Goal: Communication & Community: Answer question/provide support

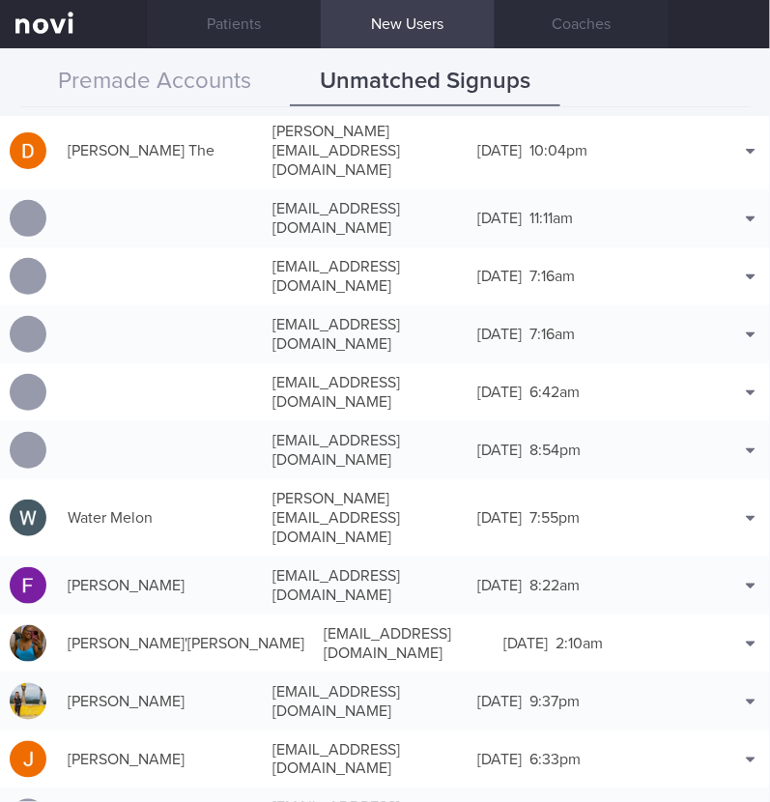
scroll to position [3622, 0]
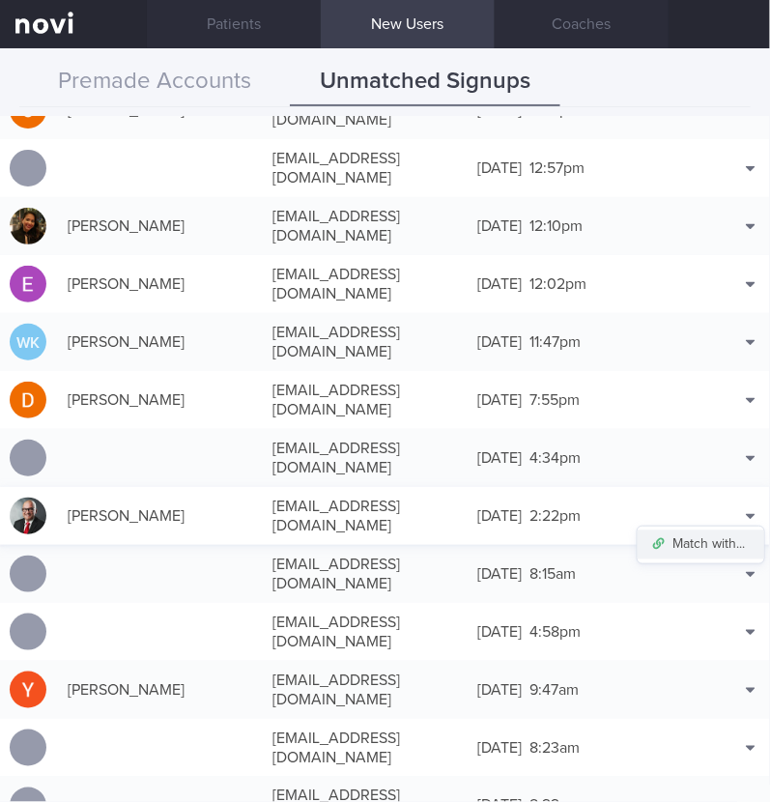
click at [691, 530] on button "Match with..." at bounding box center [701, 544] width 127 height 29
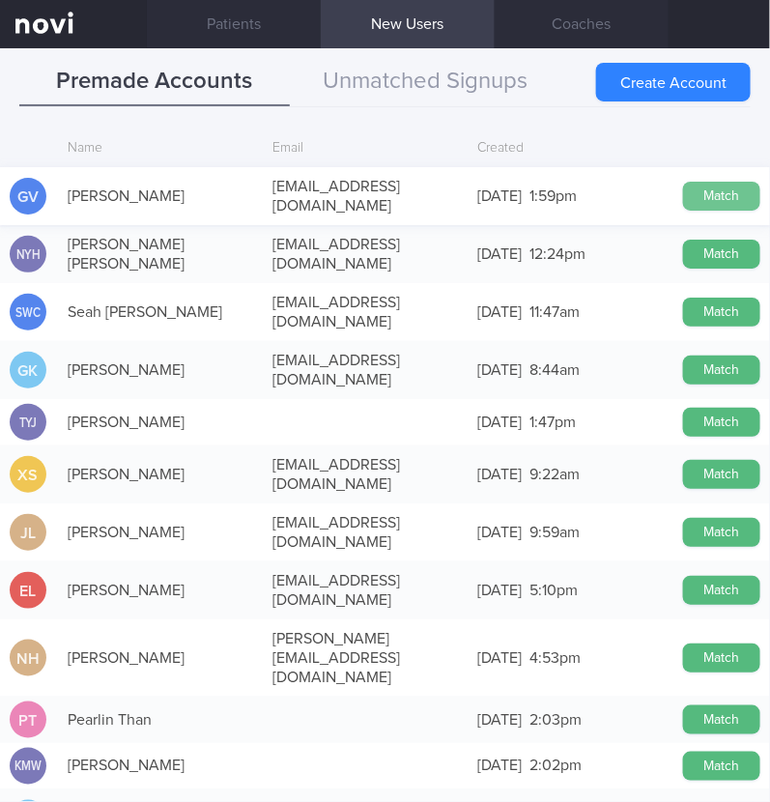
click at [689, 186] on button "Match" at bounding box center [721, 196] width 77 height 29
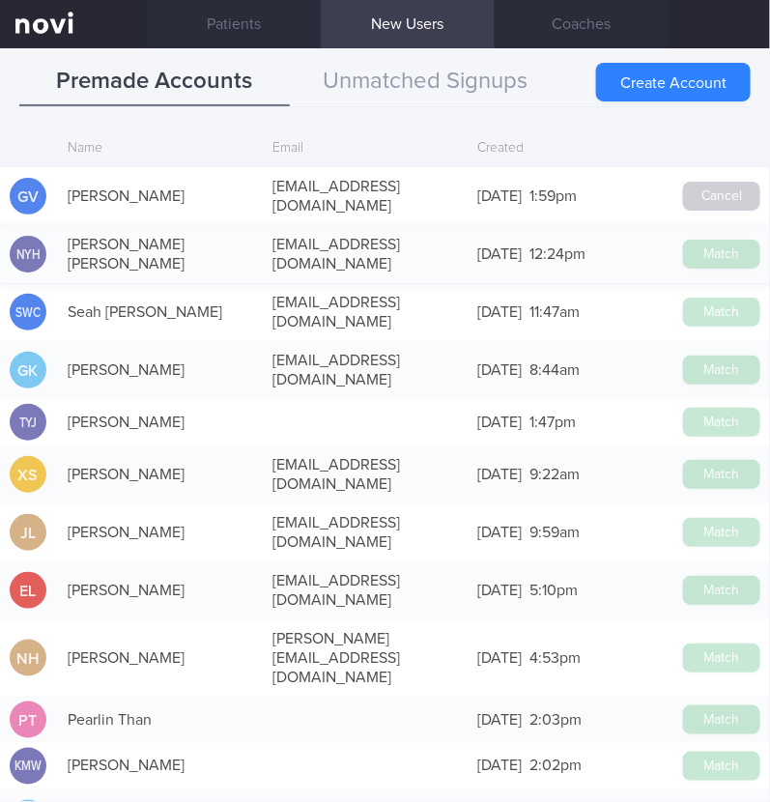
scroll to position [3619, 0]
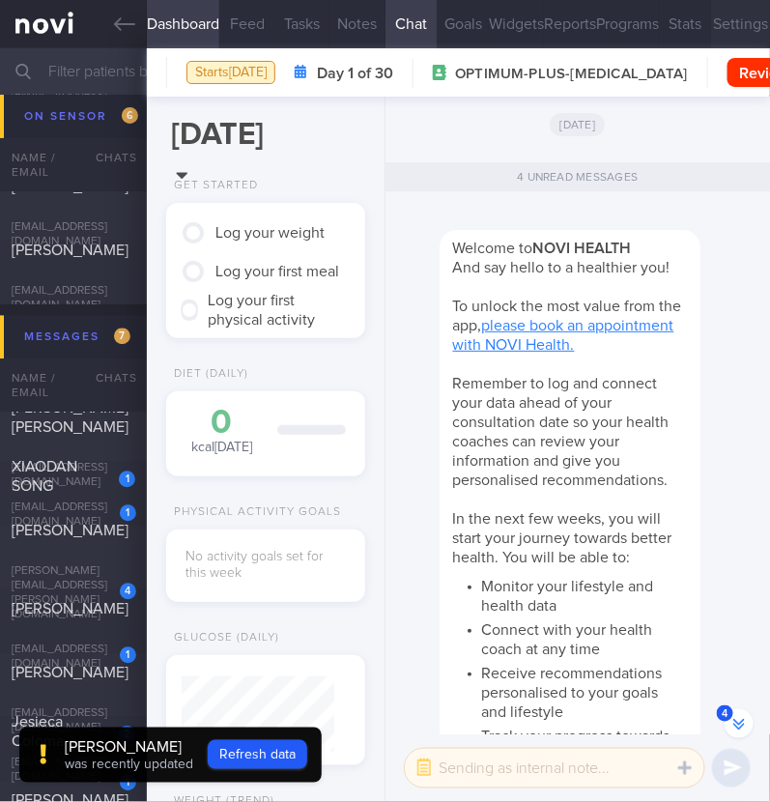
scroll to position [-944, 0]
click at [711, 22] on button "Settings" at bounding box center [740, 24] width 59 height 48
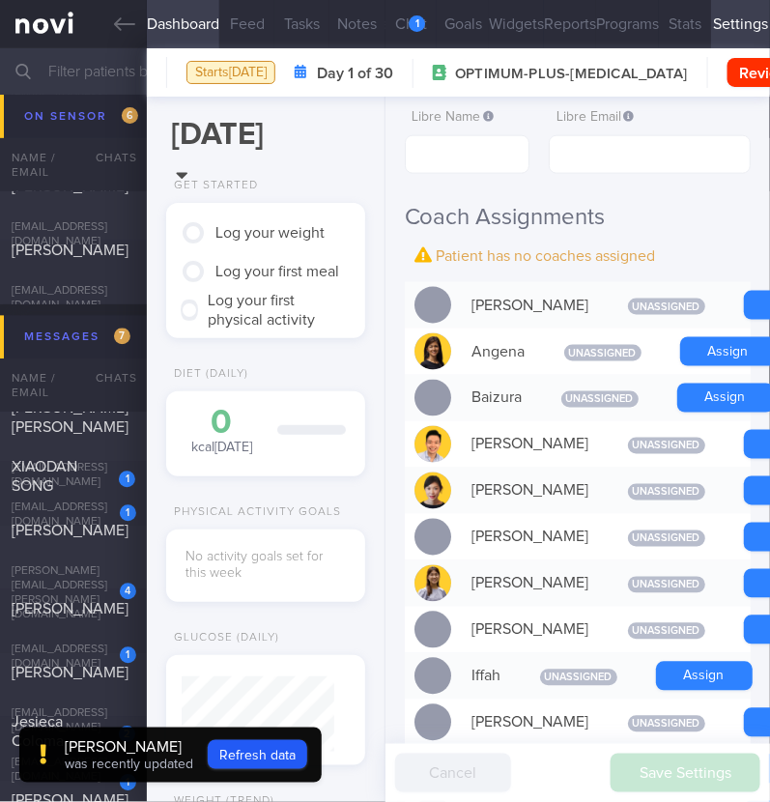
scroll to position [604, 0]
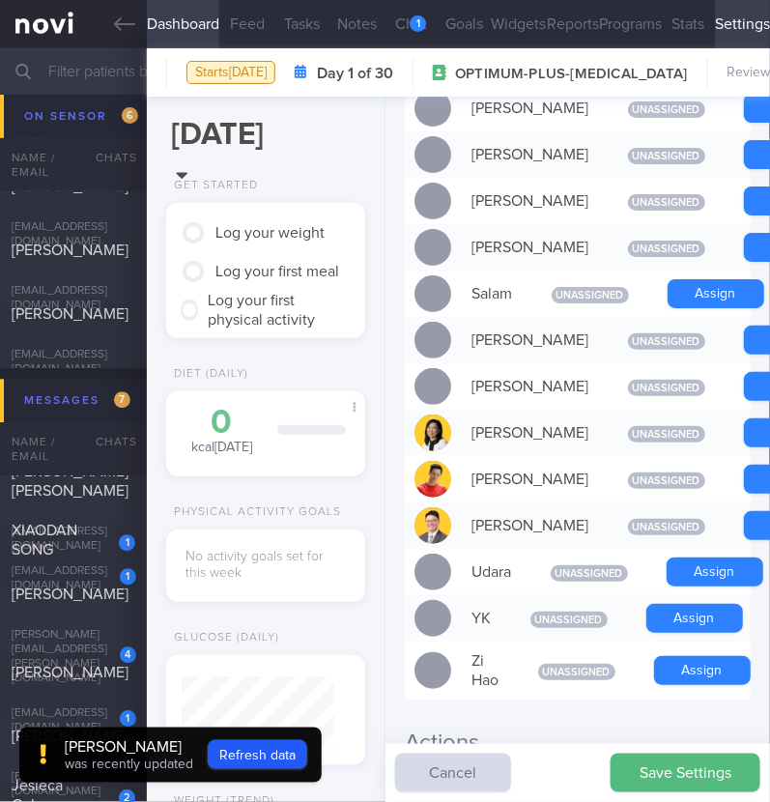
scroll to position [1630, 0]
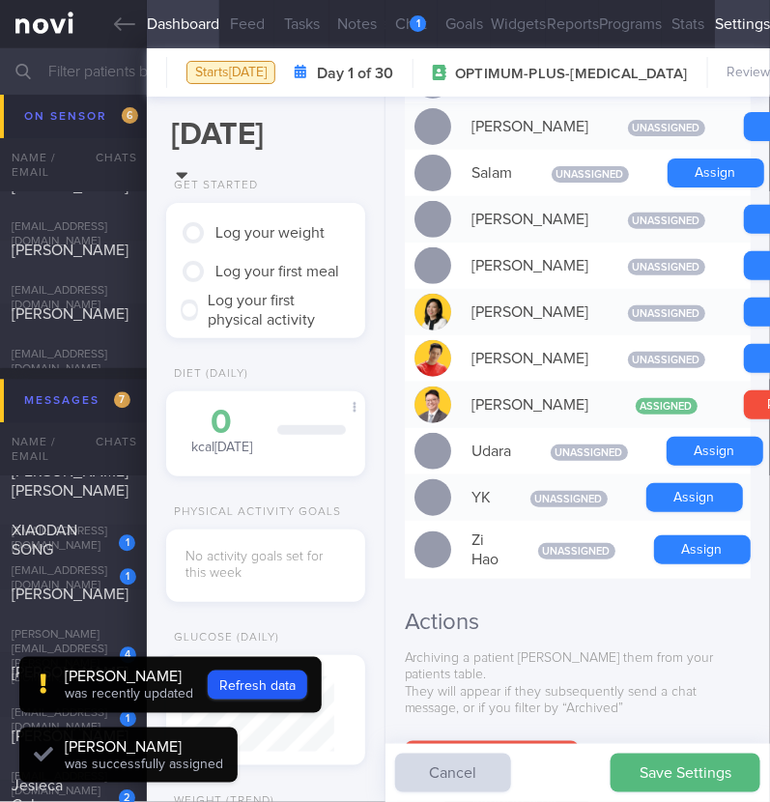
scroll to position [76, 153]
click at [280, 698] on button "Refresh data" at bounding box center [258, 684] width 100 height 29
type input "d3c9c6f0678e4413a9be165e32ea7151"
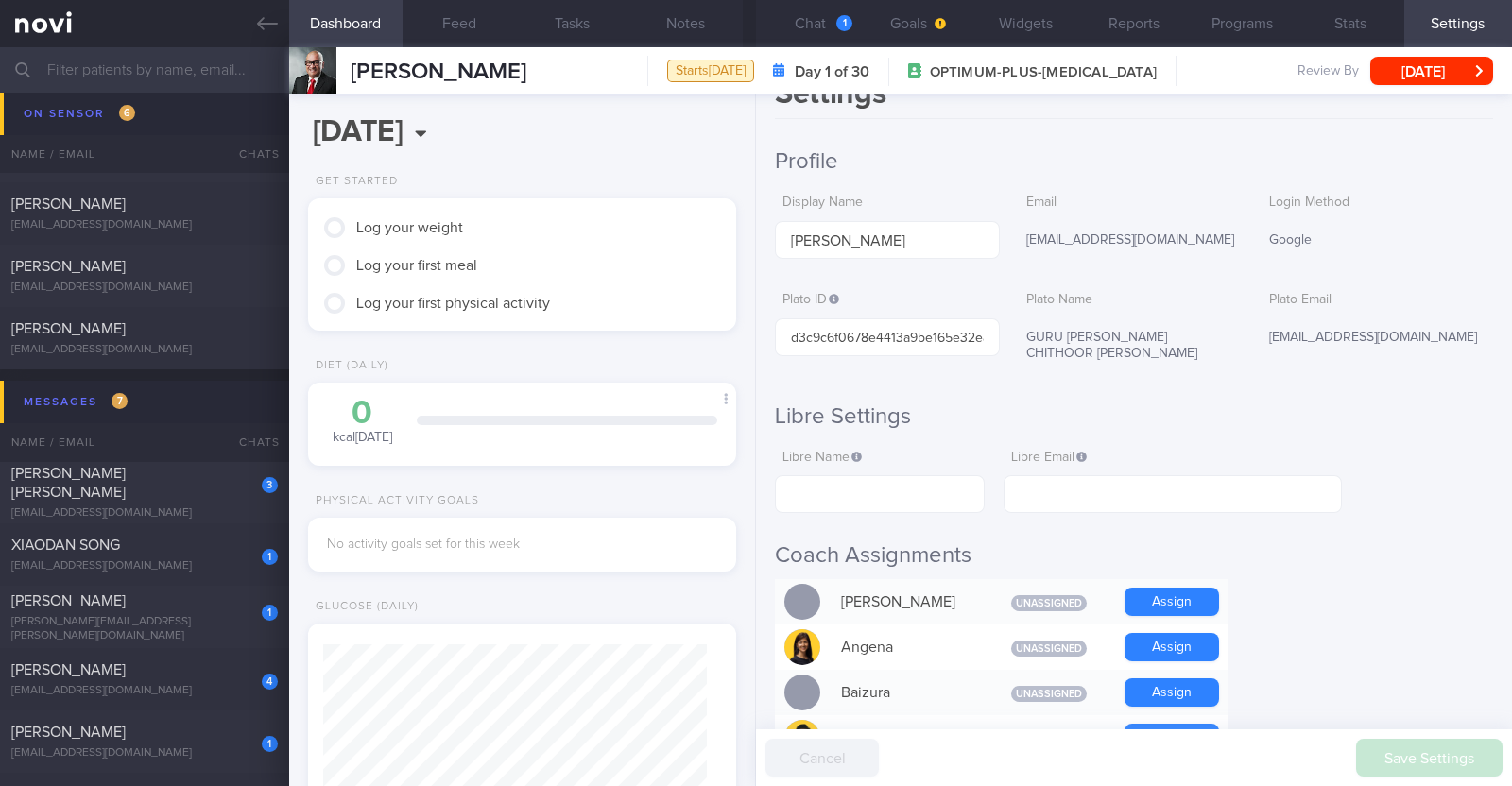
scroll to position [0, 0]
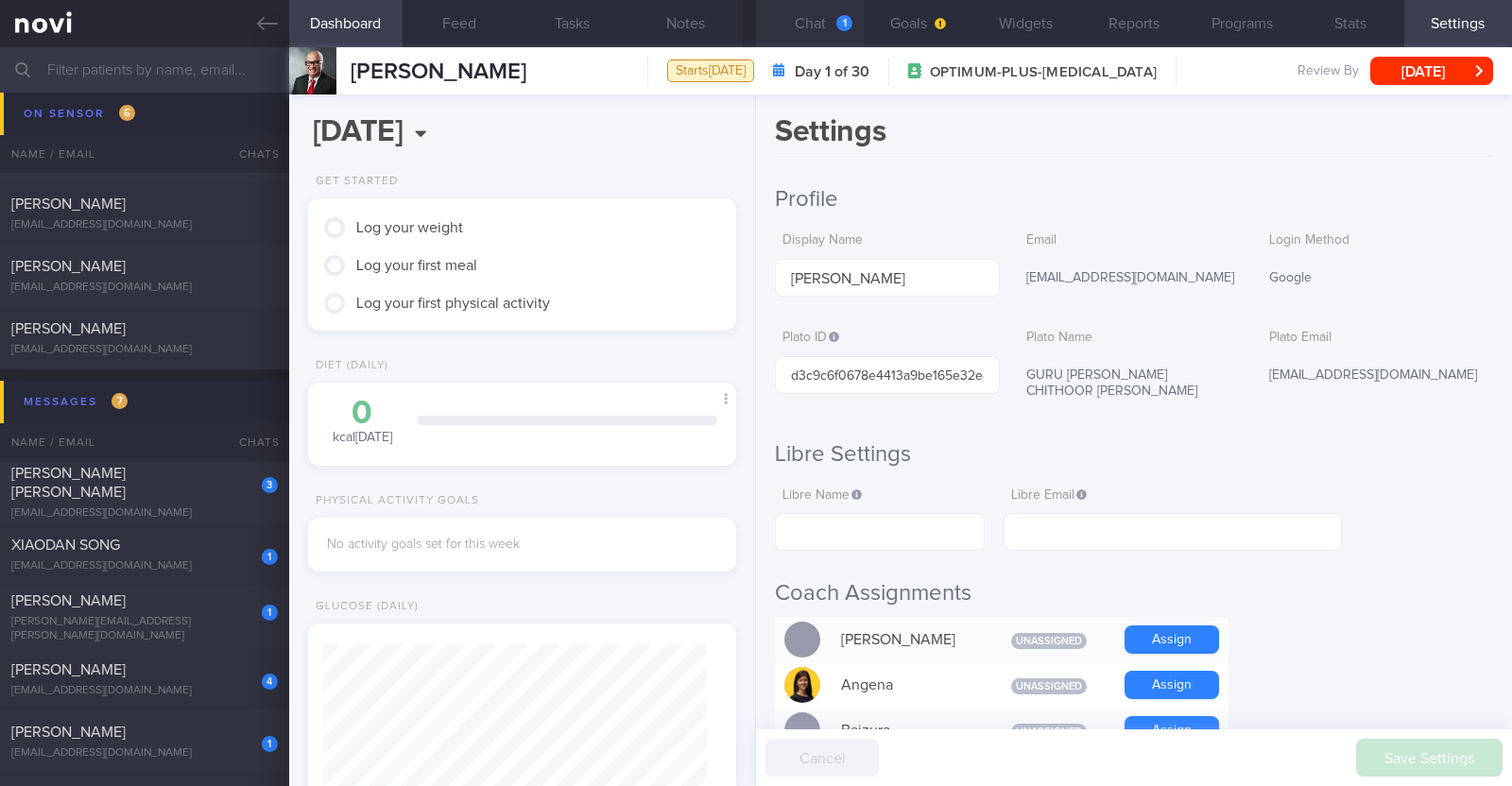
click at [752, 23] on button "Chat 1" at bounding box center [810, 23] width 108 height 47
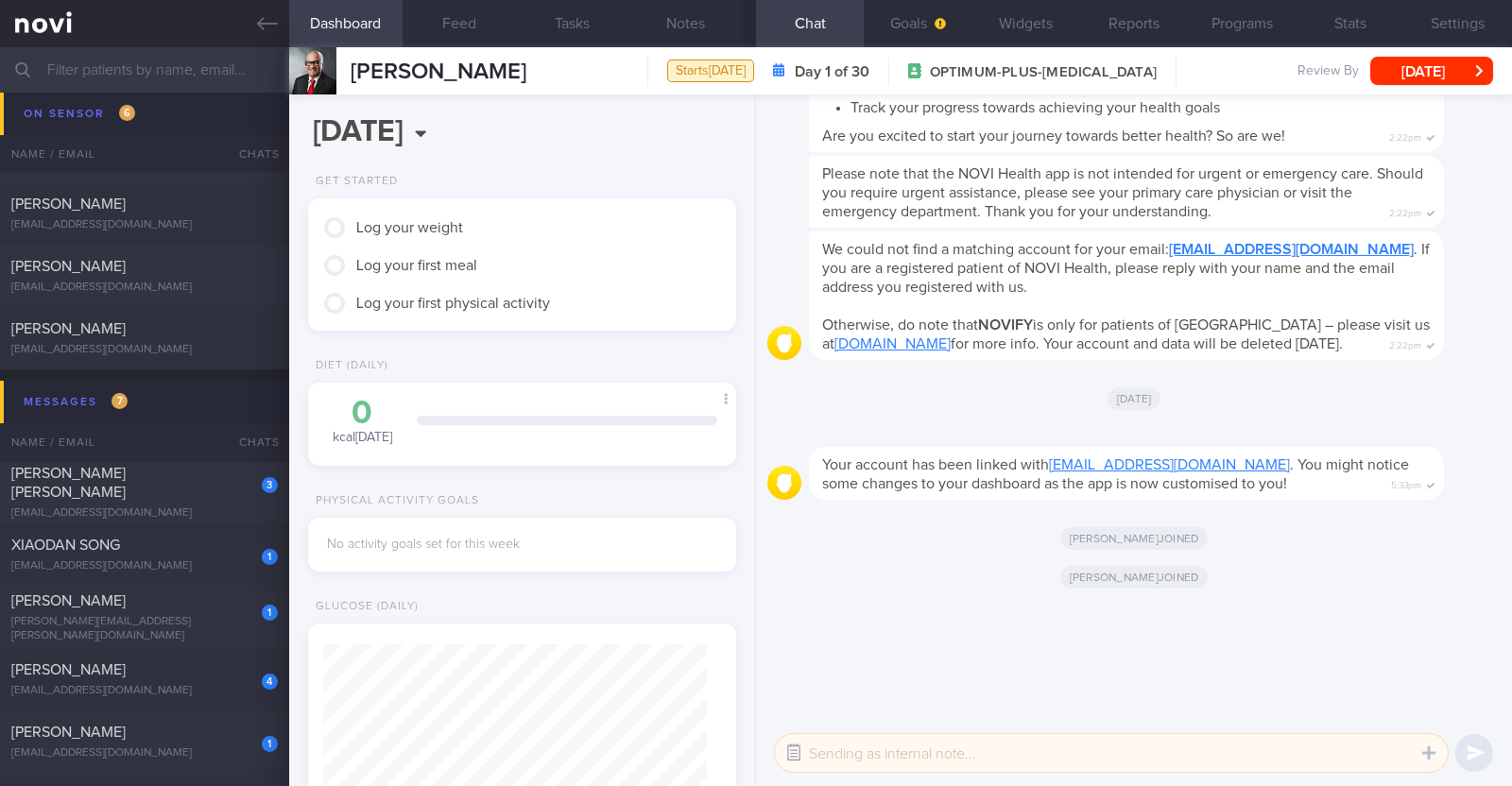
click at [752, 741] on button "button" at bounding box center [793, 753] width 34 height 34
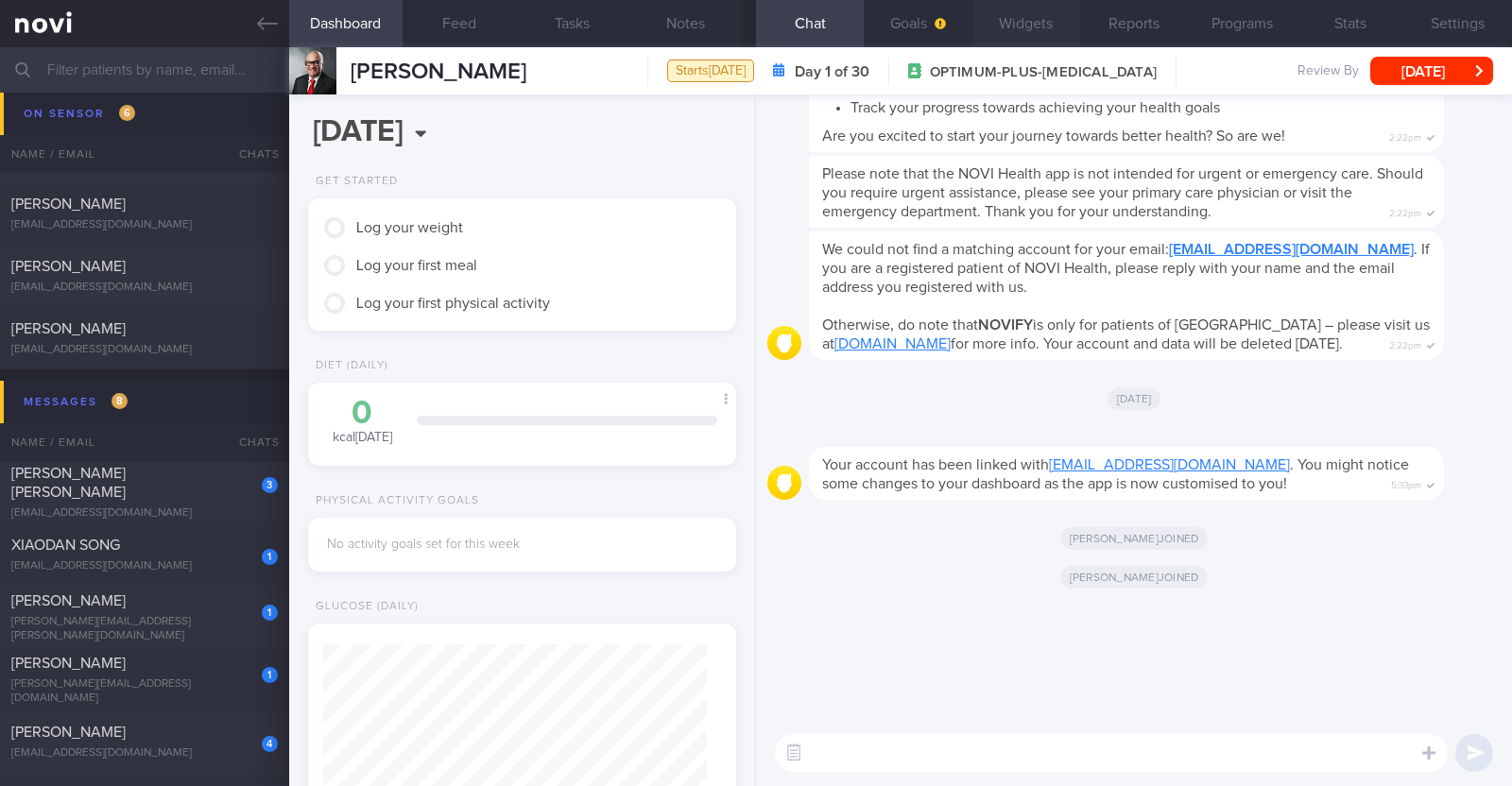
click at [752, 35] on button "Widgets" at bounding box center [1026, 23] width 108 height 47
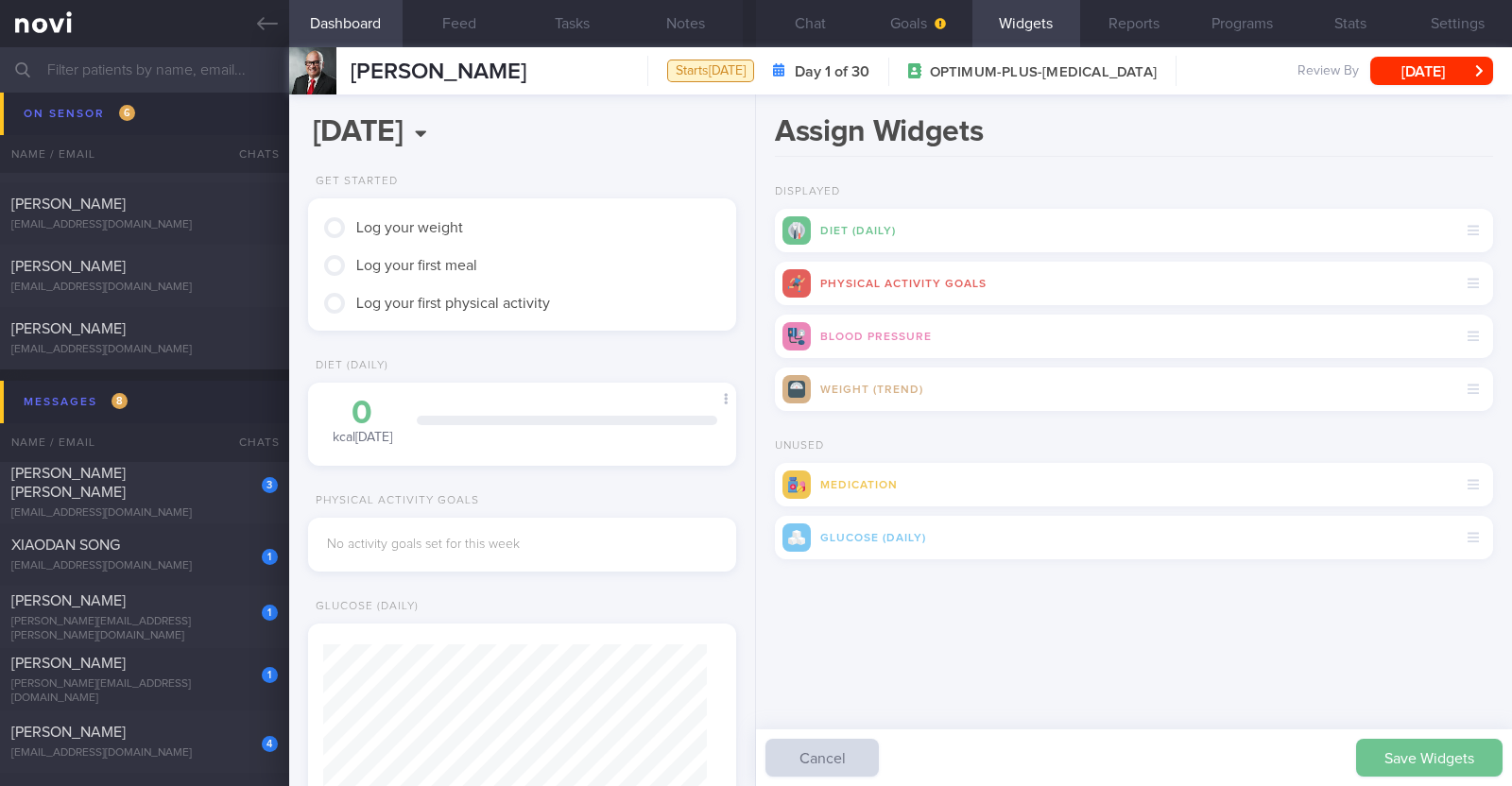
click at [752, 760] on button "Save Widgets" at bounding box center [1429, 758] width 147 height 38
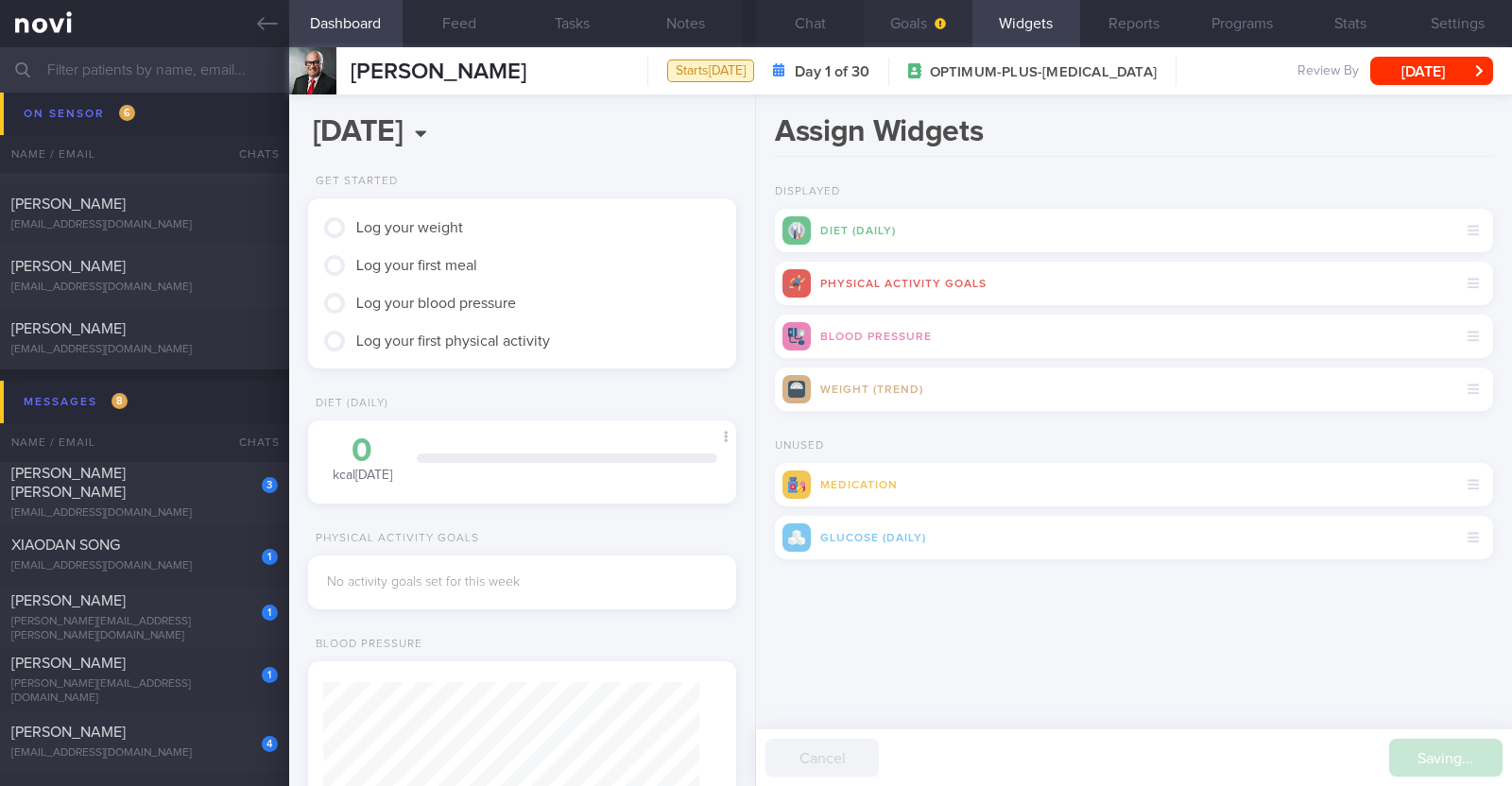
scroll to position [188, 377]
click at [752, 12] on button "Goals" at bounding box center [917, 23] width 108 height 47
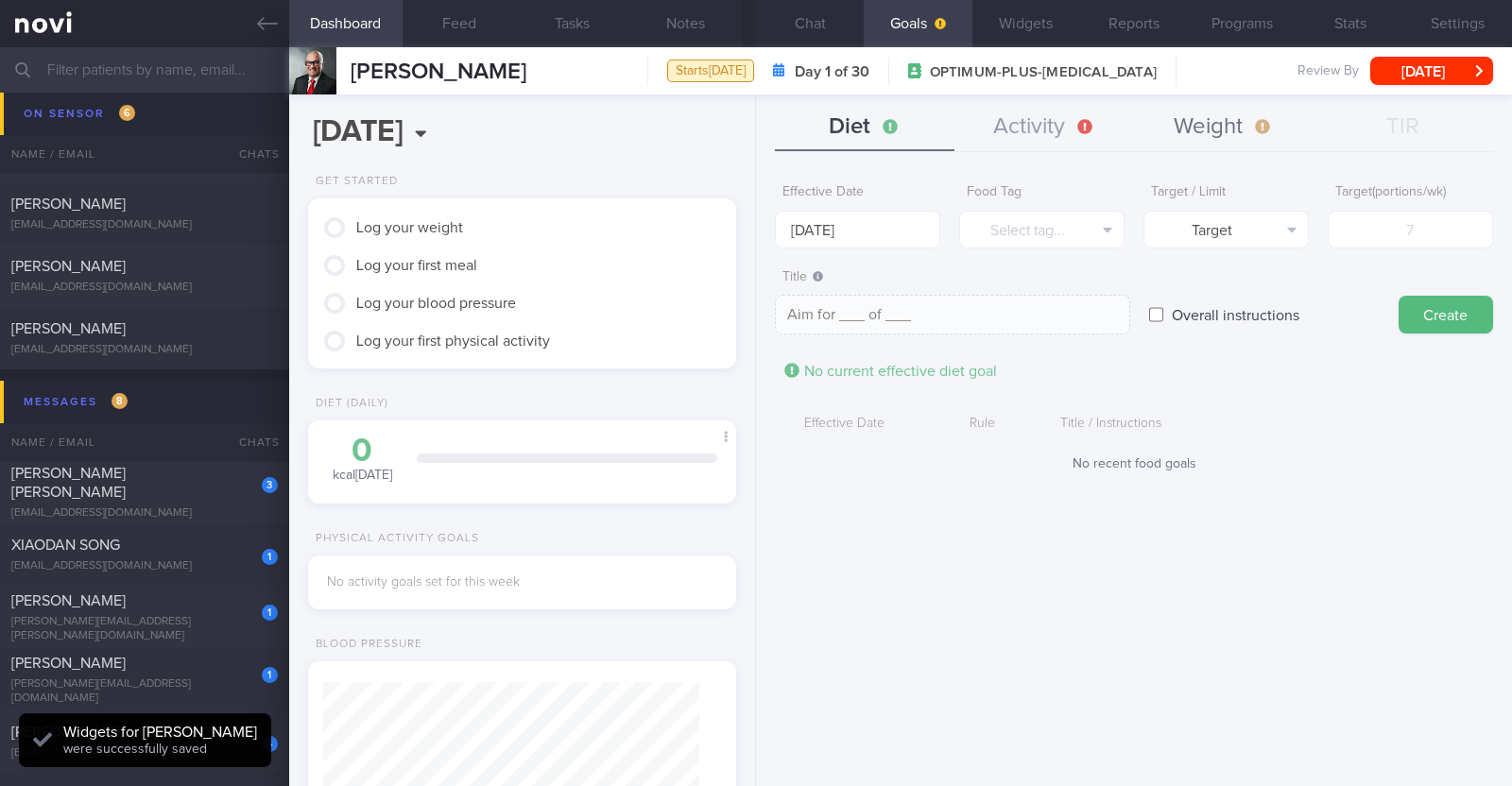
click at [752, 106] on button "Weight" at bounding box center [1223, 127] width 180 height 47
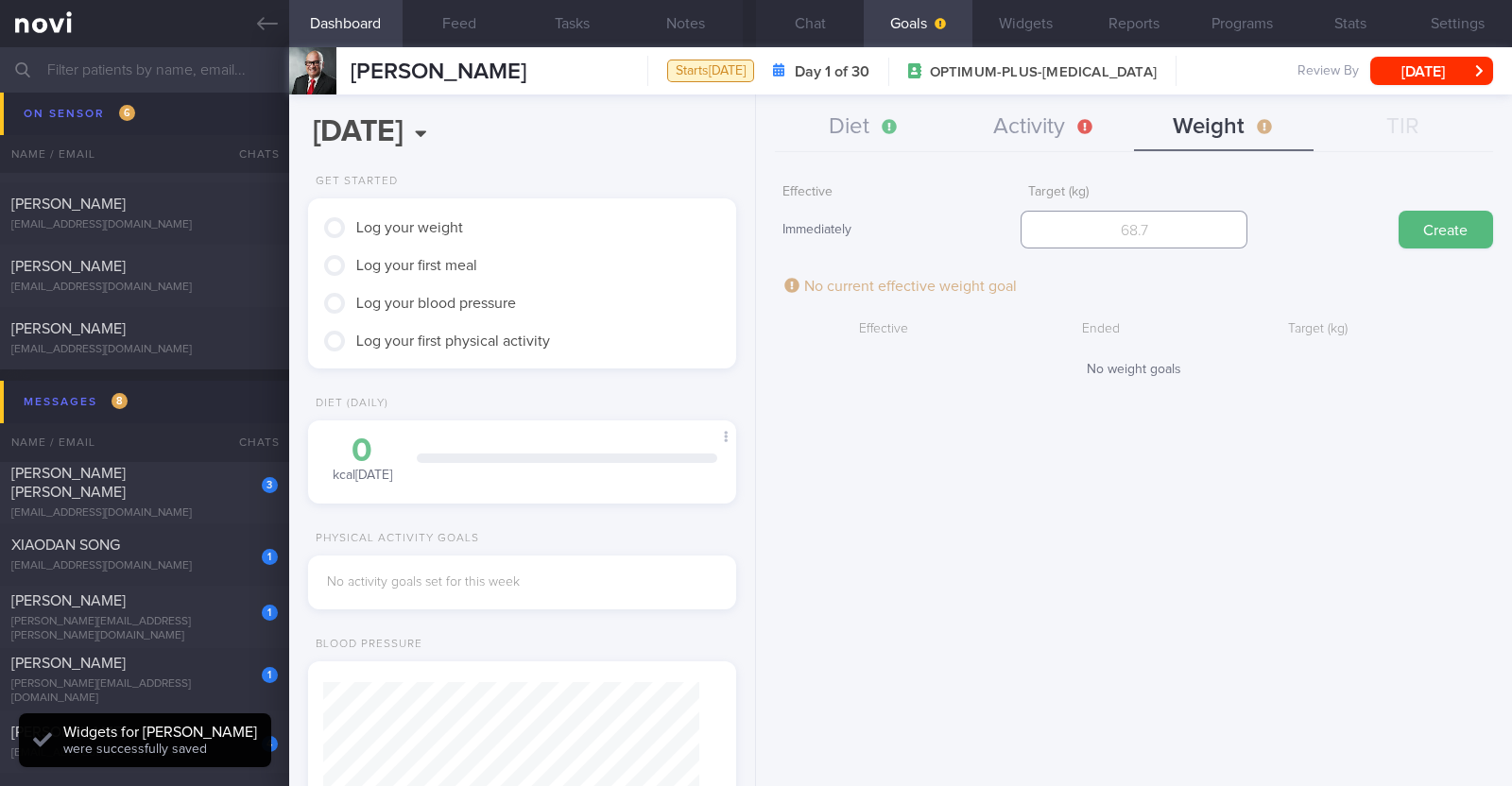
click at [752, 233] on input "number" at bounding box center [1134, 229] width 227 height 38
type input "70"
click at [752, 233] on button "Create" at bounding box center [1445, 229] width 95 height 38
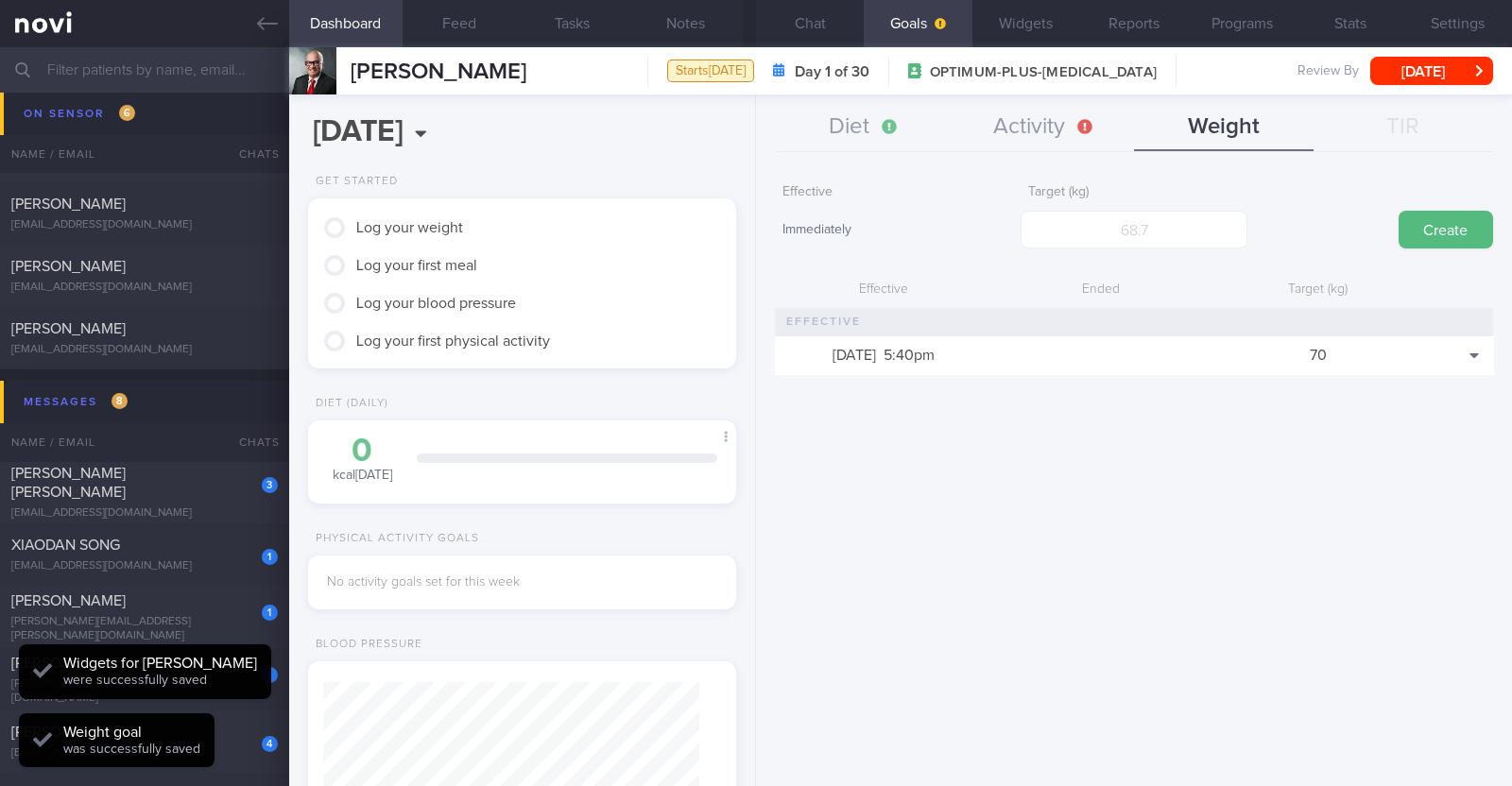
scroll to position [212, 377]
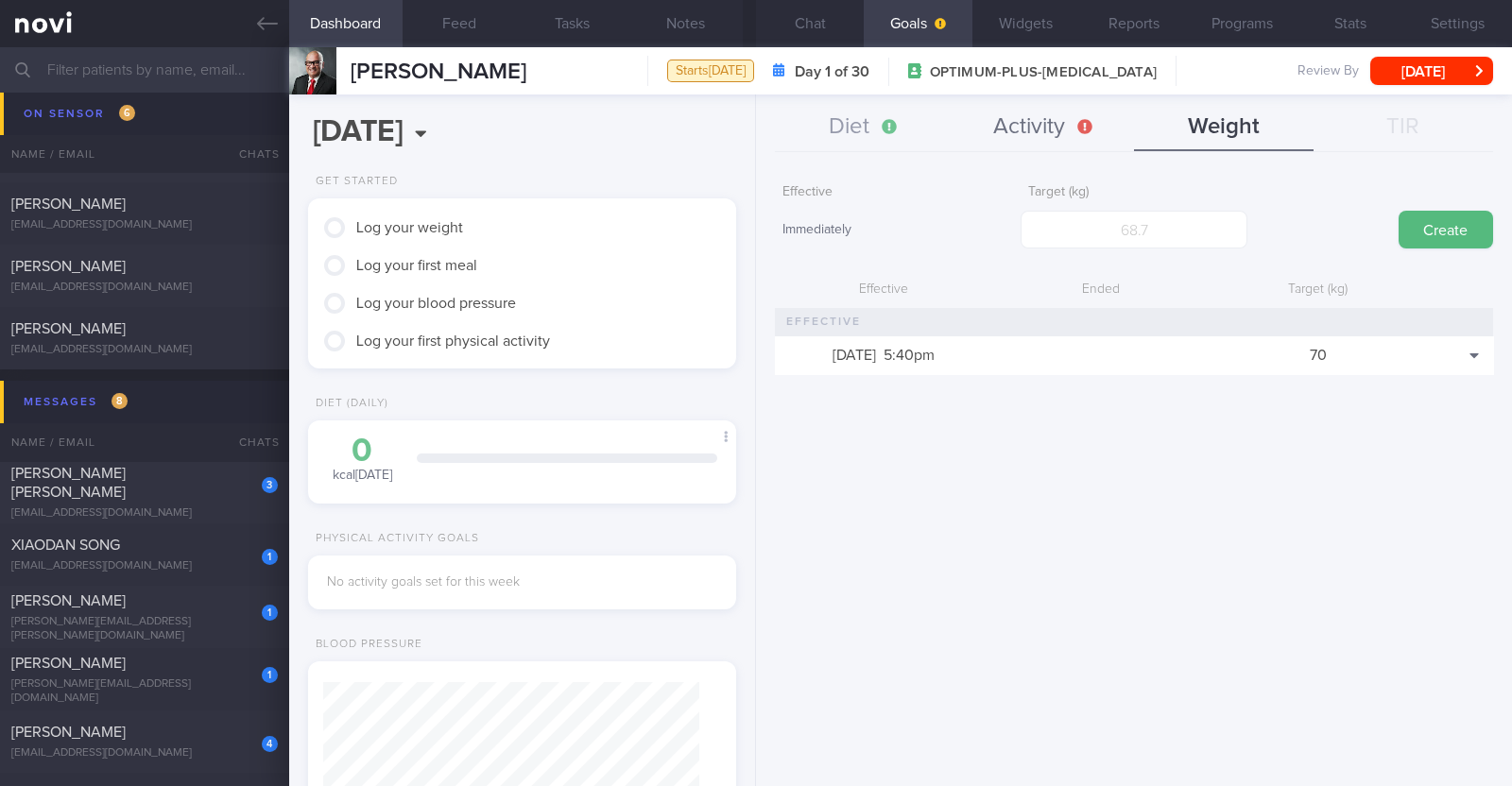
click at [752, 139] on button "Activity" at bounding box center [1045, 127] width 180 height 47
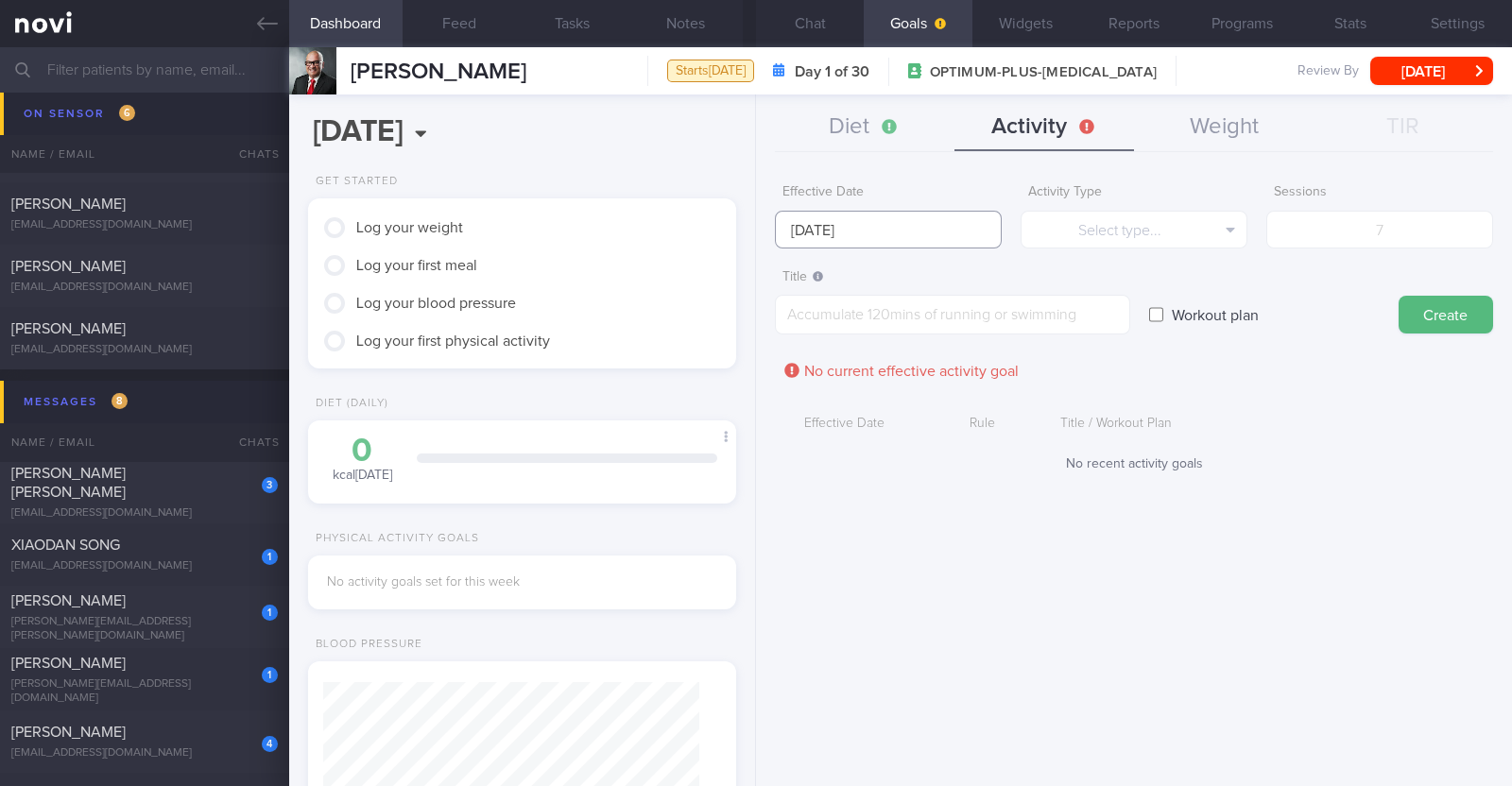
click at [752, 218] on input "[DATE]" at bounding box center [888, 229] width 227 height 38
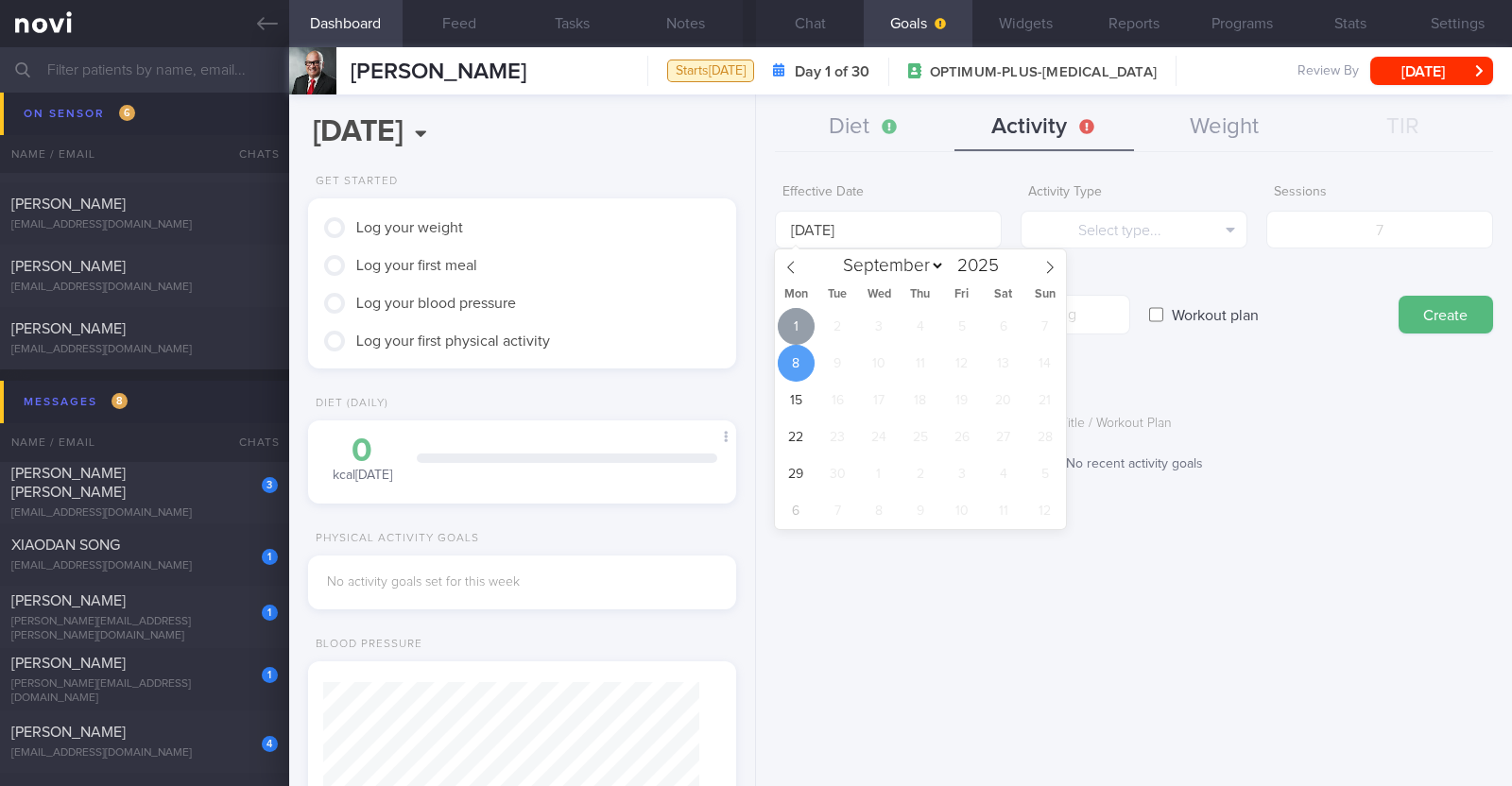
click at [752, 324] on span "1" at bounding box center [796, 327] width 37 height 37
type input "1 Sep 2025"
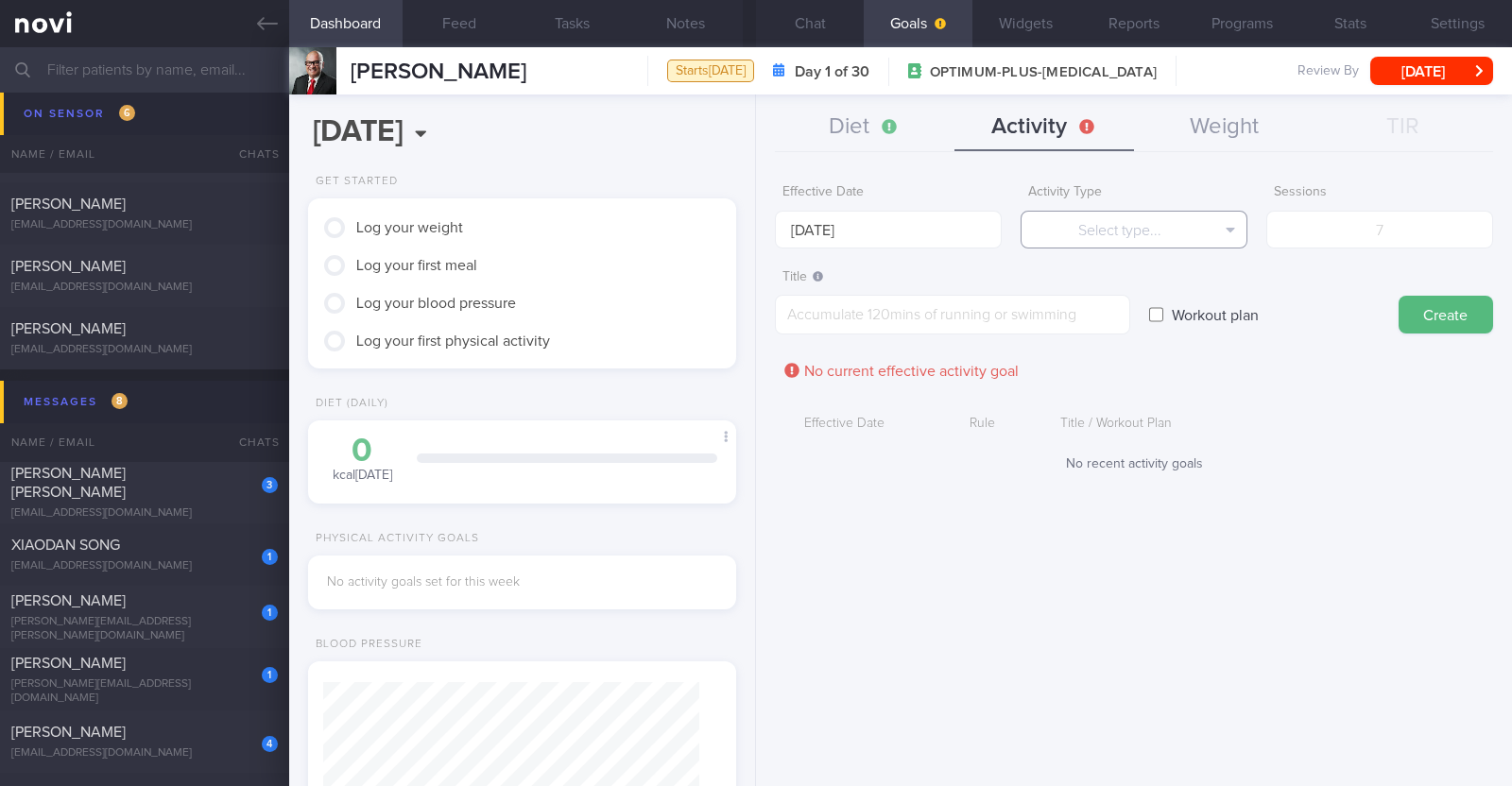
click at [752, 221] on button "Select type..." at bounding box center [1134, 229] width 227 height 38
click at [752, 337] on button "Steps" at bounding box center [1134, 351] width 225 height 28
click at [752, 224] on input "number" at bounding box center [1380, 229] width 227 height 38
type input "49000"
click at [752, 321] on textarea at bounding box center [952, 314] width 355 height 40
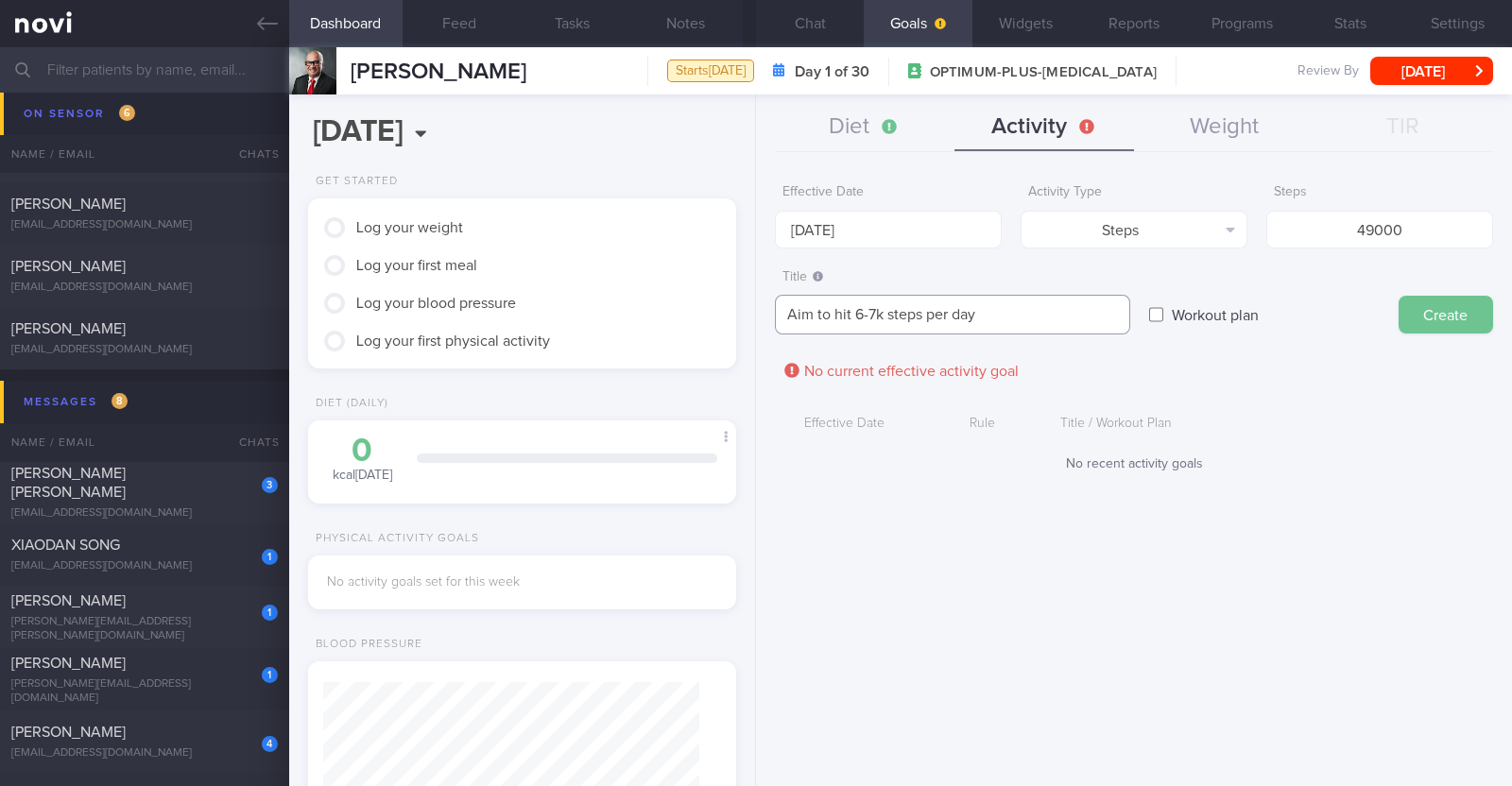
type textarea "Aim to hit 6-7k steps per day"
click at [752, 326] on button "Create" at bounding box center [1445, 314] width 95 height 38
type input "[DATE]"
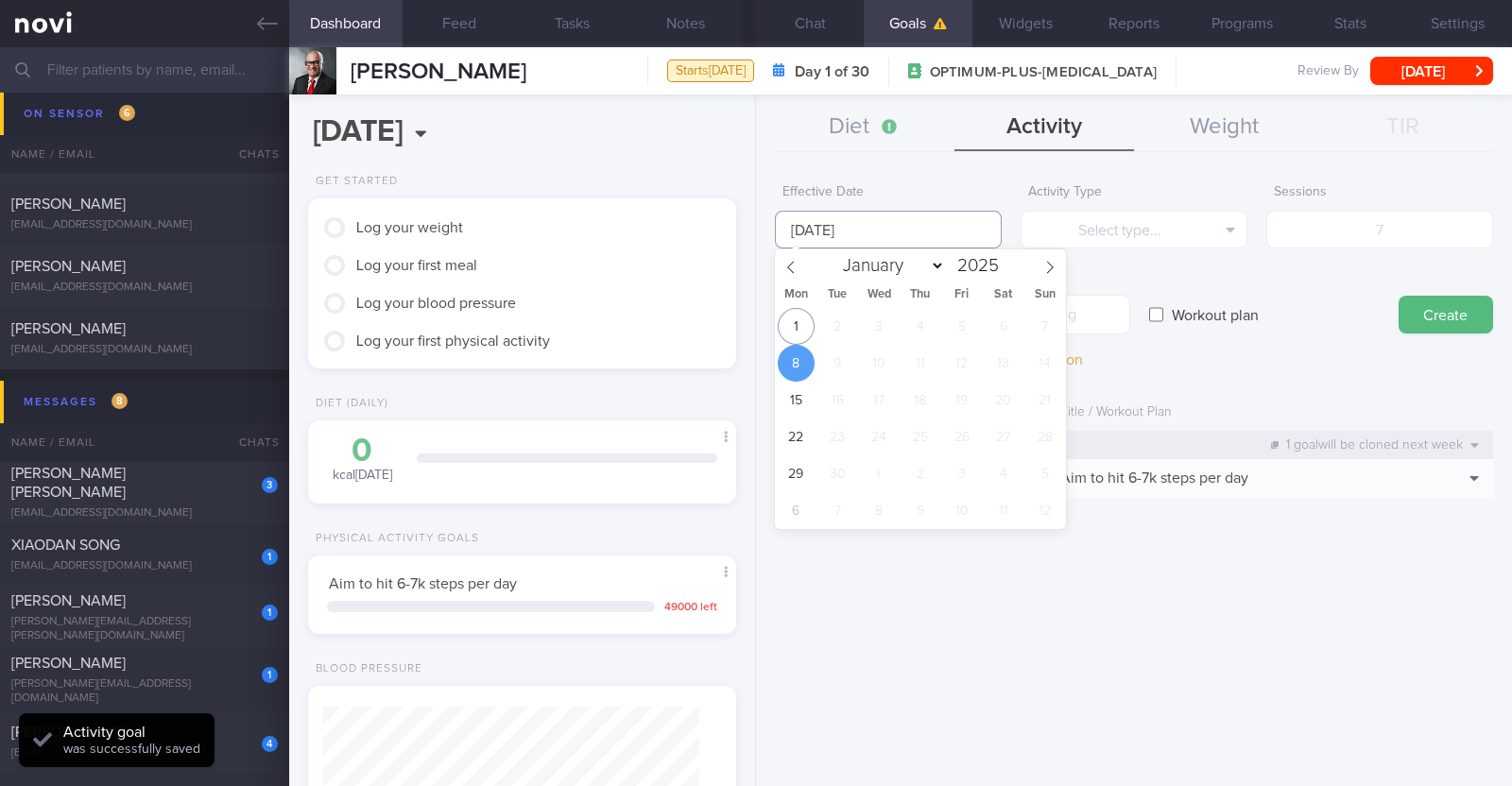
click at [752, 242] on input "[DATE]" at bounding box center [888, 229] width 227 height 38
click at [752, 317] on span "1" at bounding box center [796, 327] width 37 height 37
type input "1 Sep 2025"
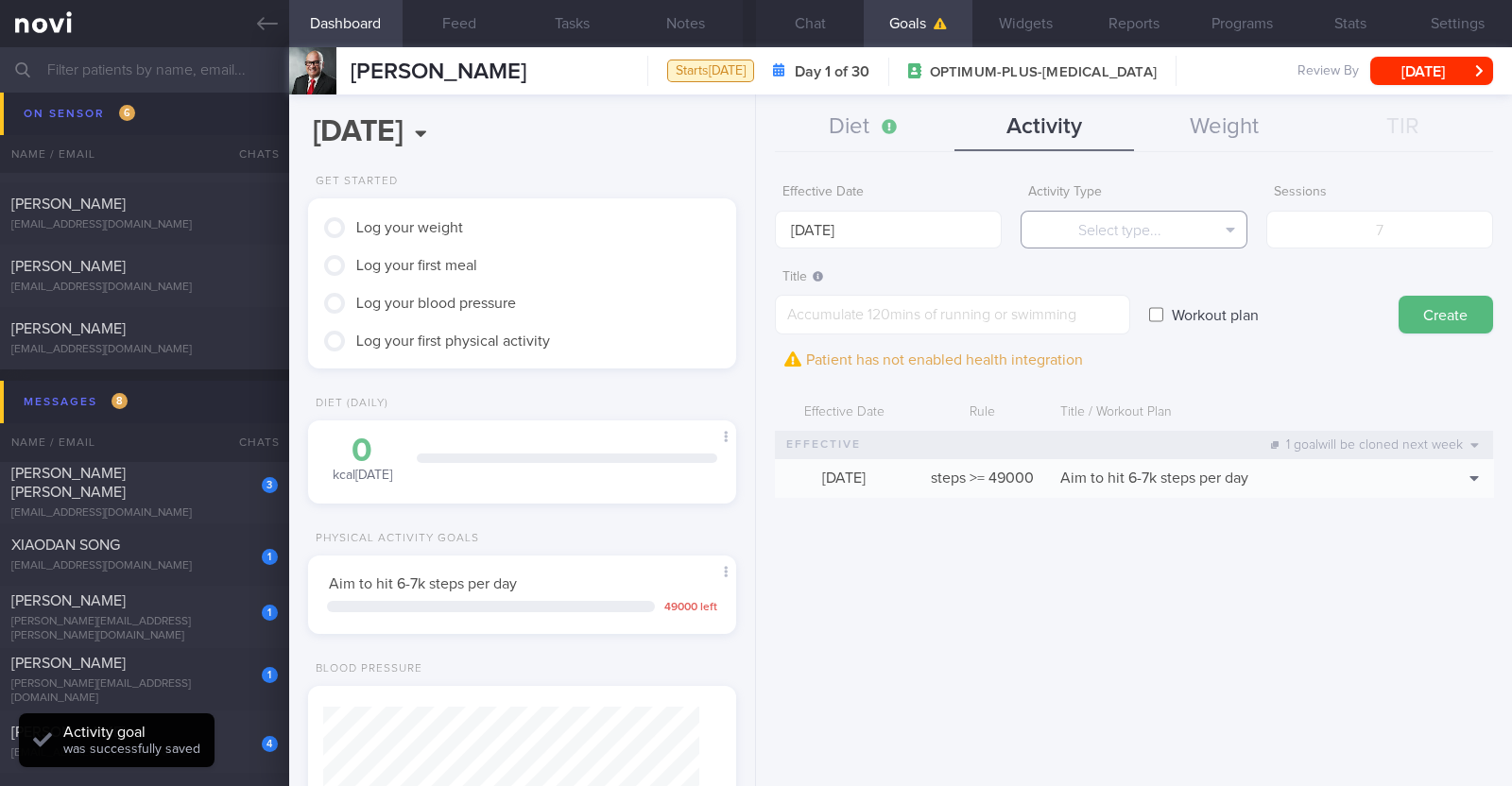
click at [752, 242] on button "Select type..." at bounding box center [1134, 229] width 227 height 38
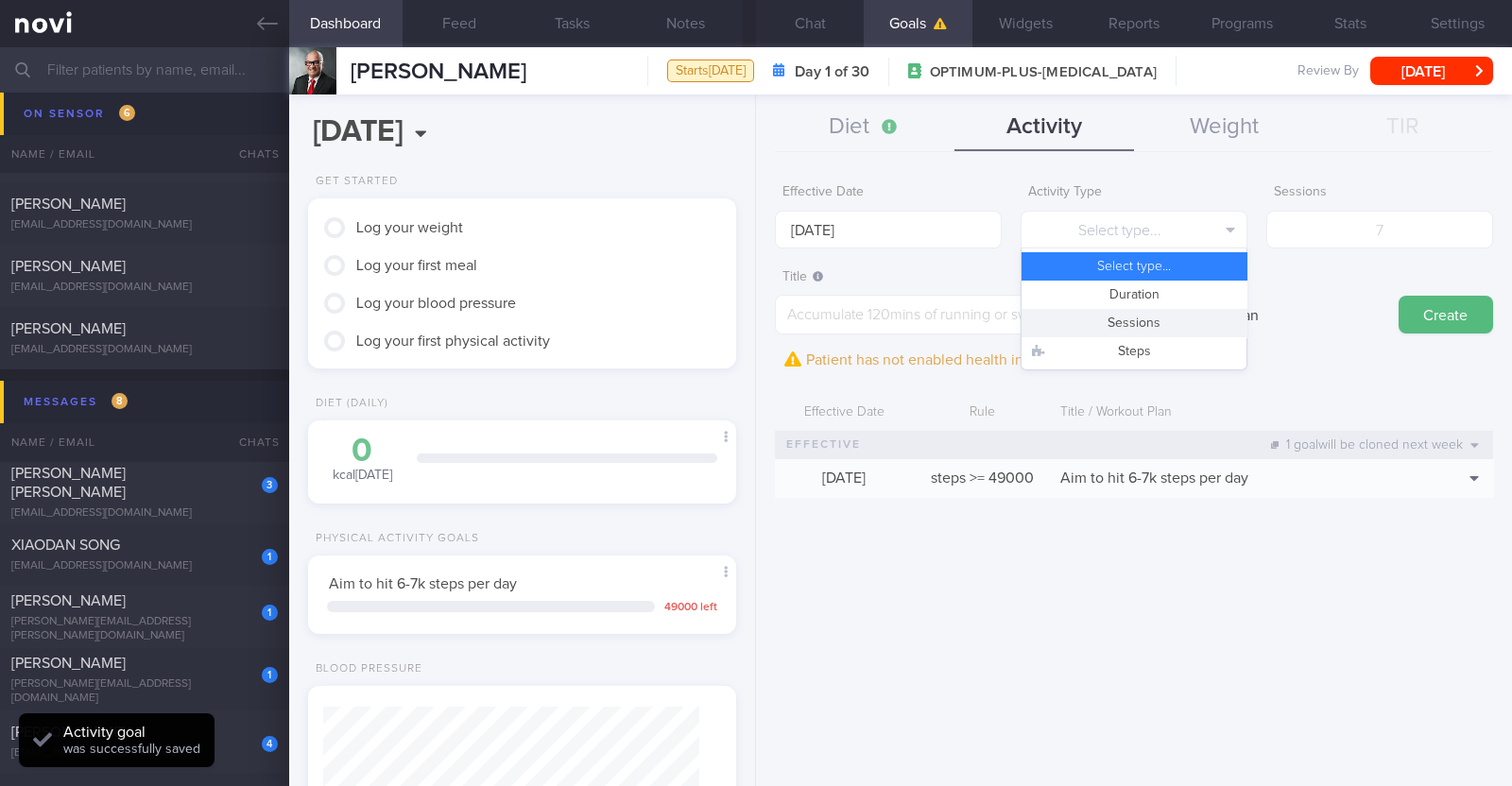
click at [752, 327] on button "Sessions" at bounding box center [1134, 323] width 225 height 28
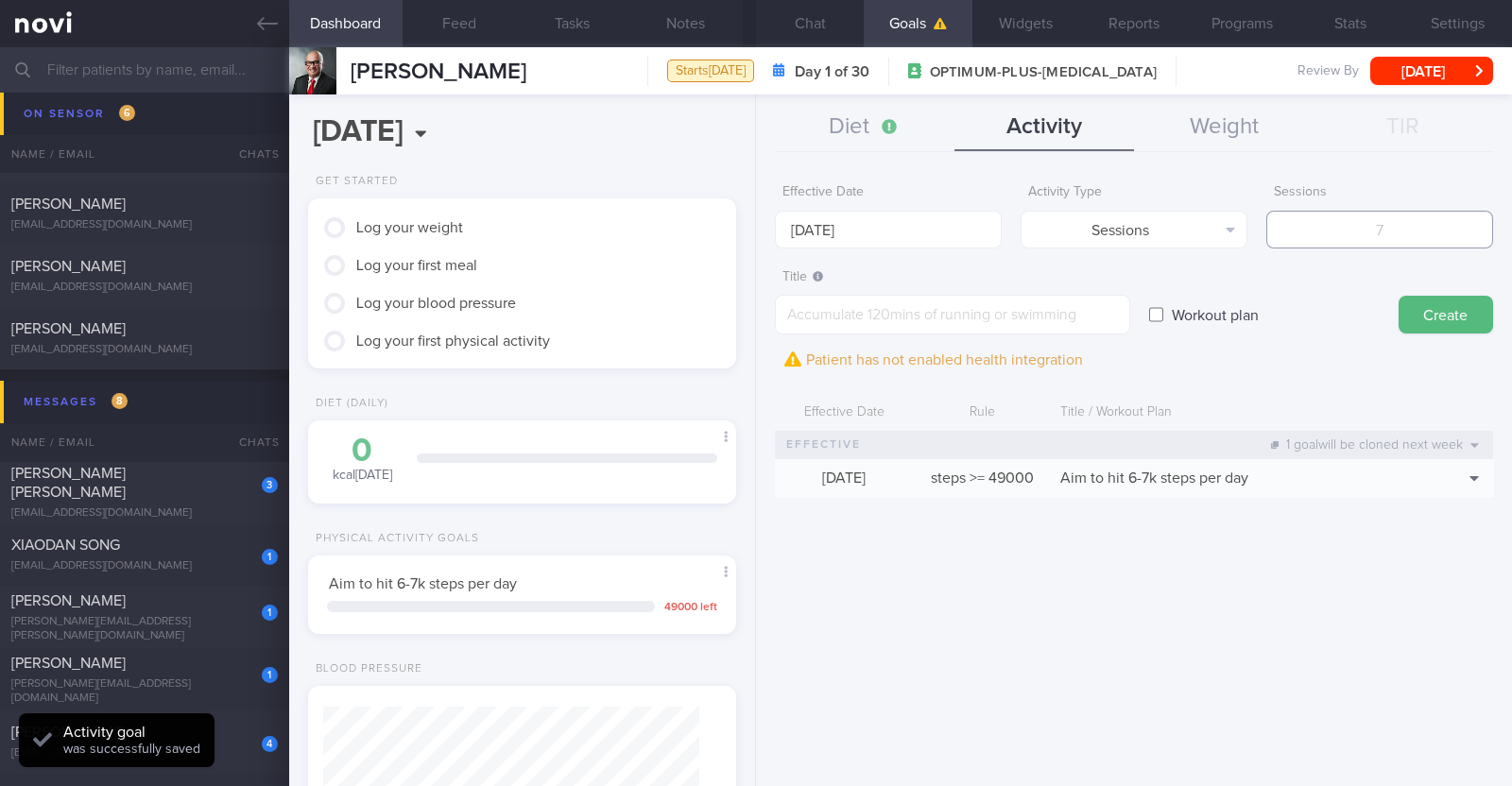
click at [752, 238] on input "number" at bounding box center [1380, 229] width 227 height 38
type input "2"
click at [752, 309] on textarea at bounding box center [952, 314] width 355 height 40
paste textarea "Aim to do 2x strength training sessions per week. Body weight training - [Exerc…"
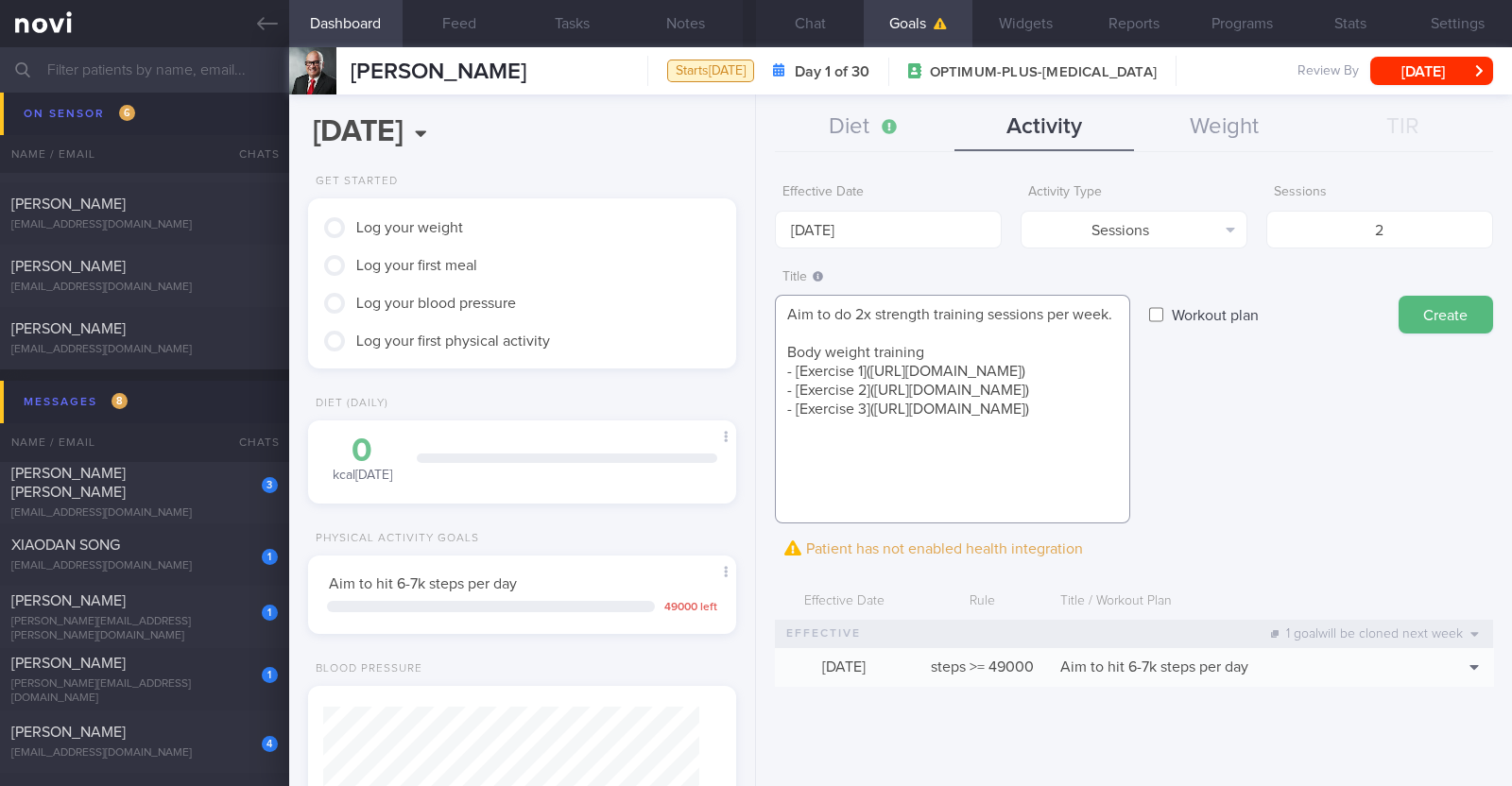
scroll to position [0, 0]
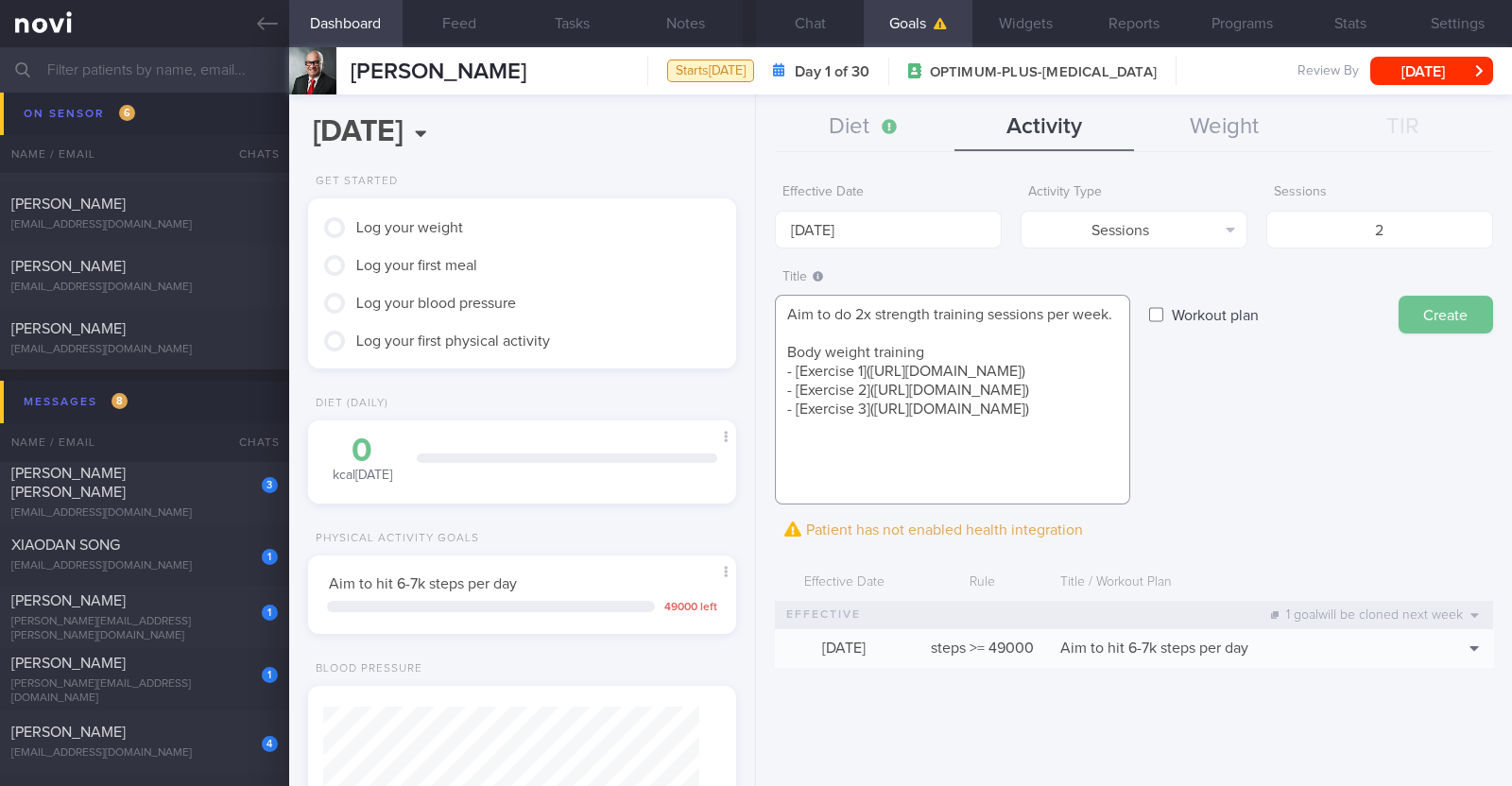
type textarea "Aim to do 2x strength training sessions per week. Body weight training - [Exerc…"
click at [752, 311] on button "Create" at bounding box center [1445, 314] width 95 height 38
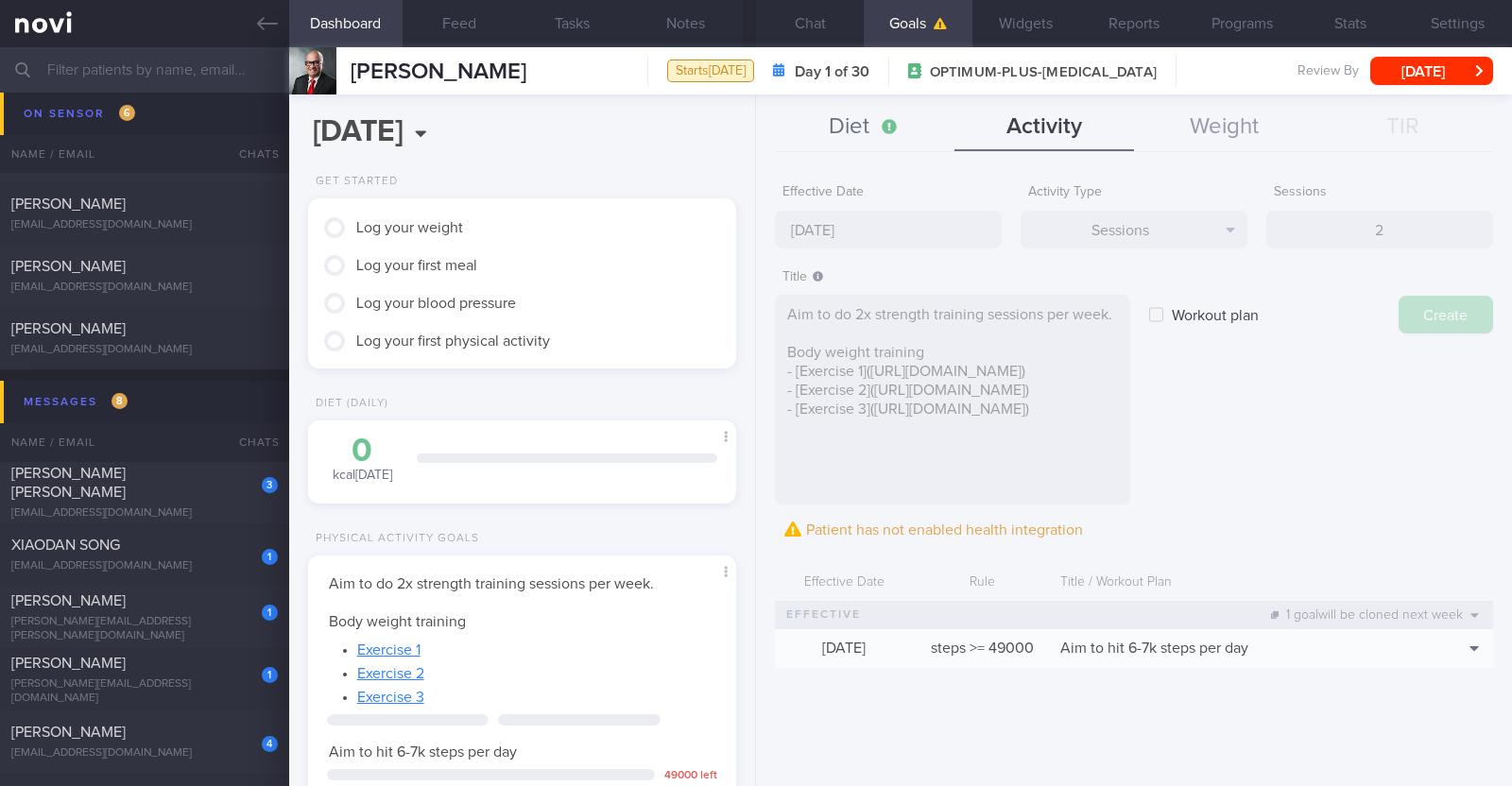
type input "[DATE]"
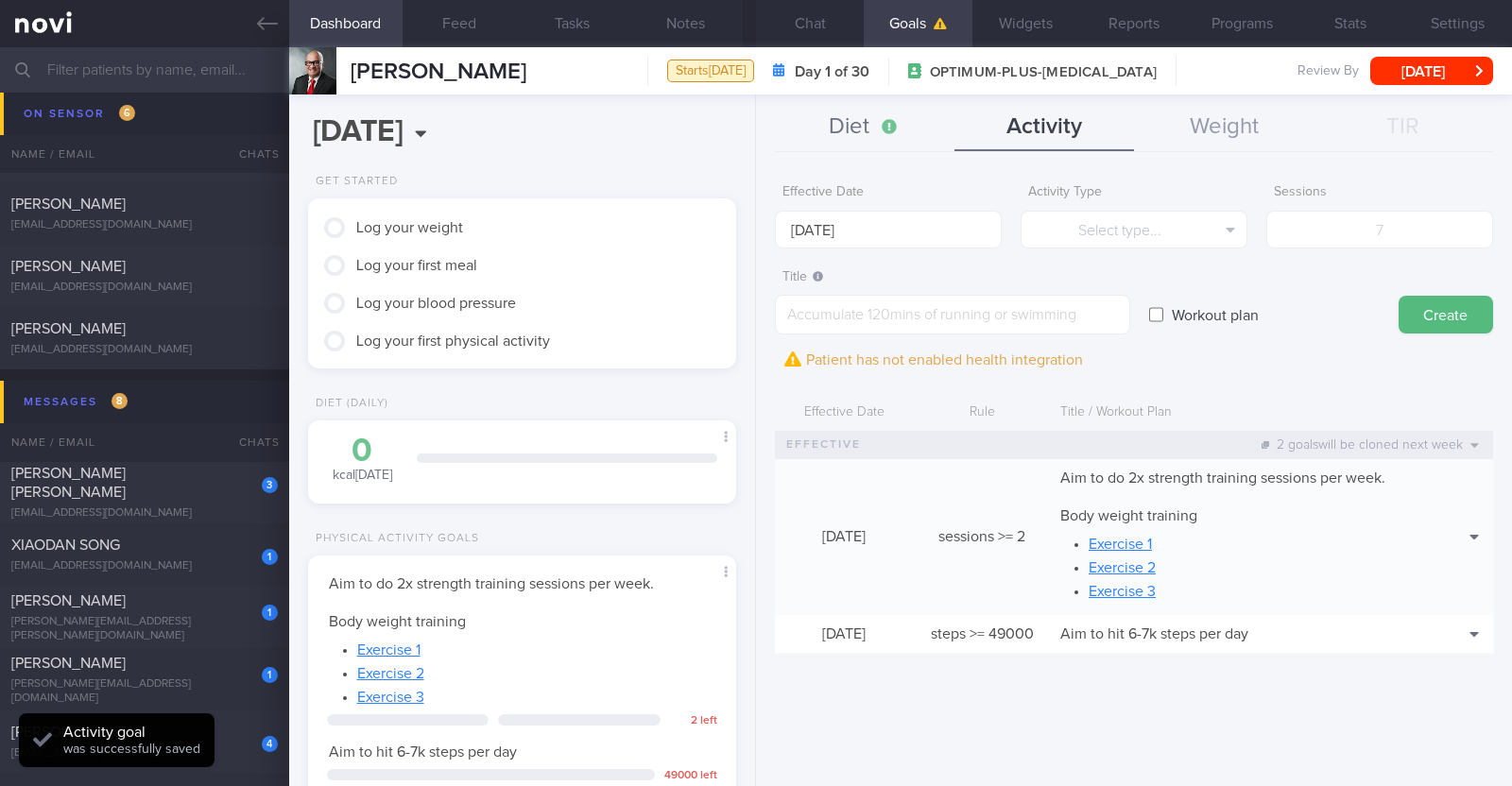
click at [752, 124] on button "Diet" at bounding box center [865, 127] width 180 height 47
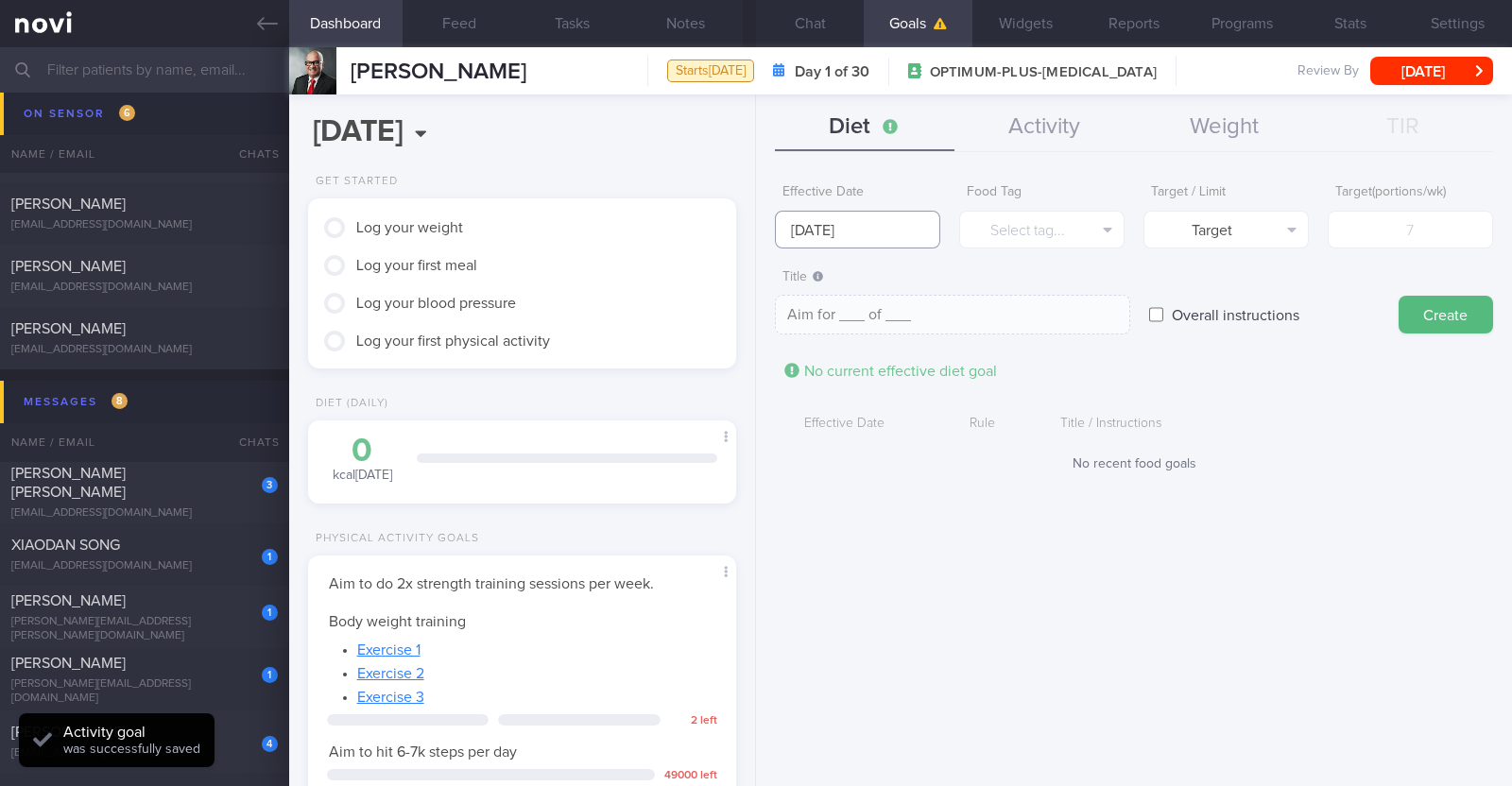
click at [752, 231] on input "[DATE]" at bounding box center [857, 229] width 165 height 38
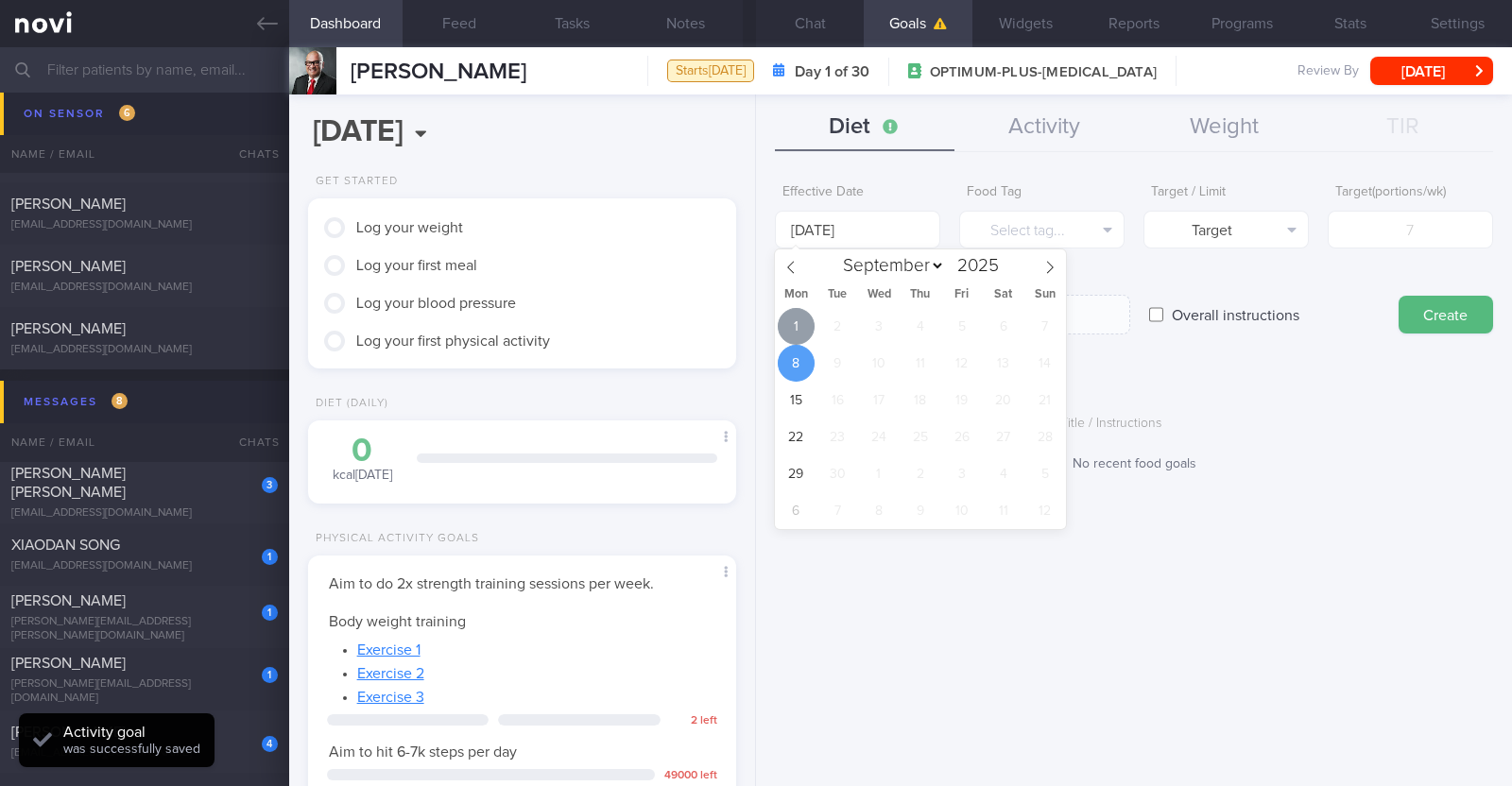
click at [752, 332] on span "1" at bounding box center [796, 327] width 37 height 37
type input "1 Sep 2025"
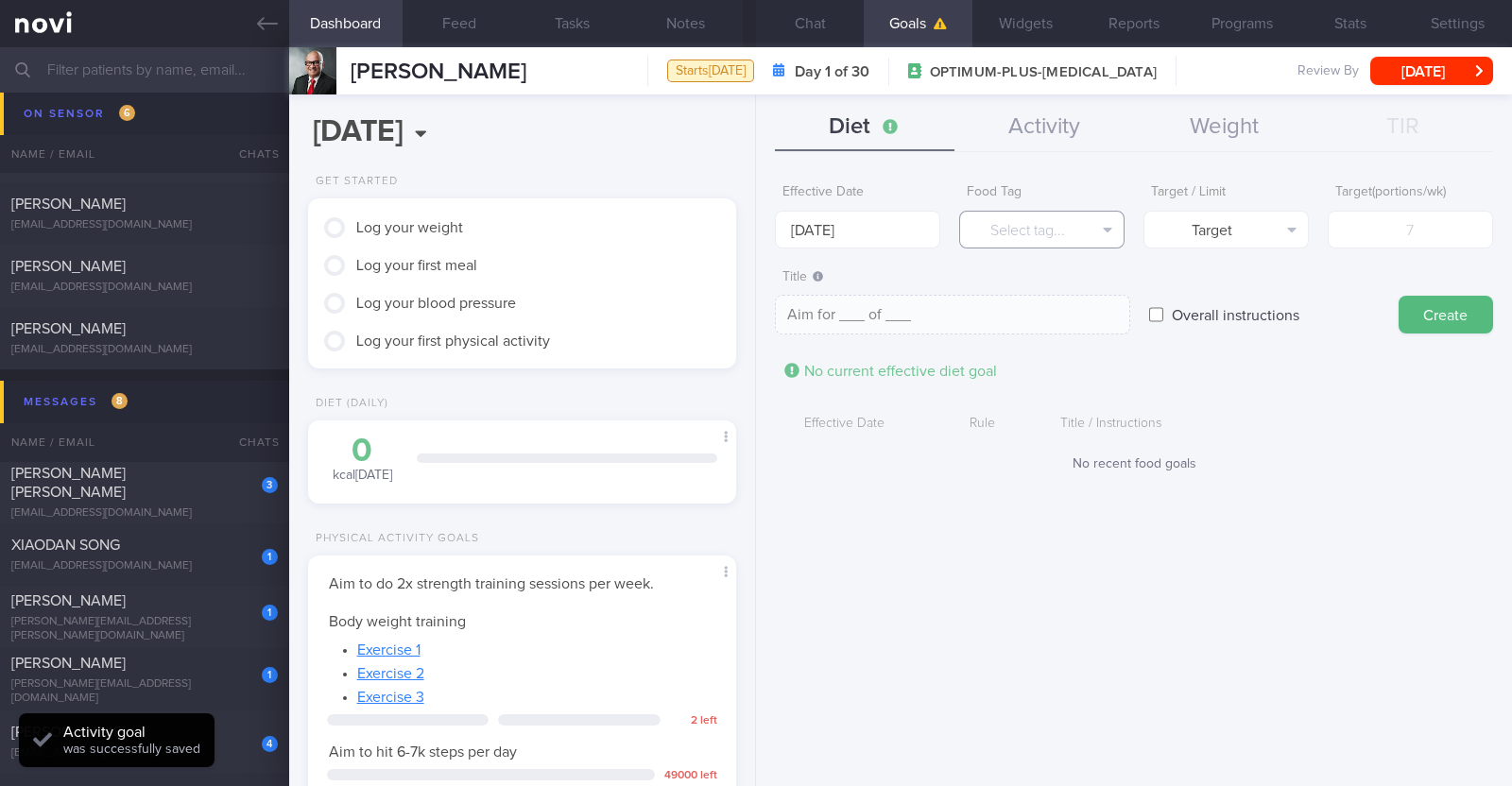
click at [752, 240] on button "Select tag..." at bounding box center [1042, 229] width 165 height 38
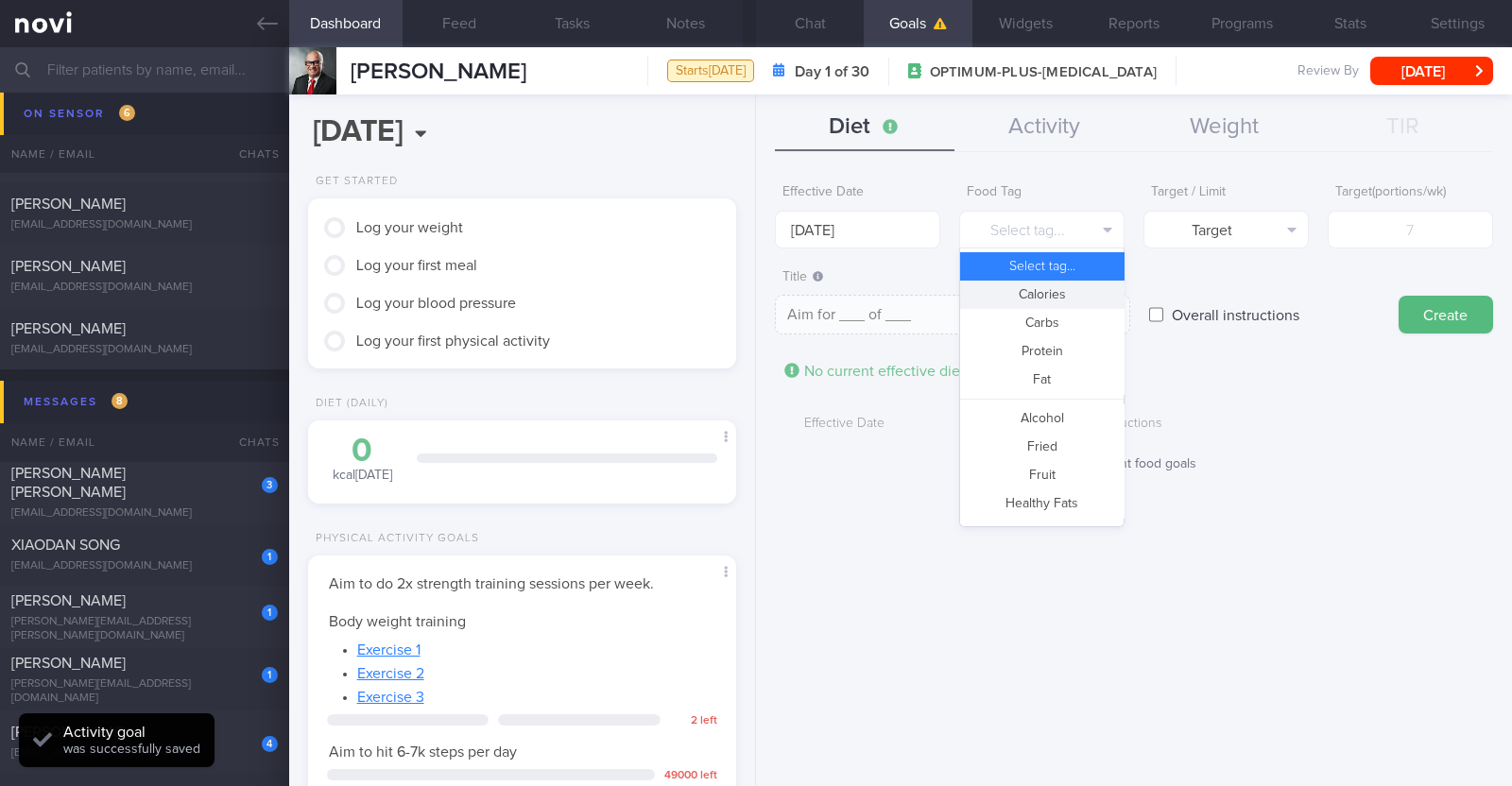
click at [752, 290] on button "Calories" at bounding box center [1042, 294] width 163 height 28
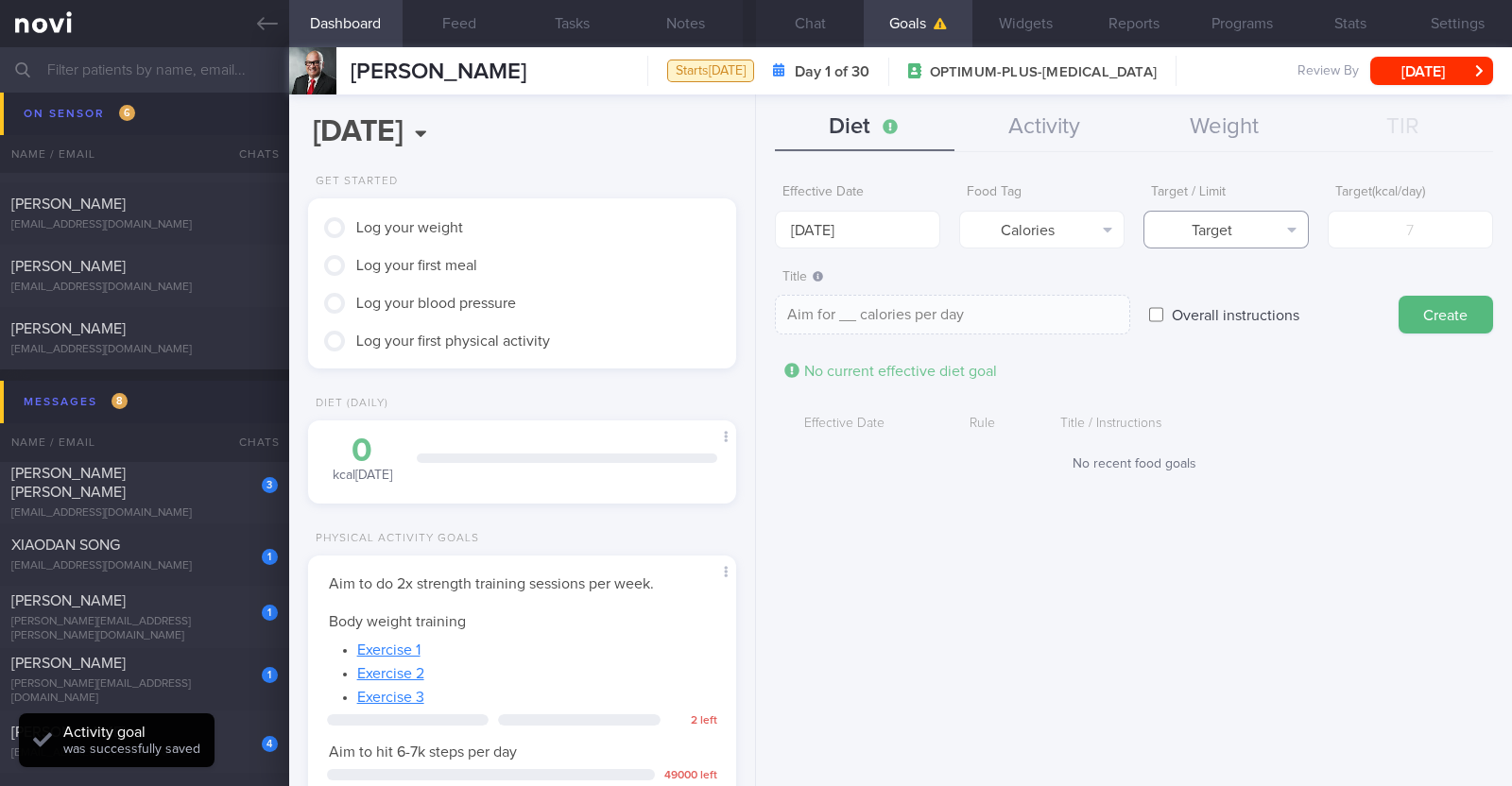
click at [752, 235] on button "Target" at bounding box center [1225, 229] width 165 height 38
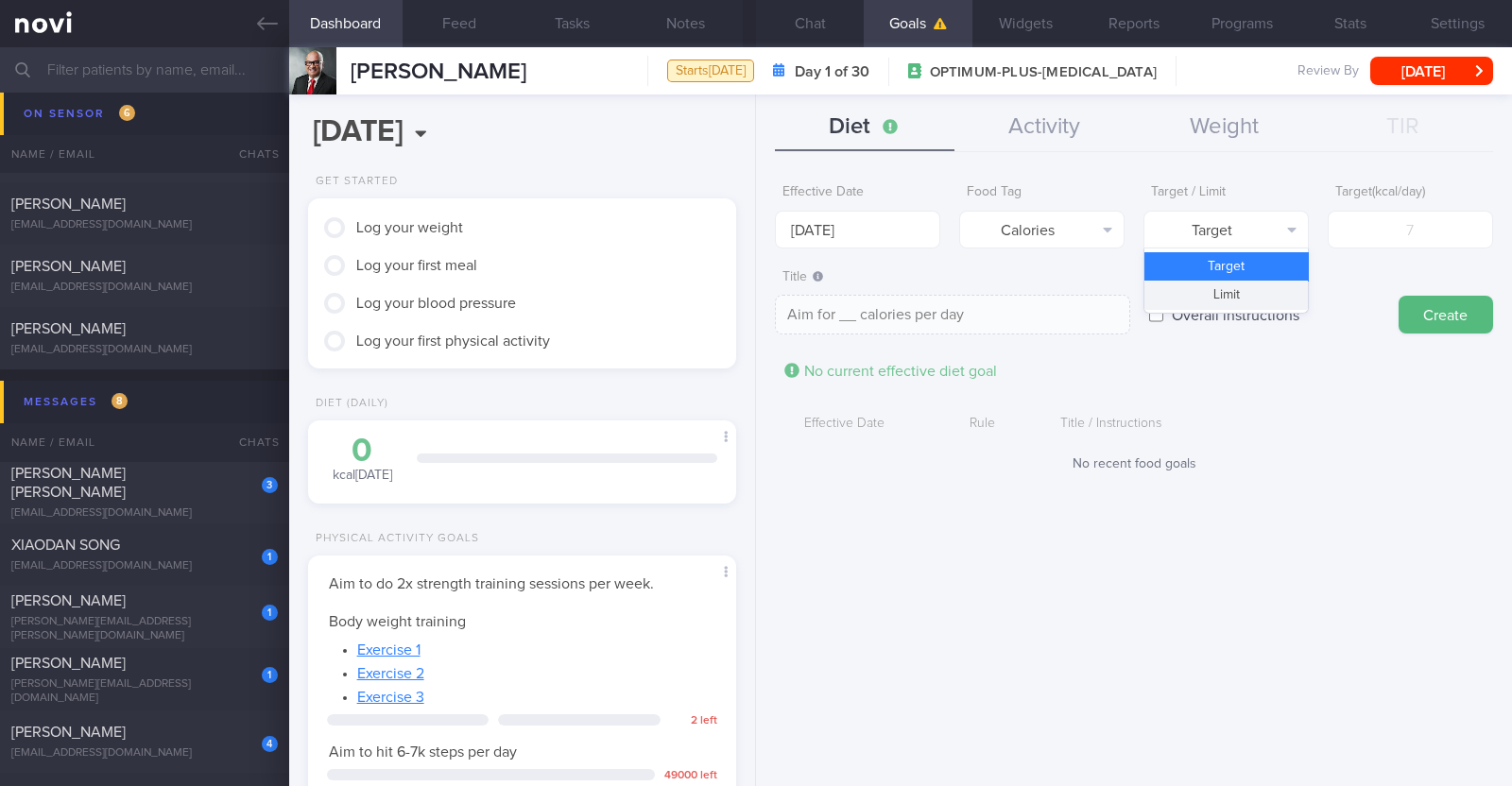
click at [752, 282] on button "Limit" at bounding box center [1225, 294] width 163 height 28
type textarea "Keep to __ calories per day"
click at [752, 229] on input "number" at bounding box center [1409, 229] width 165 height 38
type input "1"
type textarea "Keep to 1 calories per day"
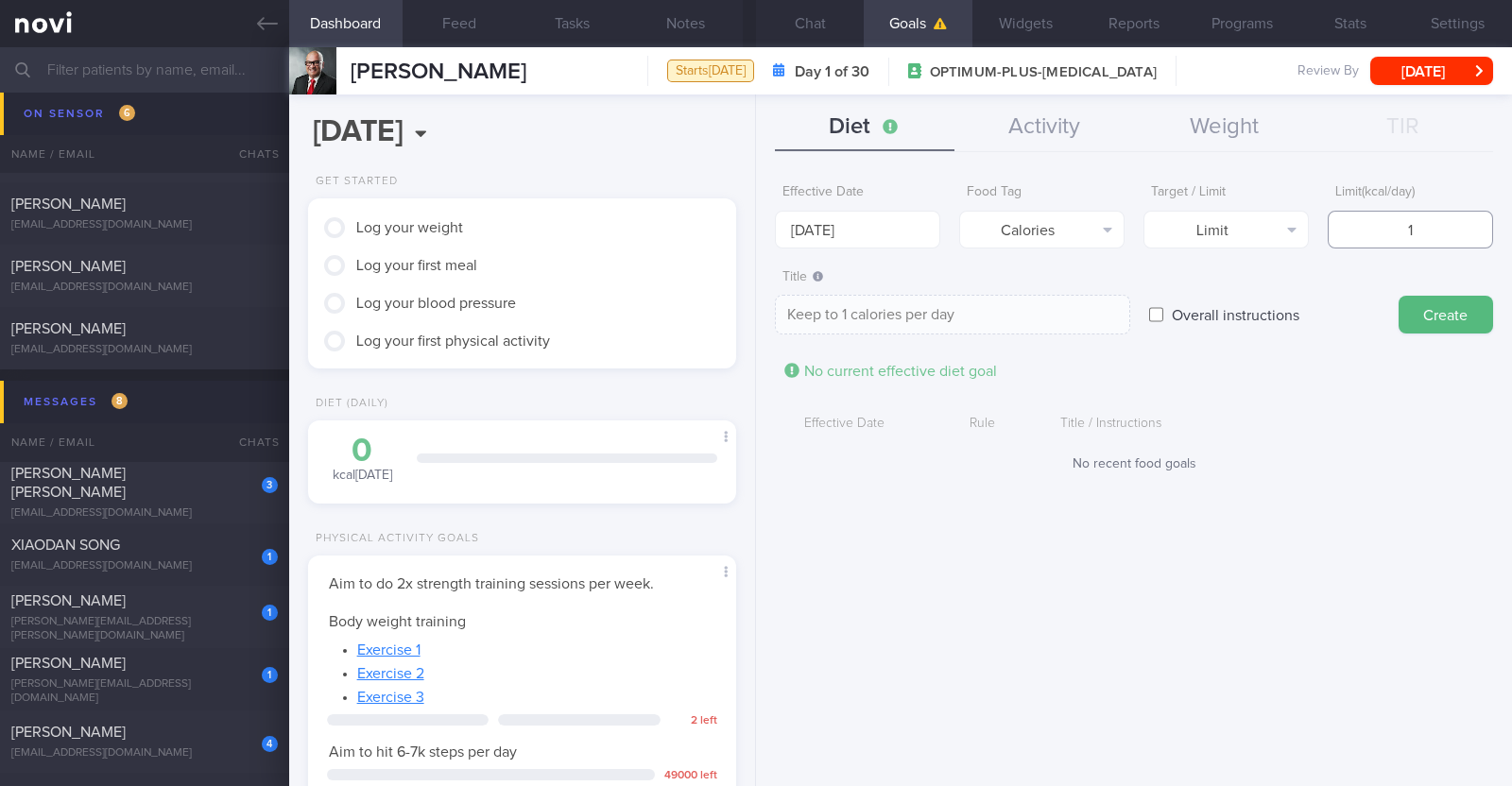
type input "14"
type textarea "Keep to 14 calories per day"
type input "140"
type textarea "Keep to 140 calories per day"
type input "1400"
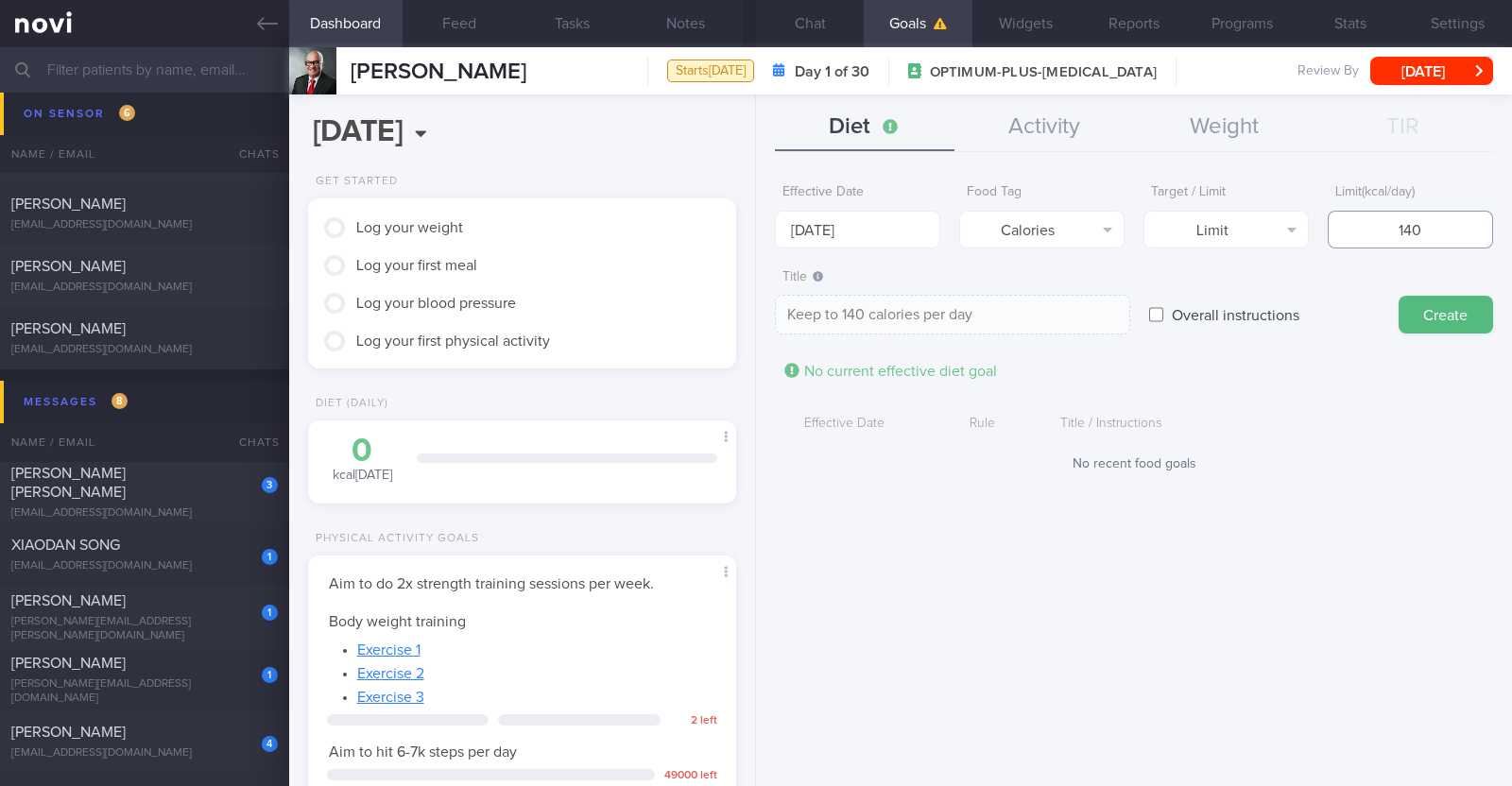
type textarea "Keep to 1400 calories per day"
type input "1400"
click at [752, 302] on button "Create" at bounding box center [1445, 314] width 95 height 38
type input "[DATE]"
type textarea "Aim for ___ of ___"
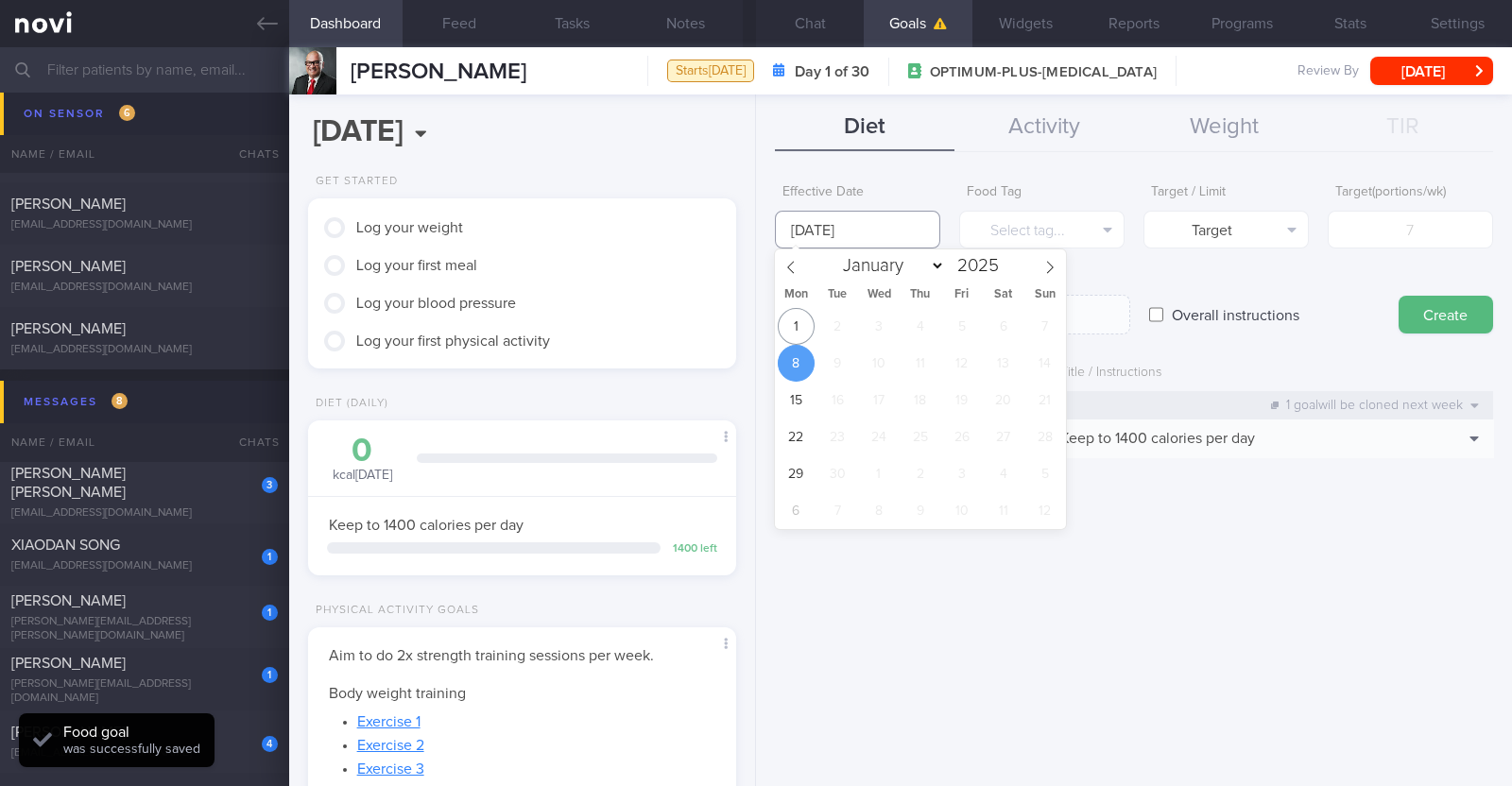
click at [752, 238] on input "[DATE]" at bounding box center [857, 229] width 165 height 38
click at [752, 331] on span "1" at bounding box center [796, 327] width 37 height 37
type input "1 Sep 2025"
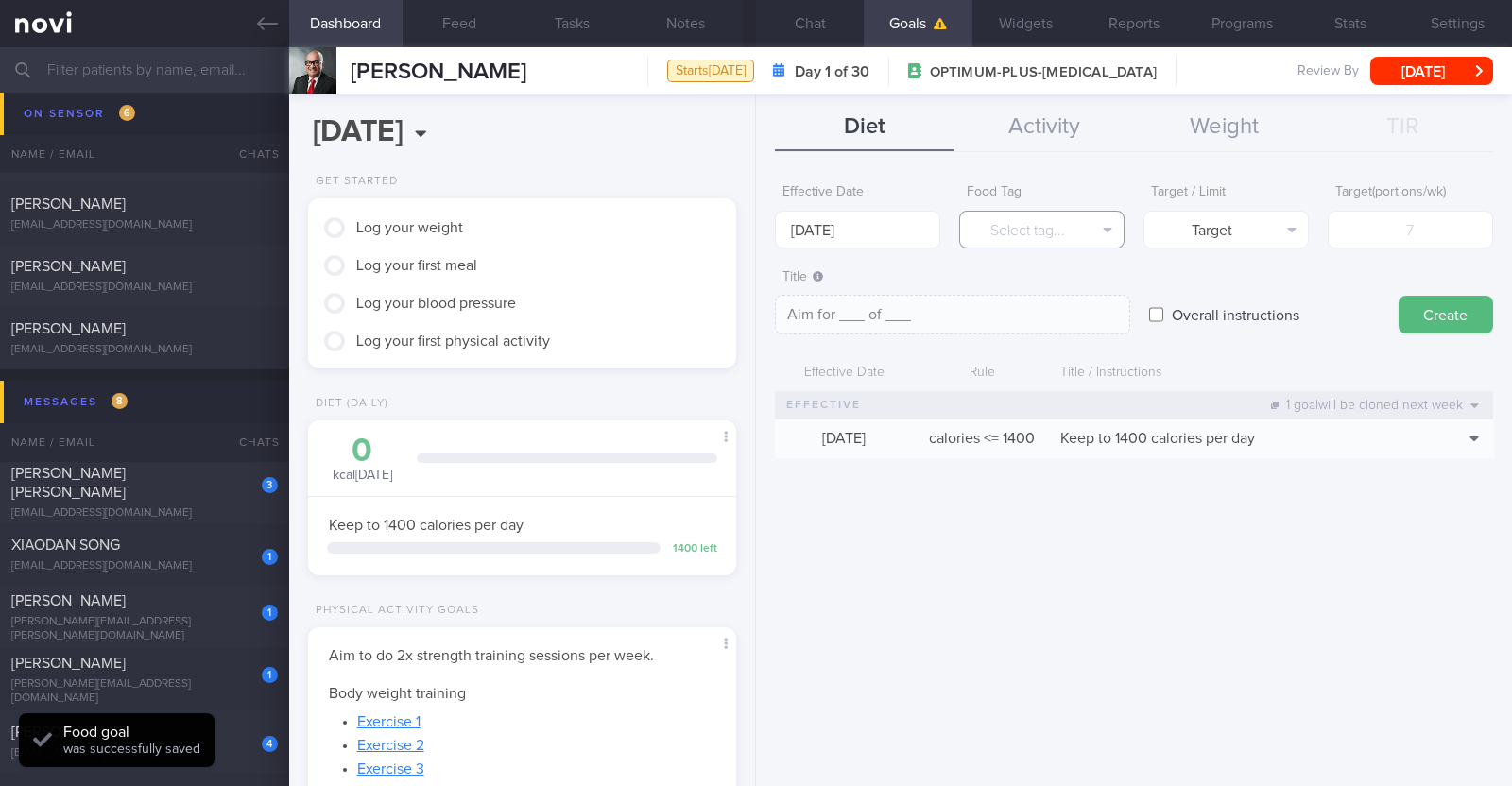
click at [752, 234] on button "Select tag..." at bounding box center [1042, 229] width 165 height 38
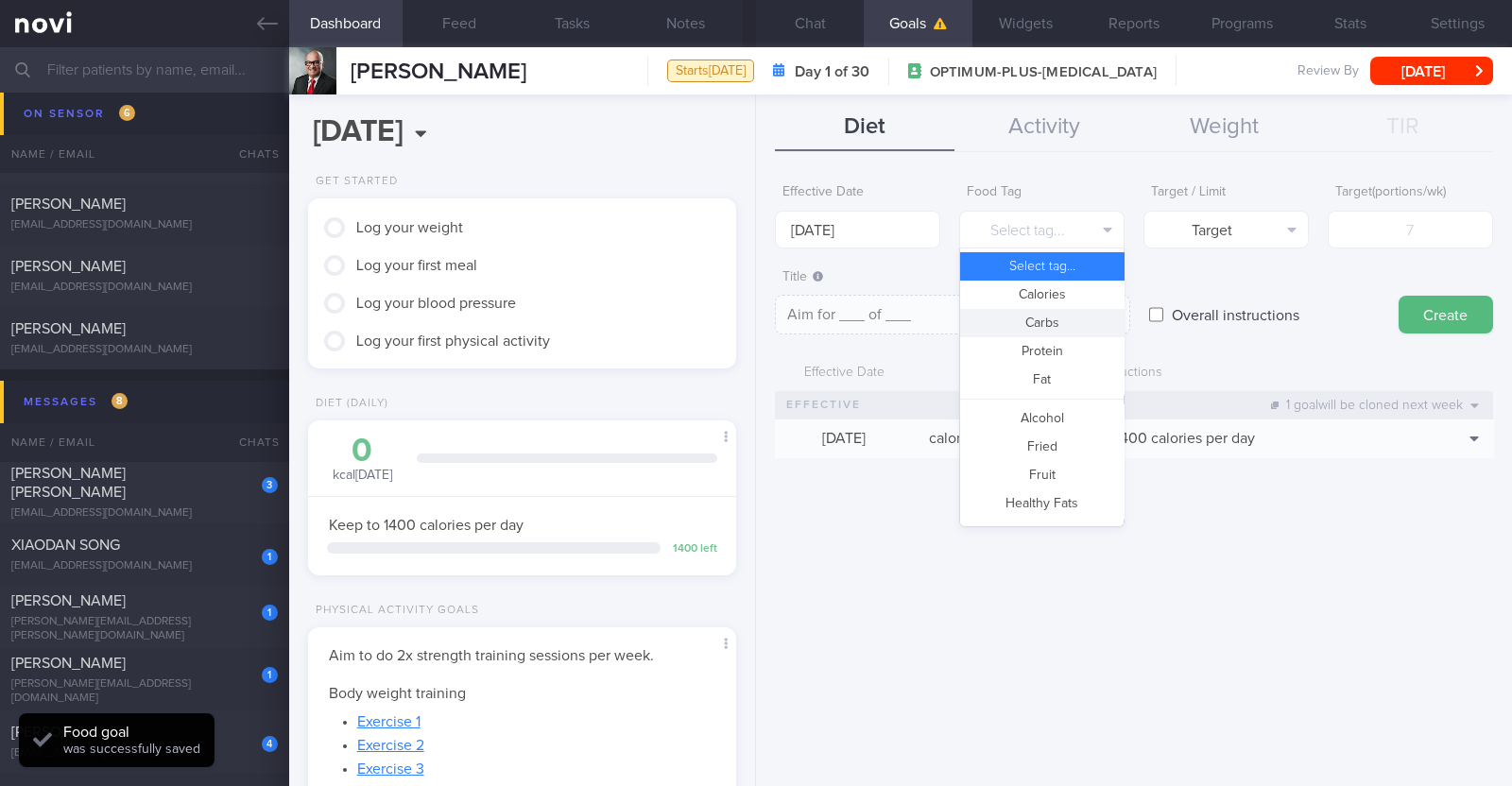
click at [752, 326] on button "Carbs" at bounding box center [1042, 323] width 163 height 28
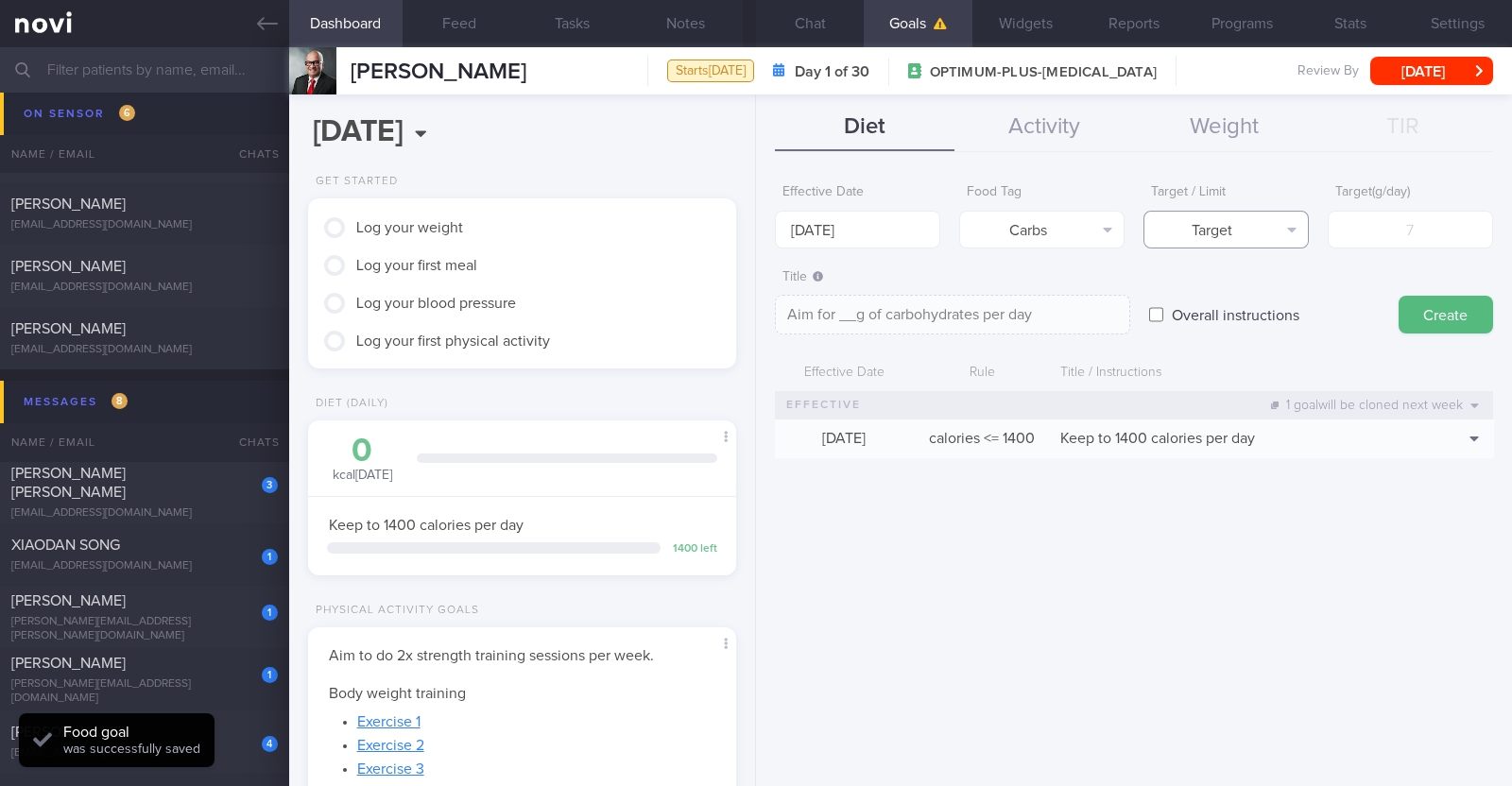
click at [752, 216] on button "Target" at bounding box center [1225, 229] width 165 height 38
click at [752, 293] on button "Limit" at bounding box center [1225, 294] width 163 height 28
type textarea "Keep to __g of carbohydrates per day"
click at [752, 223] on input "number" at bounding box center [1409, 229] width 165 height 38
type input "1"
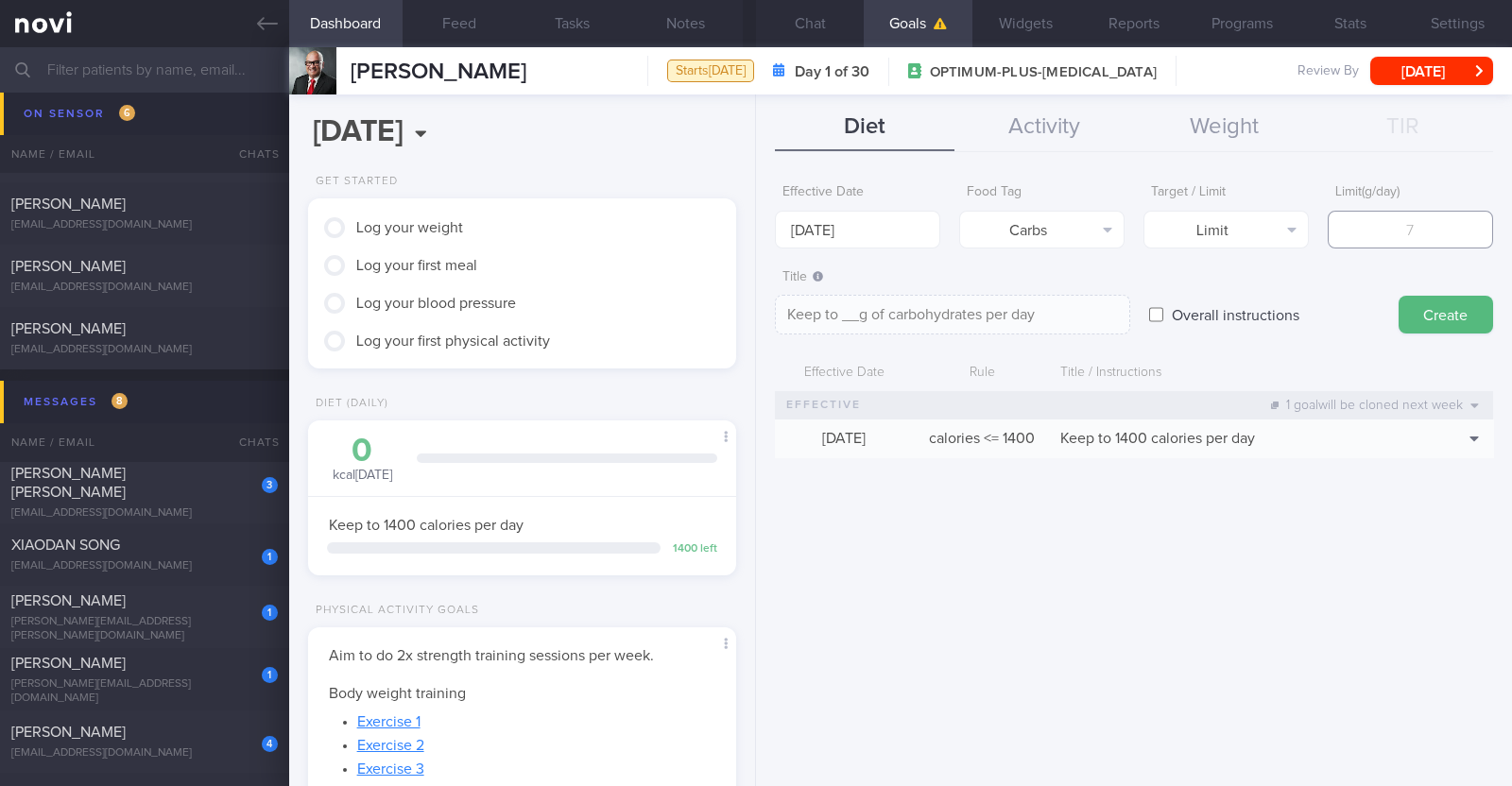
type textarea "Keep to 1g of carbohydrates per day"
type input "14"
type textarea "Keep to 14g of carbohydrates per day"
type input "140"
type textarea "Keep to 140g of carbohydrates per day"
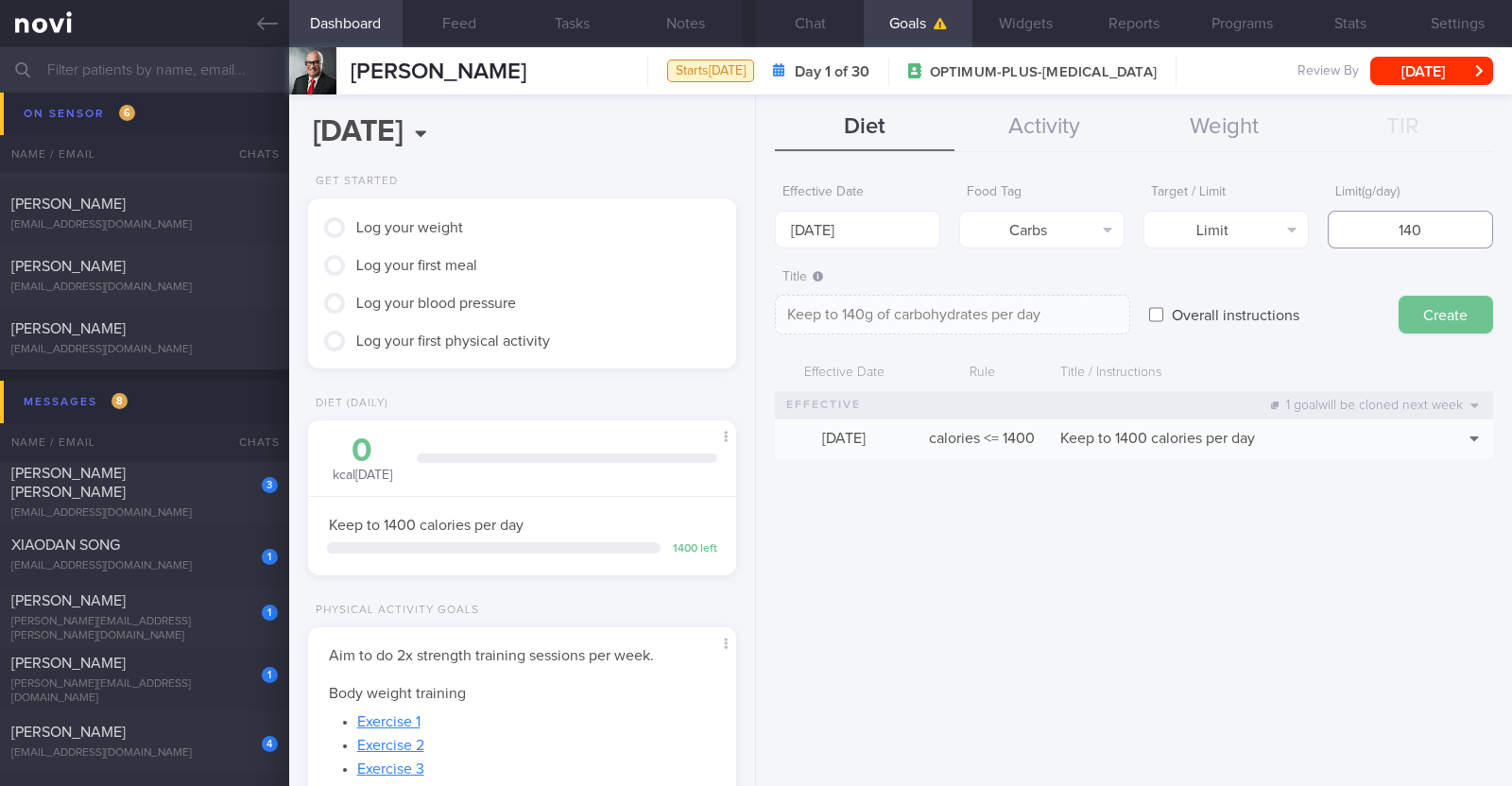
type input "140"
click at [752, 323] on button "Create" at bounding box center [1445, 314] width 95 height 38
type input "[DATE]"
type textarea "Aim for ___ of ___"
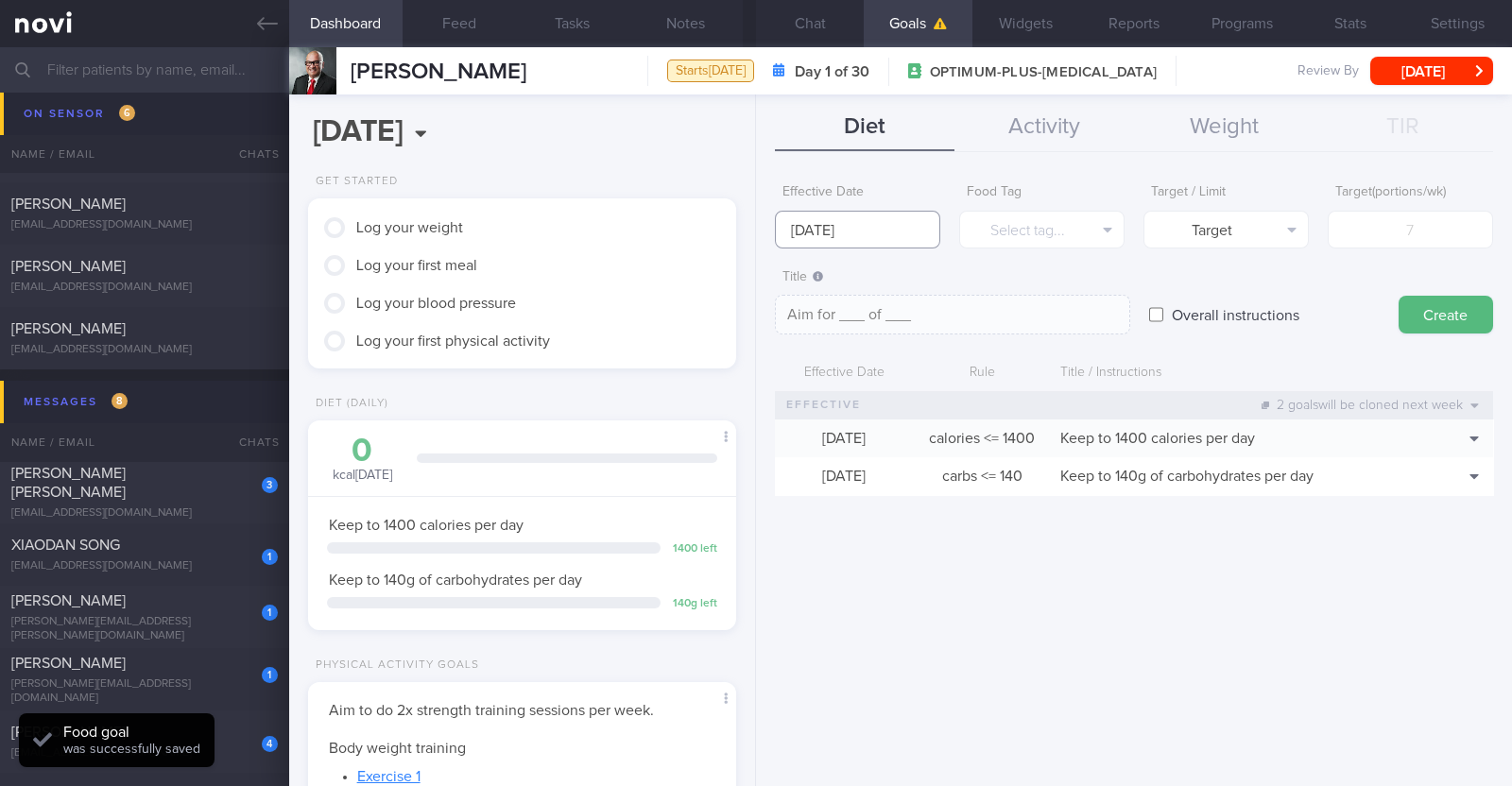
click at [752, 222] on input "[DATE]" at bounding box center [857, 229] width 165 height 38
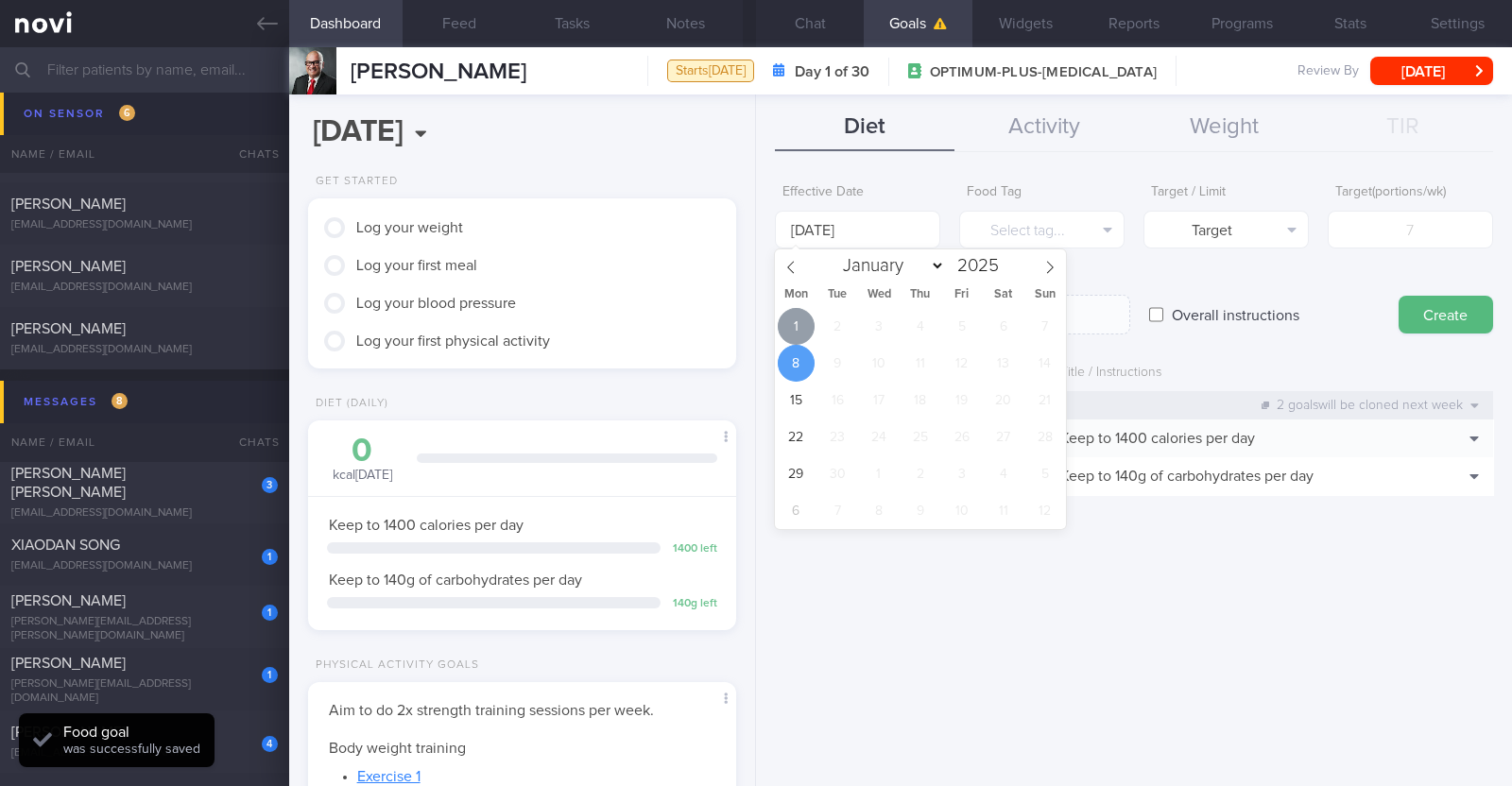
click at [752, 319] on span "1" at bounding box center [796, 327] width 37 height 37
type input "1 Sep 2025"
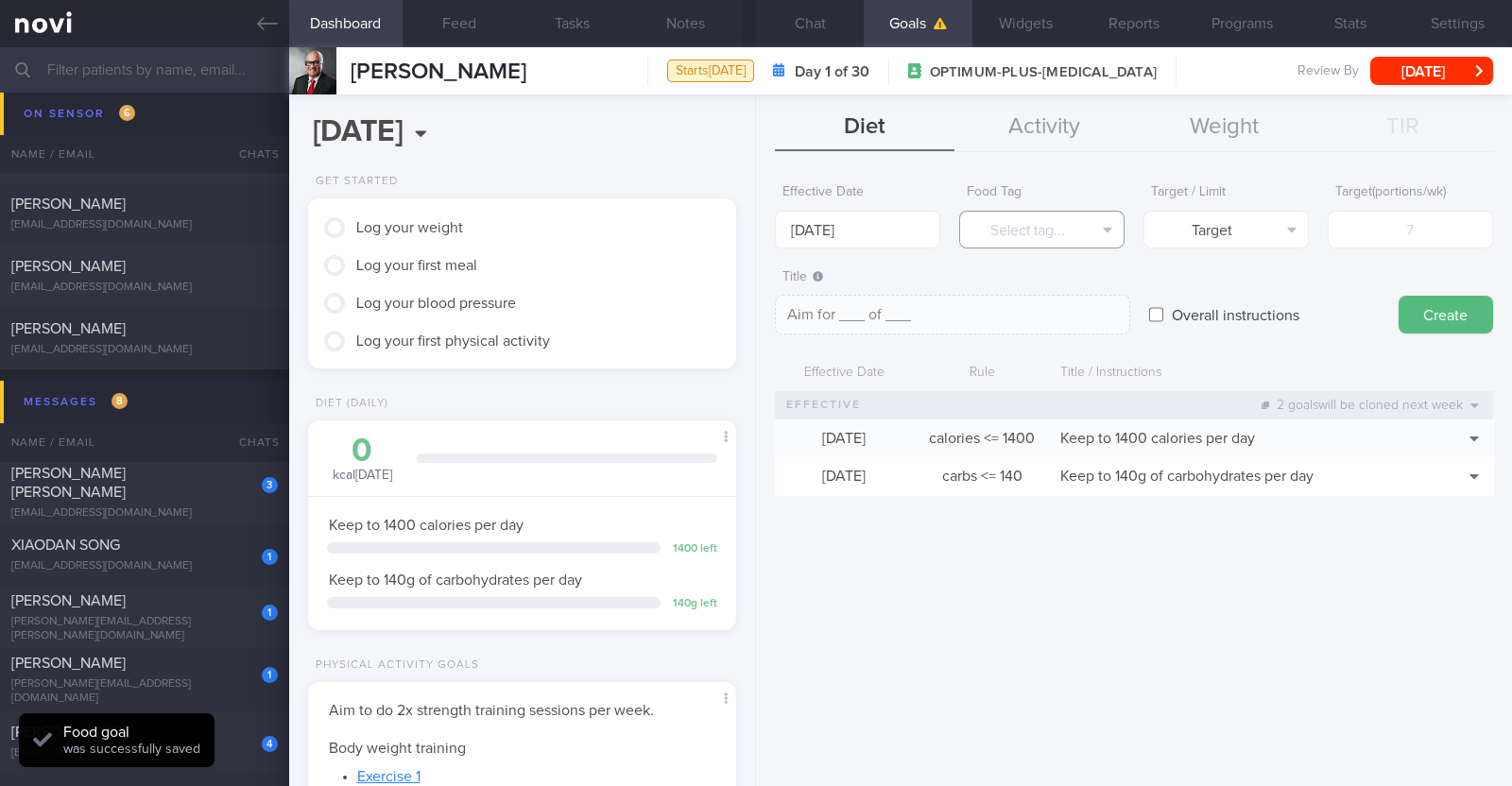
click at [752, 231] on button "Select tag..." at bounding box center [1042, 229] width 165 height 38
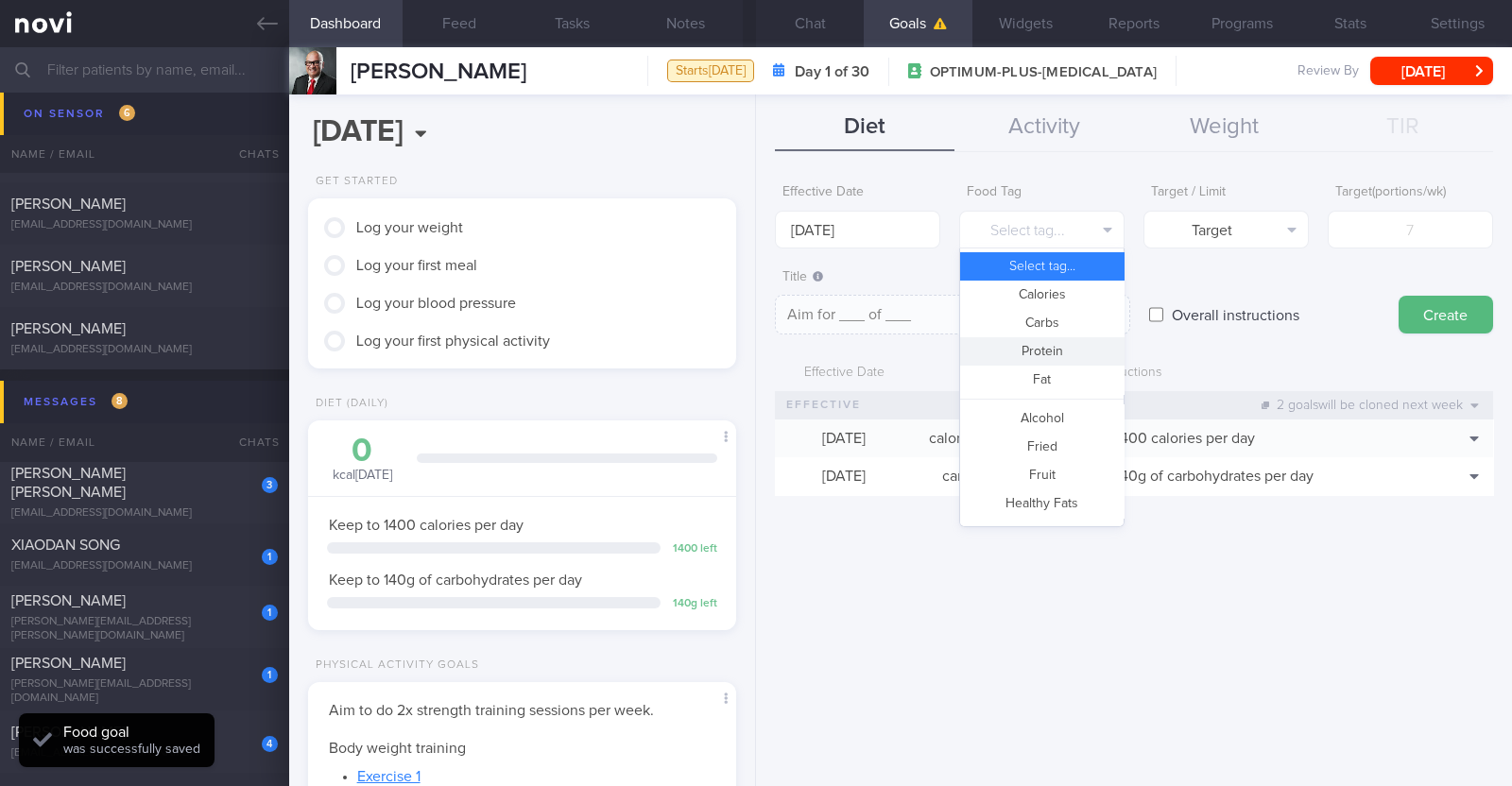
click at [752, 347] on button "Protein" at bounding box center [1042, 351] width 163 height 28
type textarea "Aim for __g of protein per day"
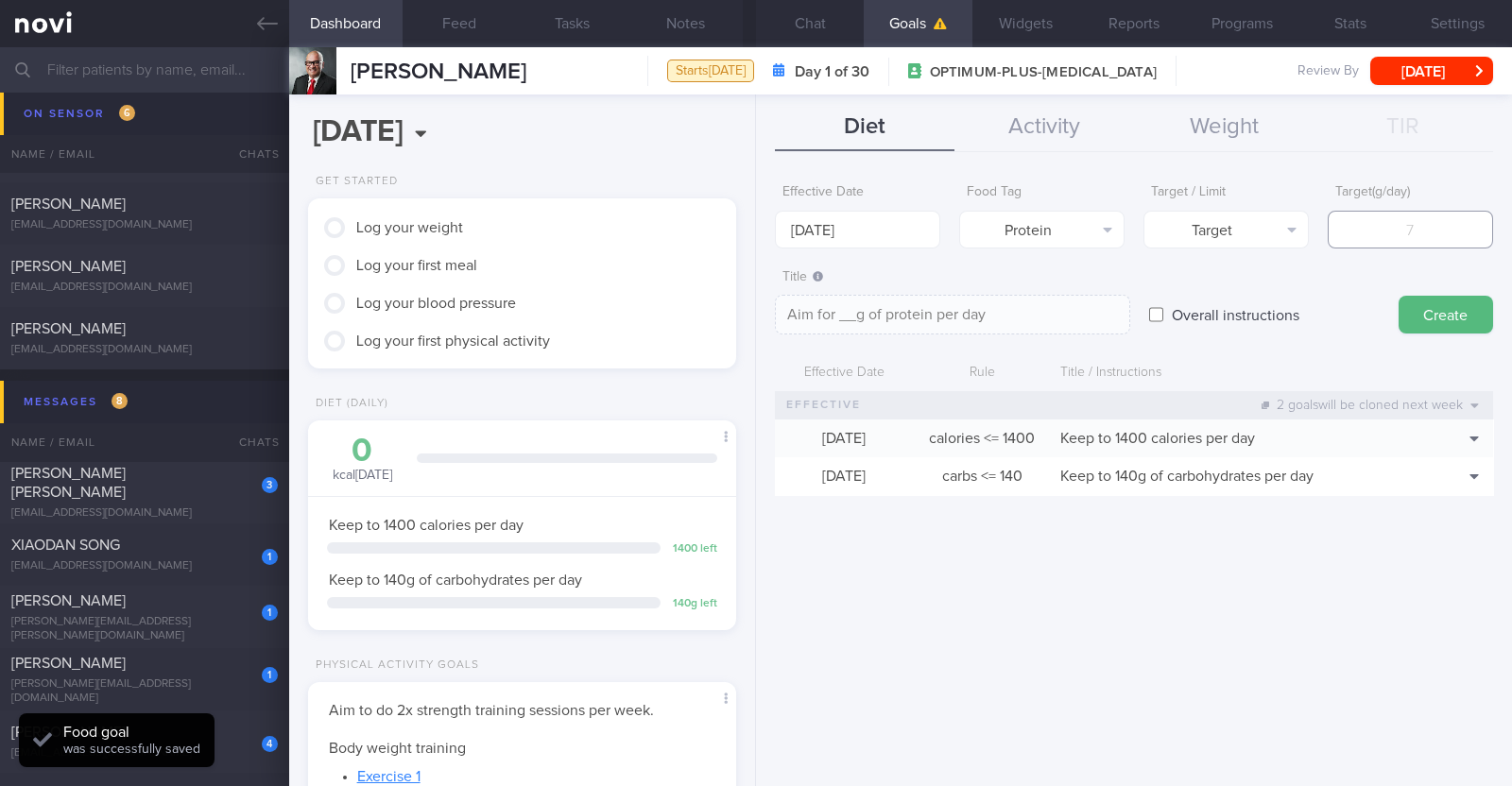
click at [752, 219] on input "number" at bounding box center [1409, 229] width 165 height 38
type input "7"
type textarea "Aim for 7g of protein per day"
type input "70"
type textarea "Aim for 70g of protein per day"
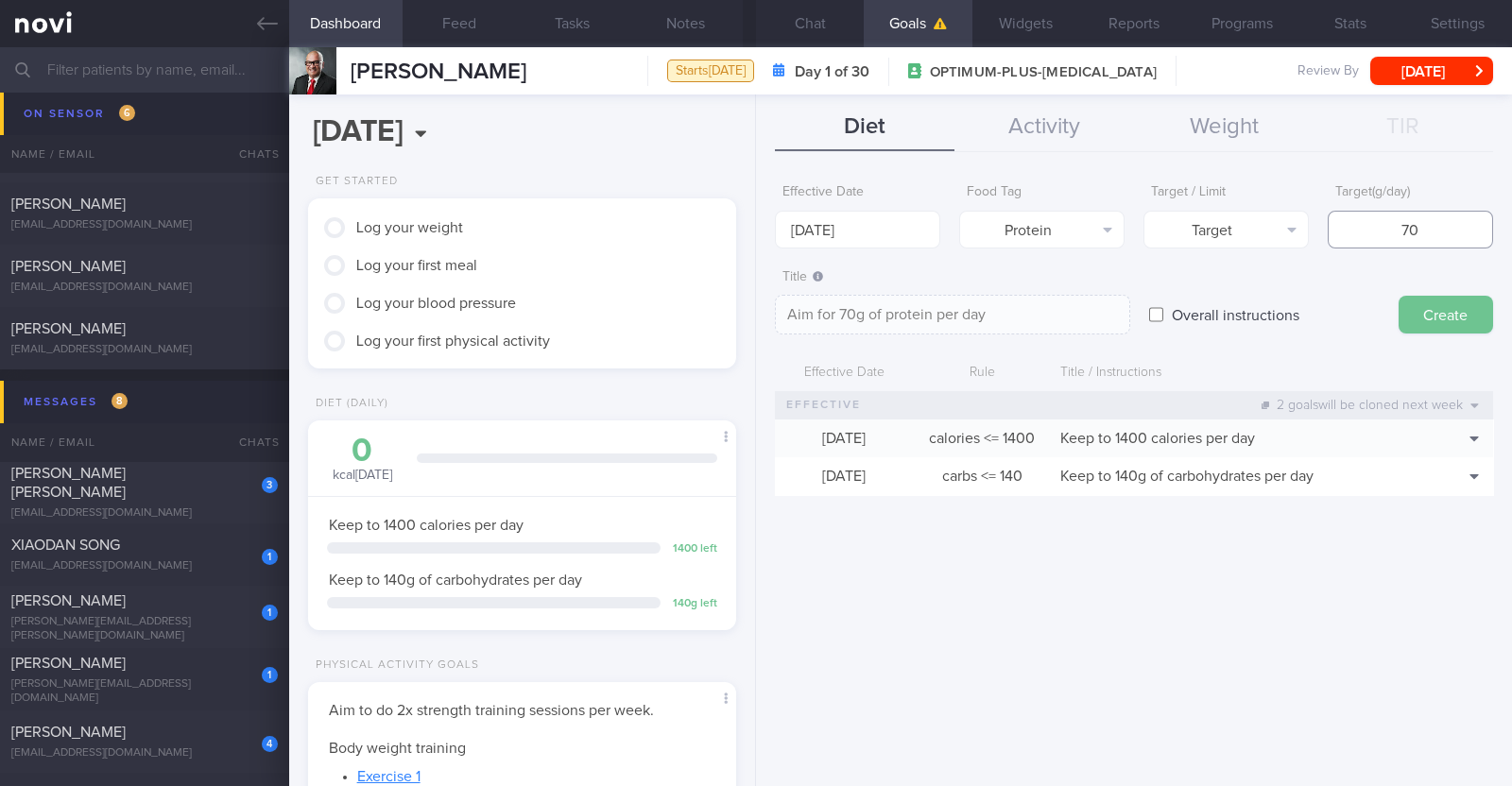
type input "70"
click at [752, 309] on button "Create" at bounding box center [1445, 314] width 95 height 38
type input "[DATE]"
type textarea "Aim for ___ of ___"
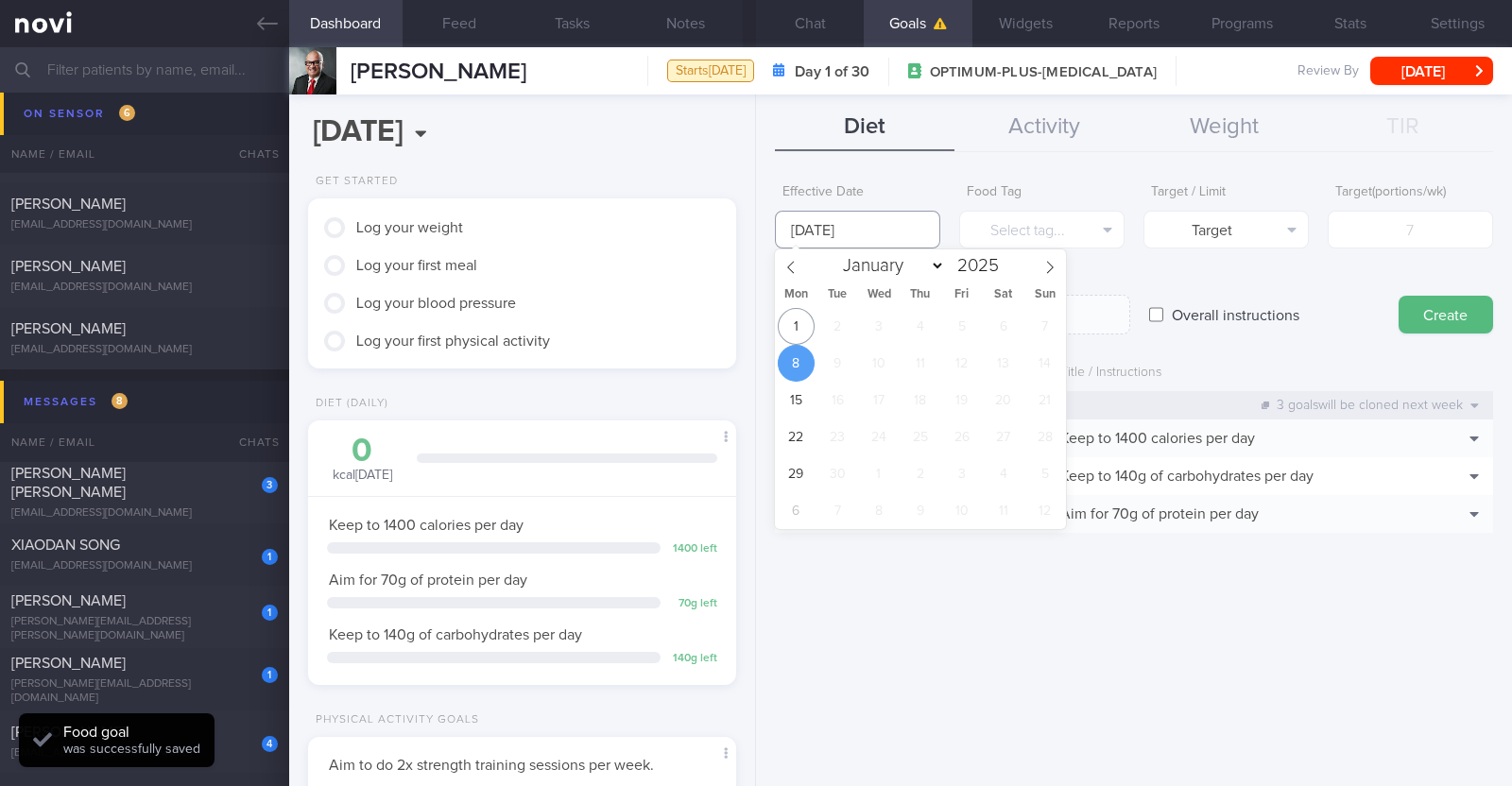
click at [752, 231] on input "[DATE]" at bounding box center [857, 229] width 165 height 38
click at [752, 325] on span "1" at bounding box center [796, 327] width 37 height 37
type input "1 Sep 2025"
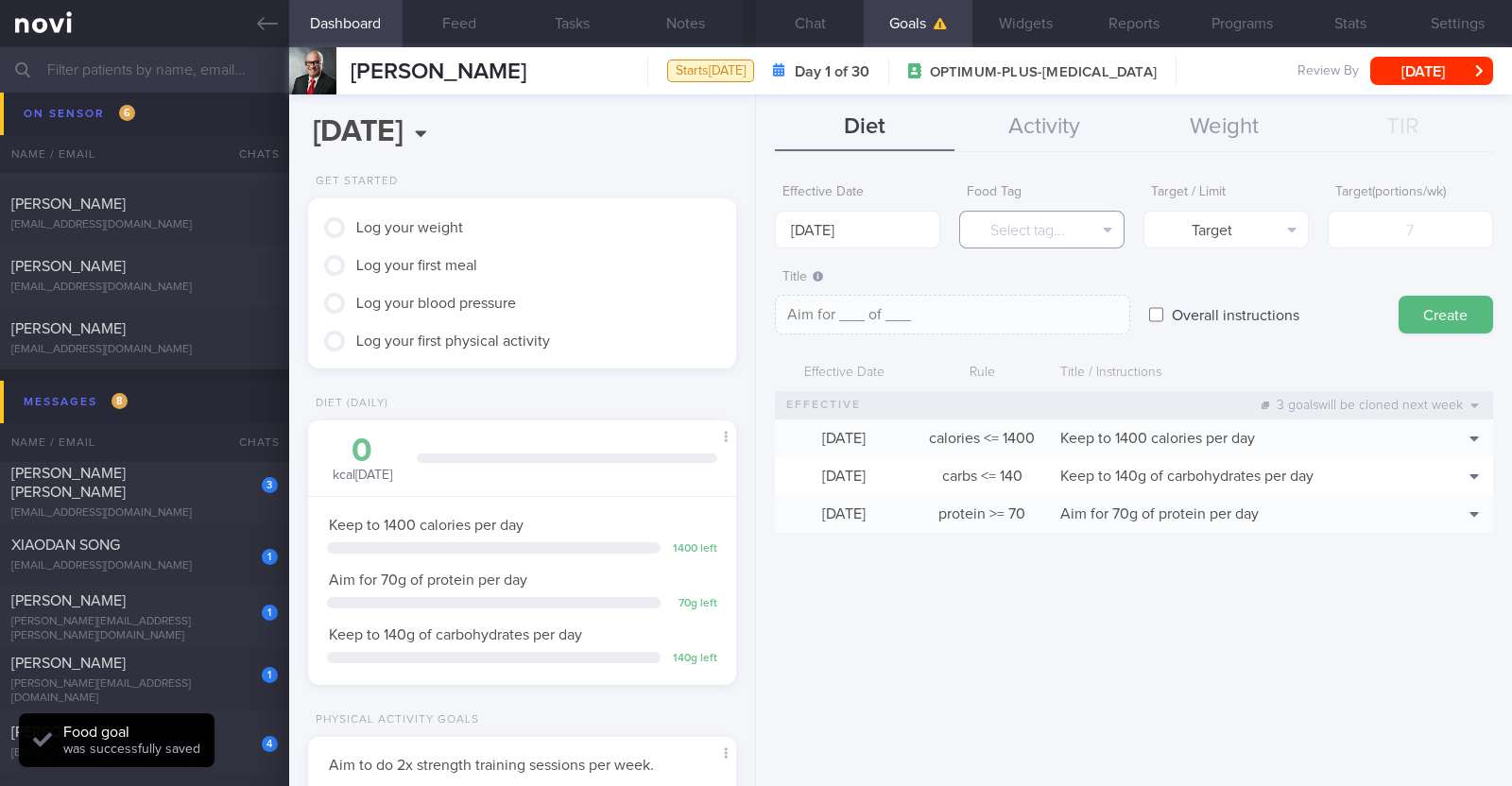
click at [752, 231] on button "Select tag..." at bounding box center [1042, 229] width 165 height 38
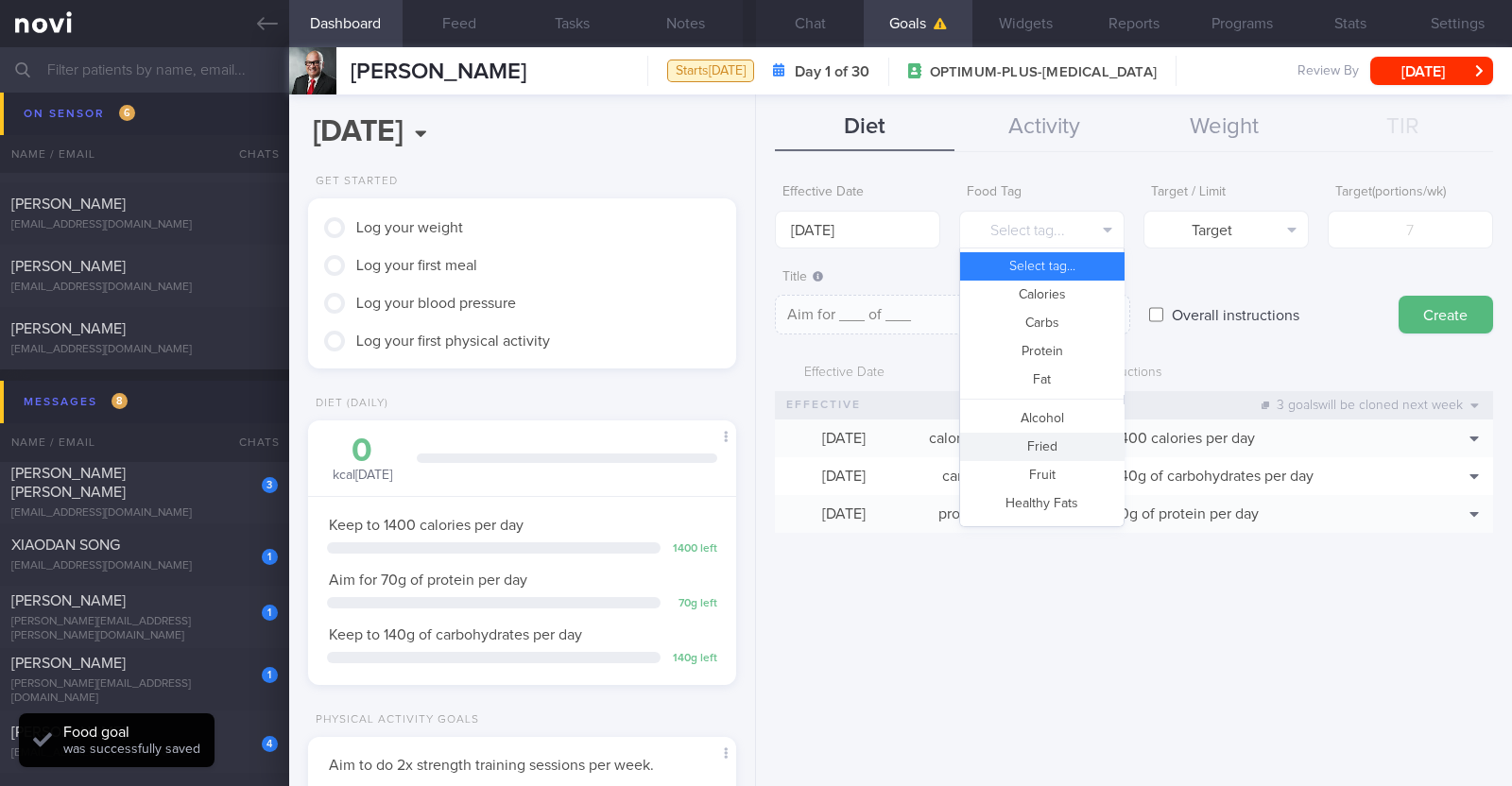
click at [752, 451] on button "Fried" at bounding box center [1042, 446] width 163 height 28
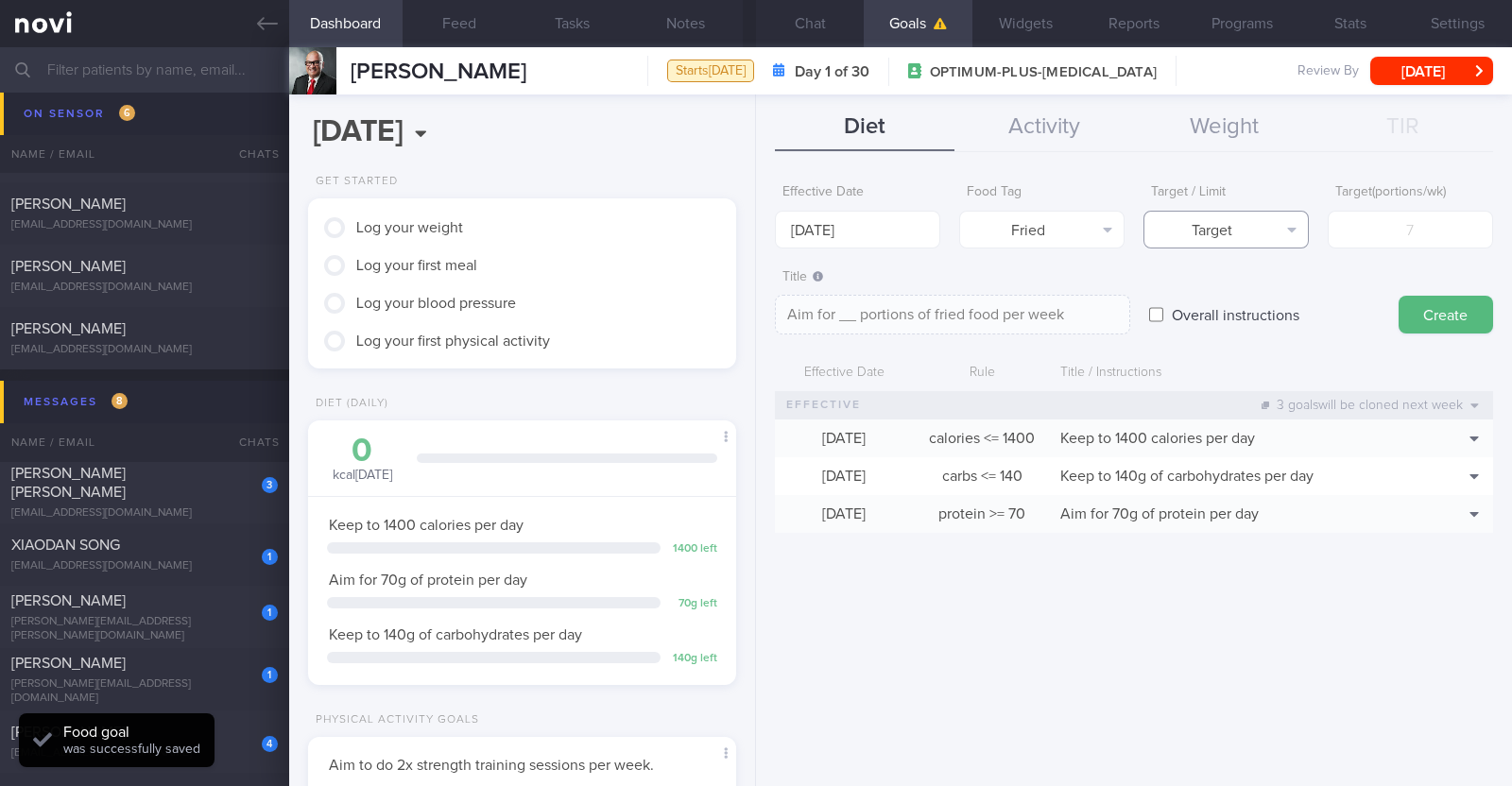
click at [752, 237] on button "Target" at bounding box center [1225, 229] width 165 height 38
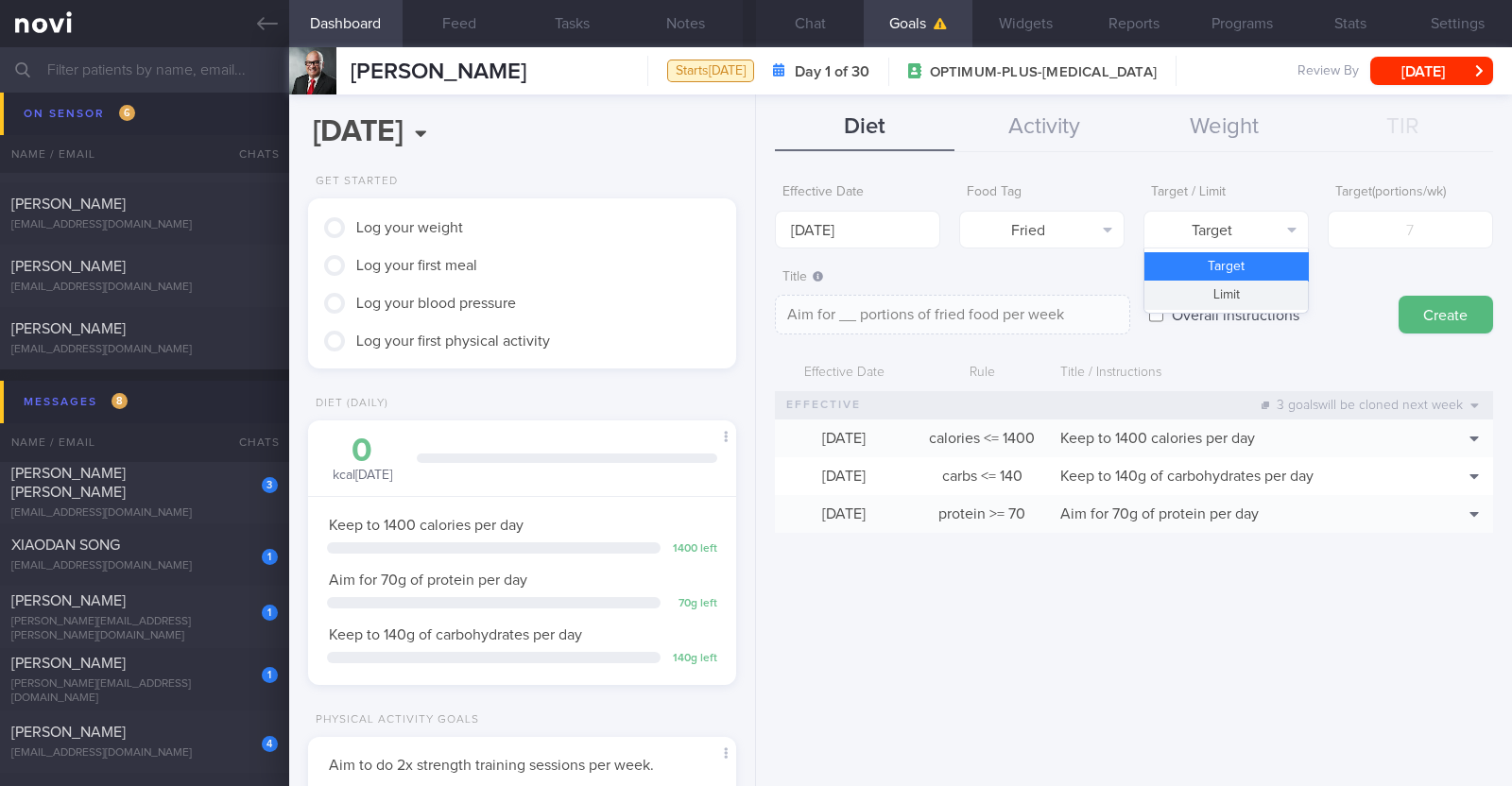
click at [752, 294] on button "Limit" at bounding box center [1225, 294] width 163 height 28
type textarea "Keep to __ portions of fried food per week"
click at [752, 235] on input "number" at bounding box center [1409, 229] width 165 height 38
type input "2"
type textarea "Keep to 2 portions of fried food per week"
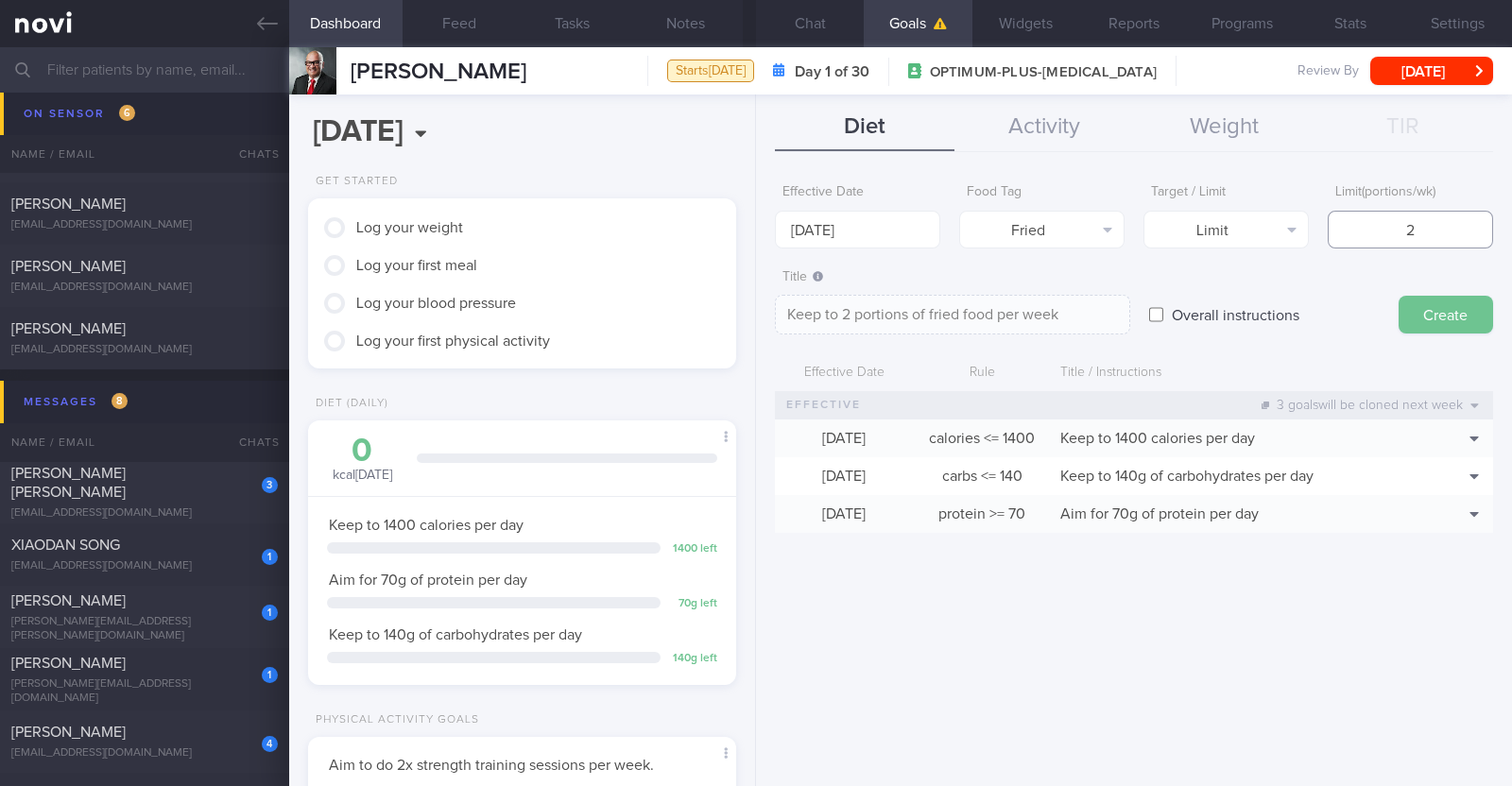
type input "2"
click at [752, 311] on button "Create" at bounding box center [1445, 314] width 95 height 38
type input "[DATE]"
type textarea "Aim for ___ of ___"
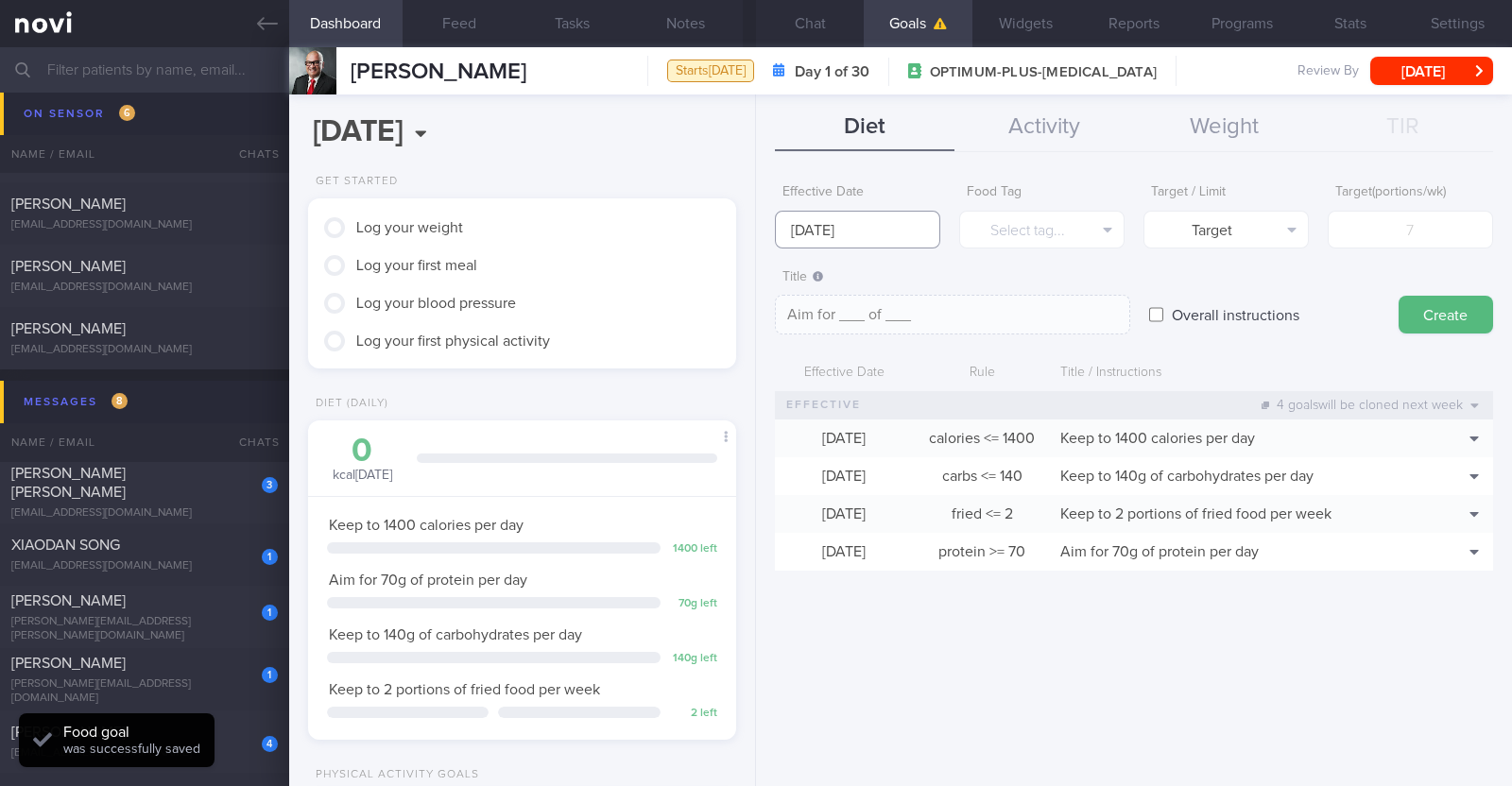
click at [752, 234] on input "[DATE]" at bounding box center [857, 229] width 165 height 38
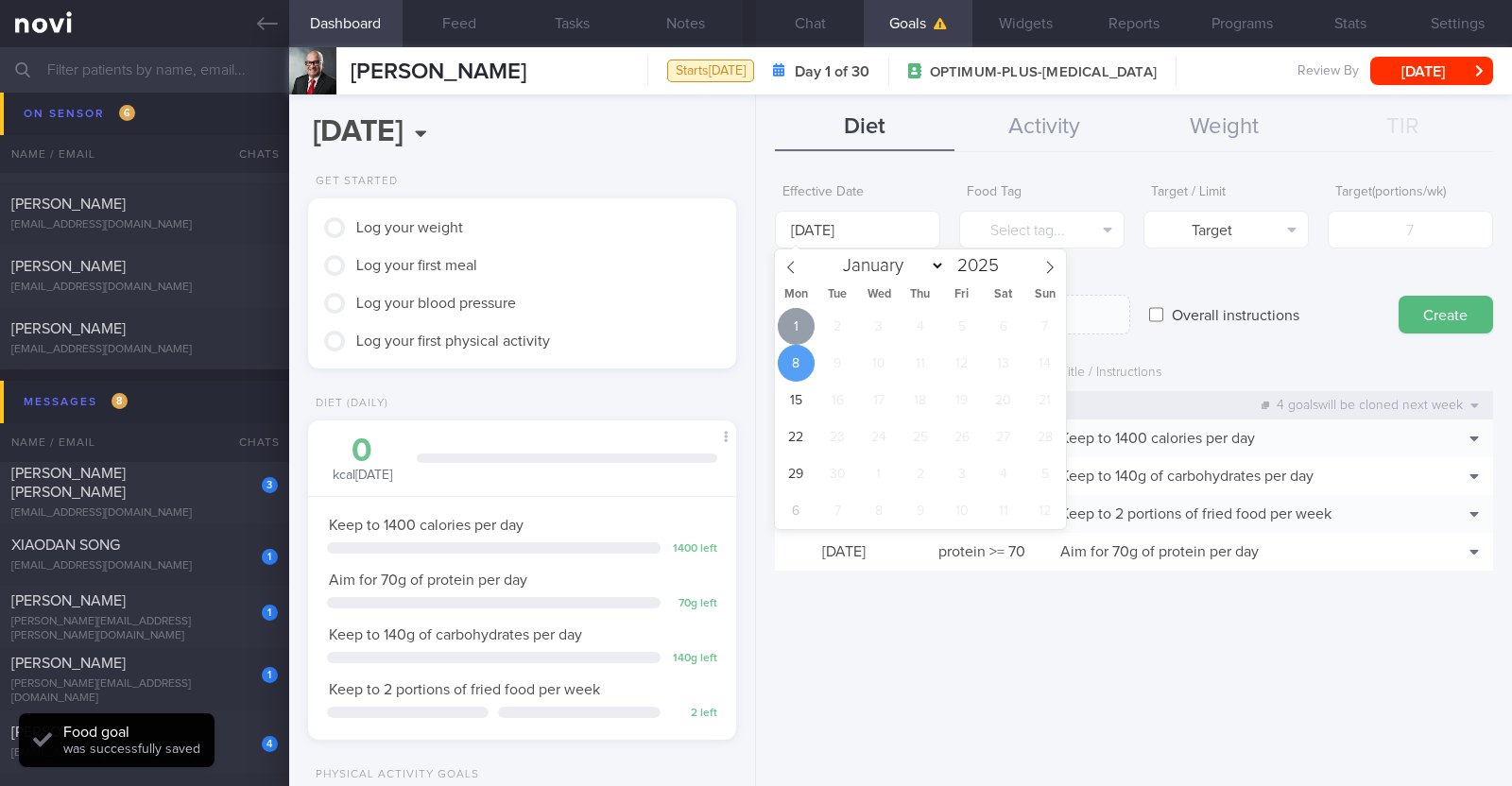
click at [752, 314] on span "1" at bounding box center [796, 327] width 37 height 37
type input "1 Sep 2025"
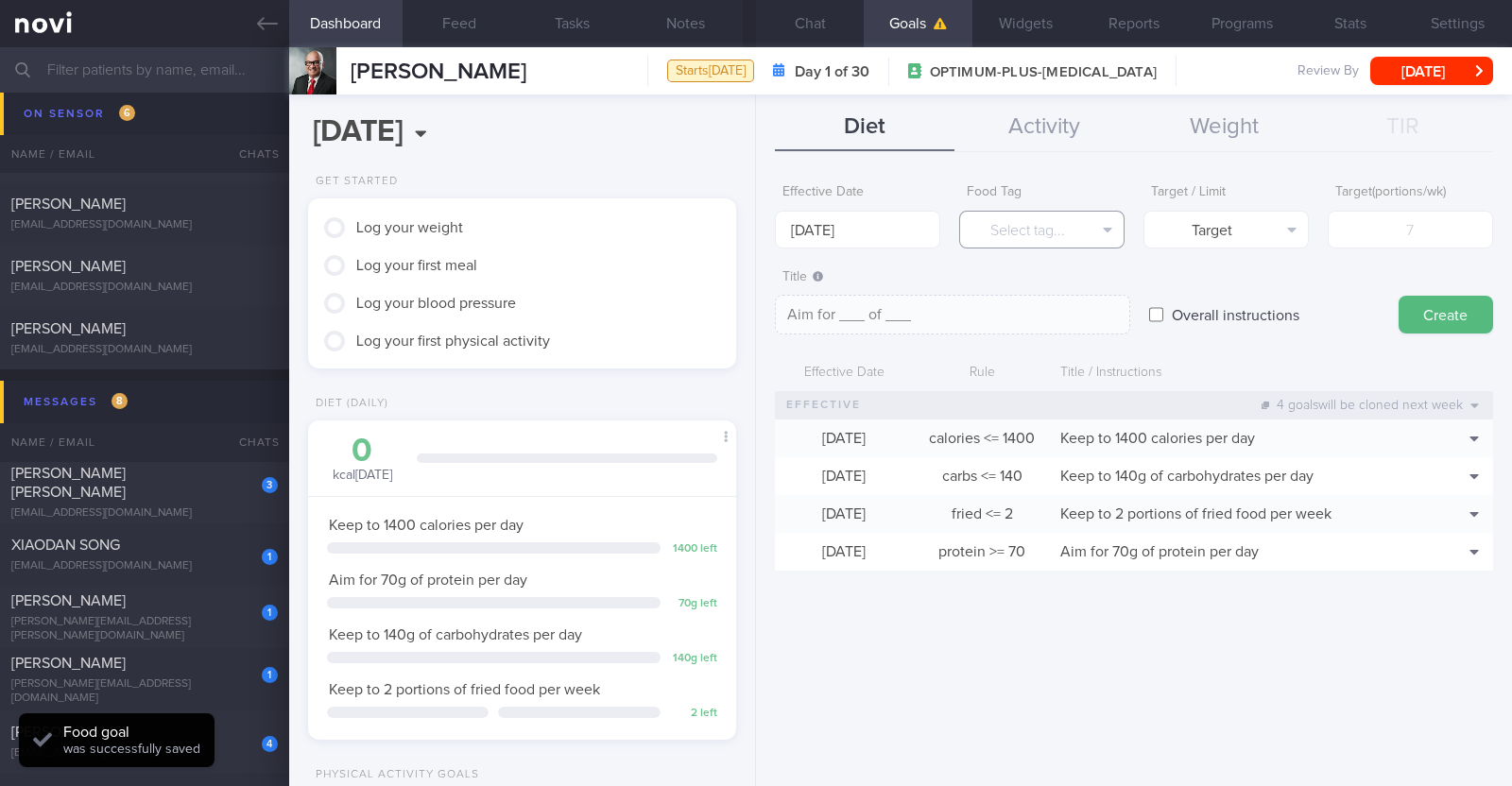
click at [752, 226] on button "Select tag..." at bounding box center [1042, 229] width 165 height 38
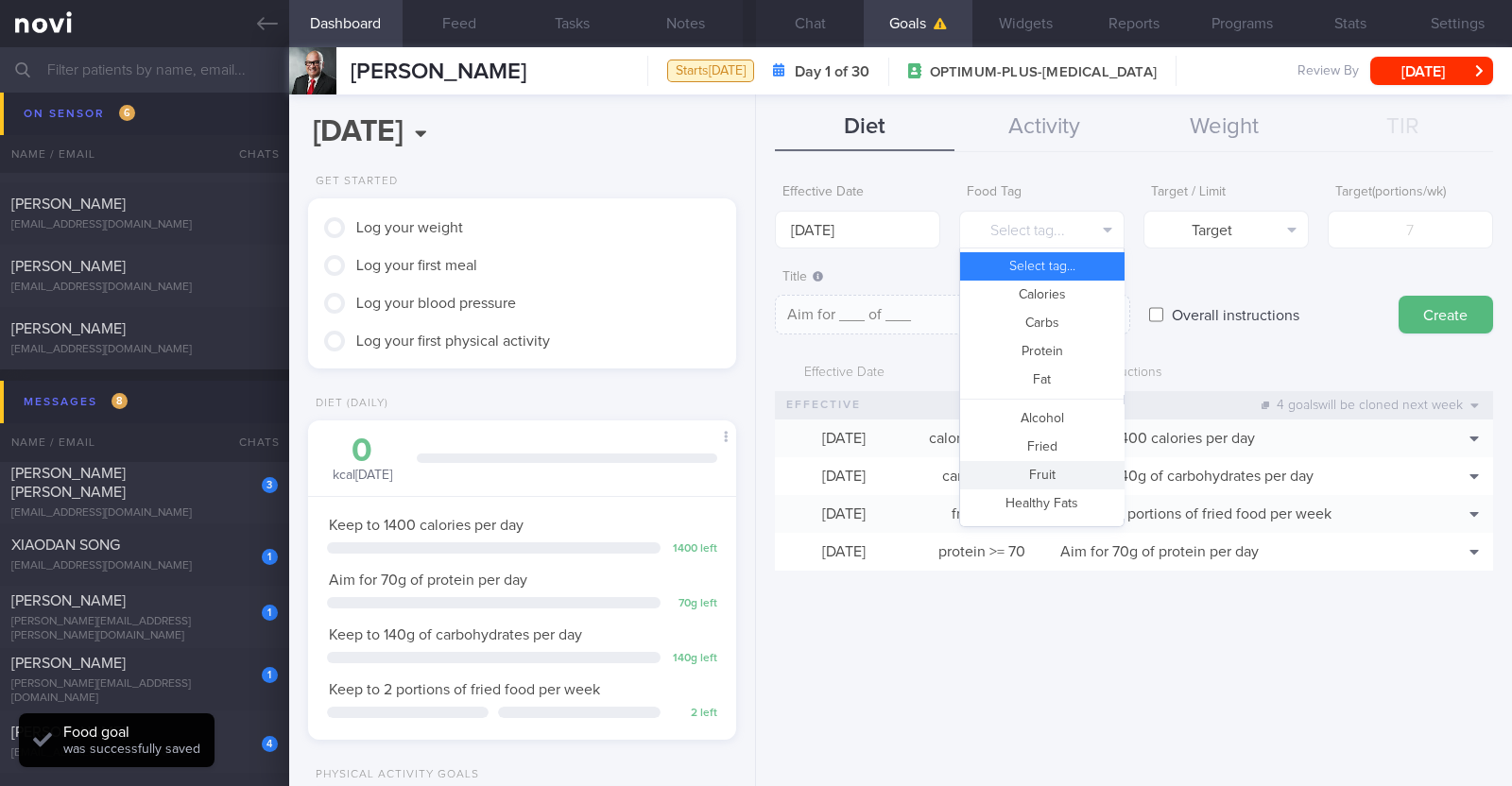
click at [752, 469] on button "Fruit" at bounding box center [1042, 474] width 163 height 28
type textarea "Aim for __ portions of fruits per week"
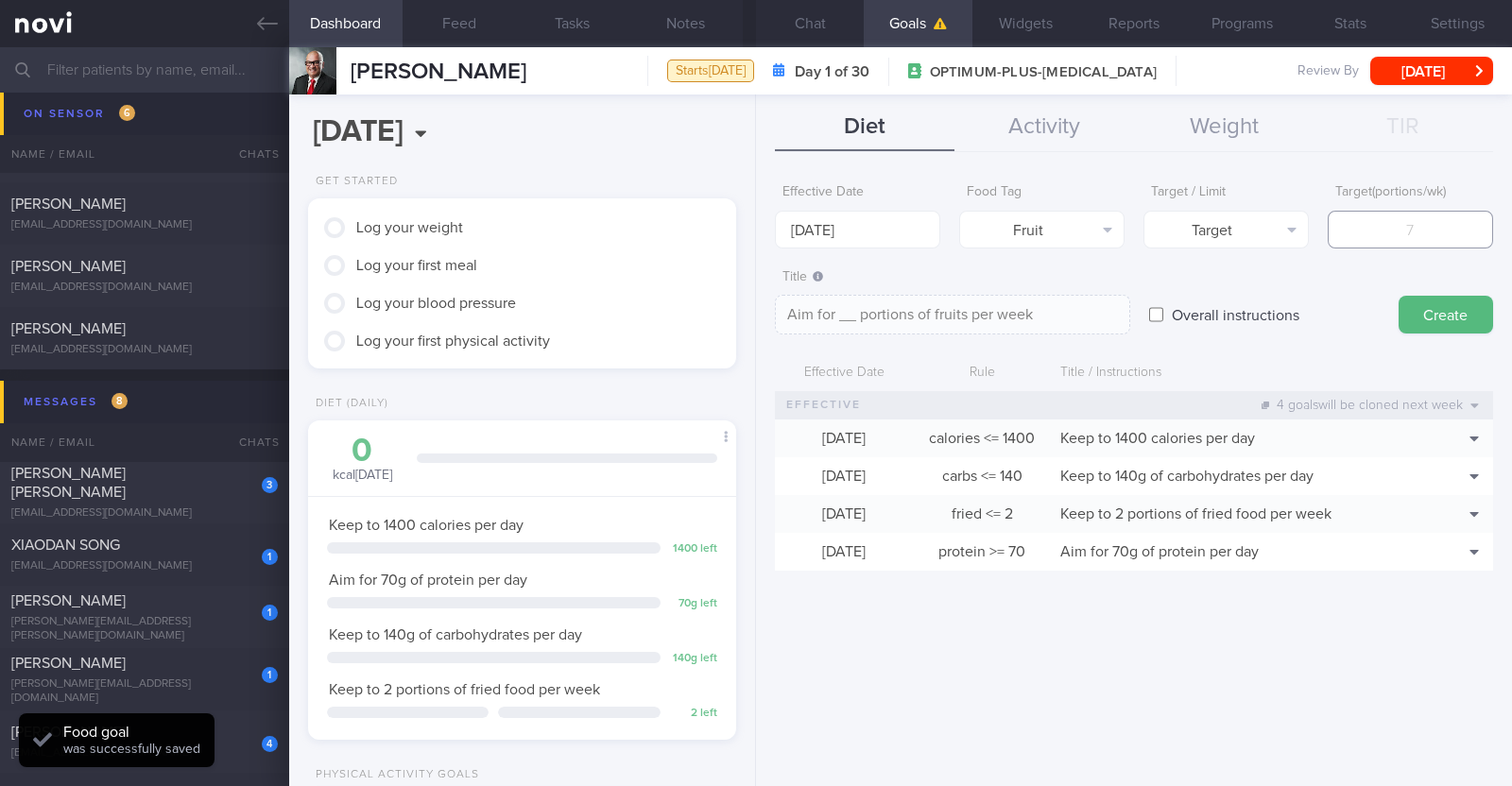
click at [752, 239] on input "number" at bounding box center [1409, 229] width 165 height 38
type input "1"
type textarea "Aim for 1 portions of fruits per week"
type input "14"
type textarea "Aim for 14 portions of fruits per week"
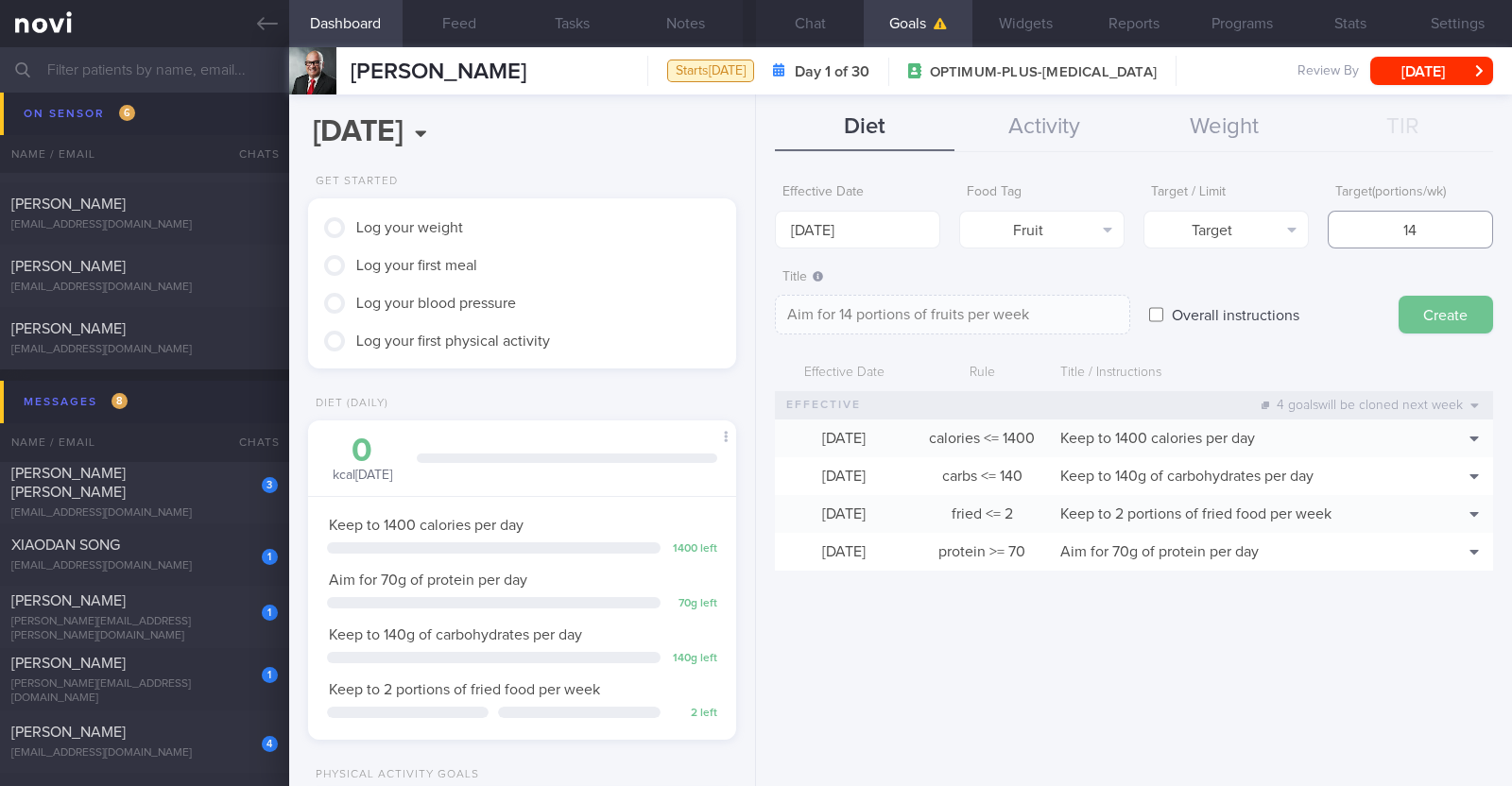
type input "14"
click at [752, 300] on button "Create" at bounding box center [1445, 314] width 95 height 38
type input "[DATE]"
type textarea "Aim for ___ of ___"
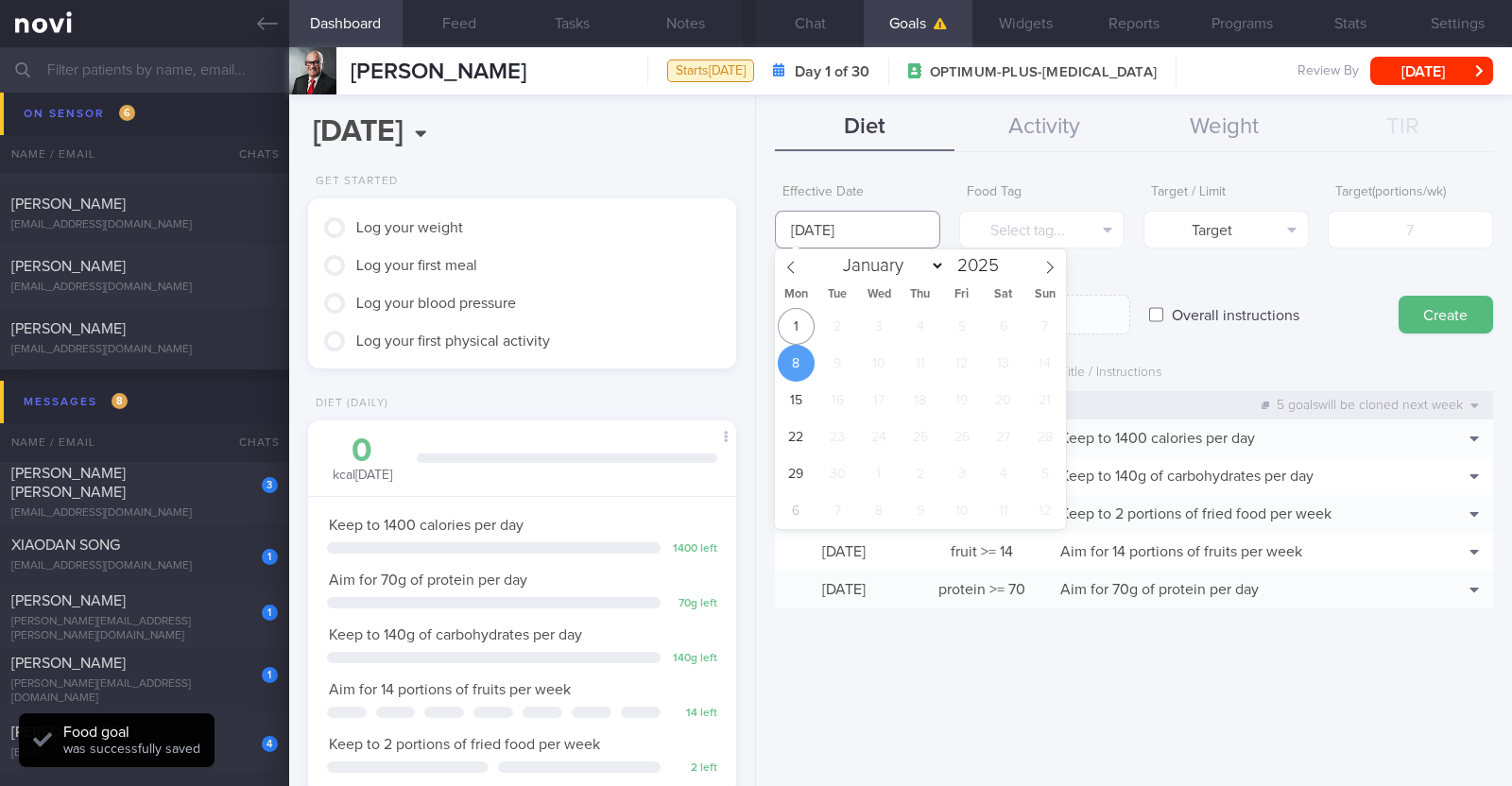
click at [752, 234] on input "[DATE]" at bounding box center [857, 229] width 165 height 38
click at [752, 330] on span "1" at bounding box center [796, 327] width 37 height 37
type input "1 Sep 2025"
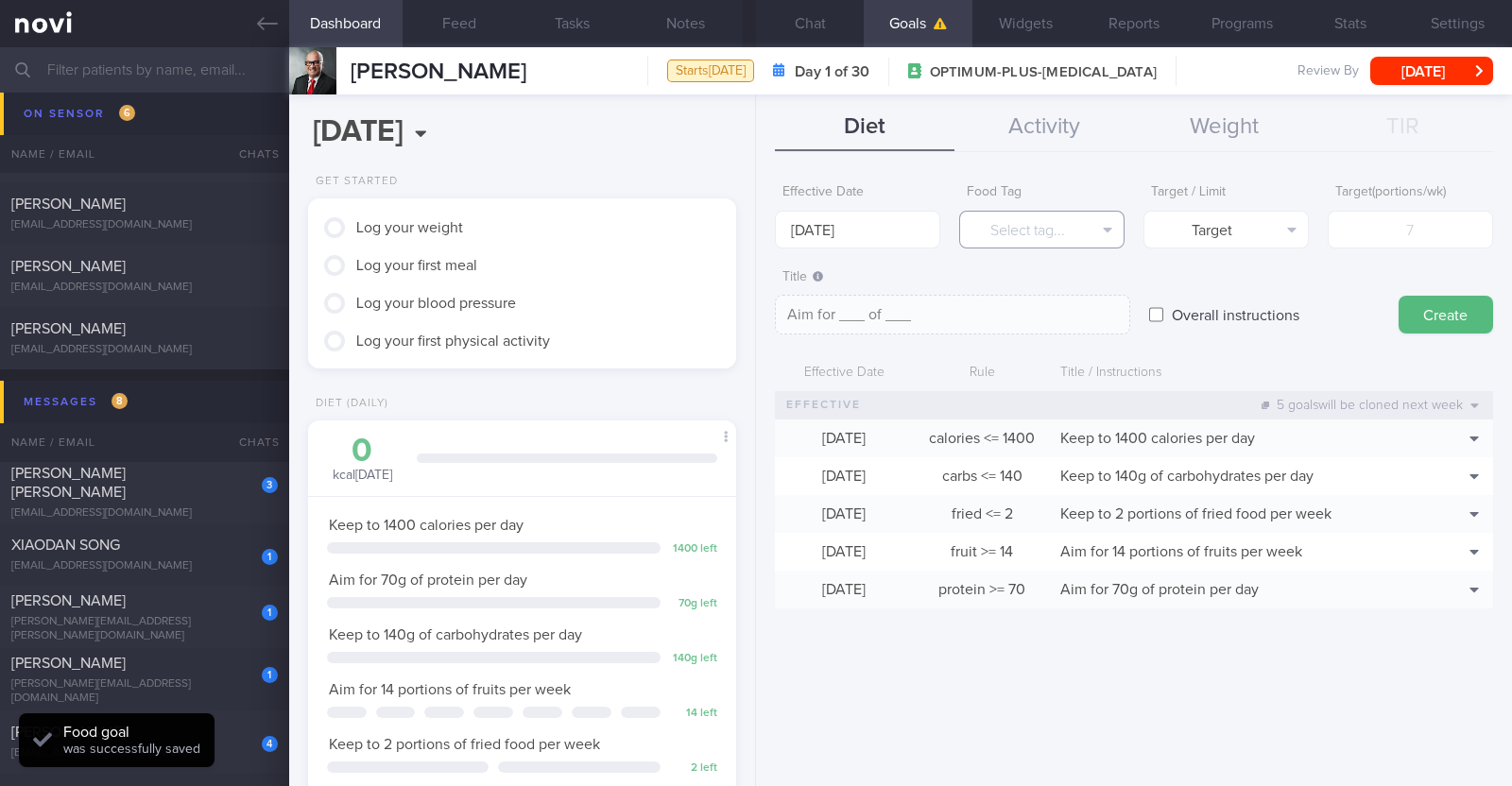
click at [752, 223] on button "Select tag..." at bounding box center [1042, 229] width 165 height 38
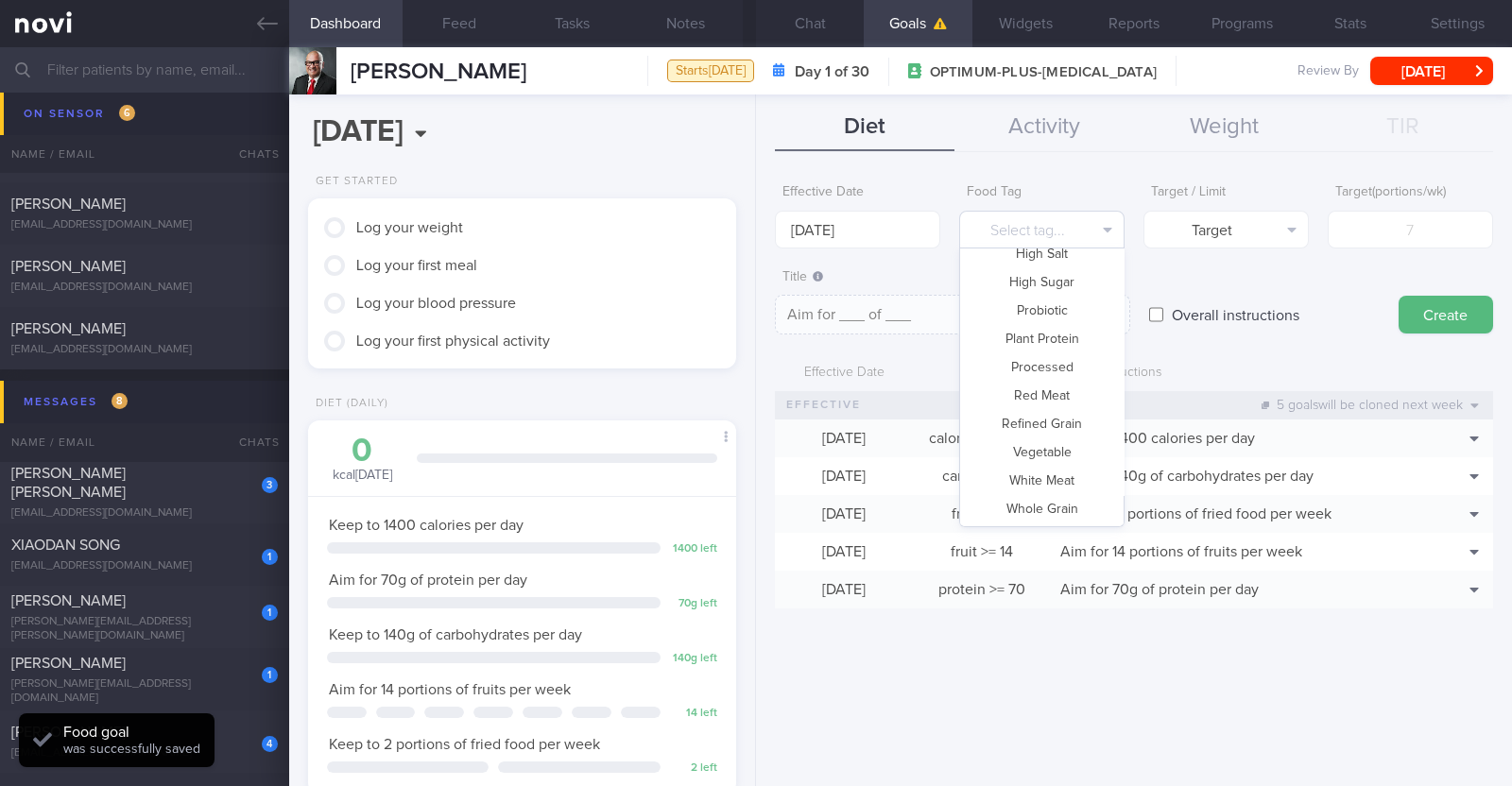
scroll to position [562, 0]
click at [752, 453] on button "Vegetable" at bounding box center [1042, 451] width 163 height 28
type textarea "Aim for __ portions of vegetables per week"
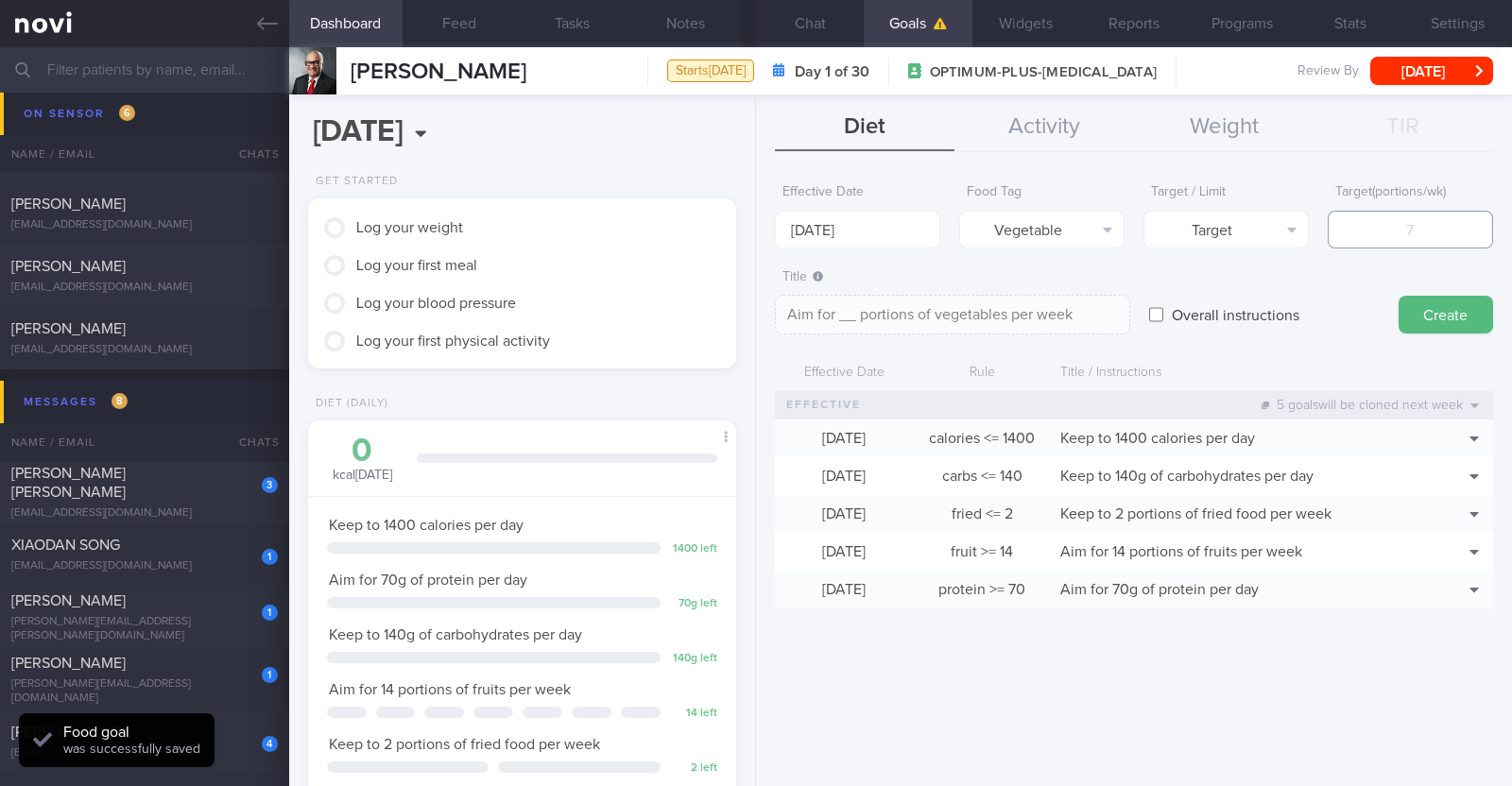
click at [752, 229] on input "number" at bounding box center [1409, 229] width 165 height 38
type input "1"
type textarea "Aim for 1 portions of vegetables per week"
type input "14"
type textarea "Aim for 14 portions of vegetables per week"
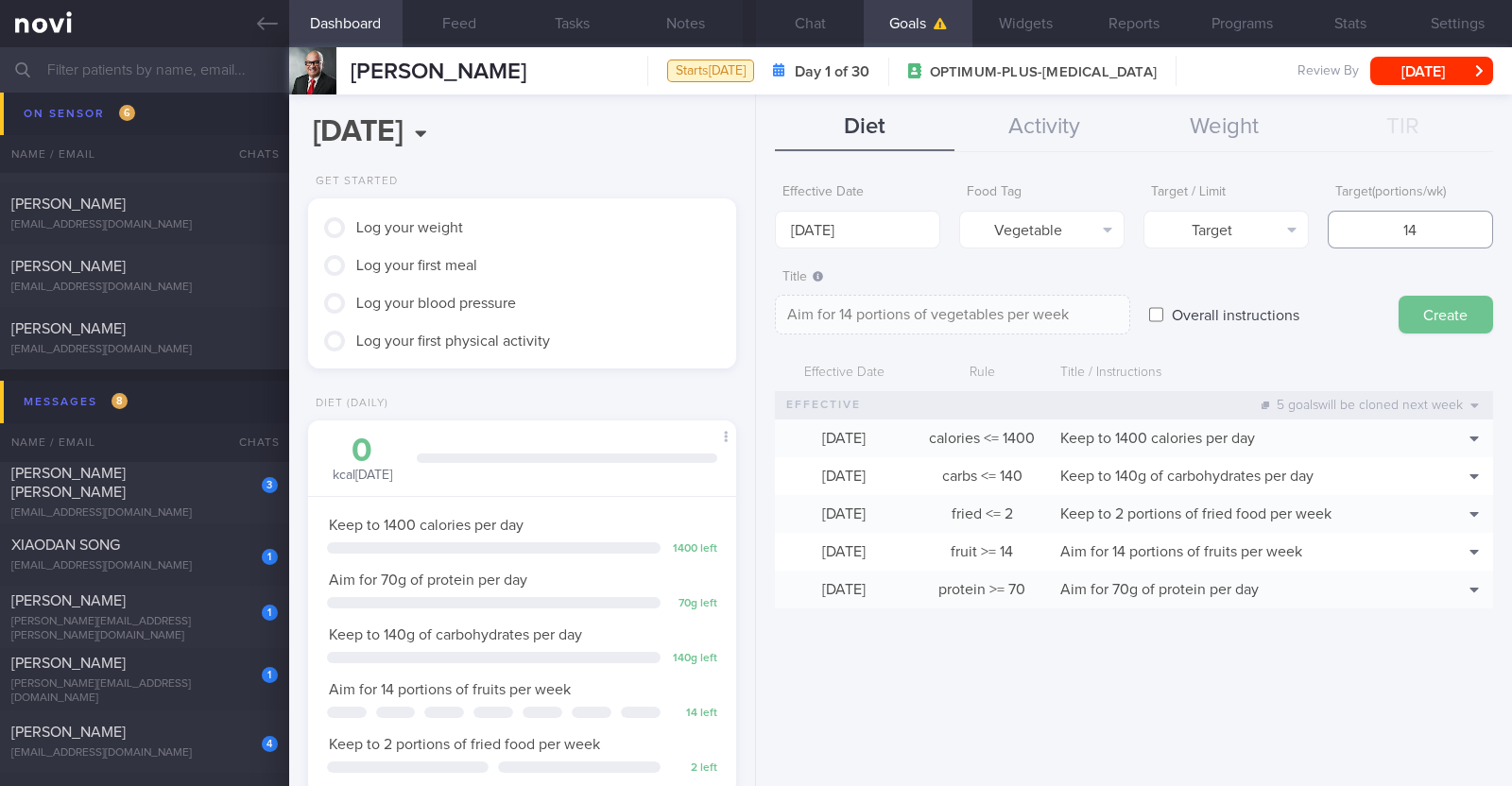
type input "14"
click at [752, 311] on button "Create" at bounding box center [1445, 314] width 95 height 38
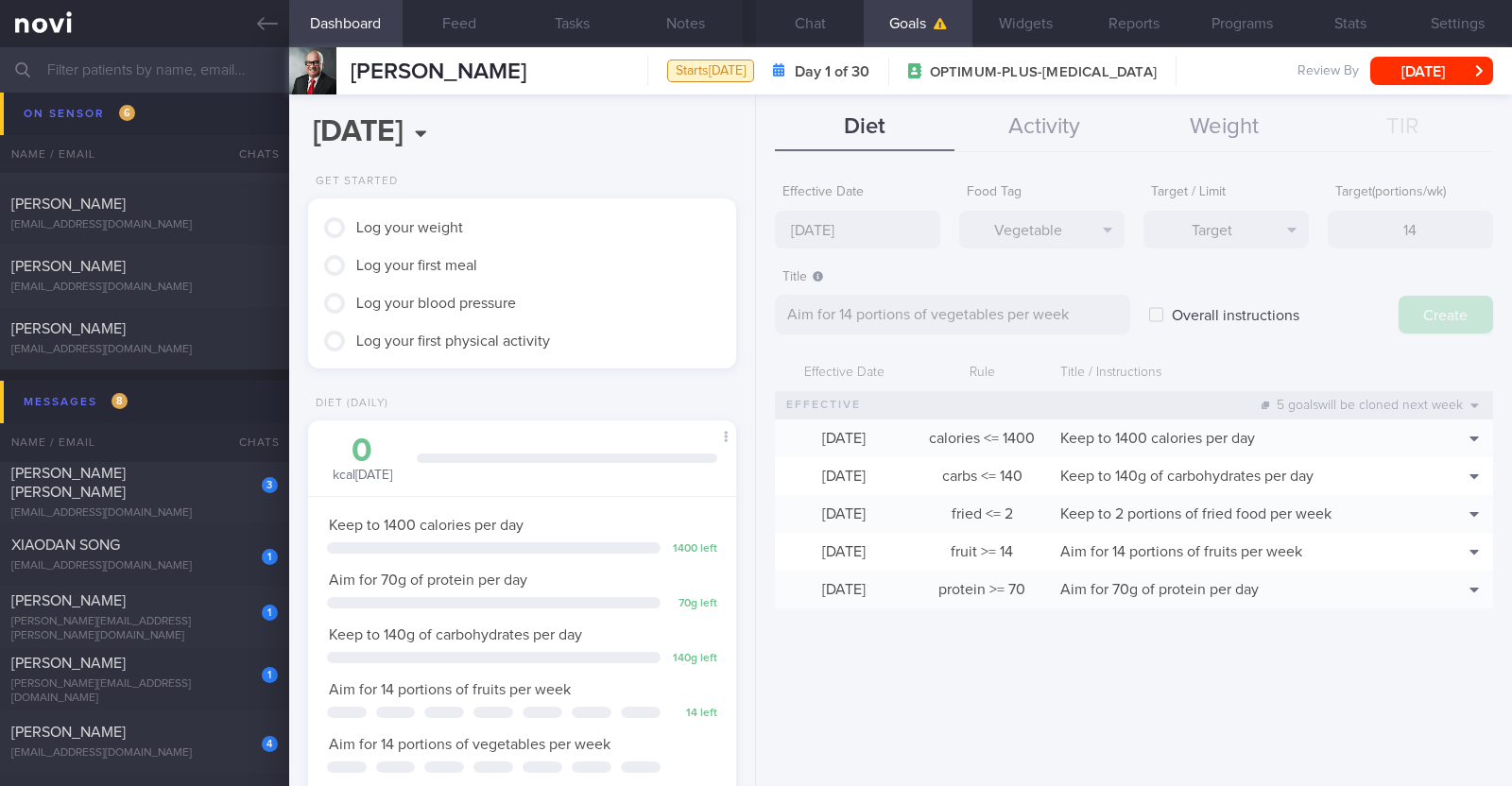
type input "[DATE]"
type textarea "Aim for ___ of ___"
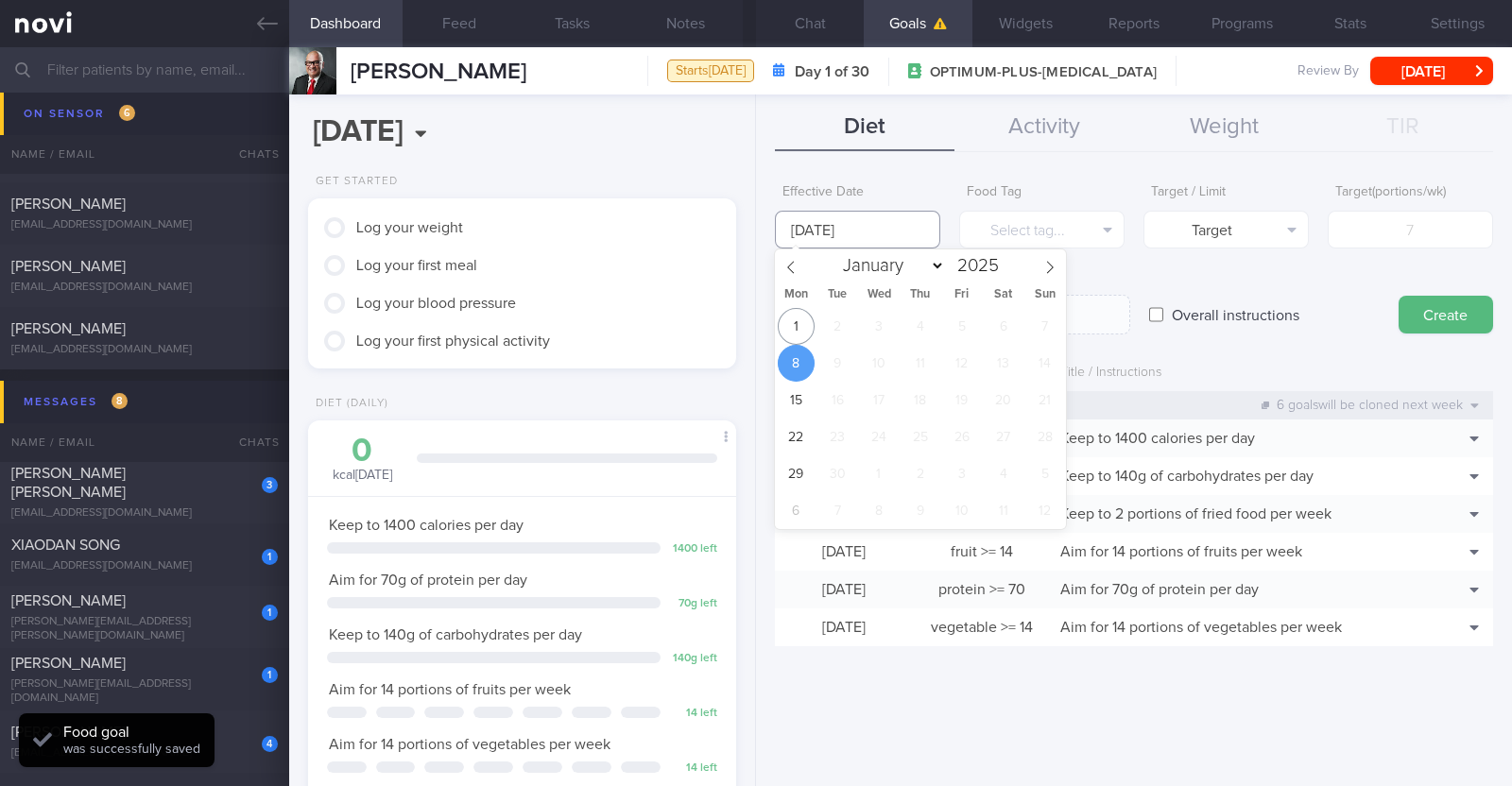
click at [752, 231] on input "[DATE]" at bounding box center [857, 229] width 165 height 38
click at [752, 319] on span "1" at bounding box center [796, 327] width 37 height 37
type input "1 Sep 2025"
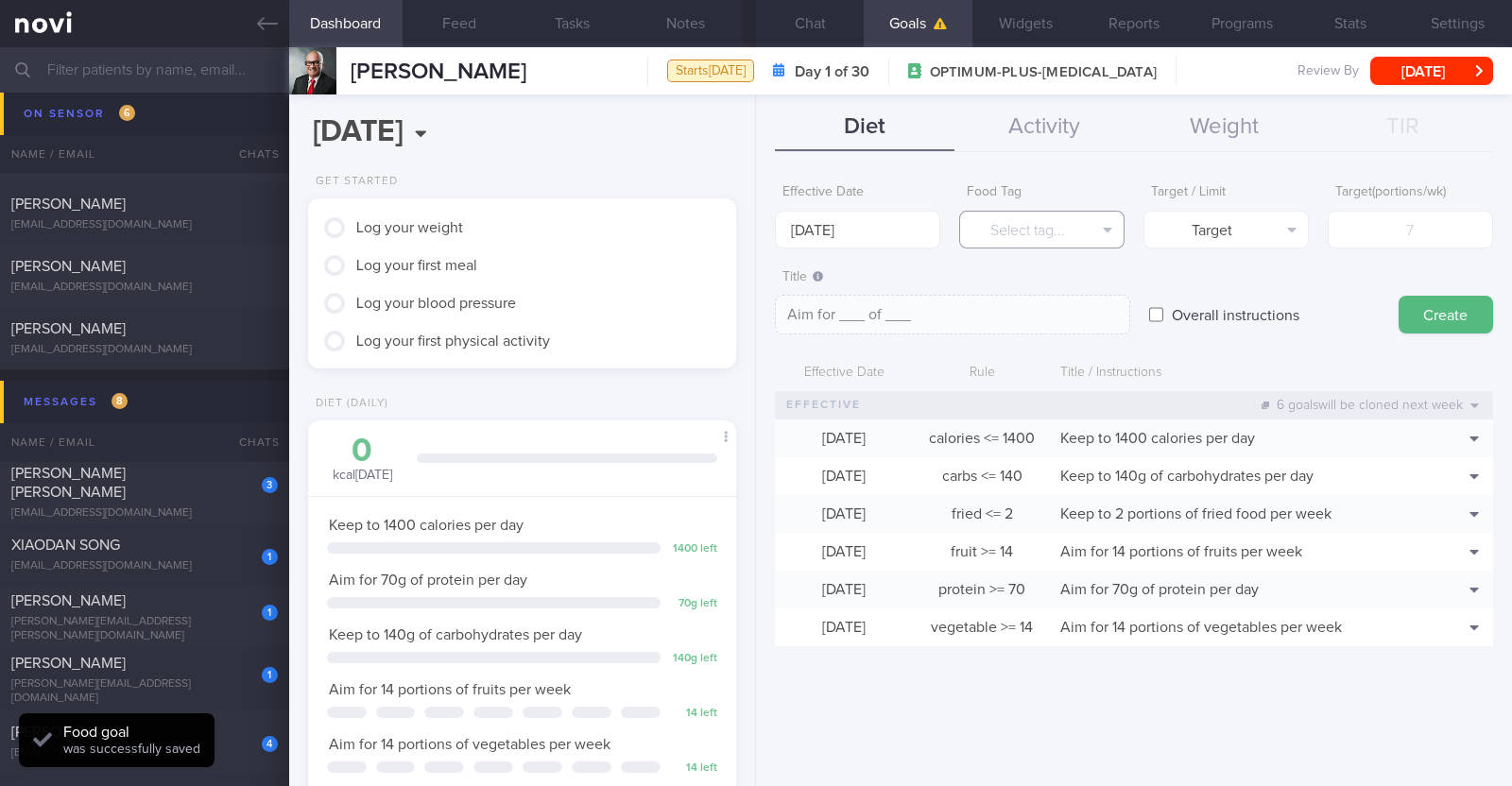
click at [752, 229] on button "Select tag..." at bounding box center [1042, 229] width 165 height 38
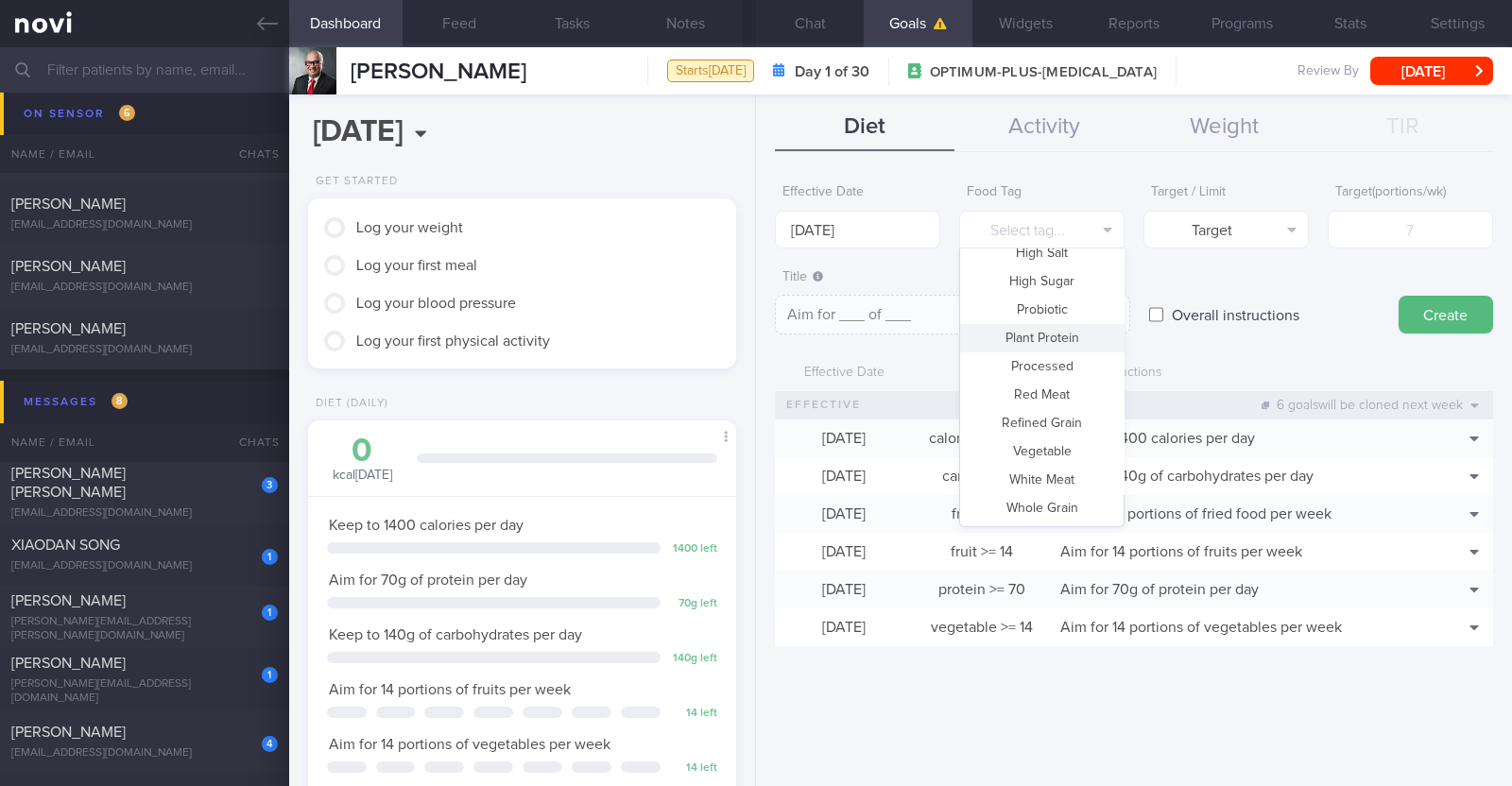
click at [752, 276] on div "Overall instructions" at bounding box center [1265, 296] width 231 height 73
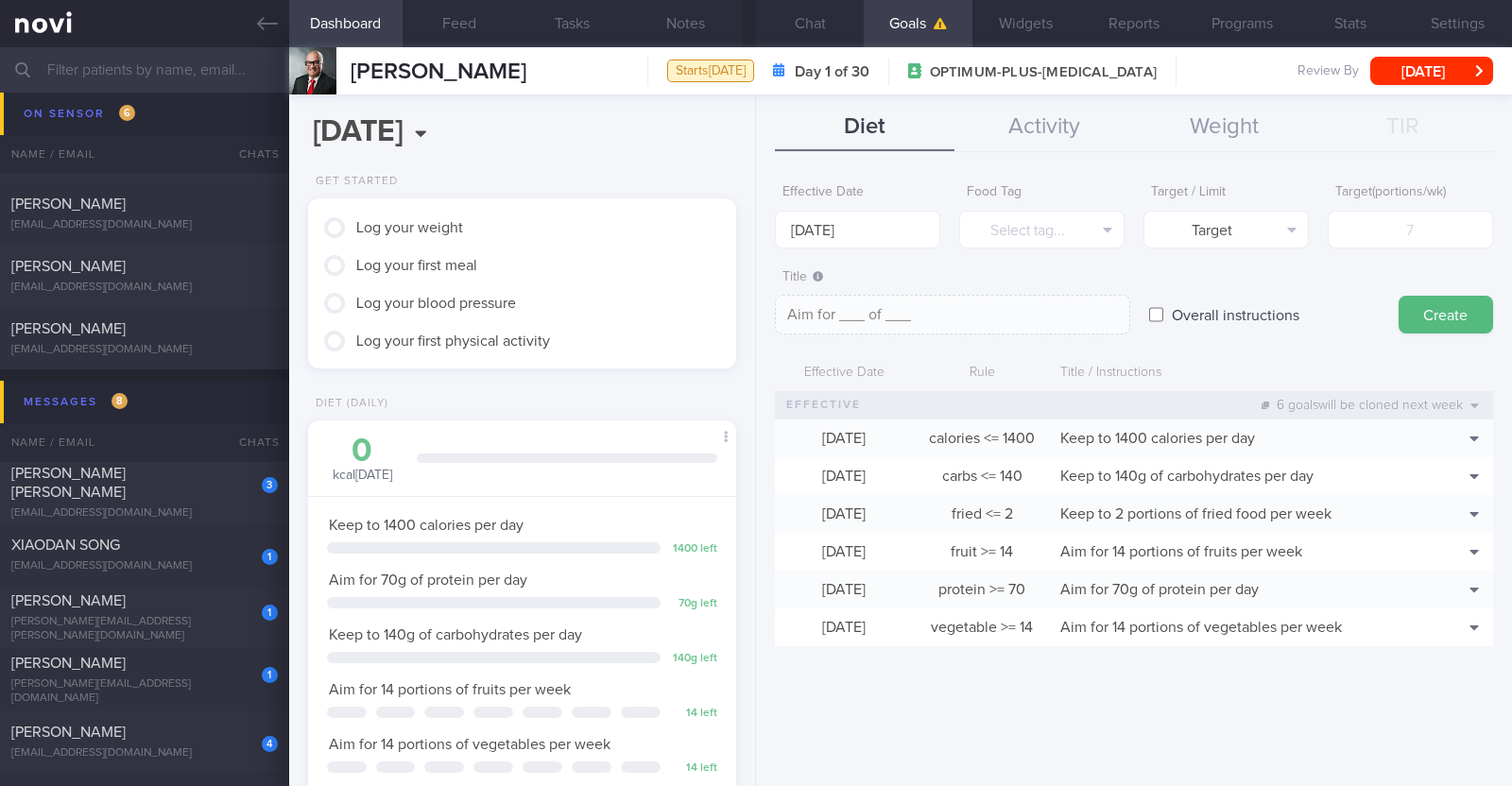
click at [752, 313] on input "Overall instructions" at bounding box center [1156, 314] width 14 height 38
checkbox input "true"
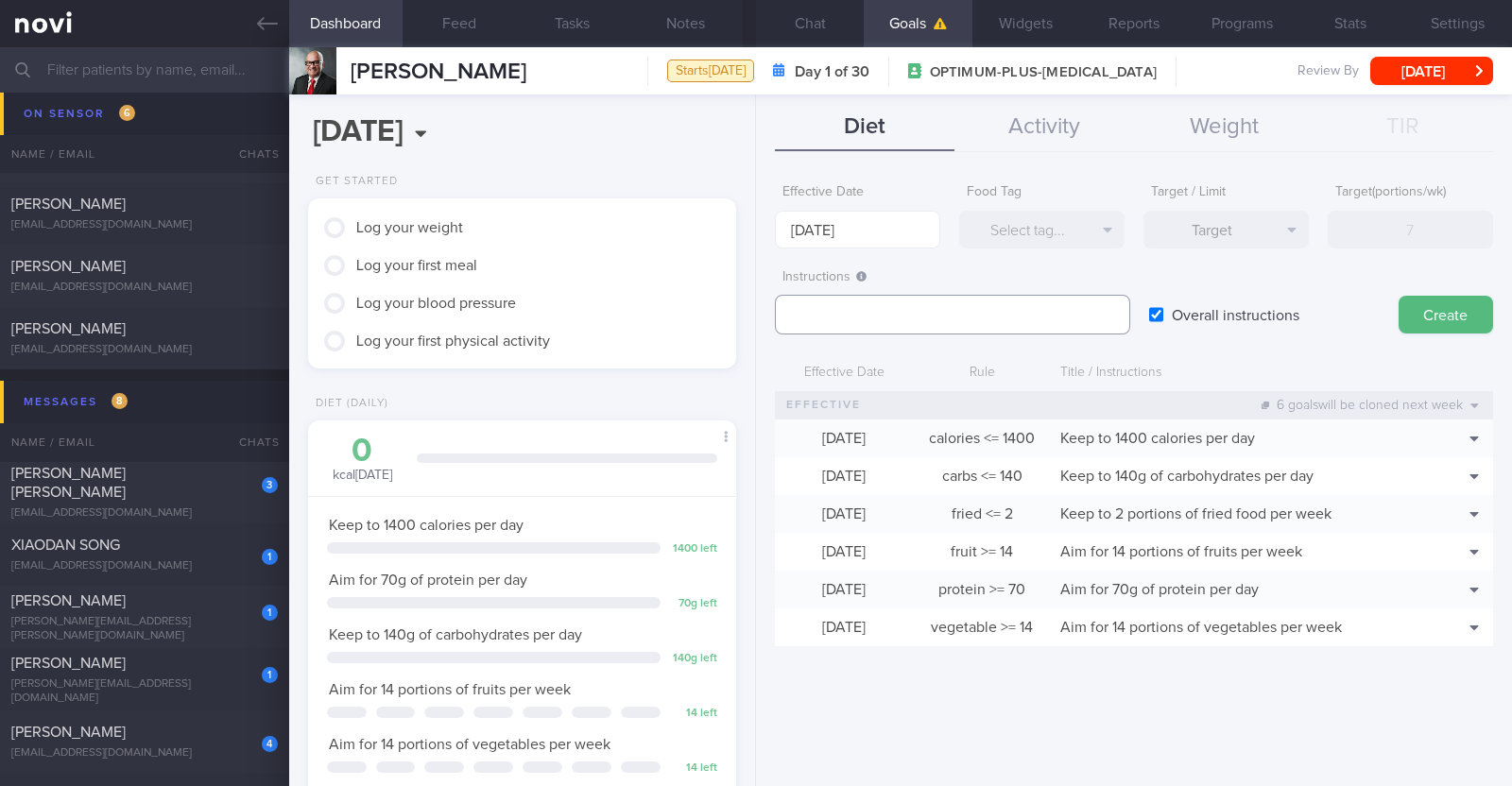
click at [752, 312] on textarea at bounding box center [952, 314] width 355 height 40
paste textarea "Aim to consume xxL of fluids per day (Choose water first)"
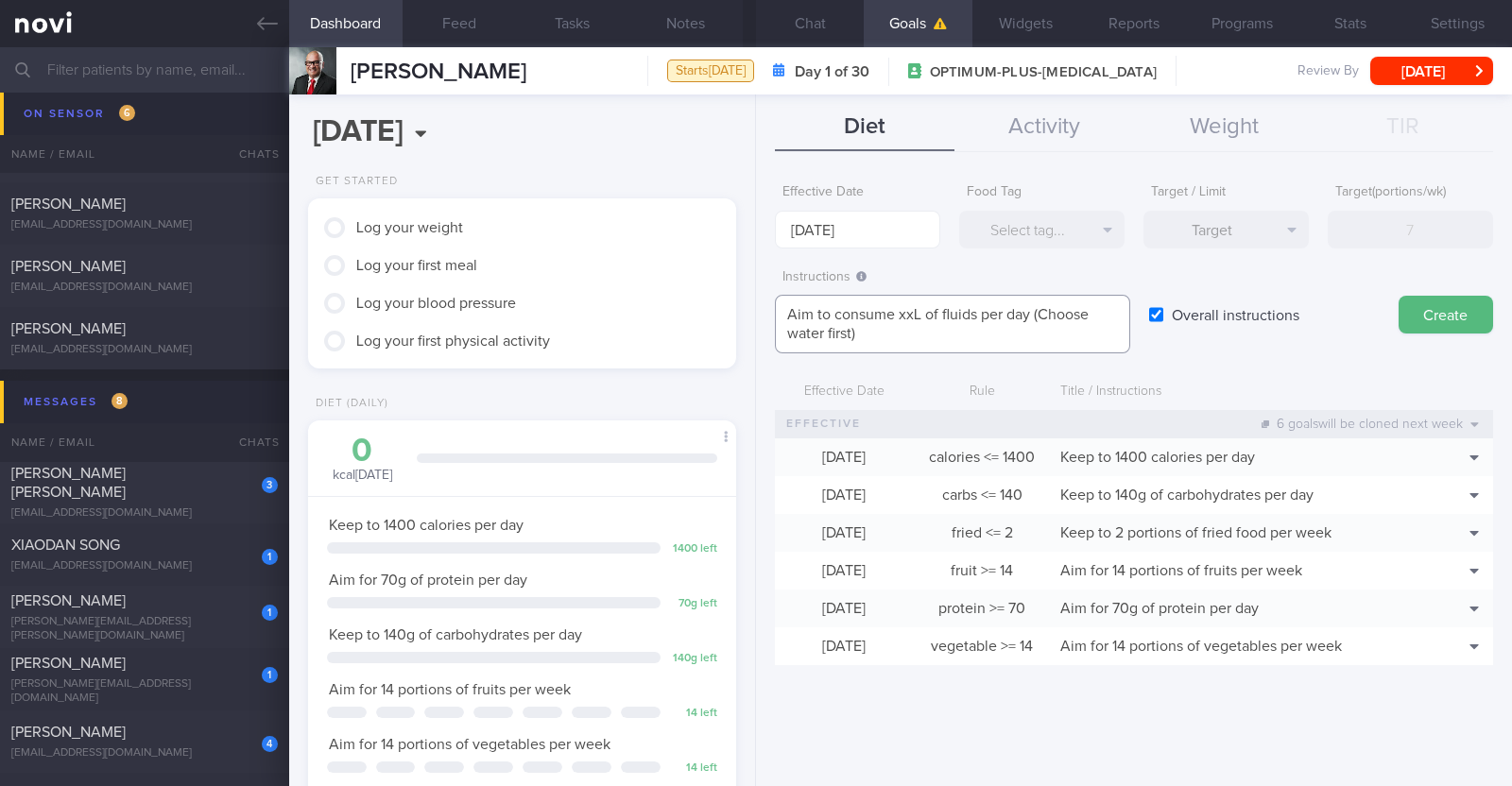
drag, startPoint x: 922, startPoint y: 307, endPoint x: 997, endPoint y: 291, distance: 76.7
click at [752, 304] on textarea "Aim to consume xxL of fluids per day (Choose water first)" at bounding box center [952, 324] width 355 height 59
paste textarea "1.9-2.2"
type textarea "Aim to consume 1.9-2.2L of fluids per day (Choose water first)"
click at [752, 321] on button "Create" at bounding box center [1445, 314] width 95 height 38
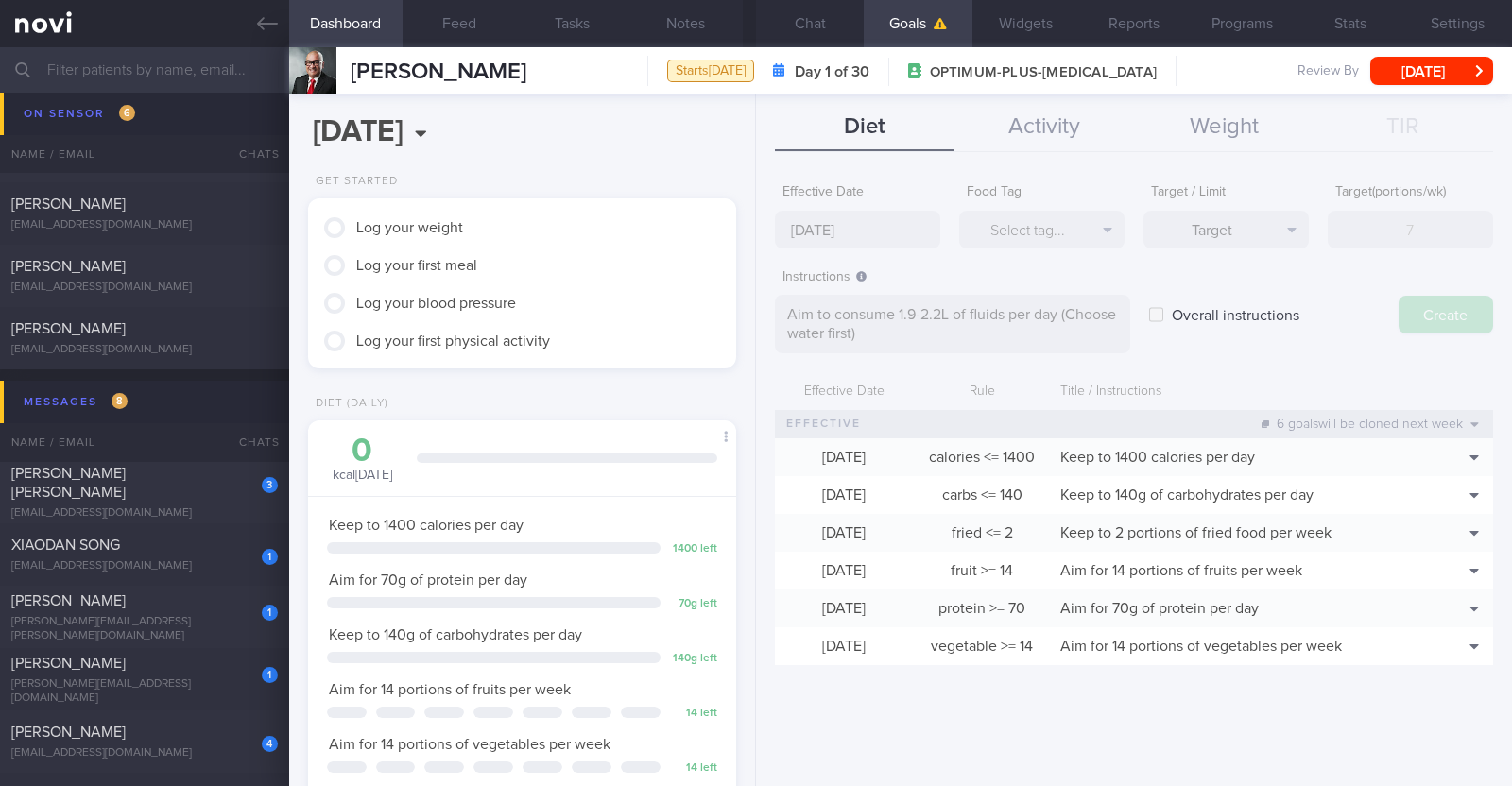
type input "[DATE]"
type textarea "Aim for ___ of ___"
checkbox input "false"
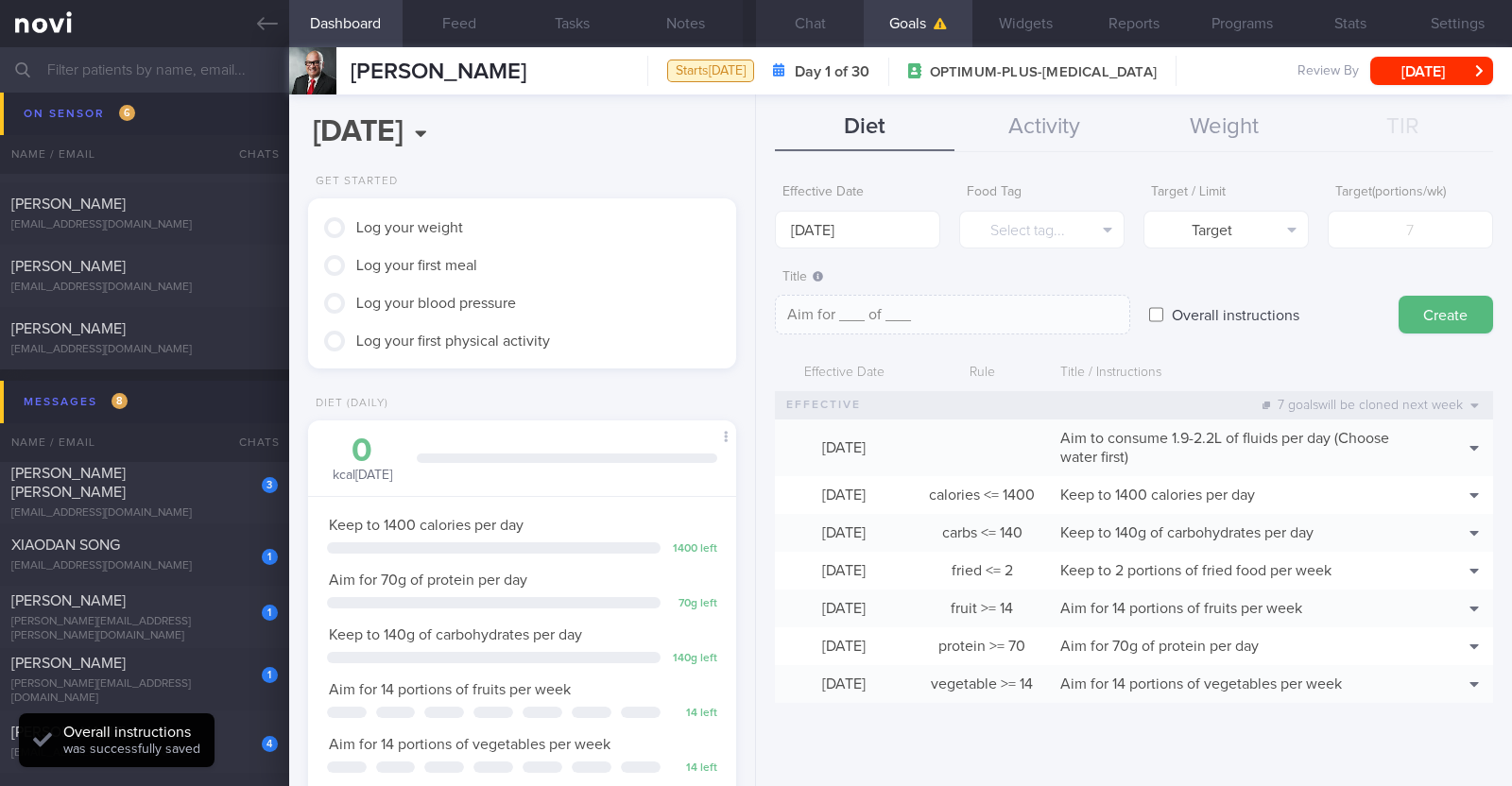
click at [752, 3] on button "Chat" at bounding box center [810, 23] width 108 height 47
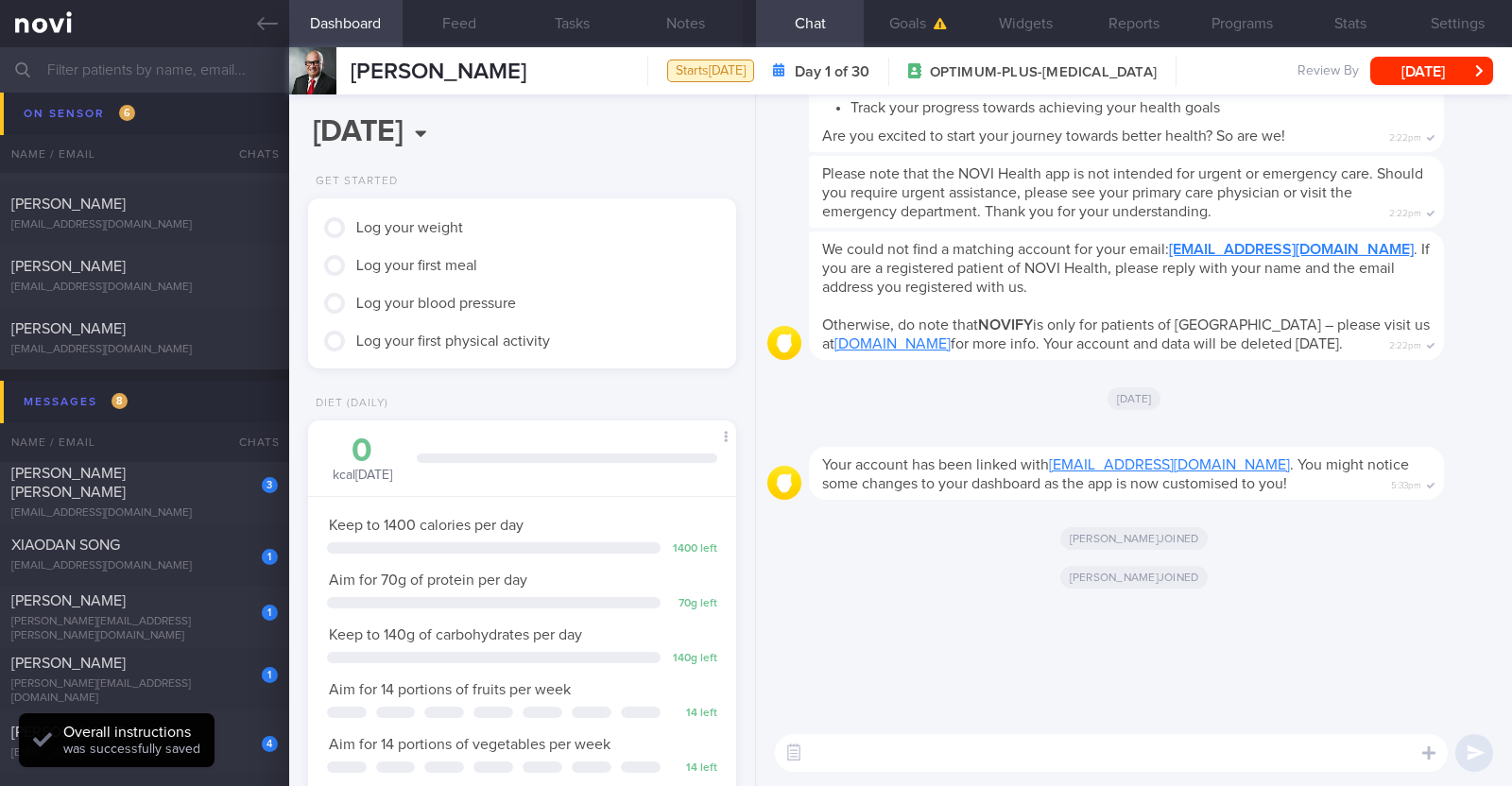
click at [752, 748] on textarea at bounding box center [1111, 753] width 673 height 38
click at [752, 759] on textarea at bounding box center [1111, 753] width 673 height 38
paste textarea "Hi [patient’s name]! This is Charlotte, the dietitian. It was nice meeting you …"
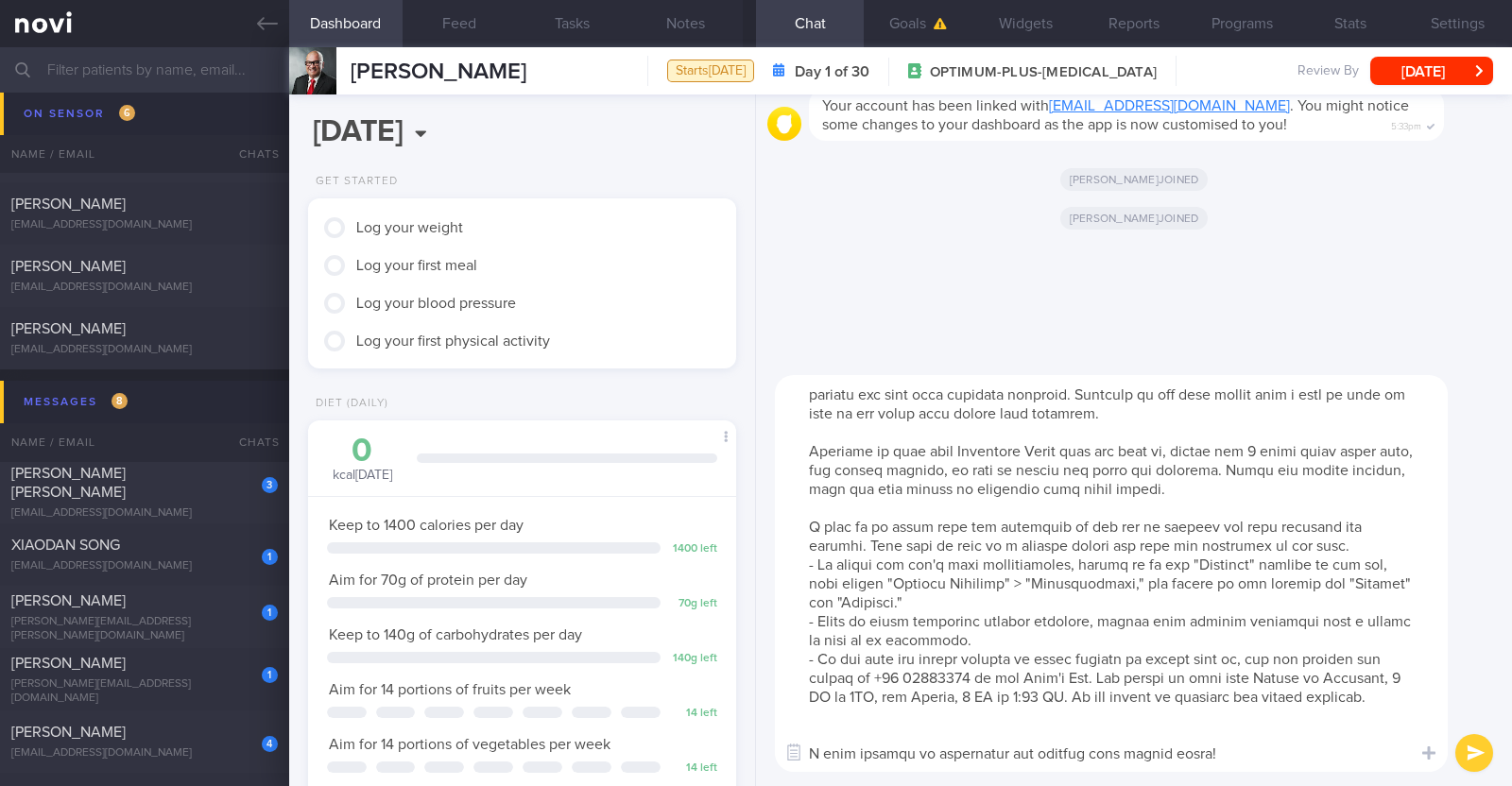
scroll to position [56, 0]
click at [752, 726] on textarea at bounding box center [1111, 574] width 673 height 397
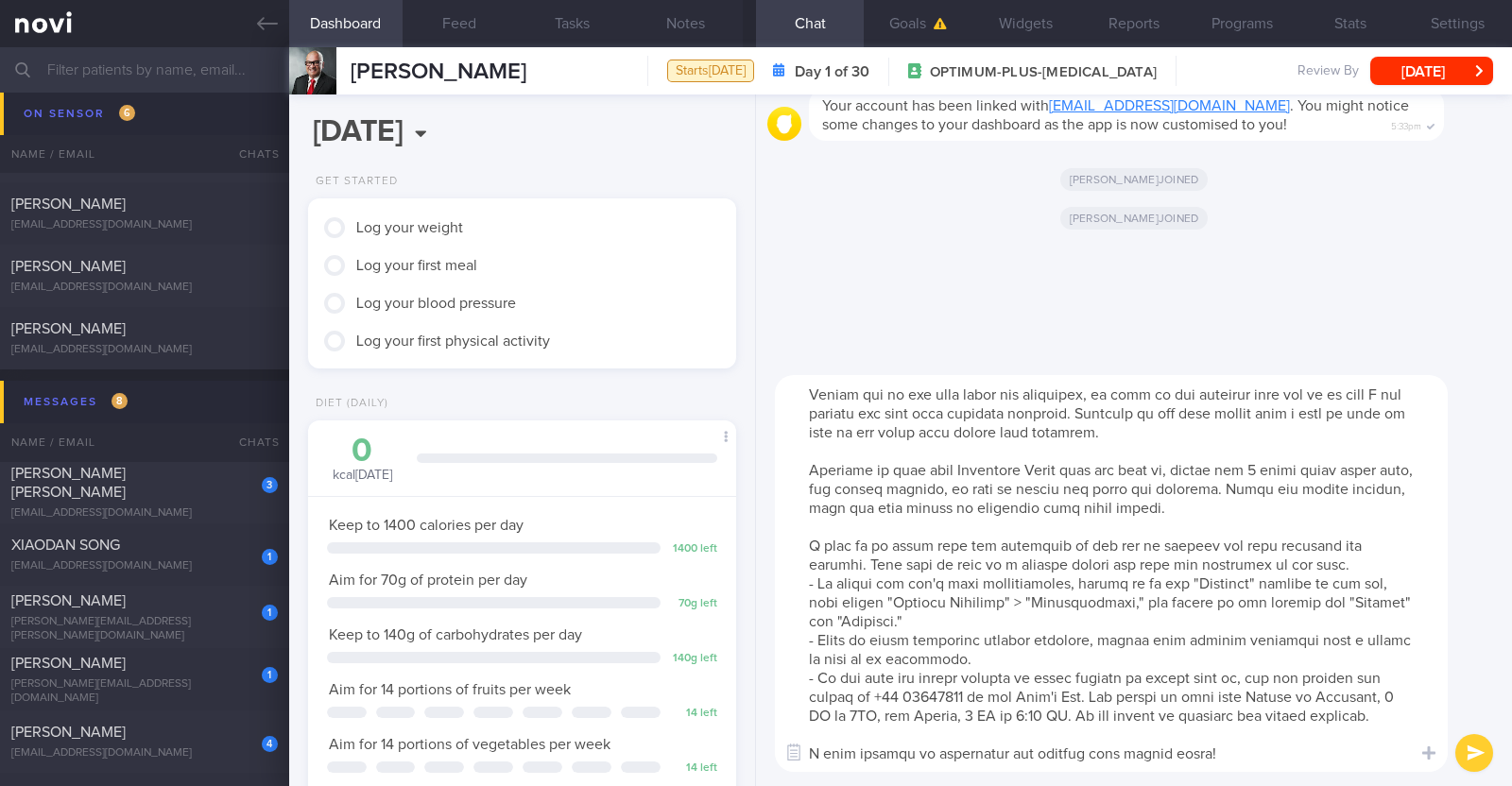
scroll to position [37, 0]
drag, startPoint x: 806, startPoint y: 446, endPoint x: 1269, endPoint y: 498, distance: 465.9
click at [752, 498] on textarea at bounding box center [1111, 574] width 673 height 397
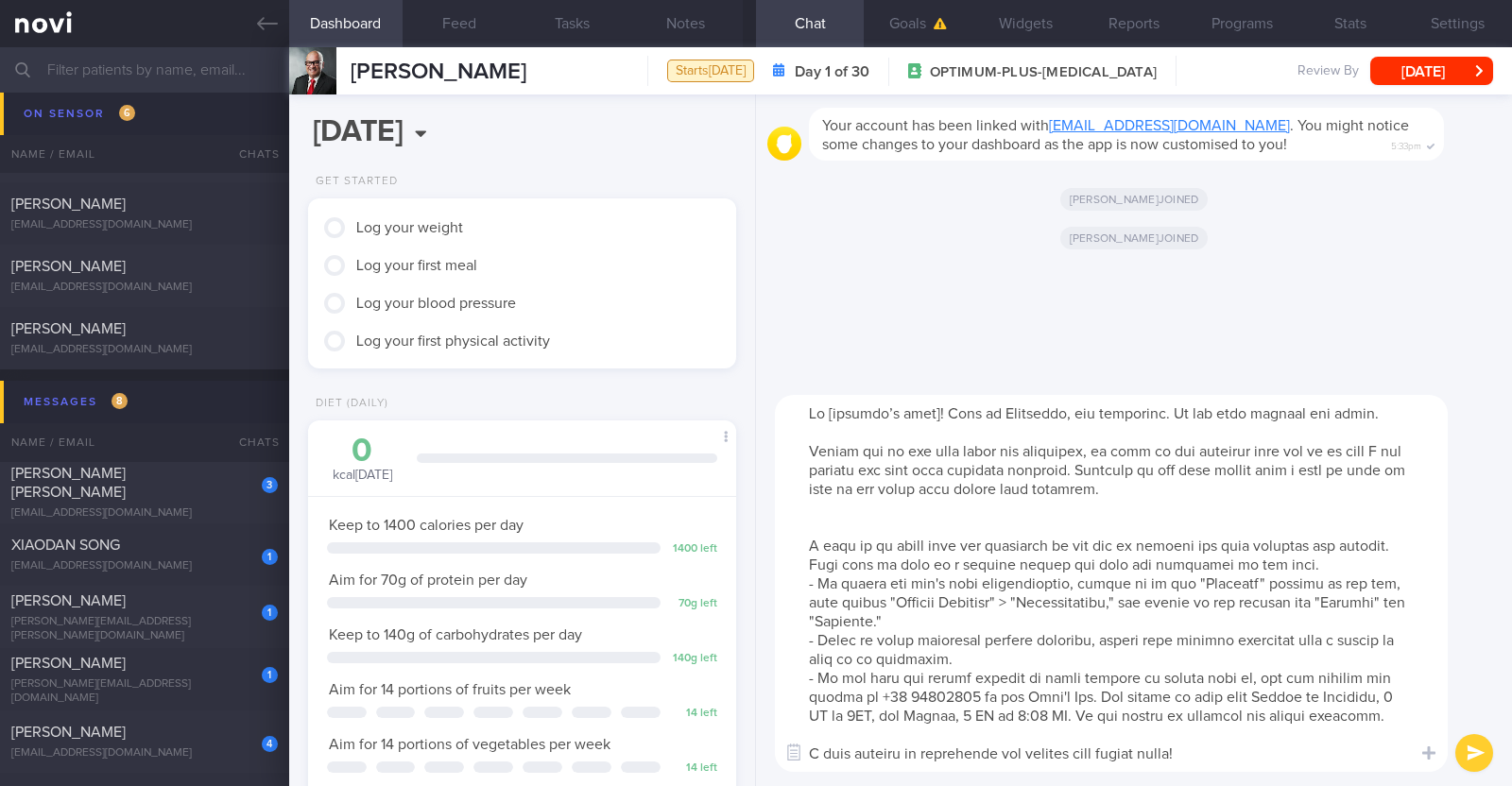
scroll to position [0, 0]
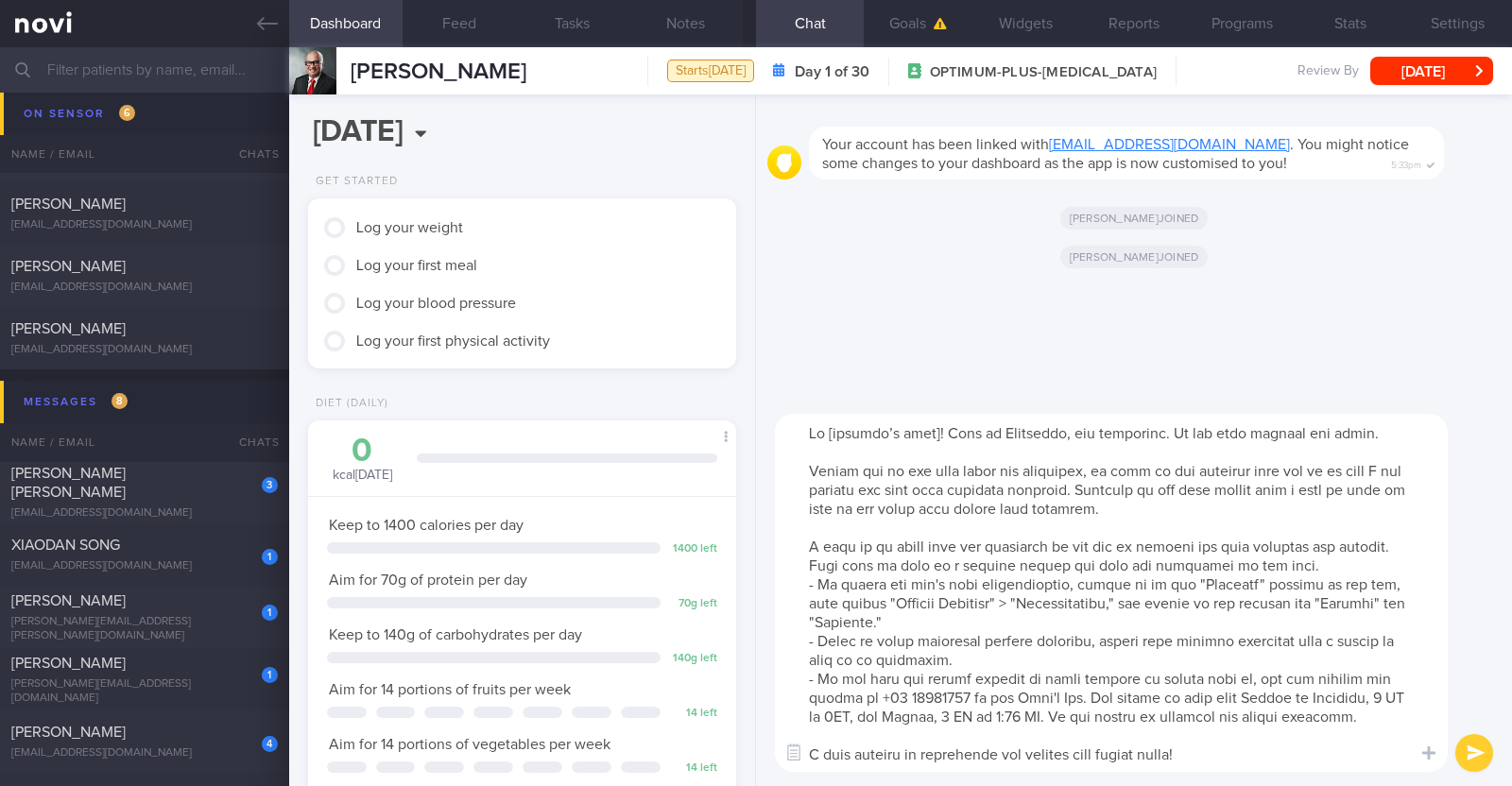
click at [752, 432] on textarea at bounding box center [1111, 592] width 673 height 358
type textarea "Hi Guru! This is Charlotte, the dietitian. It was nice meeting you today. Pleas…"
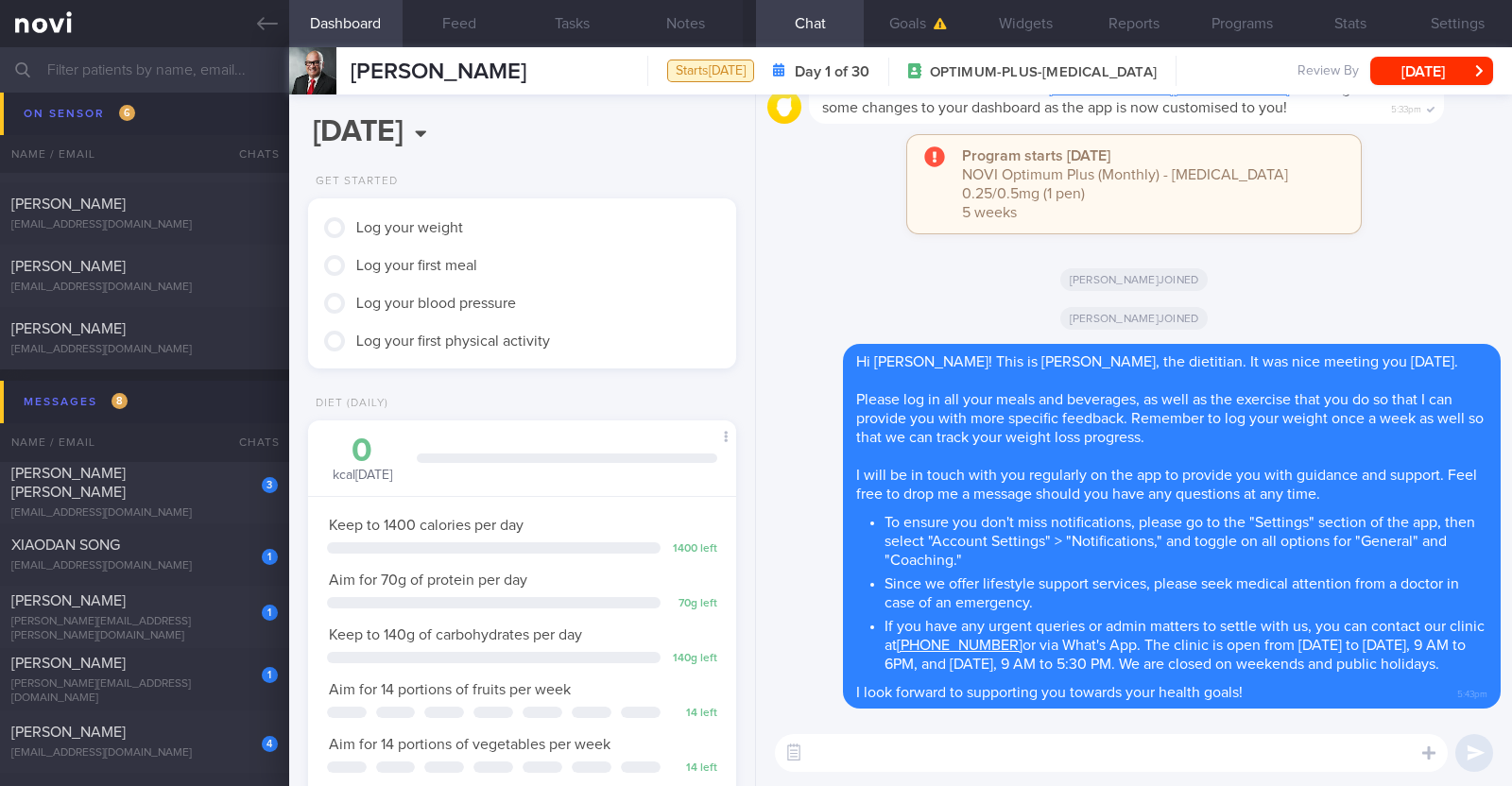
click at [752, 758] on textarea at bounding box center [1111, 753] width 673 height 38
paste textarea "Here is a summary of what we discussed: Basics of Weight Management - Diet: A w…"
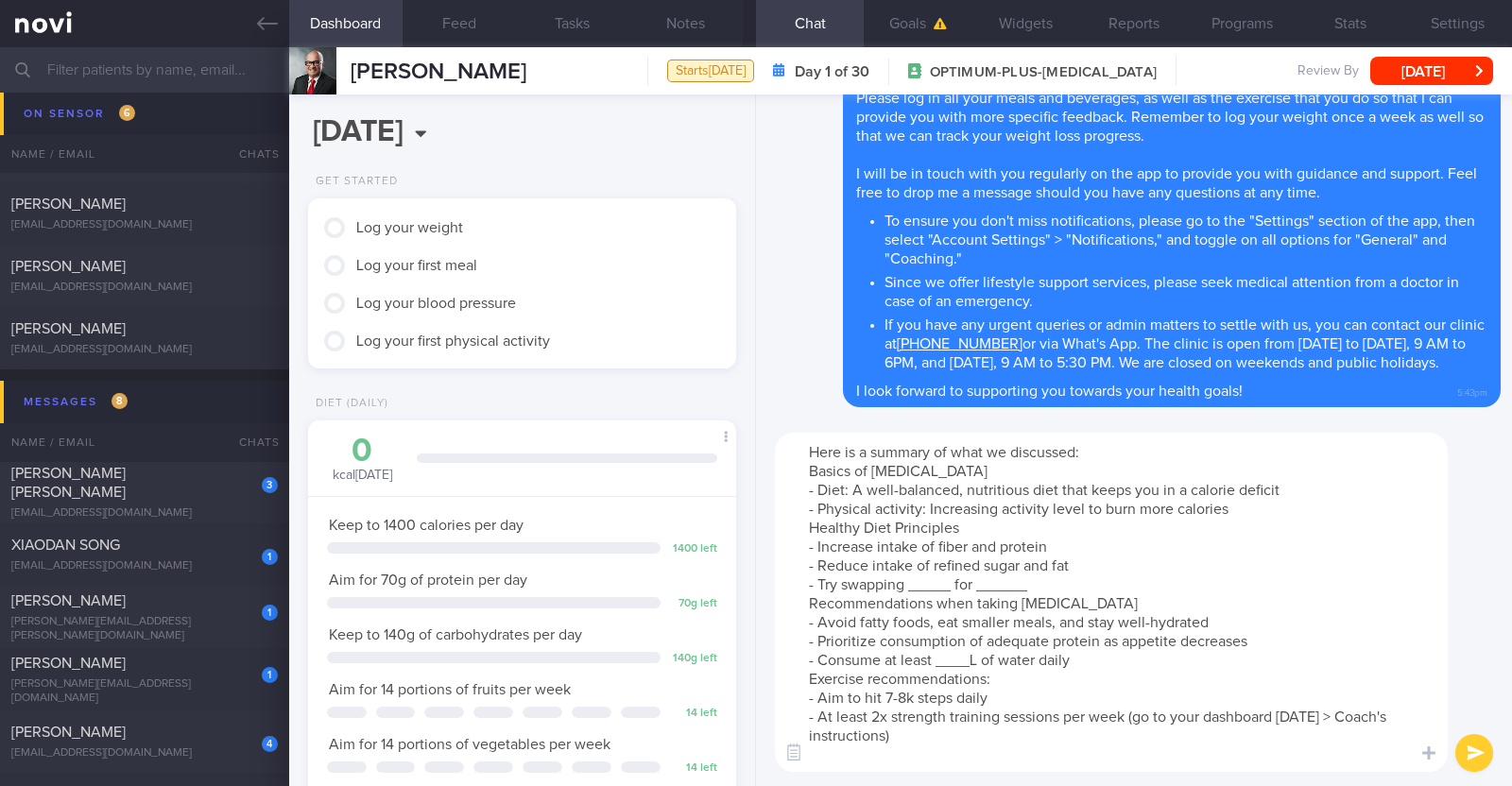
click at [752, 516] on textarea "Here is a summary of what we discussed: Basics of Weight Management - Diet: A w…" at bounding box center [1111, 601] width 673 height 339
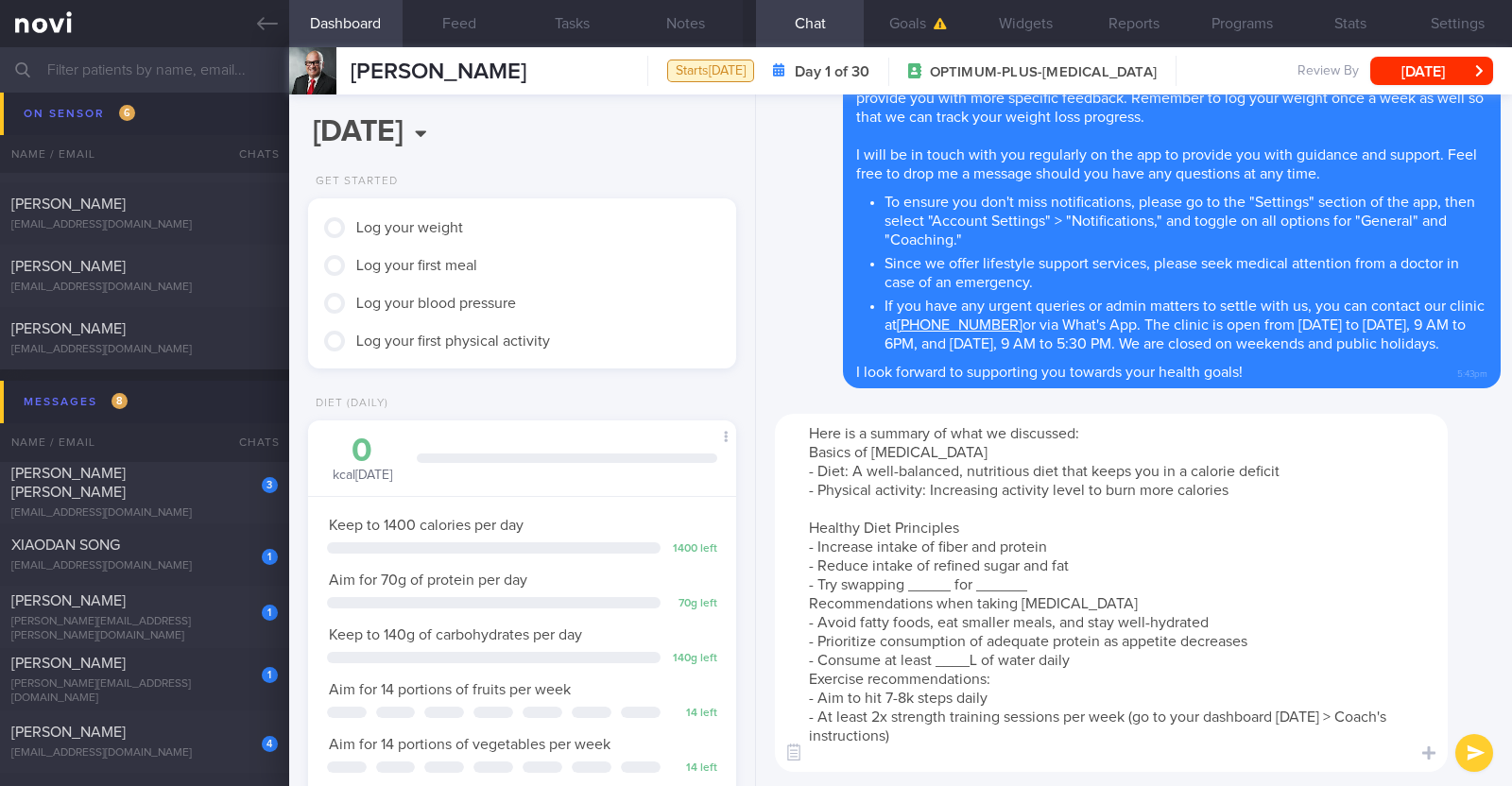
click at [752, 582] on textarea "Here is a summary of what we discussed: Basics of Weight Management - Diet: A w…" at bounding box center [1111, 592] width 673 height 358
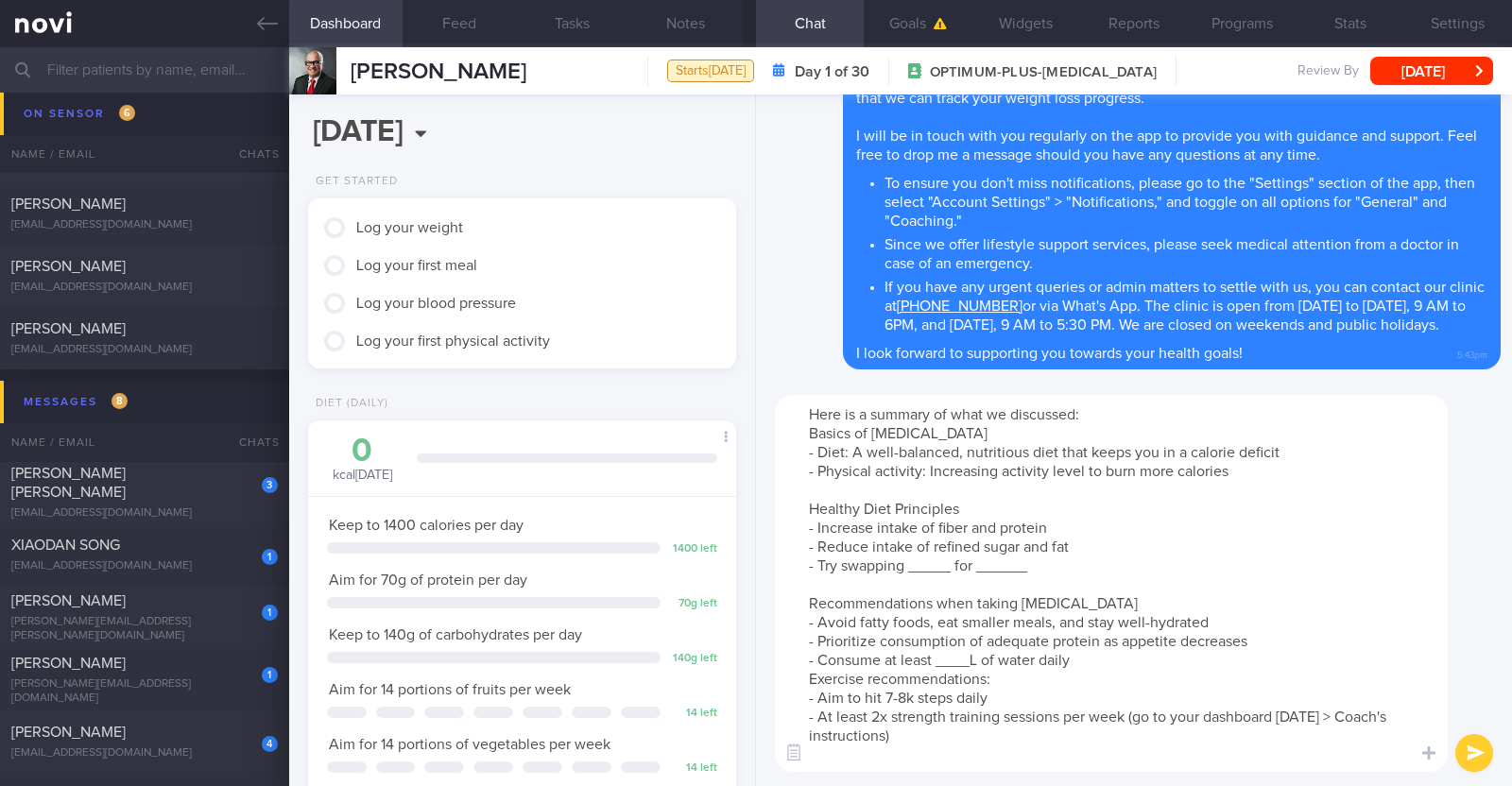
drag, startPoint x: 1045, startPoint y: 567, endPoint x: 780, endPoint y: 568, distance: 265.0
click at [752, 568] on textarea "Here is a summary of what we discussed: Basics of Weight Management - Diet: A w…" at bounding box center [1111, 583] width 673 height 376
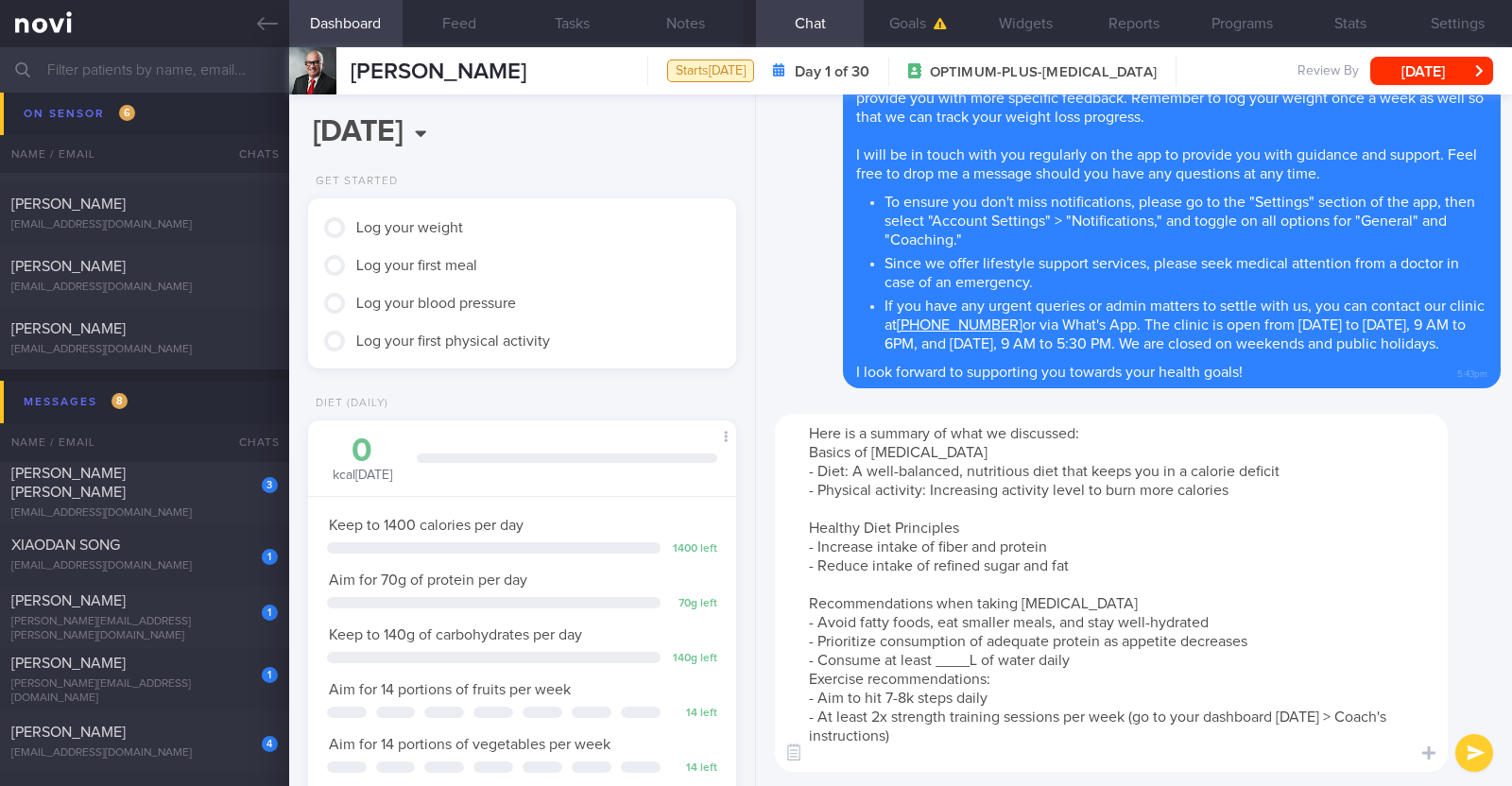
drag, startPoint x: 1106, startPoint y: 597, endPoint x: 977, endPoint y: 599, distance: 129.0
click at [752, 599] on textarea "Here is a summary of what we discussed: Basics of Weight Management - Diet: A w…" at bounding box center [1111, 592] width 673 height 358
click at [752, 659] on textarea "Here is a summary of what we discussed: Basics of Weight Management - Diet: A w…" at bounding box center [1111, 592] width 673 height 358
paste textarea "1.9-2.2"
click at [752, 654] on textarea "Here is a summary of what we discussed: Basics of Weight Management - Diet: A w…" at bounding box center [1111, 592] width 673 height 358
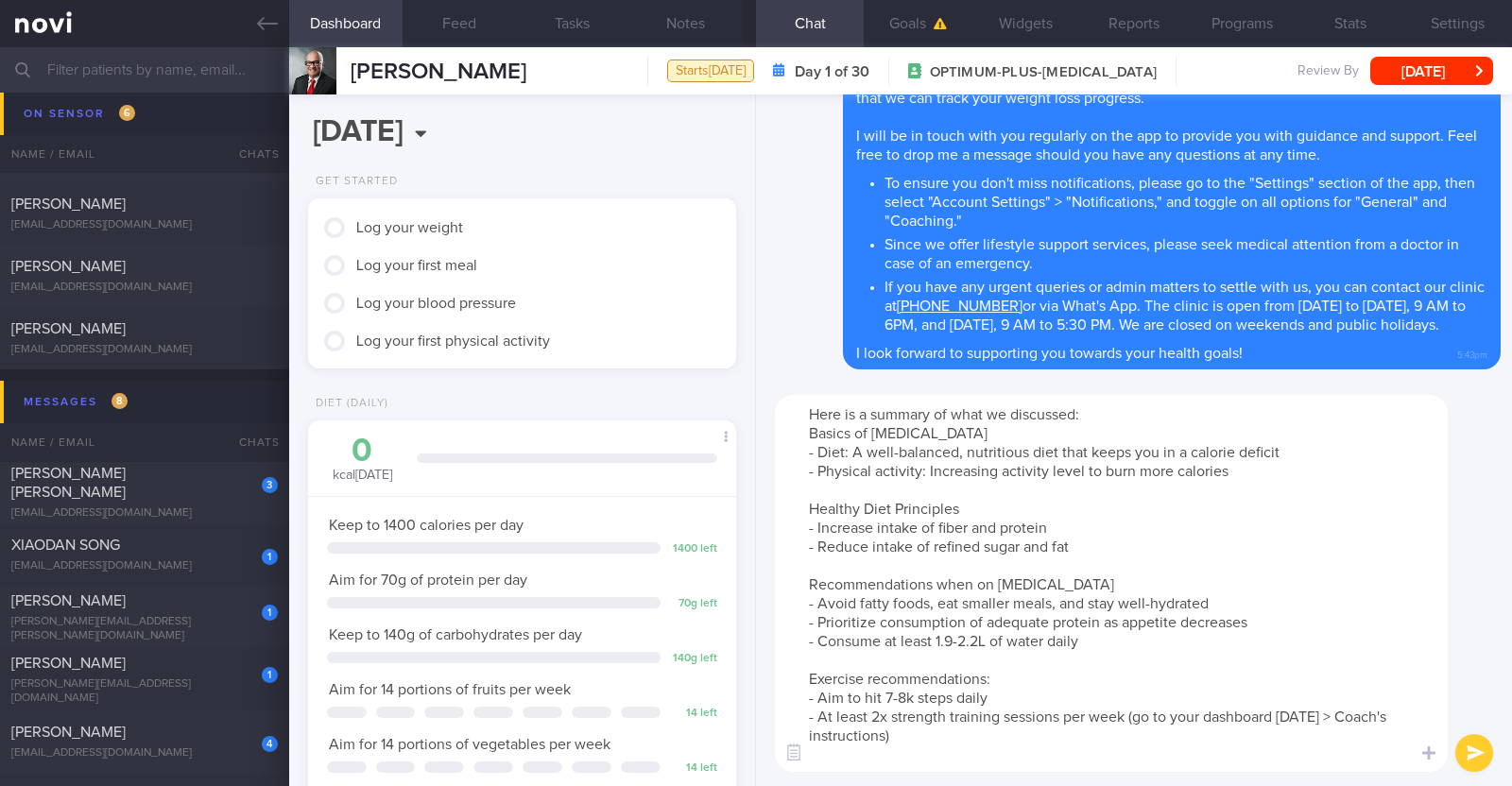
click at [752, 691] on textarea "Here is a summary of what we discussed: Basics of Weight Management - Diet: A w…" at bounding box center [1111, 583] width 673 height 376
click at [752, 695] on textarea "Here is a summary of what we discussed: Basics of Weight Management - Diet: A w…" at bounding box center [1111, 583] width 673 height 376
type textarea "Here is a summary of what we discussed: Basics of Weight Management - Diet: A w…"
click at [752, 766] on button "submit" at bounding box center [1474, 753] width 38 height 38
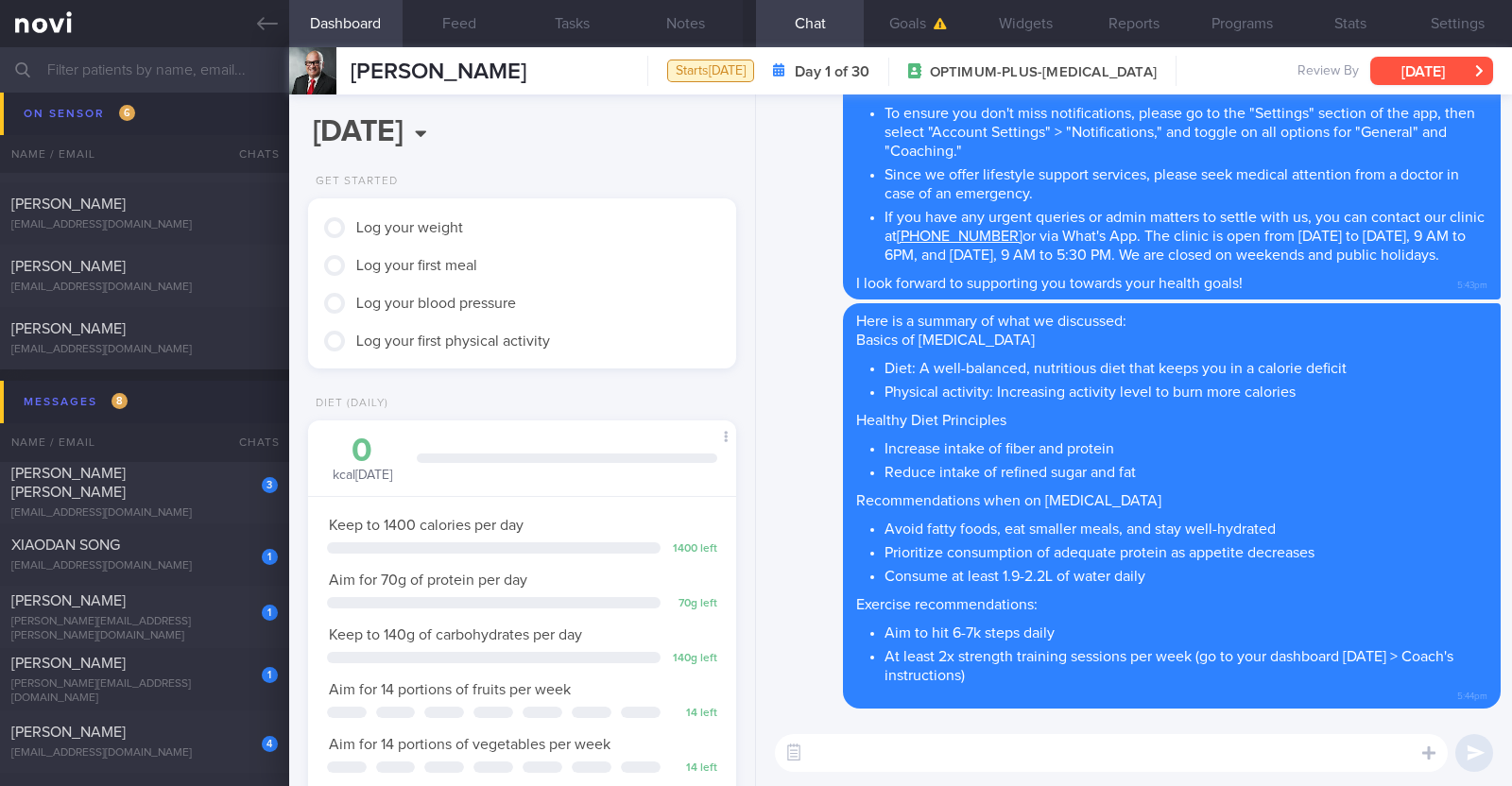
click at [752, 59] on button "[DATE]" at bounding box center [1432, 70] width 123 height 28
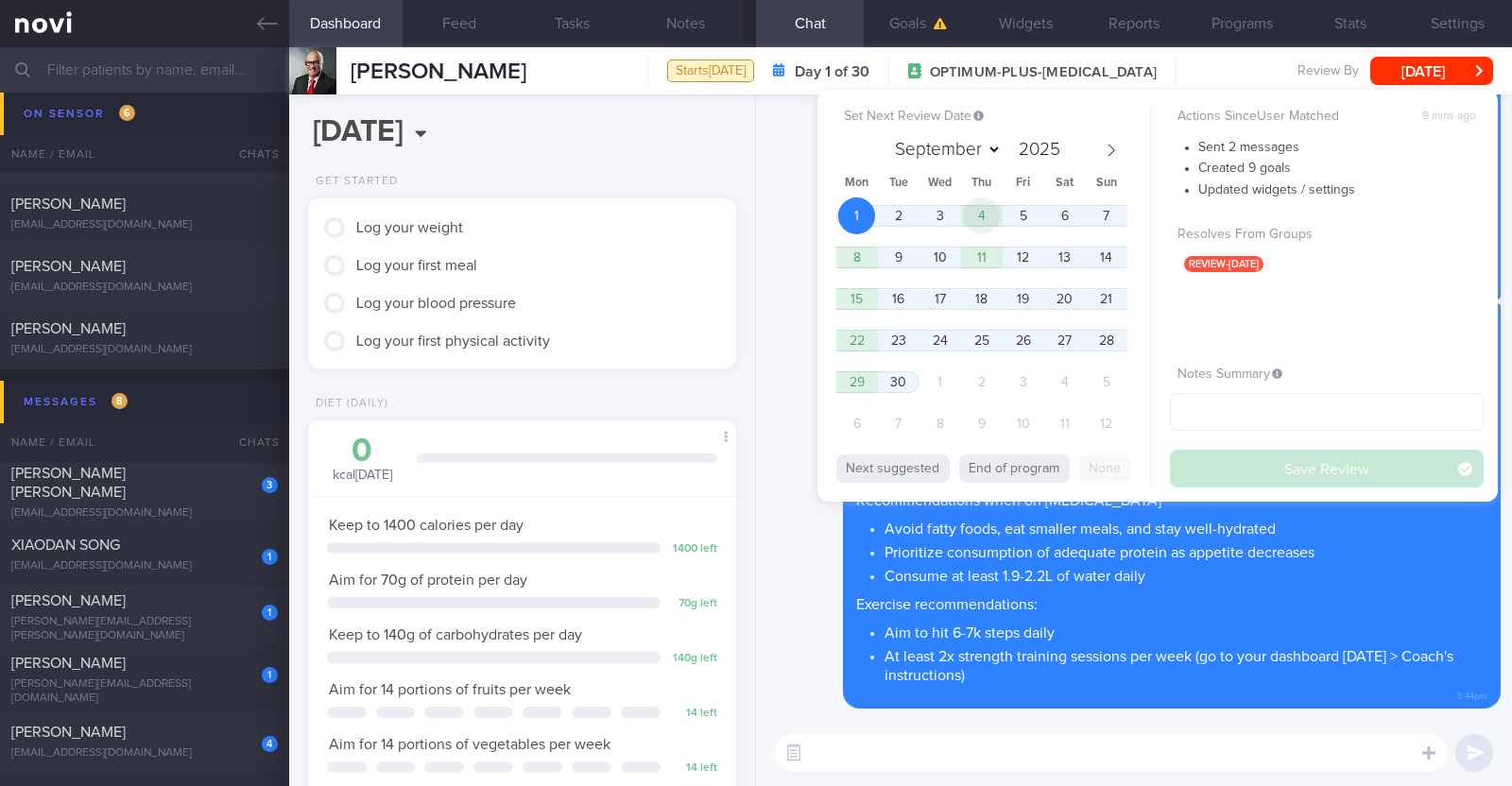
click at [752, 209] on span "4" at bounding box center [981, 216] width 37 height 37
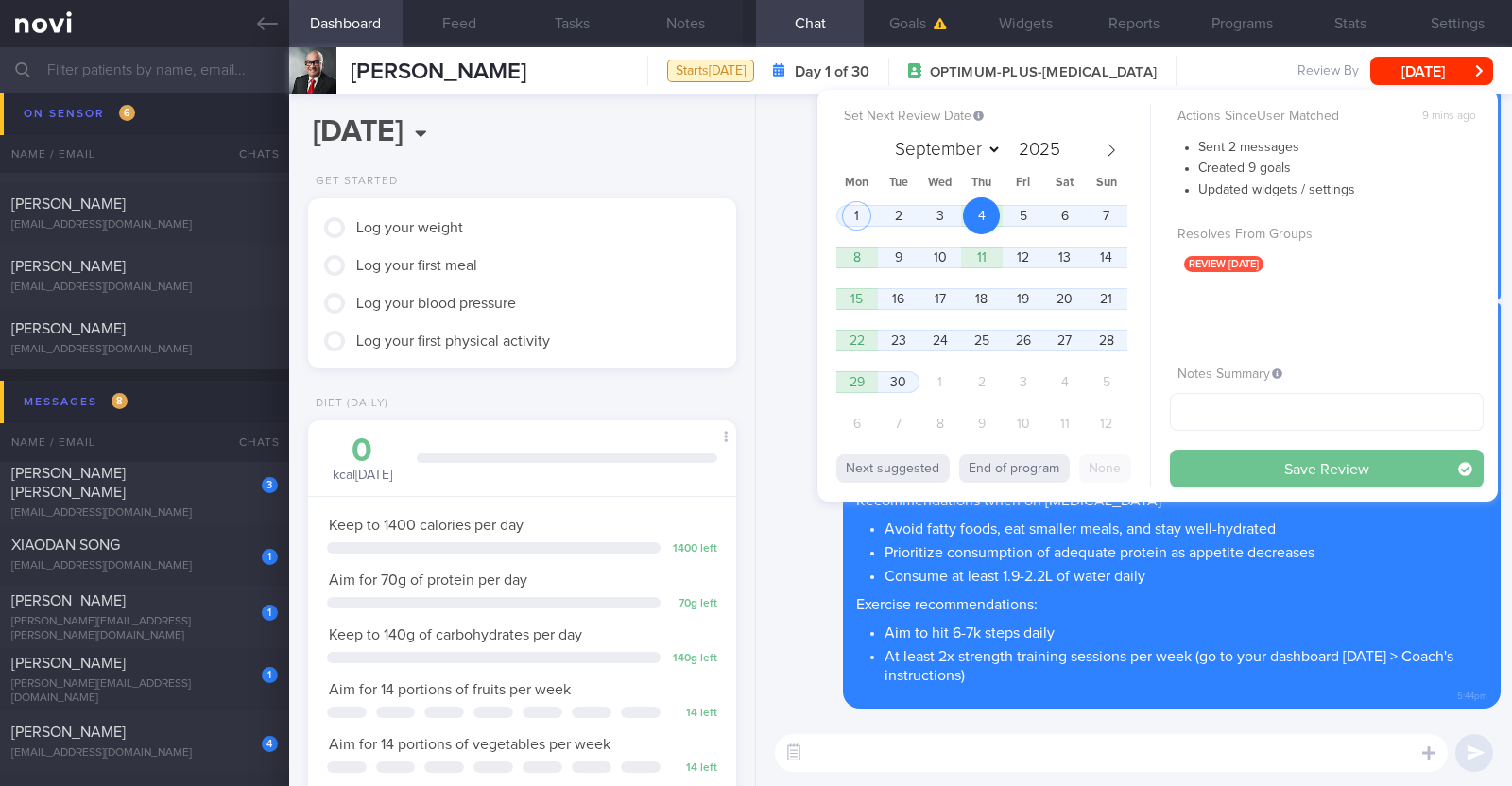
click at [752, 464] on button "Save Review" at bounding box center [1326, 468] width 314 height 38
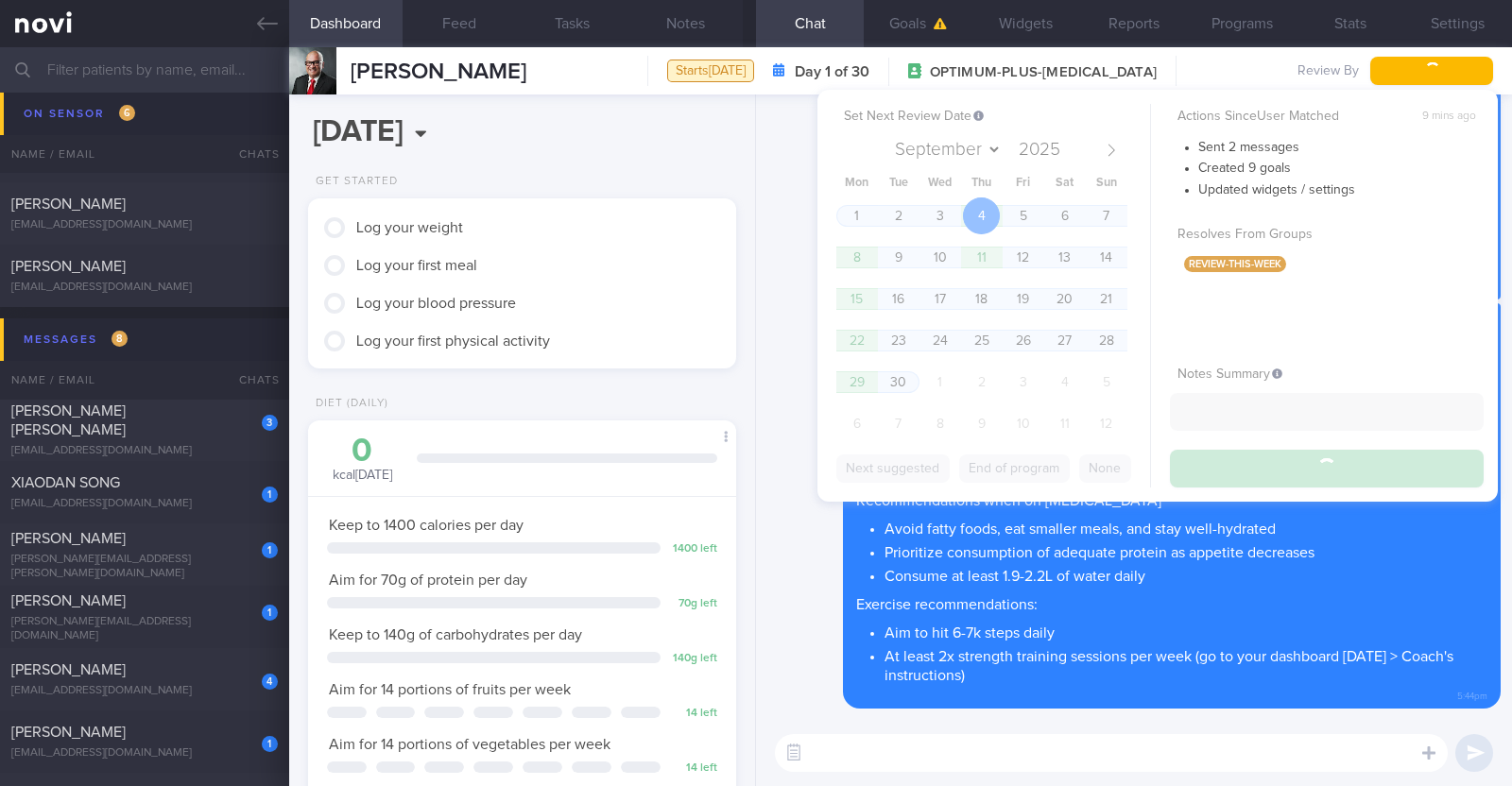
scroll to position [646, 0]
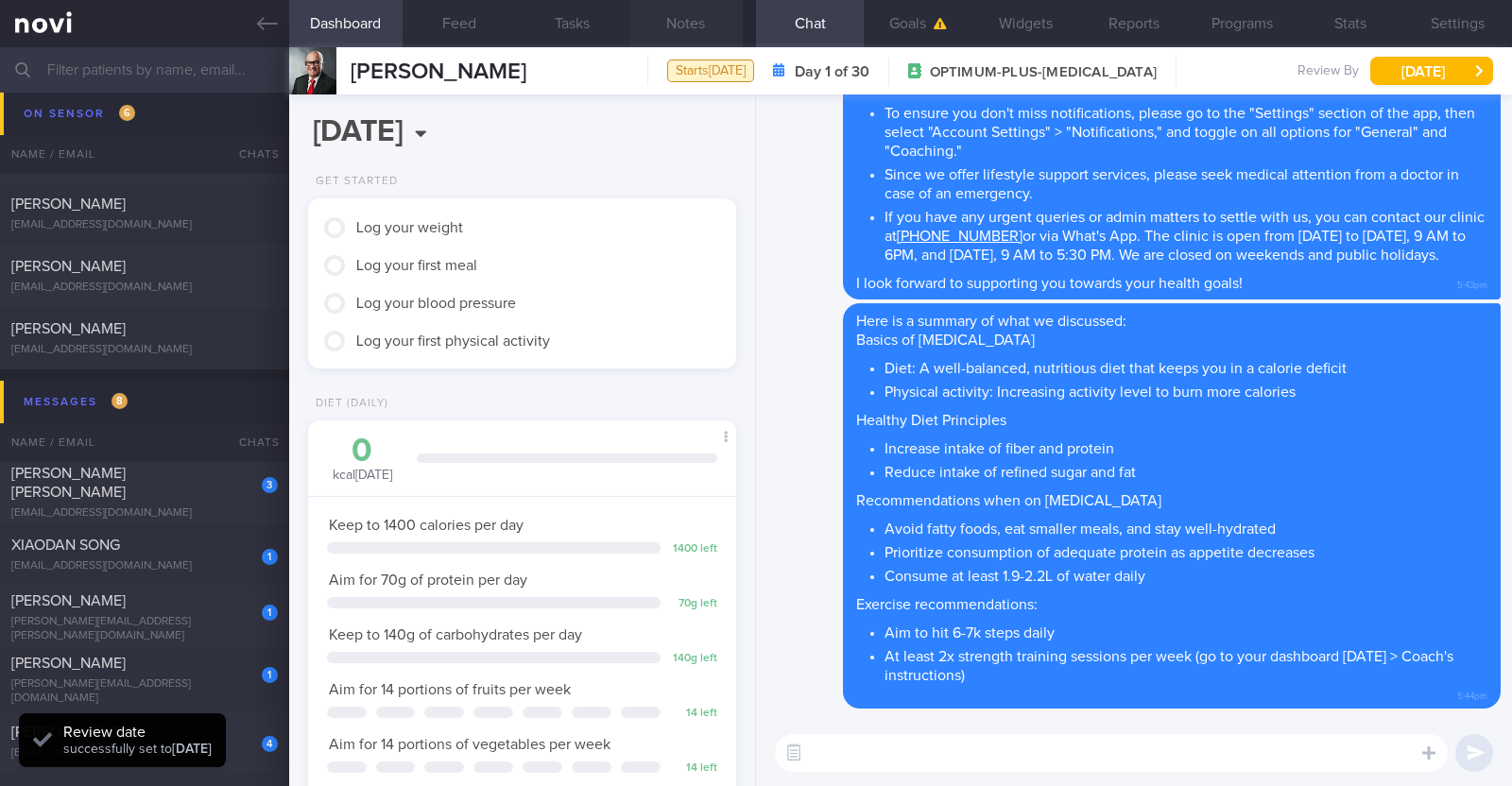
click at [688, 26] on button "Notes" at bounding box center [686, 23] width 113 height 47
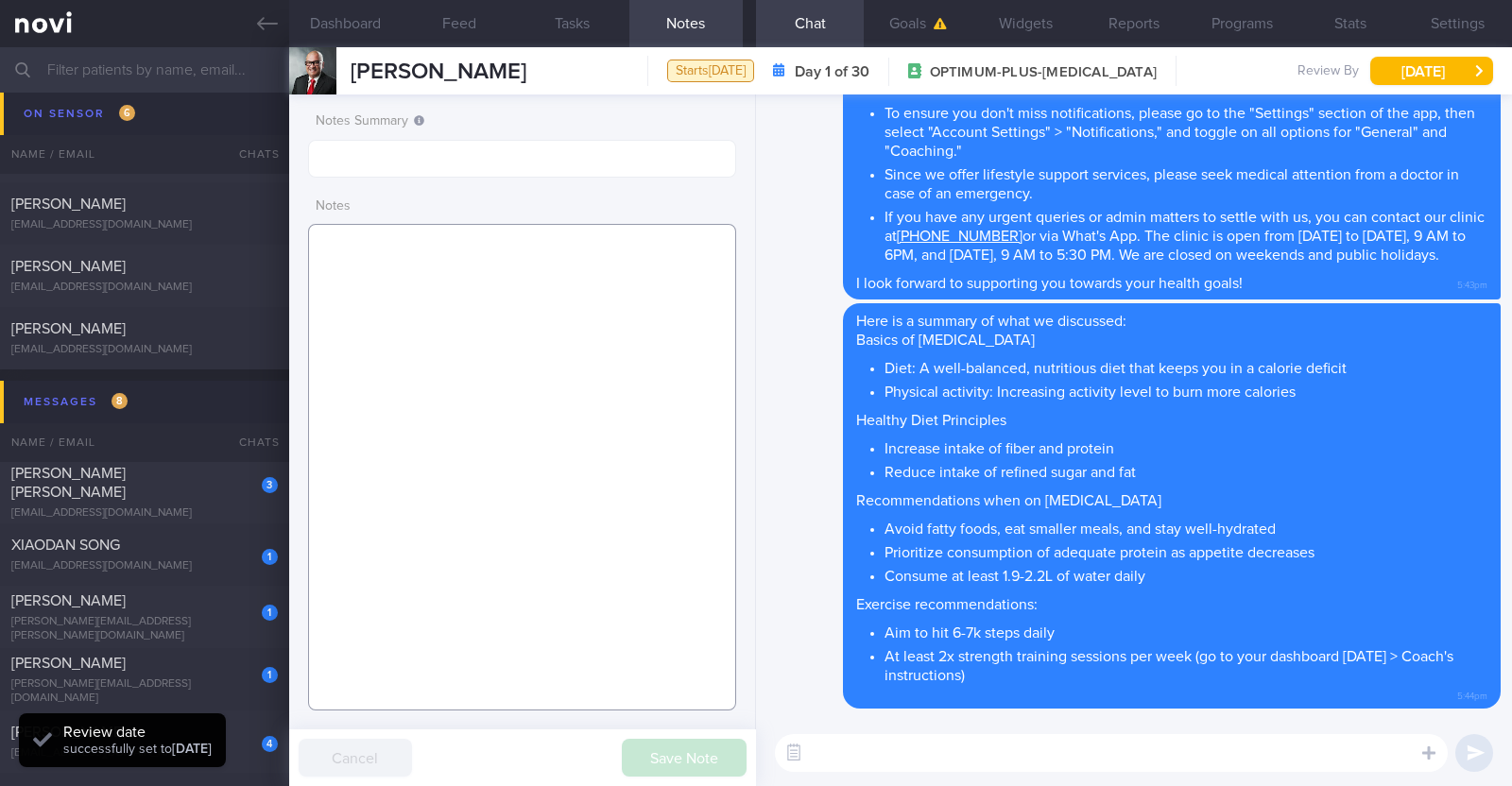
click at [559, 260] on textarea at bounding box center [522, 467] width 428 height 487
click at [656, 301] on textarea at bounding box center [522, 467] width 428 height 487
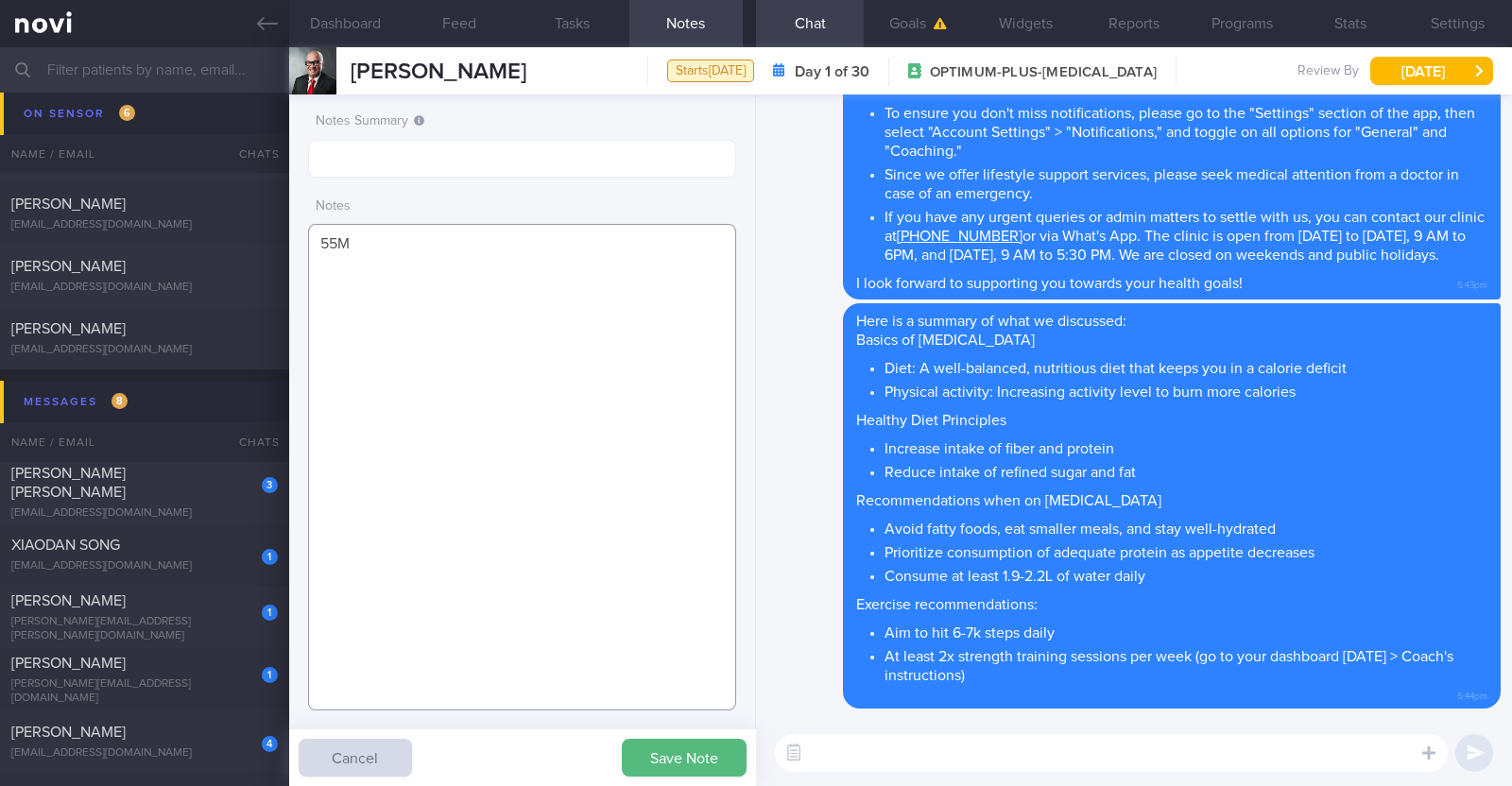
paste textarea "Comorbidities T2DM and health screening - f/up private Endocrine Dr Daphne Lee …"
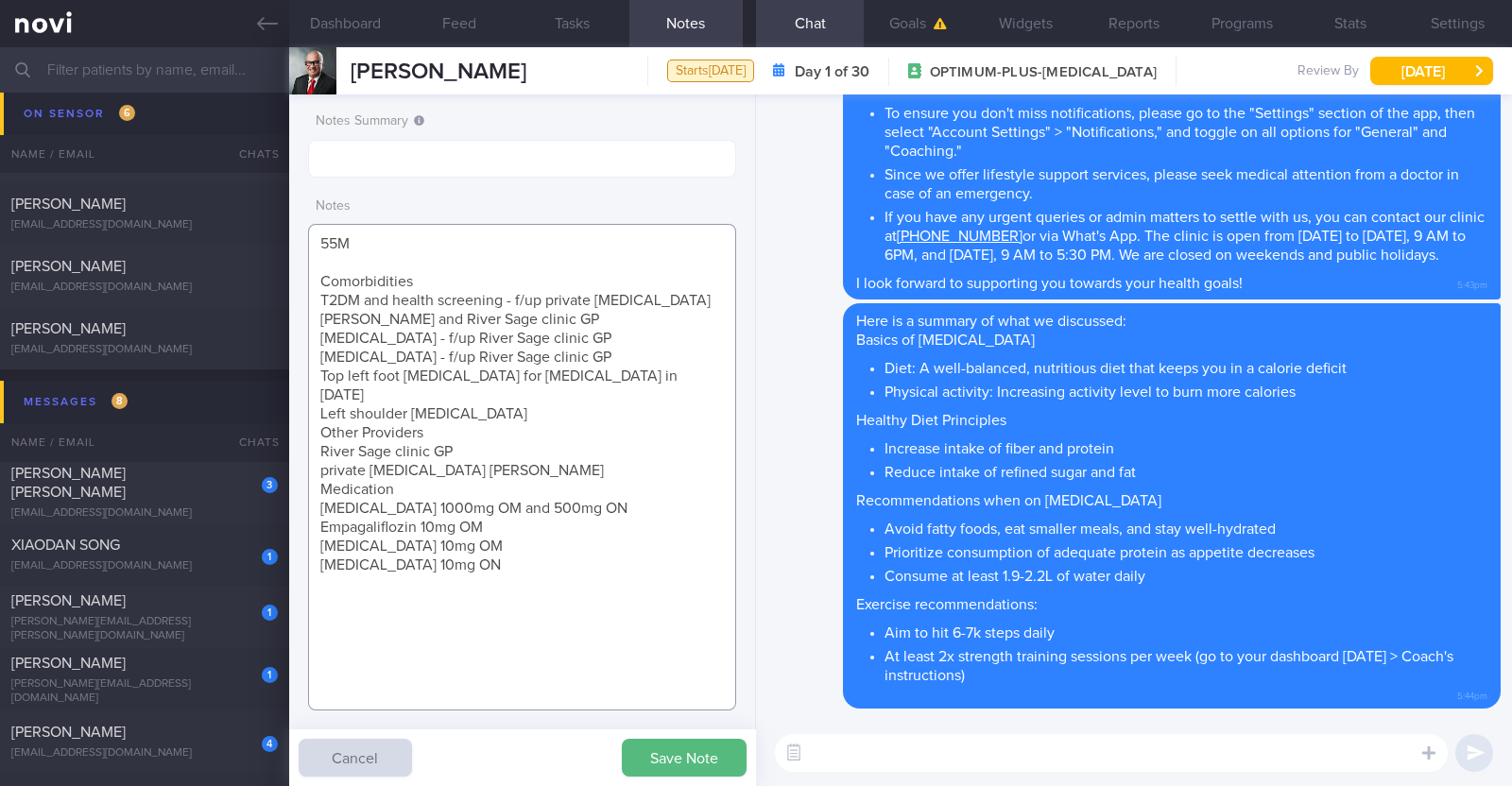
click at [434, 268] on textarea "55M Comorbidities T2DM and health screening - f/up private Endocrine Dr Daphne …" at bounding box center [522, 467] width 428 height 487
click at [432, 276] on textarea "55M Comorbidities T2DM and health screening - f/up private Endocrine Dr Daphne …" at bounding box center [522, 467] width 428 height 487
drag, startPoint x: 367, startPoint y: 296, endPoint x: 677, endPoint y: 316, distance: 310.6
click at [677, 316] on textarea "55M Comorbidities: T2DM and health screening - f/up private Endocrine Dr Daphne…" at bounding box center [522, 467] width 428 height 487
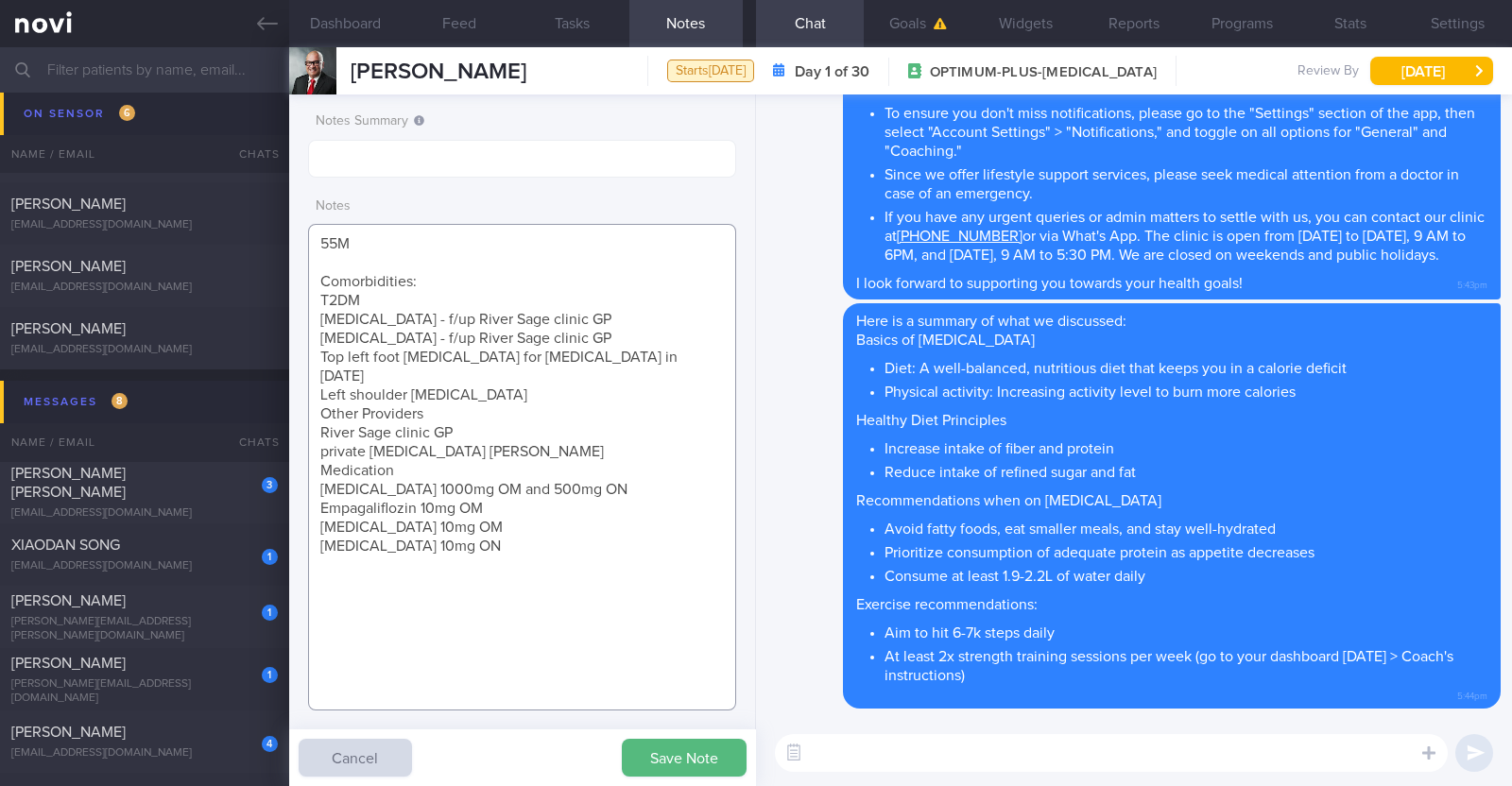
drag, startPoint x: 587, startPoint y: 317, endPoint x: 406, endPoint y: 319, distance: 181.0
click at [406, 319] on textarea "55M Comorbidities: T2DM Hypertension - f/up River Sage clinic GP Hyperlipidemia…" at bounding box center [522, 467] width 428 height 487
drag, startPoint x: 606, startPoint y: 333, endPoint x: 421, endPoint y: 344, distance: 185.3
click at [421, 344] on textarea "55M Comorbidities: T2DM Hypertension Hyperlipidemia - f/up River Sage clinic GP…" at bounding box center [522, 467] width 428 height 487
click at [627, 354] on textarea "55M Comorbidities: T2DM Hypertension Hyperlipidemia Top left foot debridement f…" at bounding box center [522, 467] width 428 height 487
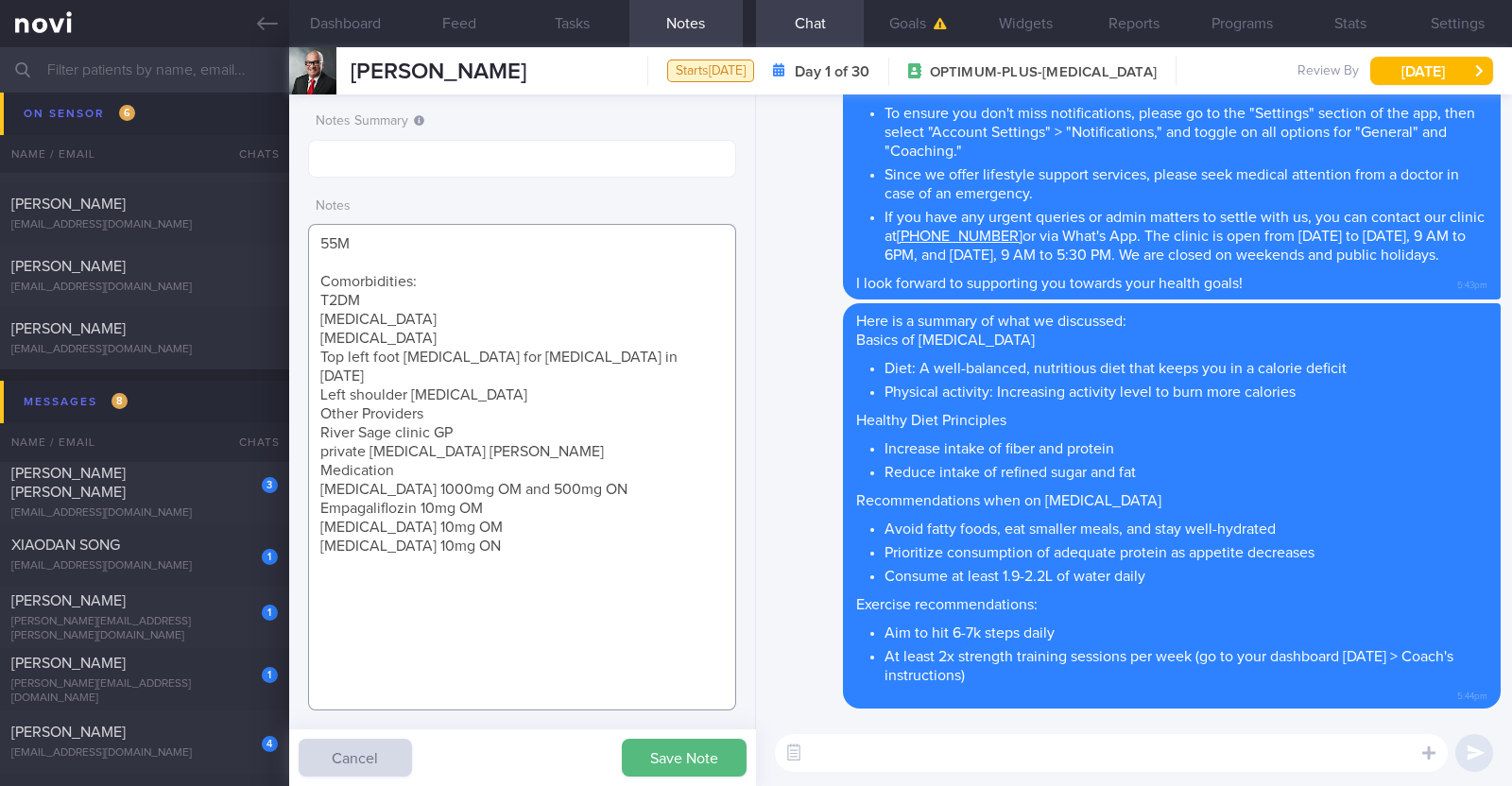
drag, startPoint x: 315, startPoint y: 390, endPoint x: 553, endPoint y: 435, distance: 242.2
click at [553, 435] on textarea "55M Comorbidities: T2DM Hypertension Hyperlipidemia Top left foot debridement f…" at bounding box center [522, 467] width 428 height 487
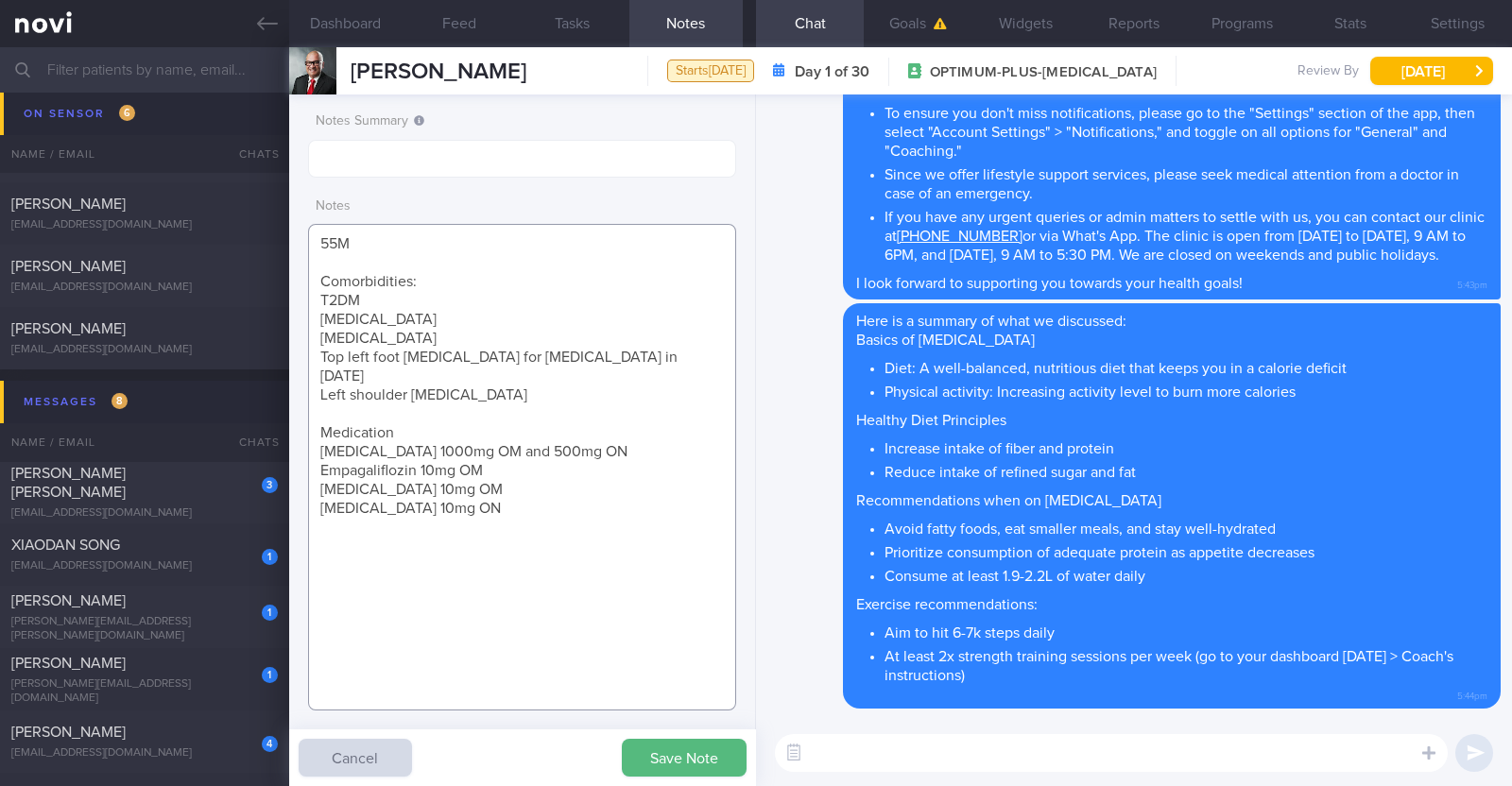
click at [399, 408] on textarea "55M Comorbidities: T2DM Hypertension Hyperlipidemia Top left foot debridement f…" at bounding box center [522, 467] width 428 height 487
click at [483, 494] on textarea "55M Comorbidities: T2DM Hypertension Hyperlipidemia Top left foot debridement f…" at bounding box center [522, 467] width 428 height 487
paste textarea "reformer pilates 1h, 1x/week hatha yoga 1h, 1x/week paused resistance training …"
click at [349, 521] on textarea "55M Comorbidities: T2DM Hypertension Hyperlipidemia Top left foot debridement f…" at bounding box center [522, 467] width 428 height 487
click at [684, 568] on textarea "55M Comorbidities: T2DM Hypertension Hyperlipidemia Top left foot debridement f…" at bounding box center [522, 467] width 428 height 487
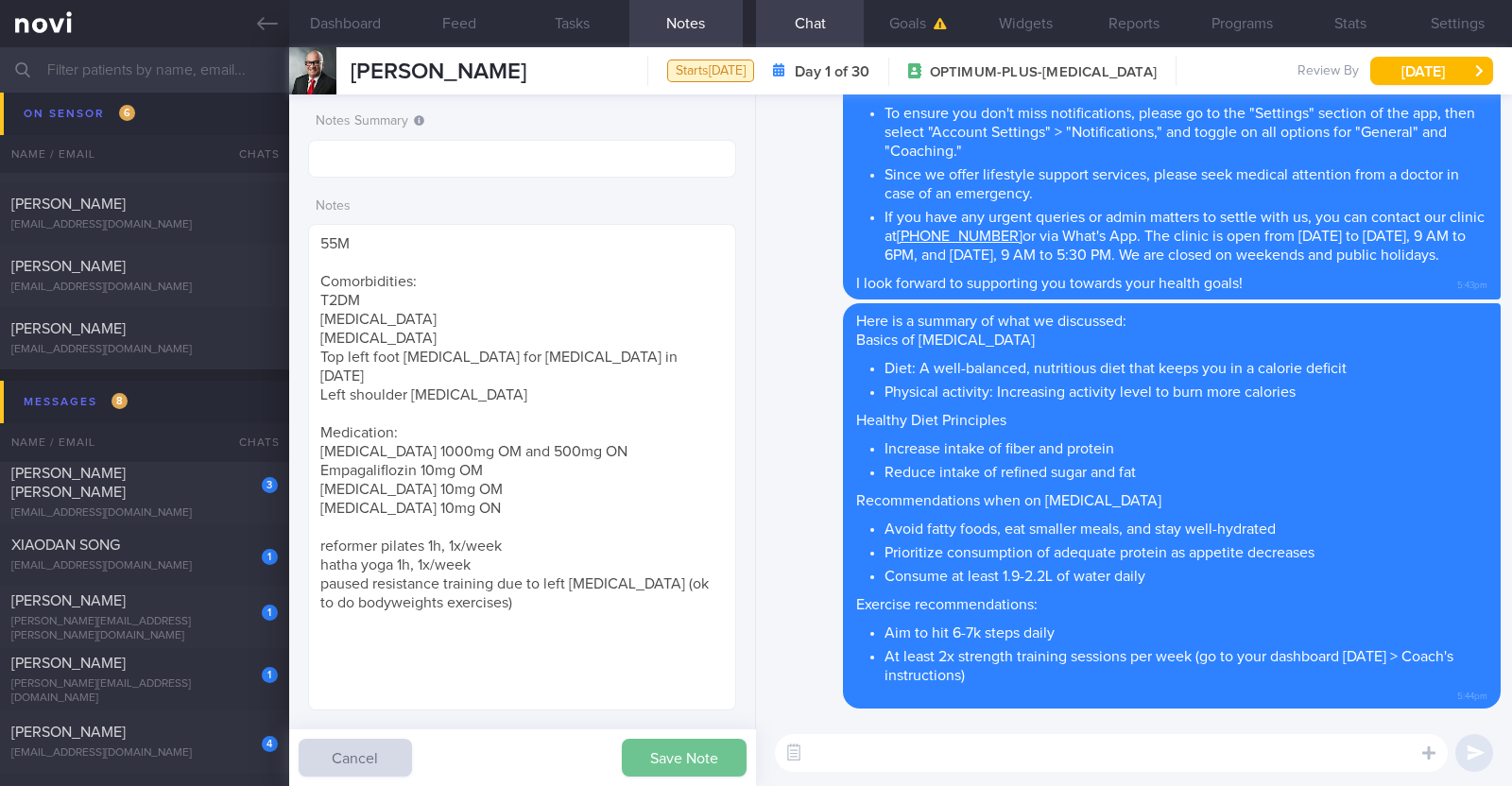
click at [681, 752] on button "Save Note" at bounding box center [685, 758] width 125 height 38
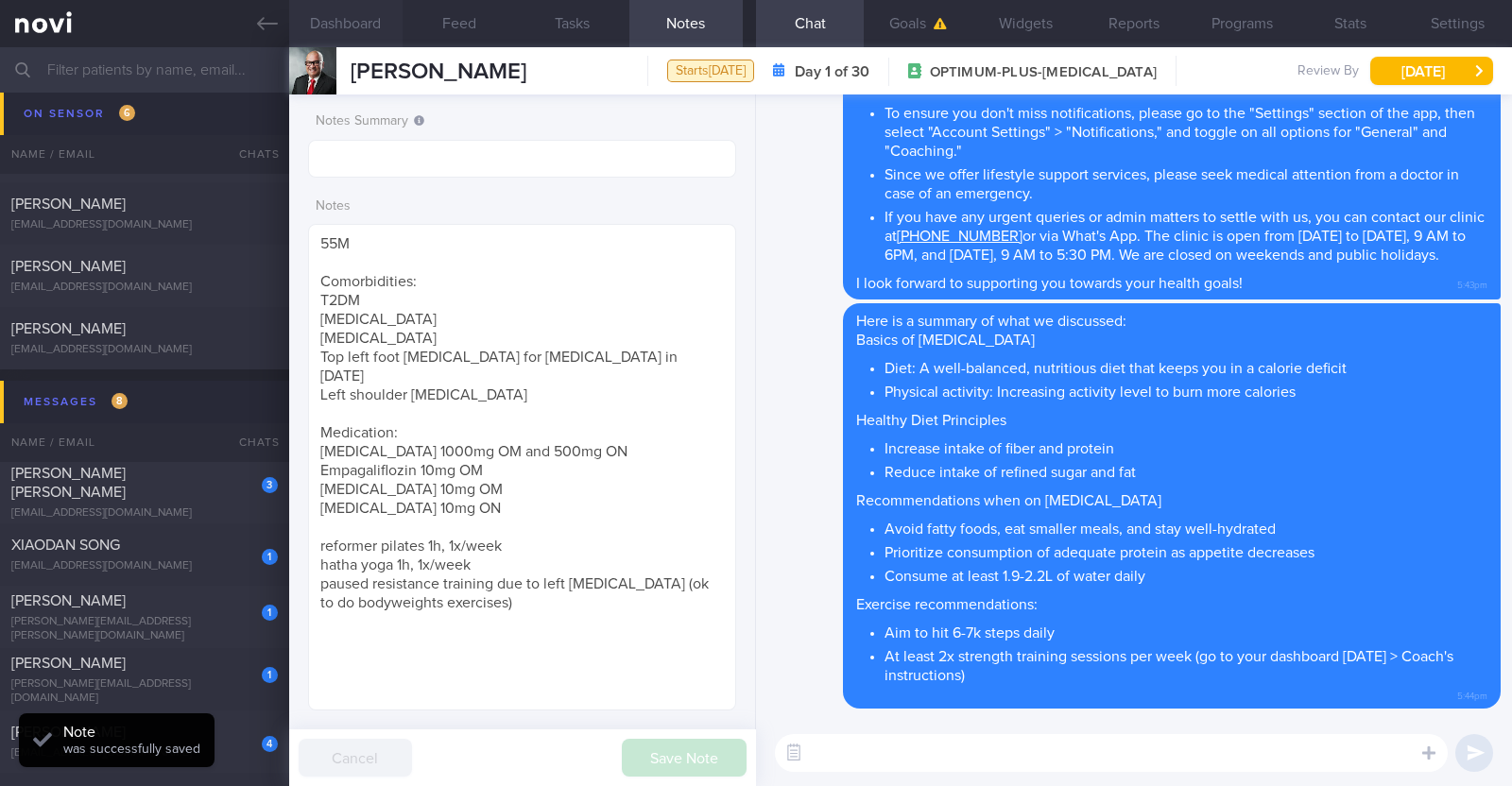
drag, startPoint x: 528, startPoint y: 69, endPoint x: 326, endPoint y: 42, distance: 203.8
click at [326, 47] on div "Dashboard Feed Tasks Notes Chat Goals Widgets Reports Programs Stats Settings G…" at bounding box center [901, 416] width 1223 height 739
copy div "[DEMOGRAPHIC_DATA]"
drag, startPoint x: 527, startPoint y: 589, endPoint x: 318, endPoint y: 224, distance: 420.6
click at [318, 224] on textarea "55M Comorbidities: T2DM Hypertension Hyperlipidemia Top left foot debridement f…" at bounding box center [522, 467] width 428 height 487
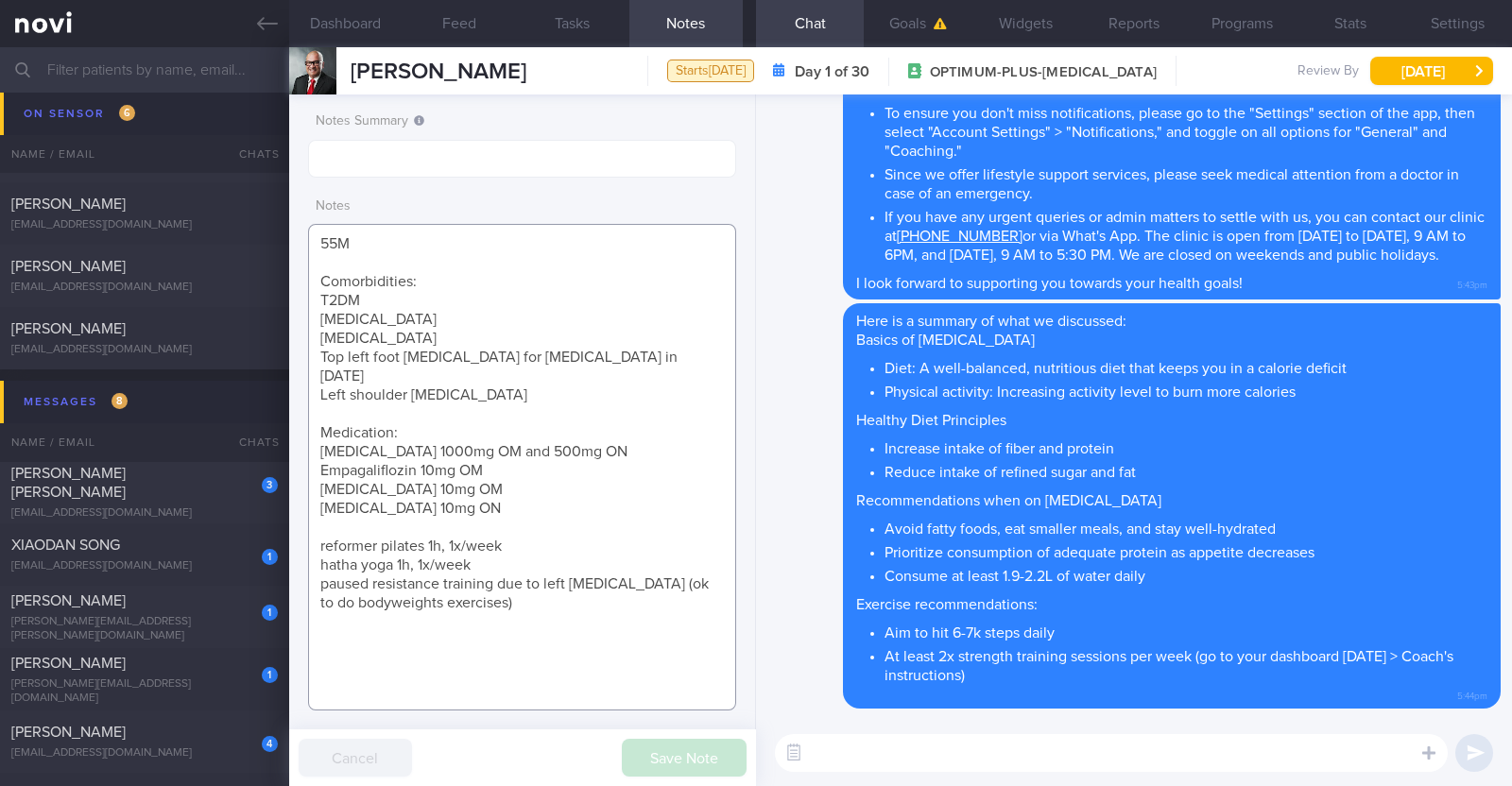
click at [470, 488] on textarea "55M Comorbidities: T2DM Hypertension Hyperlipidemia Top left foot debridement f…" at bounding box center [522, 467] width 428 height 487
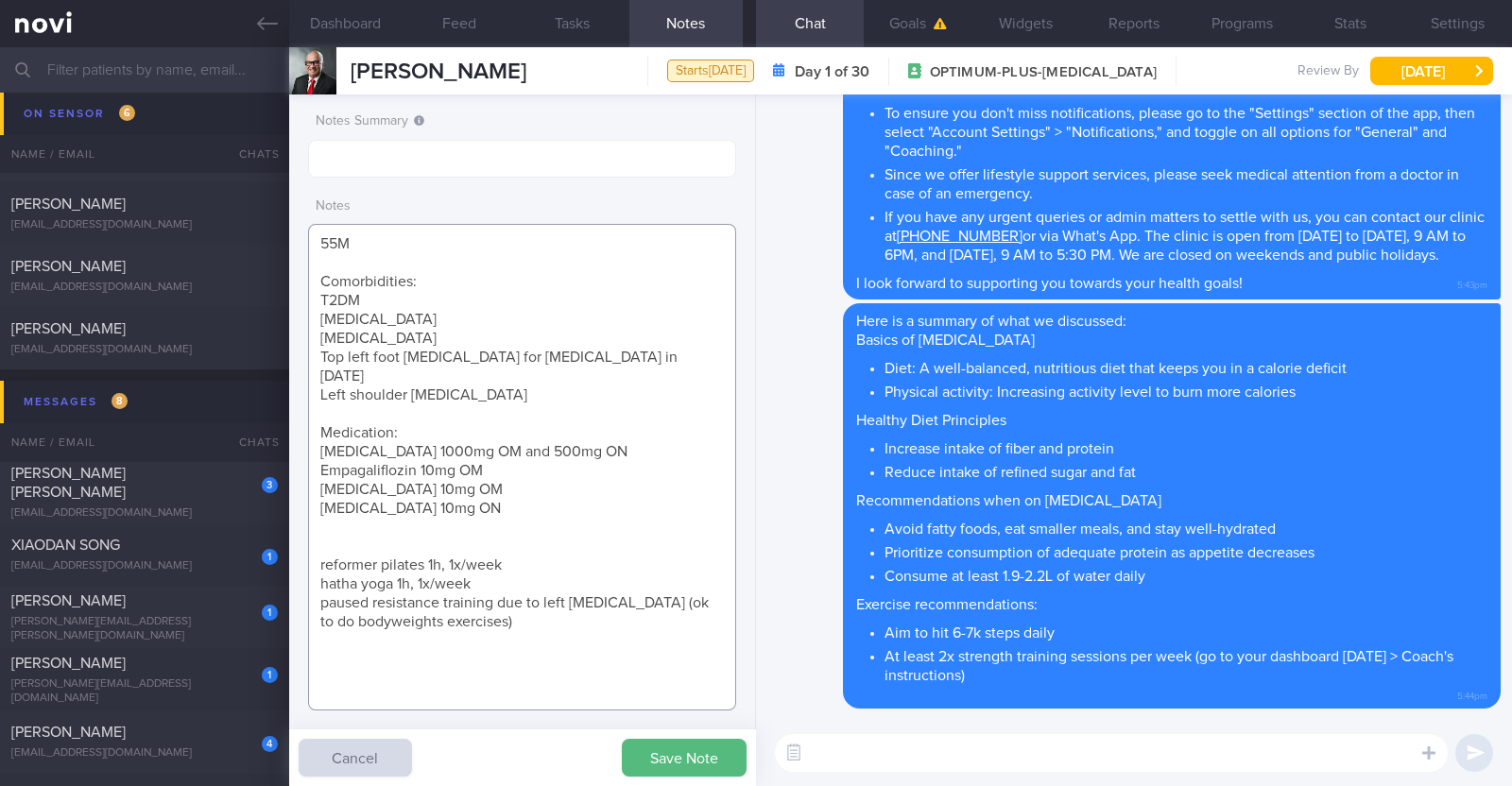
paste textarea "Ozempic 0.25mg once/week for 4 weeks, then 0.5mg once/week for 2 weeks"
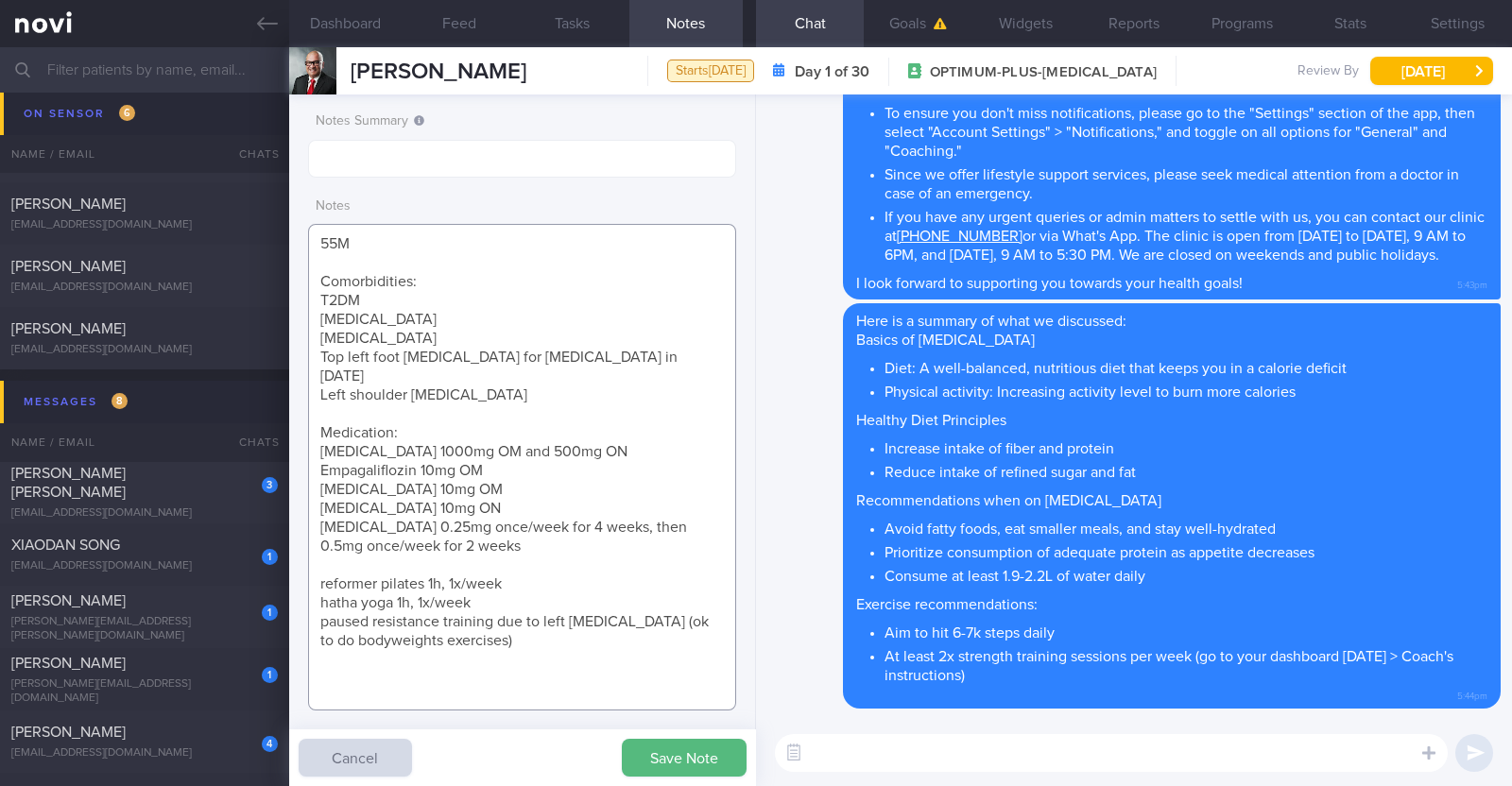
drag, startPoint x: 488, startPoint y: 524, endPoint x: 305, endPoint y: 513, distance: 183.3
click at [305, 513] on div "Notes Summary Notes 55M Comorbidities: T2DM Hypertension Hyperlipidemia Top lef…" at bounding box center [522, 440] width 467 height 691
click at [671, 750] on button "Save Note" at bounding box center [685, 758] width 125 height 38
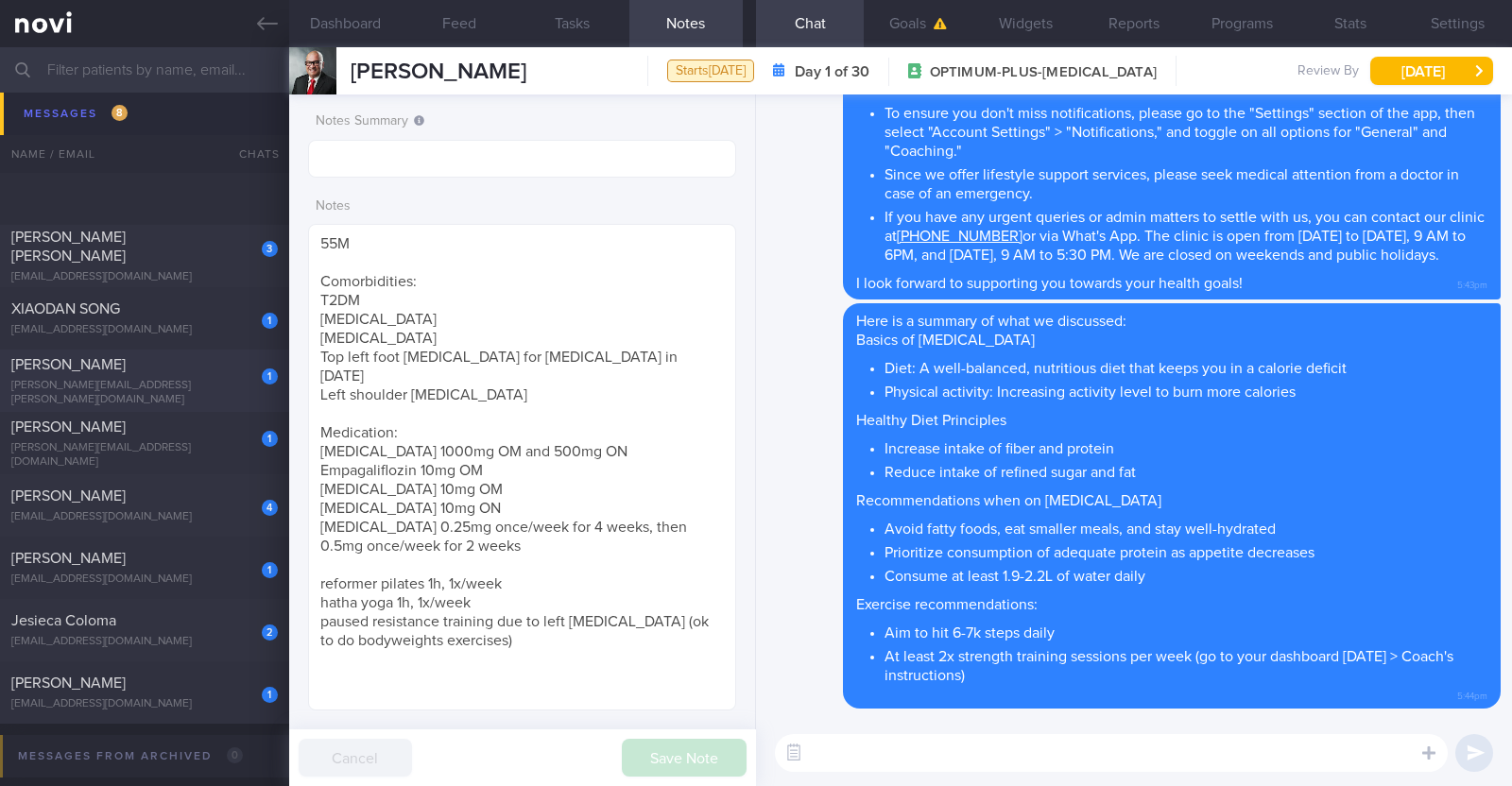
scroll to position [1000, 0]
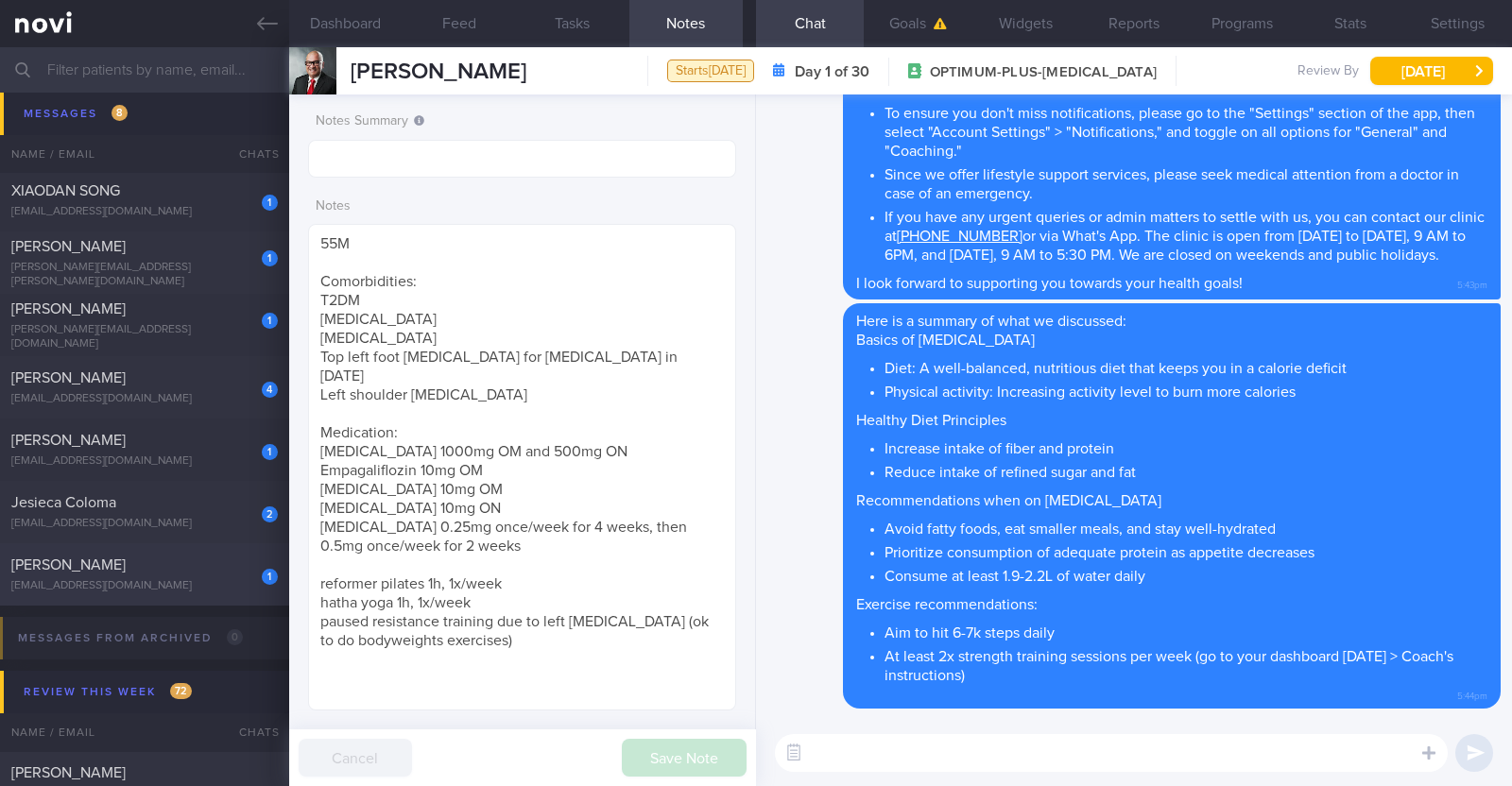
click at [147, 571] on div "[PERSON_NAME] [PERSON_NAME]" at bounding box center [143, 564] width 262 height 19
type textarea "22M Nil PMHx/ Meds Running x 2/week (20min)"
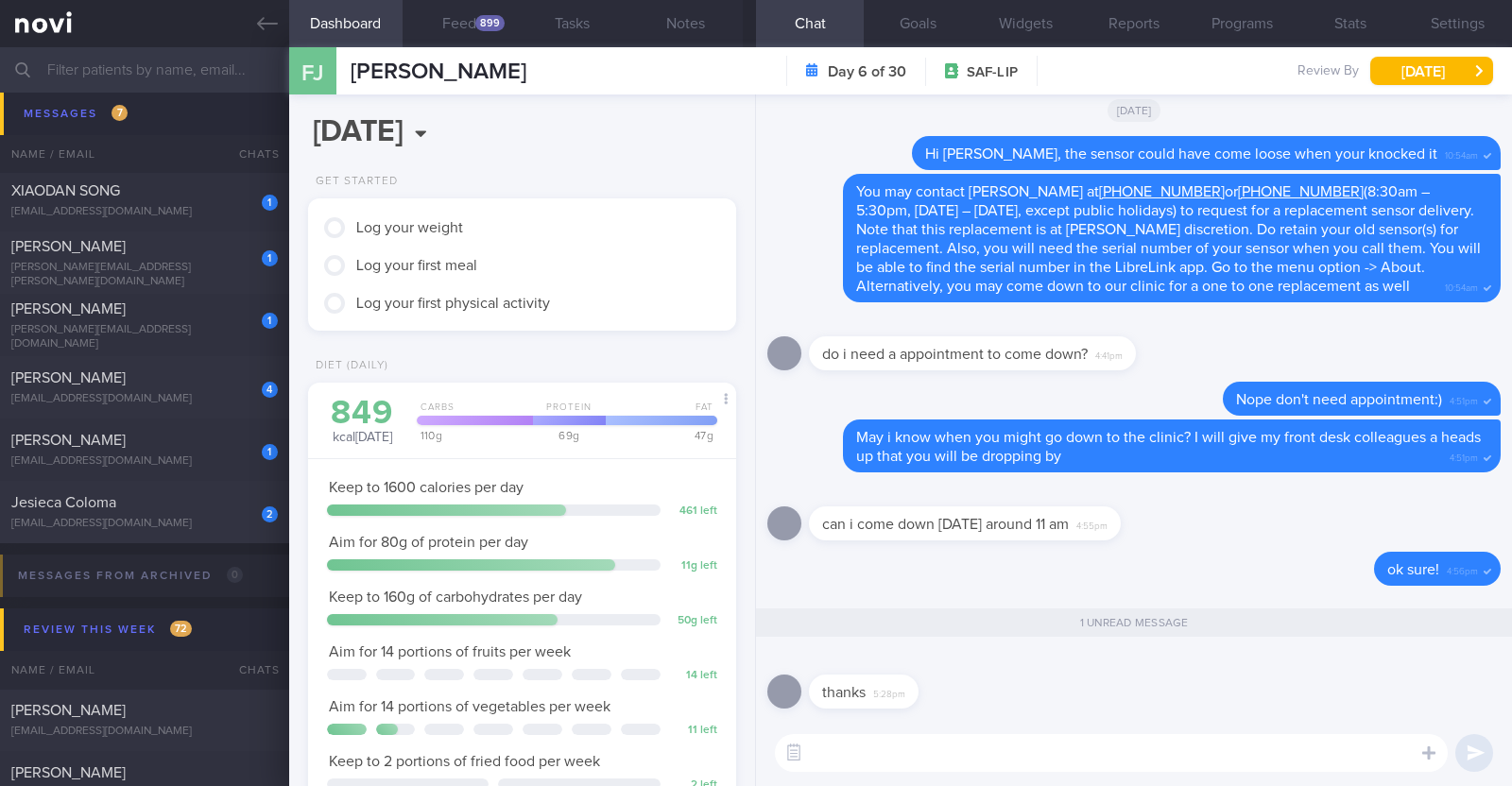
scroll to position [191, 382]
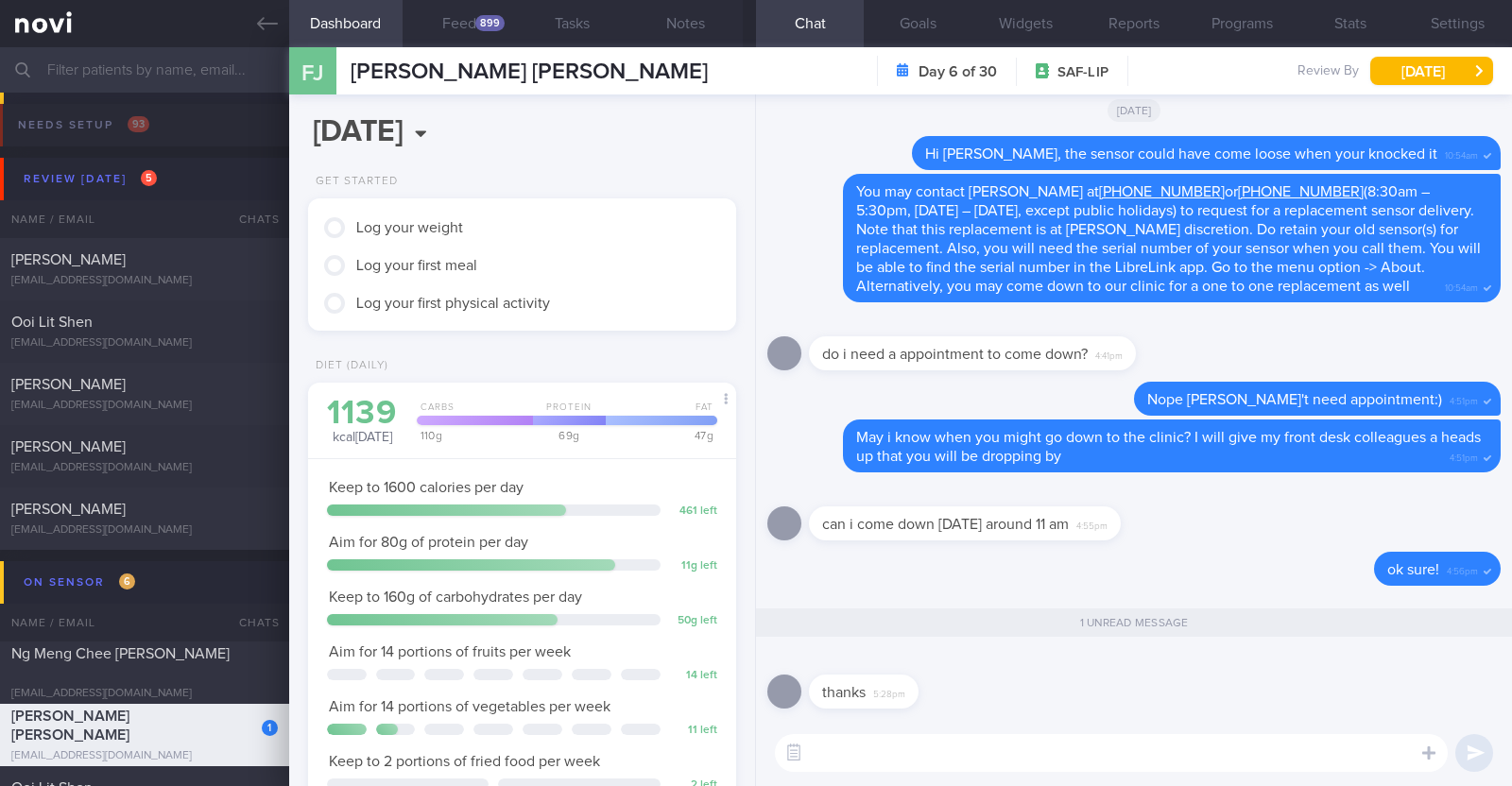
select select "8"
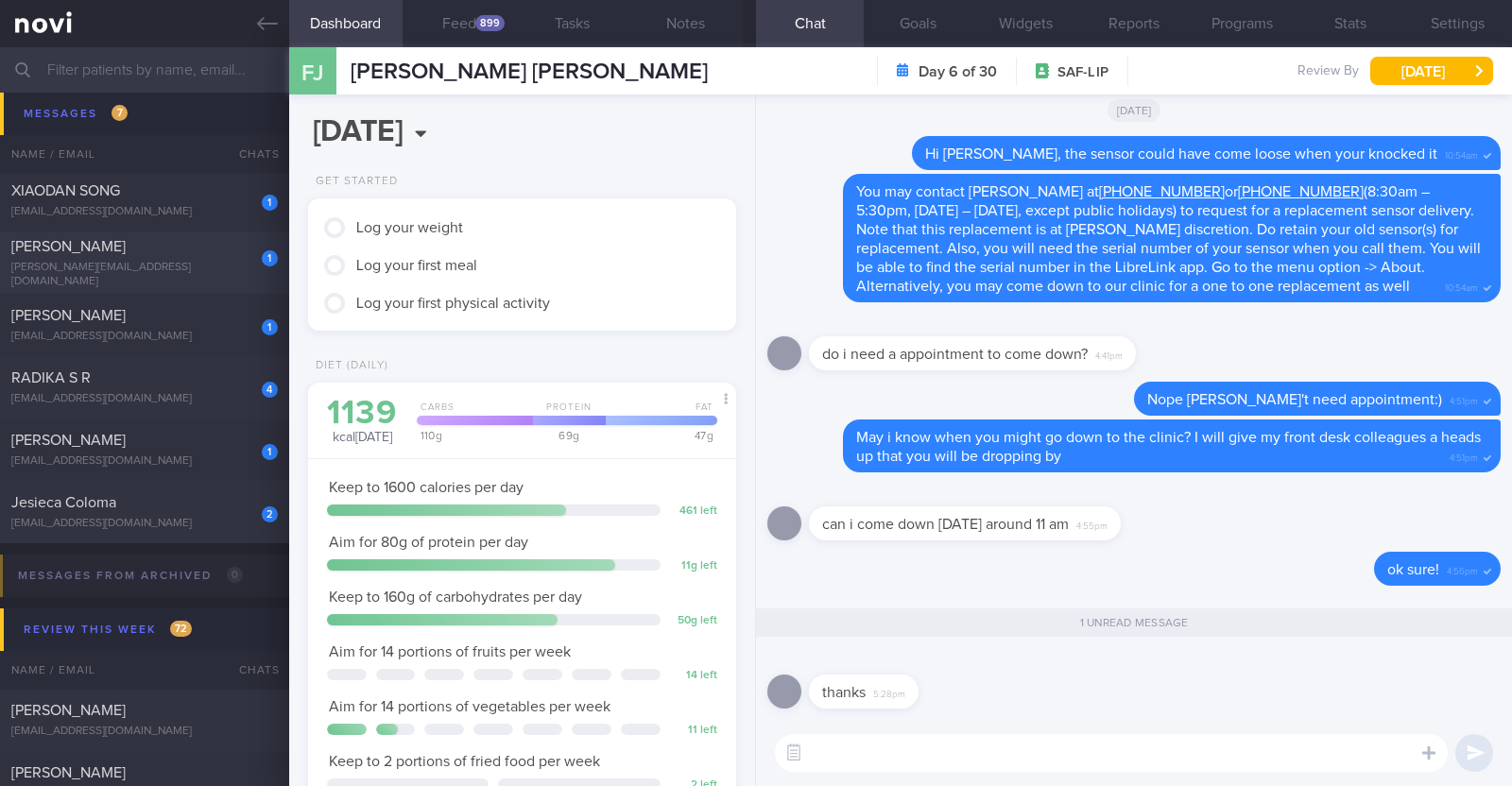
click at [232, 256] on div "[PERSON_NAME]" at bounding box center [143, 245] width 262 height 19
type input "R/v 8/9"
type textarea "46F Co-morbidities: [MEDICAL_DATA] [MEDICAL_DATA] 14mg OM Zumba and Kettle bell…"
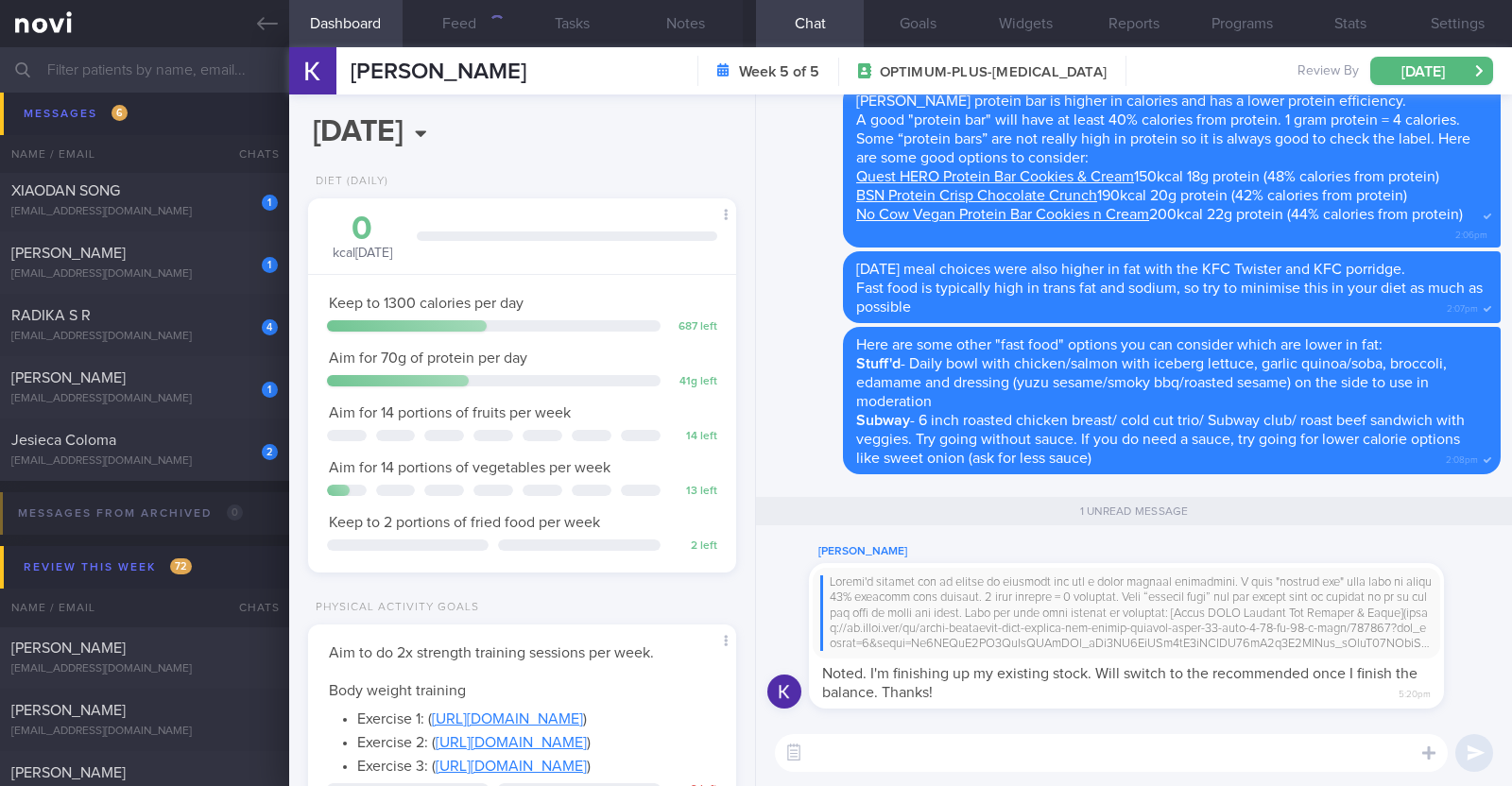
scroll to position [214, 377]
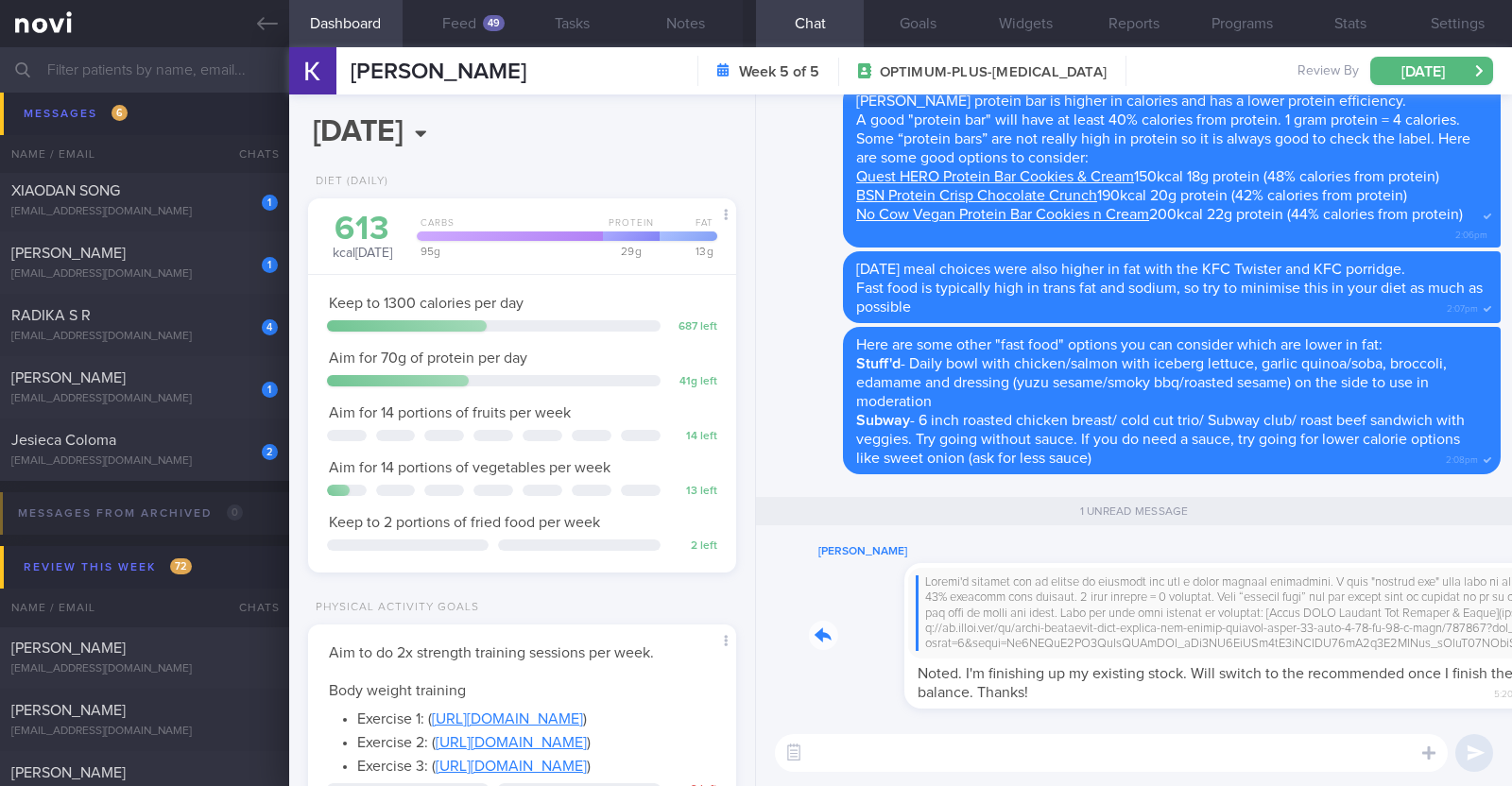
drag, startPoint x: 1078, startPoint y: 683, endPoint x: 1330, endPoint y: 689, distance: 252.1
click at [1330, 689] on div "[PERSON_NAME] Noted. I'm finishing up my existing stock. Will switch to the rec…" at bounding box center [1154, 625] width 691 height 168
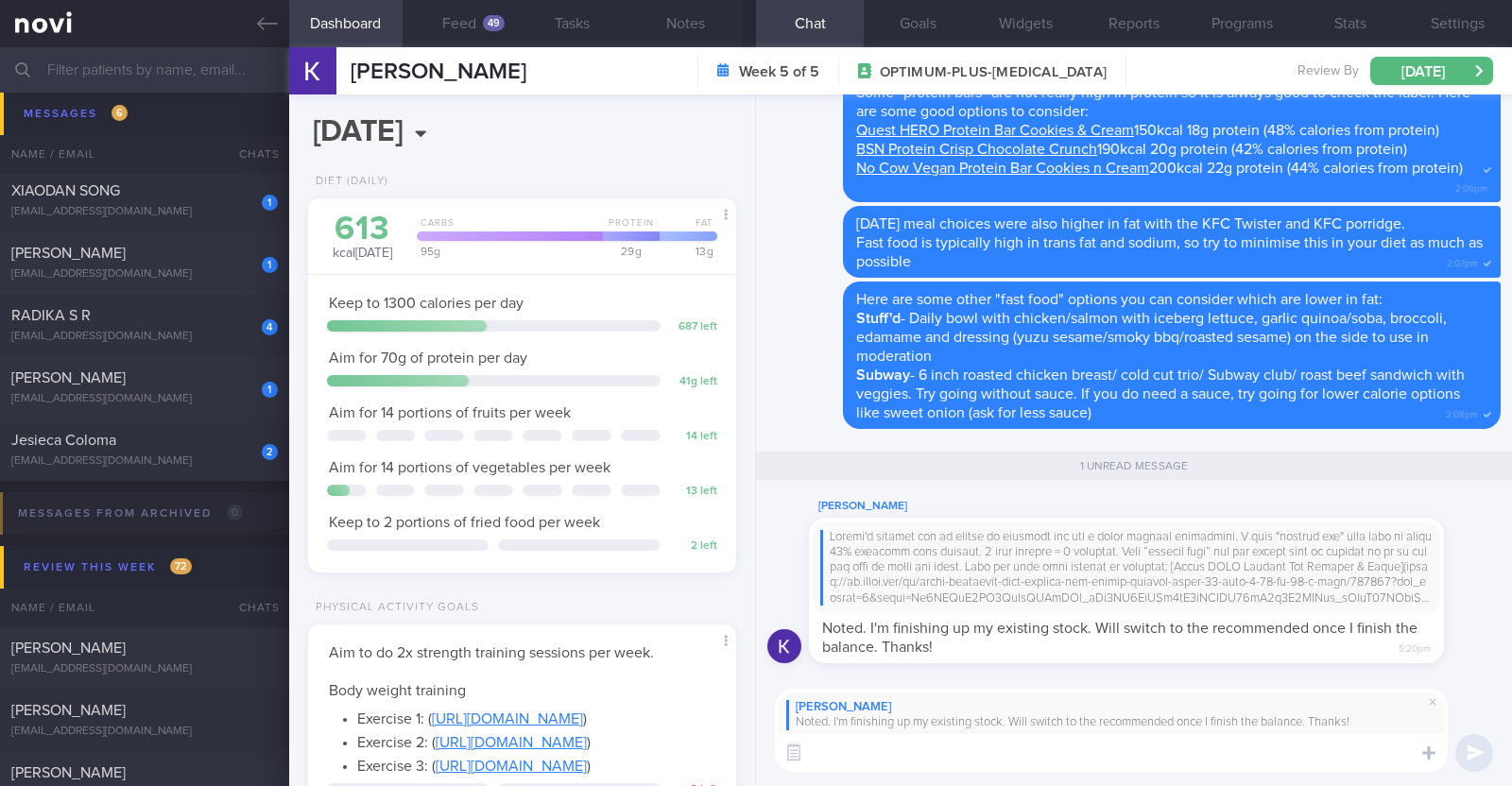
click at [1129, 748] on textarea at bounding box center [1111, 753] width 673 height 38
type textarea "Ah I see. Noted on this:)"
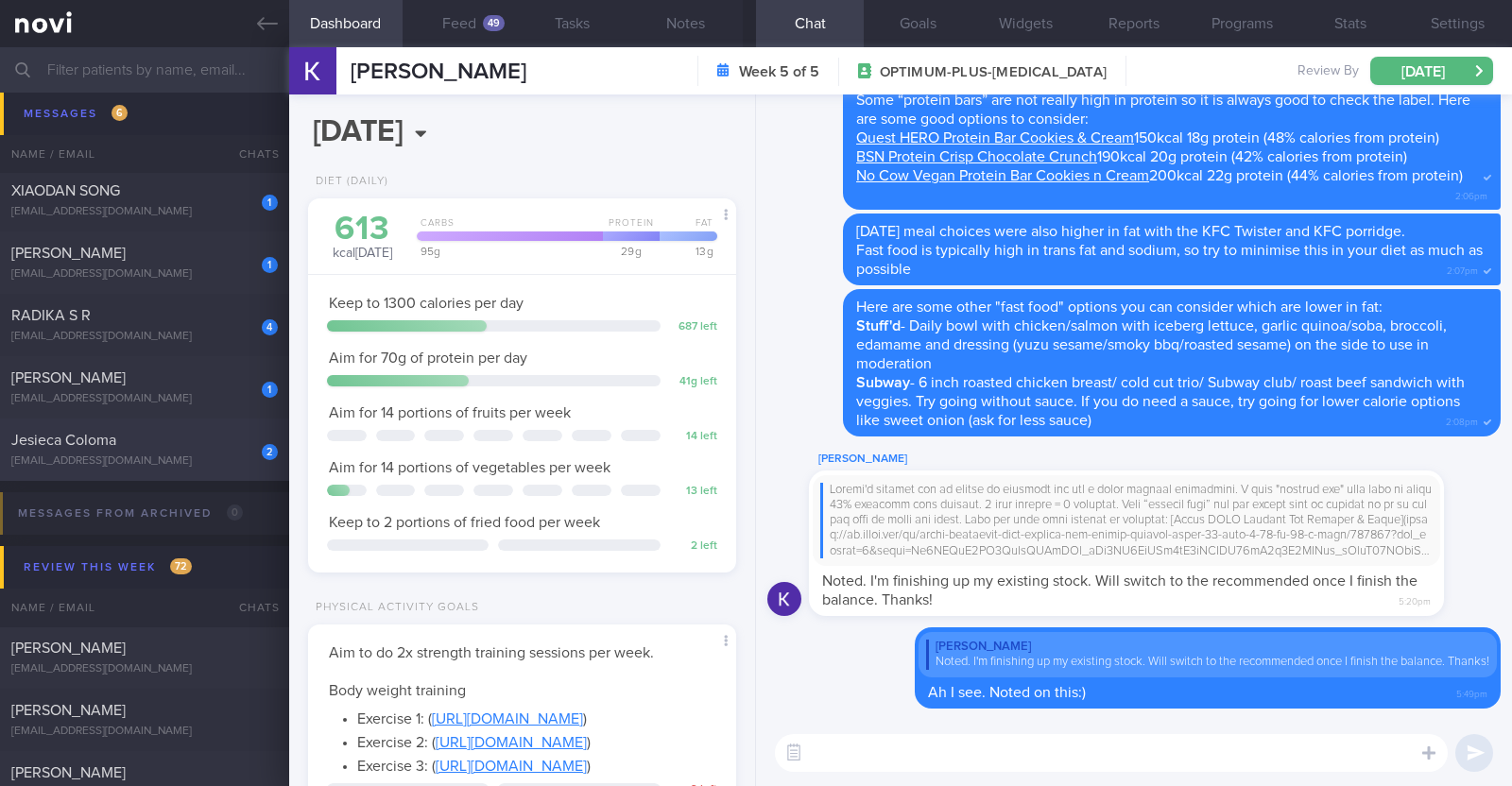
click at [172, 446] on div "Jesieca Coloma" at bounding box center [143, 440] width 262 height 19
type input "R/v with Dr [PERSON_NAME] 2/9"
type textarea "43F Comorbidities: Pre-DM (dx 2023), hx of GDM, frequent UTI and [MEDICAL_DATA]…"
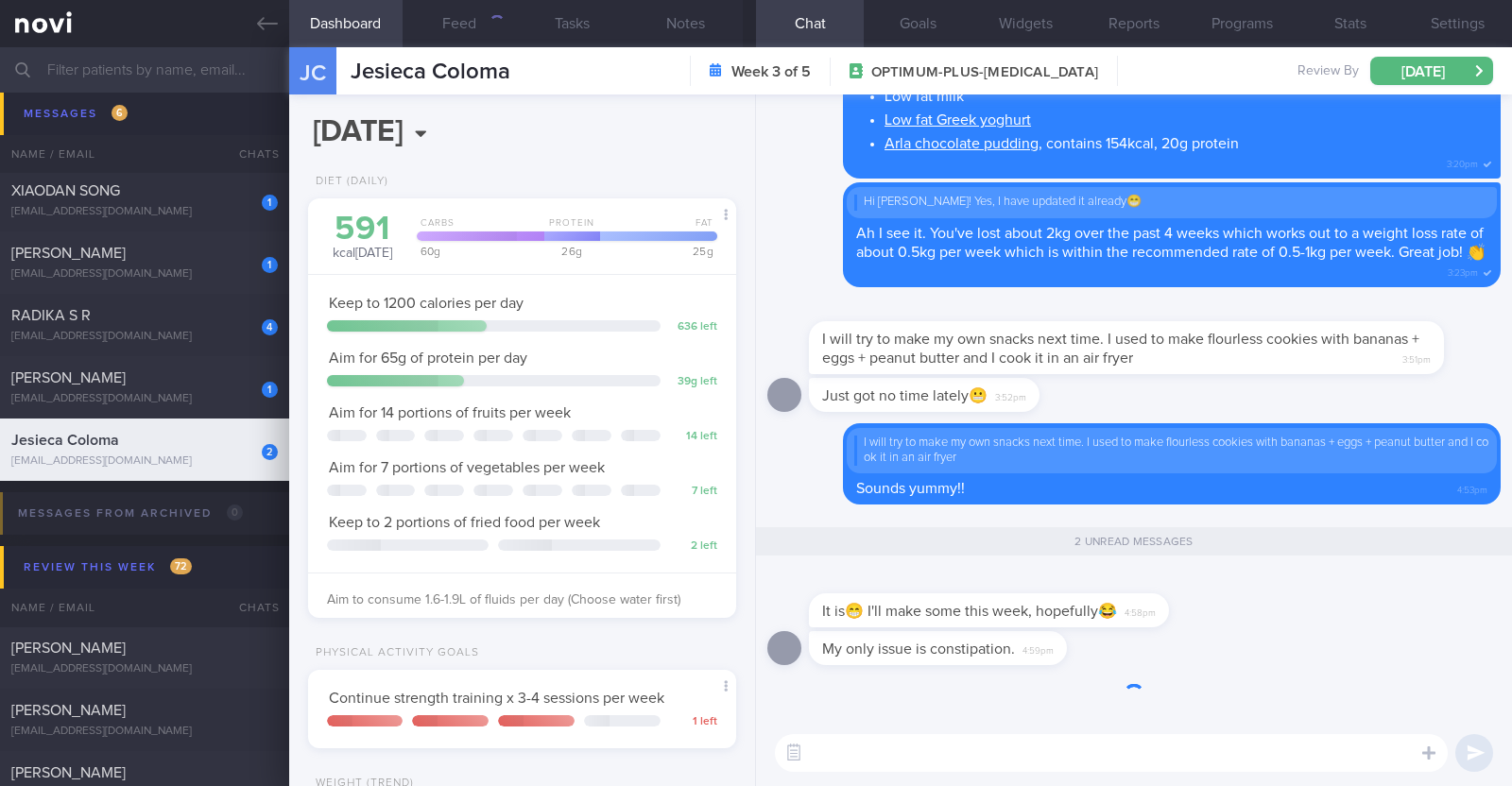
scroll to position [214, 377]
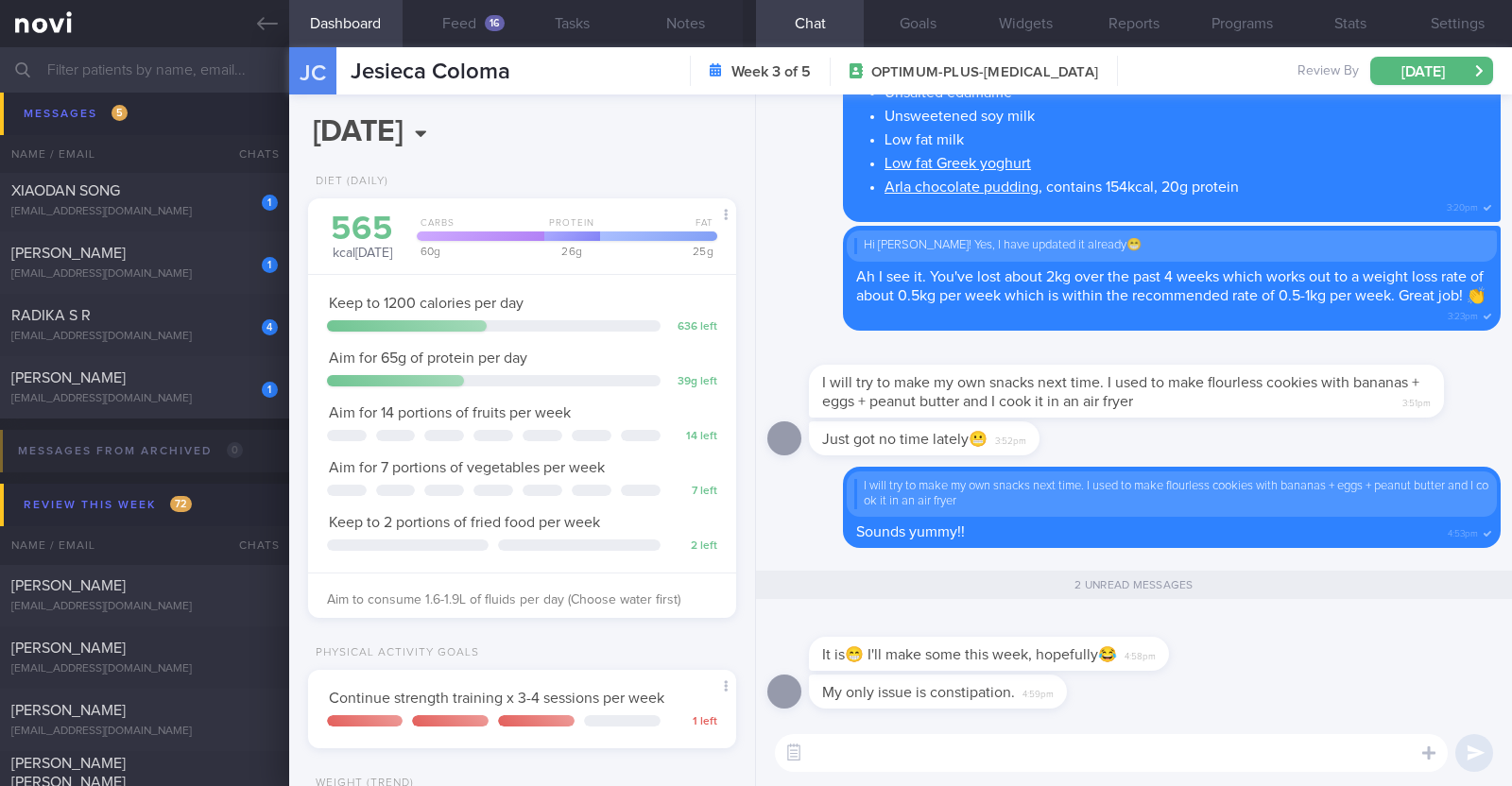
click at [950, 744] on textarea at bounding box center [1111, 753] width 673 height 38
click at [854, 750] on textarea at bounding box center [1111, 753] width 673 height 38
paste textarea "[MEDICAL_DATA] itself can increase constipation as it slows down digestion and …"
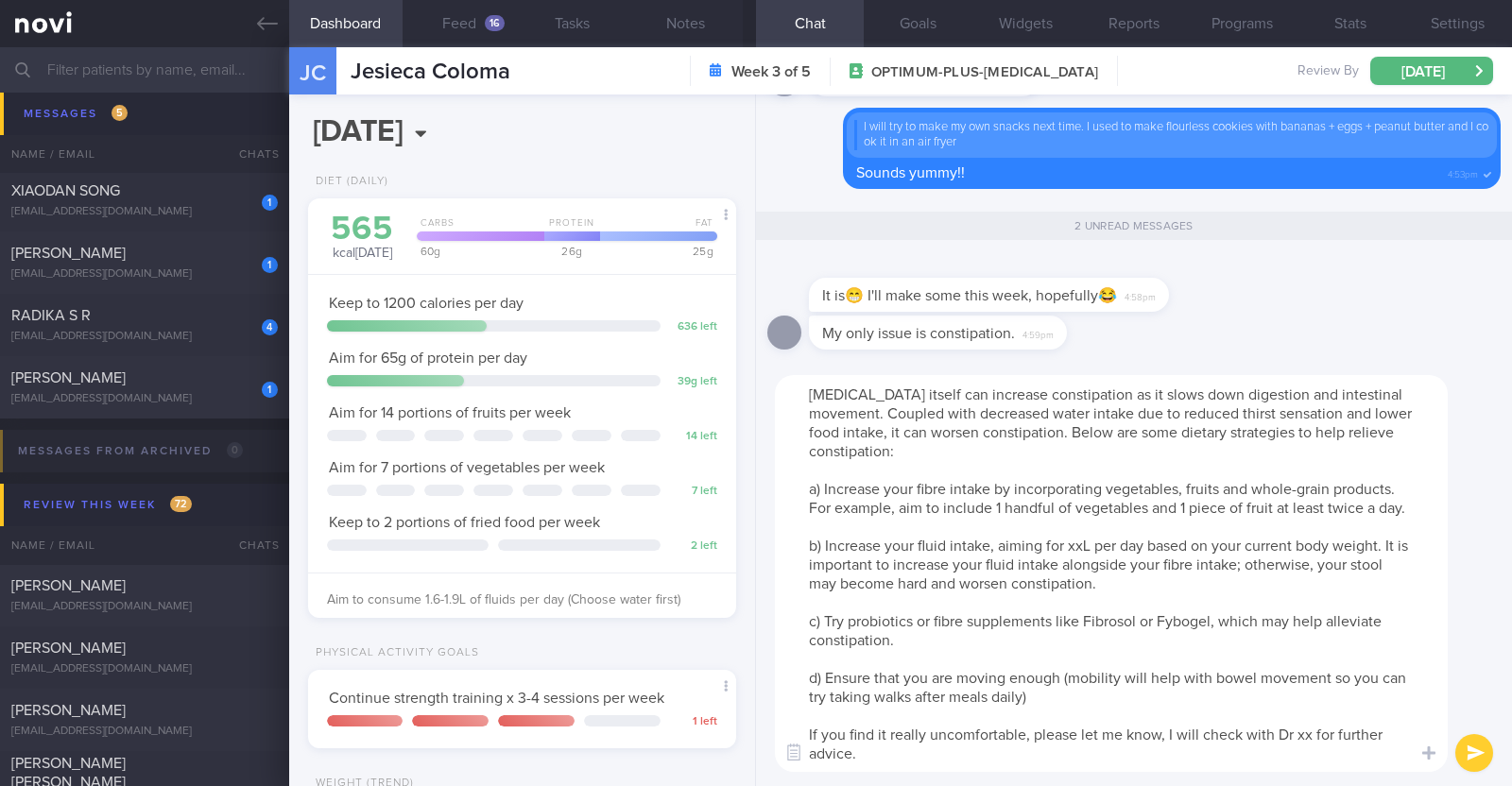
scroll to position [0, 0]
drag, startPoint x: 807, startPoint y: 396, endPoint x: 866, endPoint y: 394, distance: 59.0
click at [866, 394] on textarea at bounding box center [1111, 574] width 673 height 397
drag, startPoint x: 423, startPoint y: 597, endPoint x: 463, endPoint y: 597, distance: 40.0
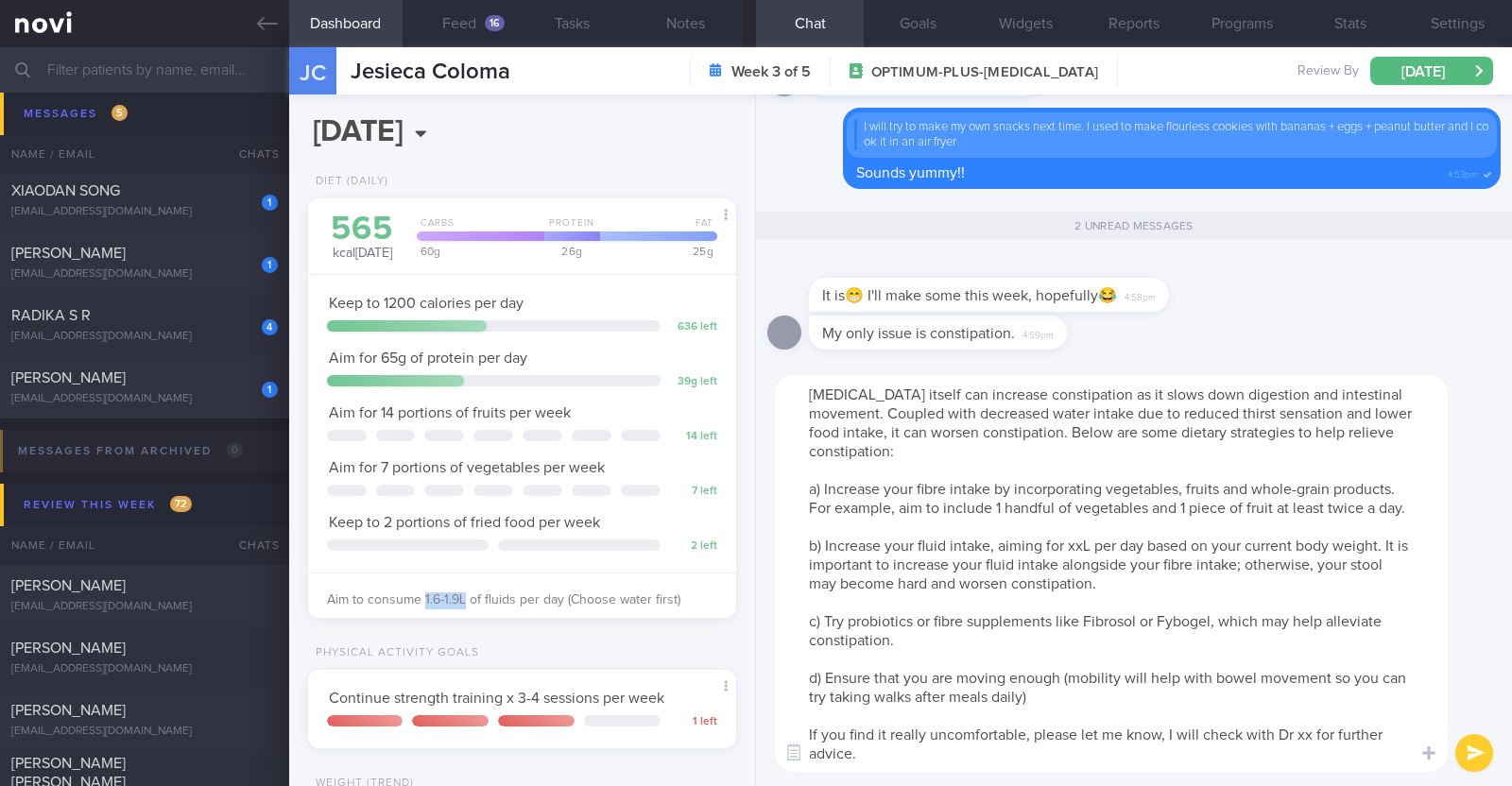
click at [463, 597] on span "Aim to consume 1.6-1.9L of fluids per day (Choose water first)" at bounding box center [503, 600] width 353 height 14
copy span "1.6-1.9L"
click at [1090, 521] on textarea "[MEDICAL_DATA] itself can increase constipation as it slows down digestion and …" at bounding box center [1111, 574] width 673 height 397
paste textarea "1.6-1.9"
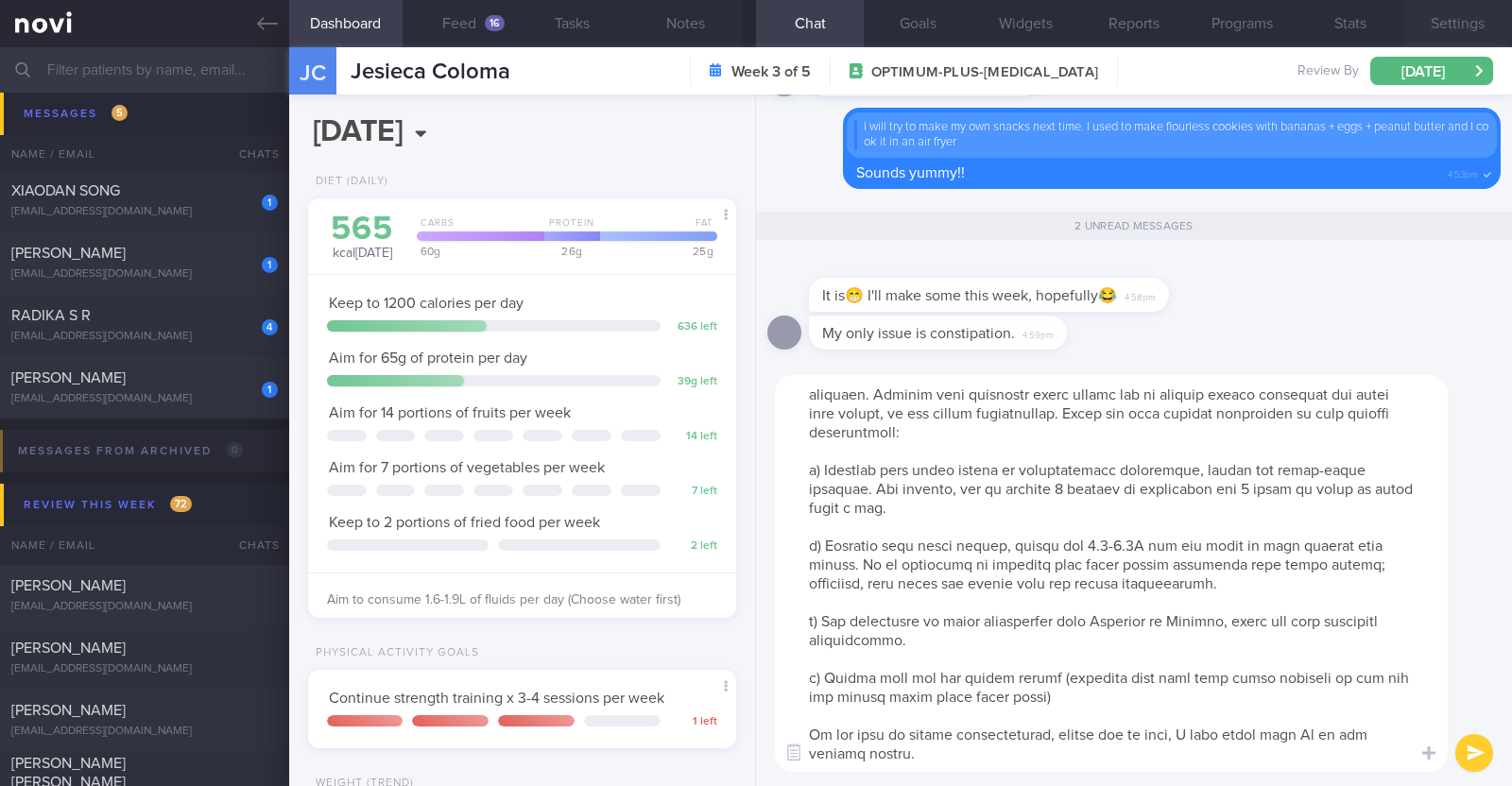
click at [1447, 21] on button "Settings" at bounding box center [1458, 23] width 108 height 47
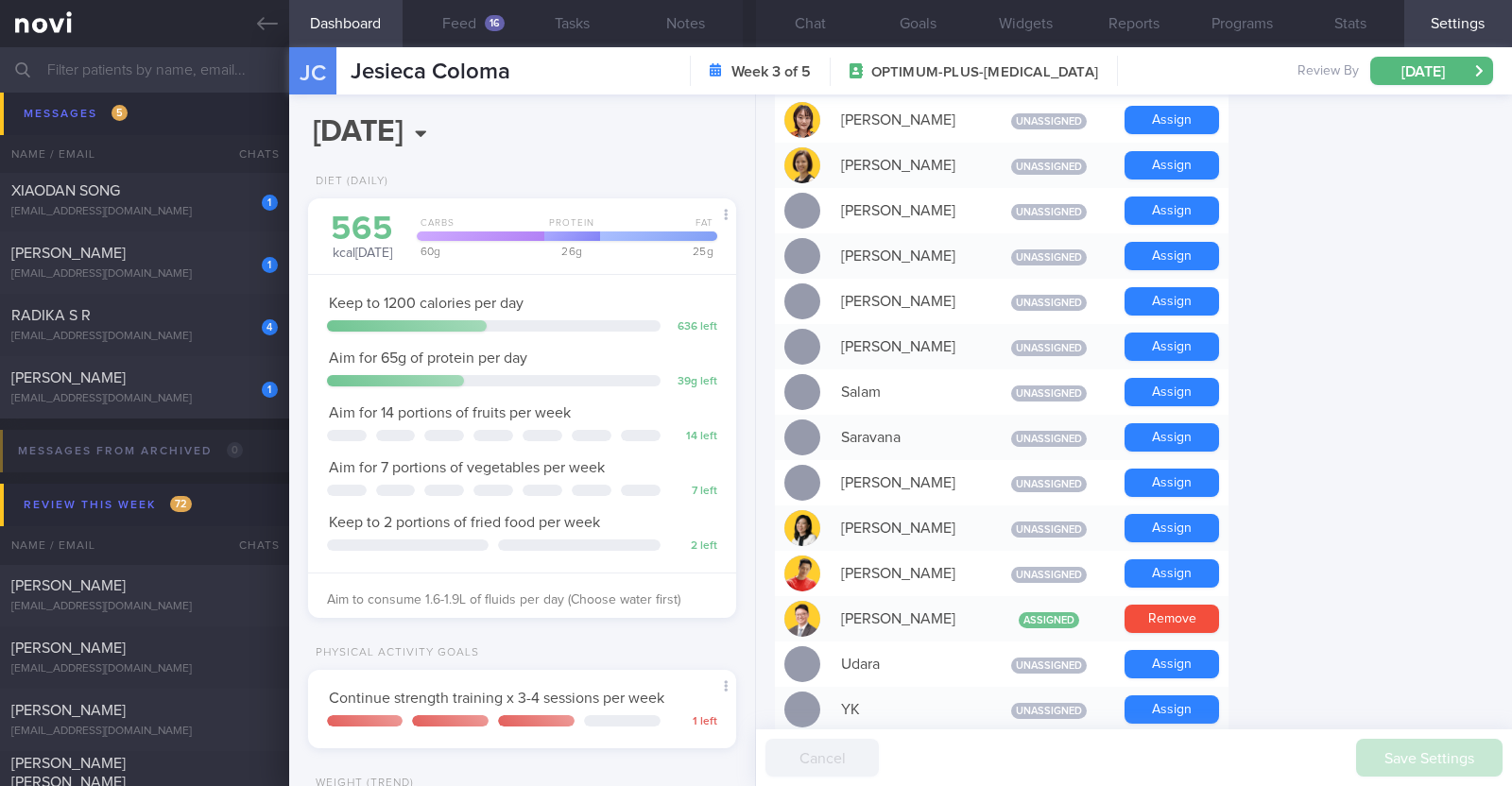
scroll to position [1417, 0]
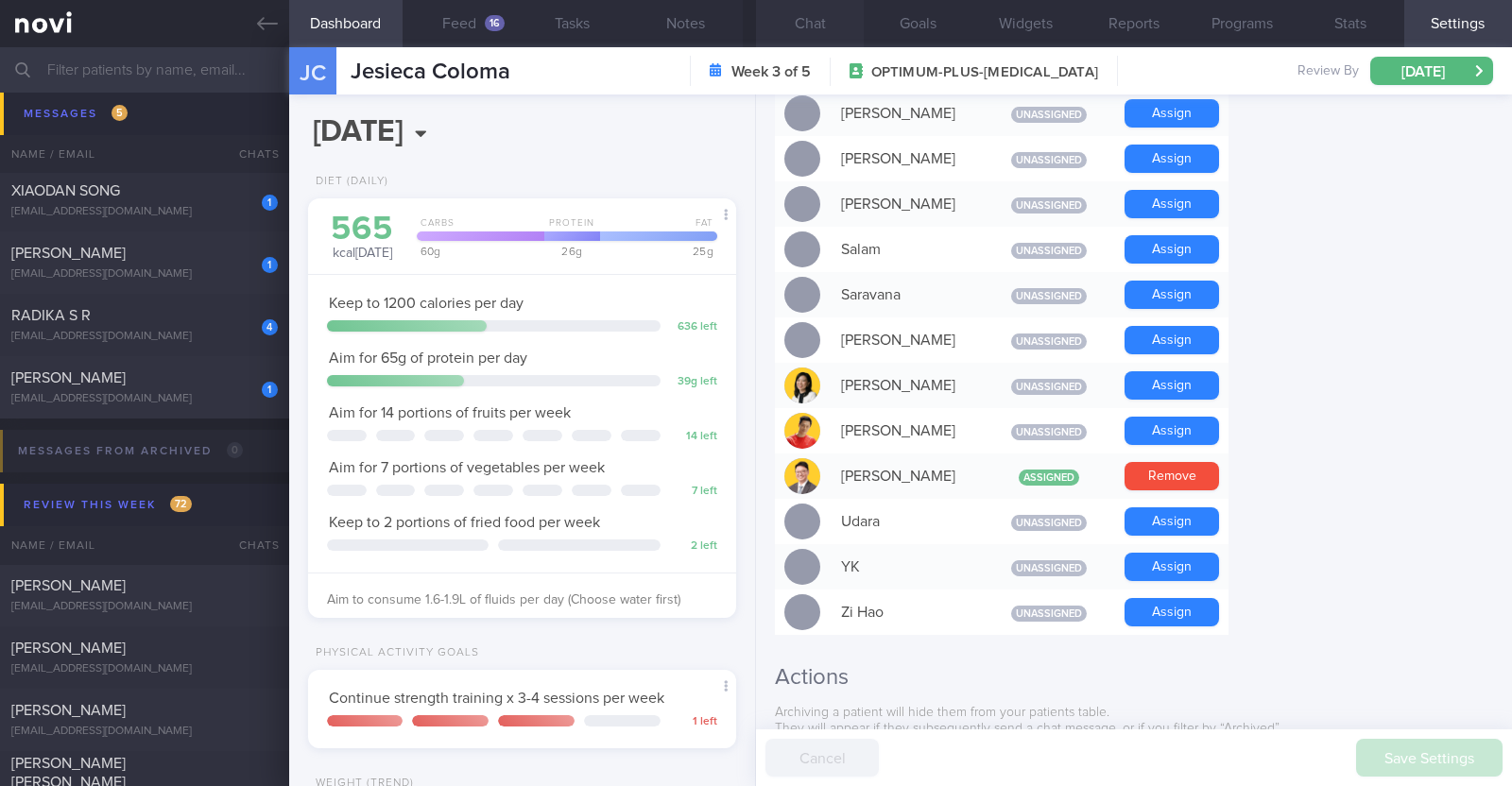
click at [797, 35] on button "Chat" at bounding box center [810, 23] width 108 height 47
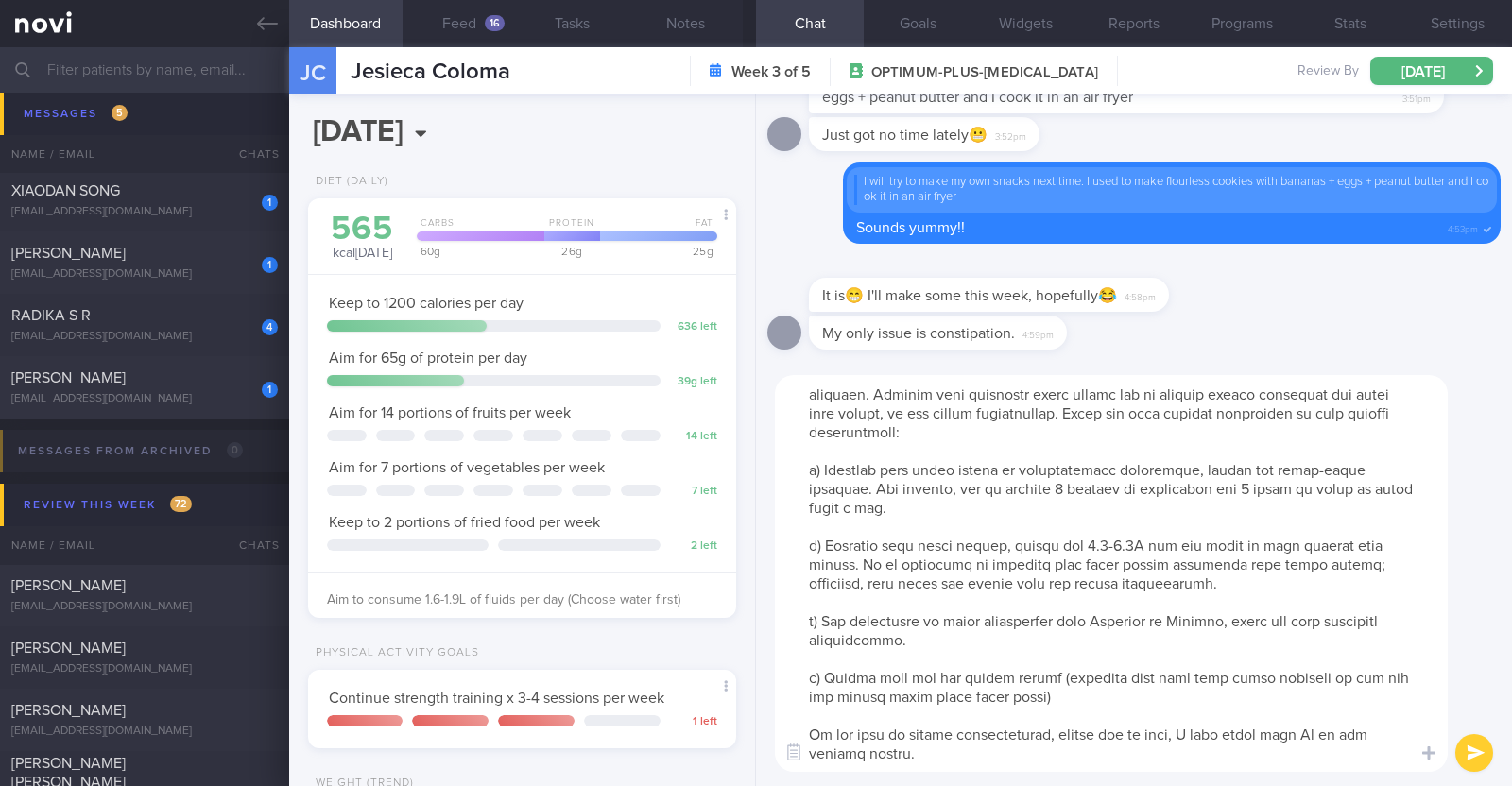
click at [1308, 709] on textarea at bounding box center [1111, 574] width 673 height 397
type textarea "[MEDICAL_DATA] itself can increase constipation as it slows down digestion and …"
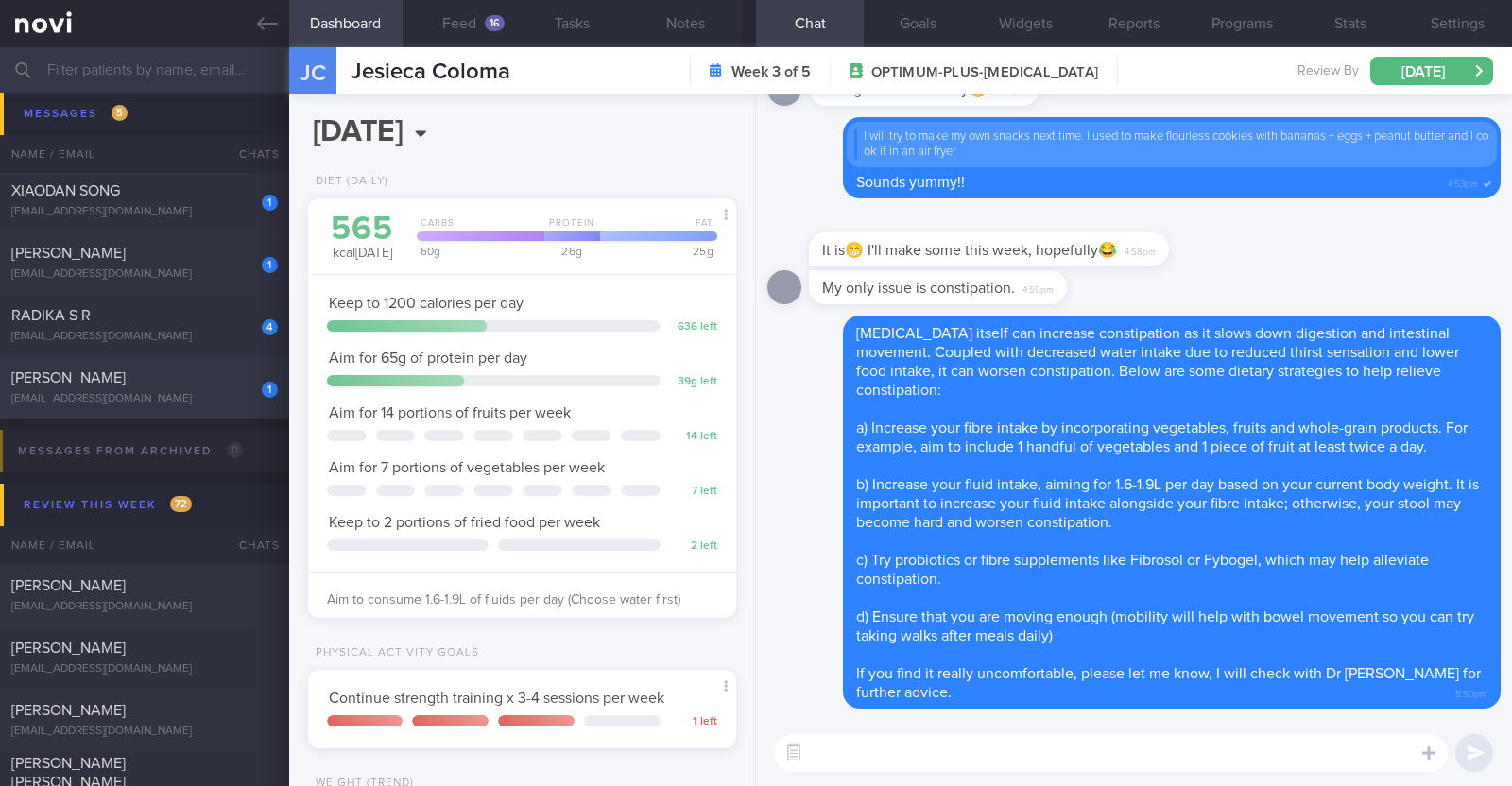
click at [194, 393] on div "[EMAIL_ADDRESS][DOMAIN_NAME]" at bounding box center [145, 399] width 266 height 14
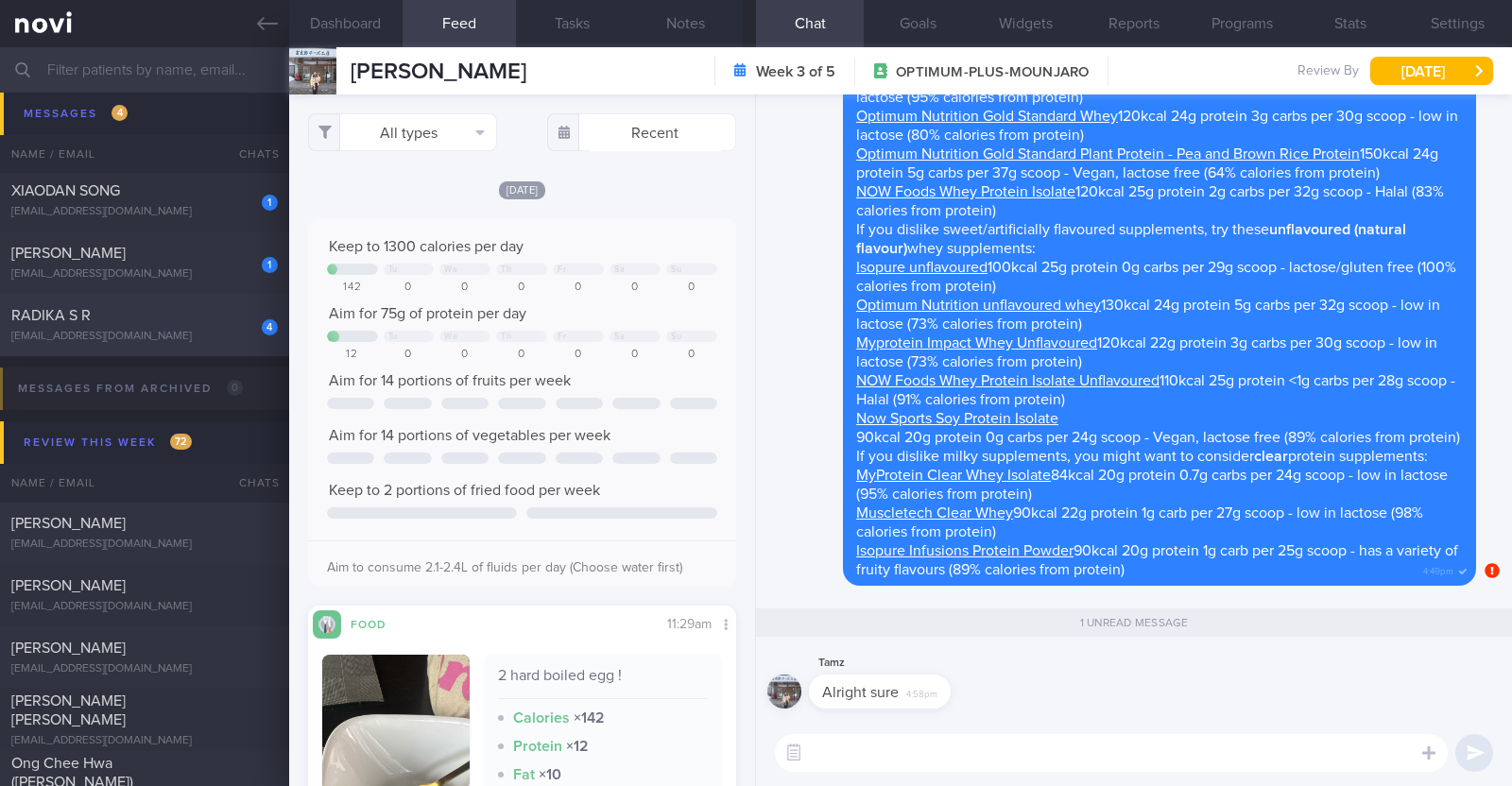
click at [208, 313] on div "RADIKA S R" at bounding box center [143, 315] width 262 height 19
type textarea "61F [DEMOGRAPHIC_DATA] vegetarian diet; takes dairy but not egg Co-morbidities:…"
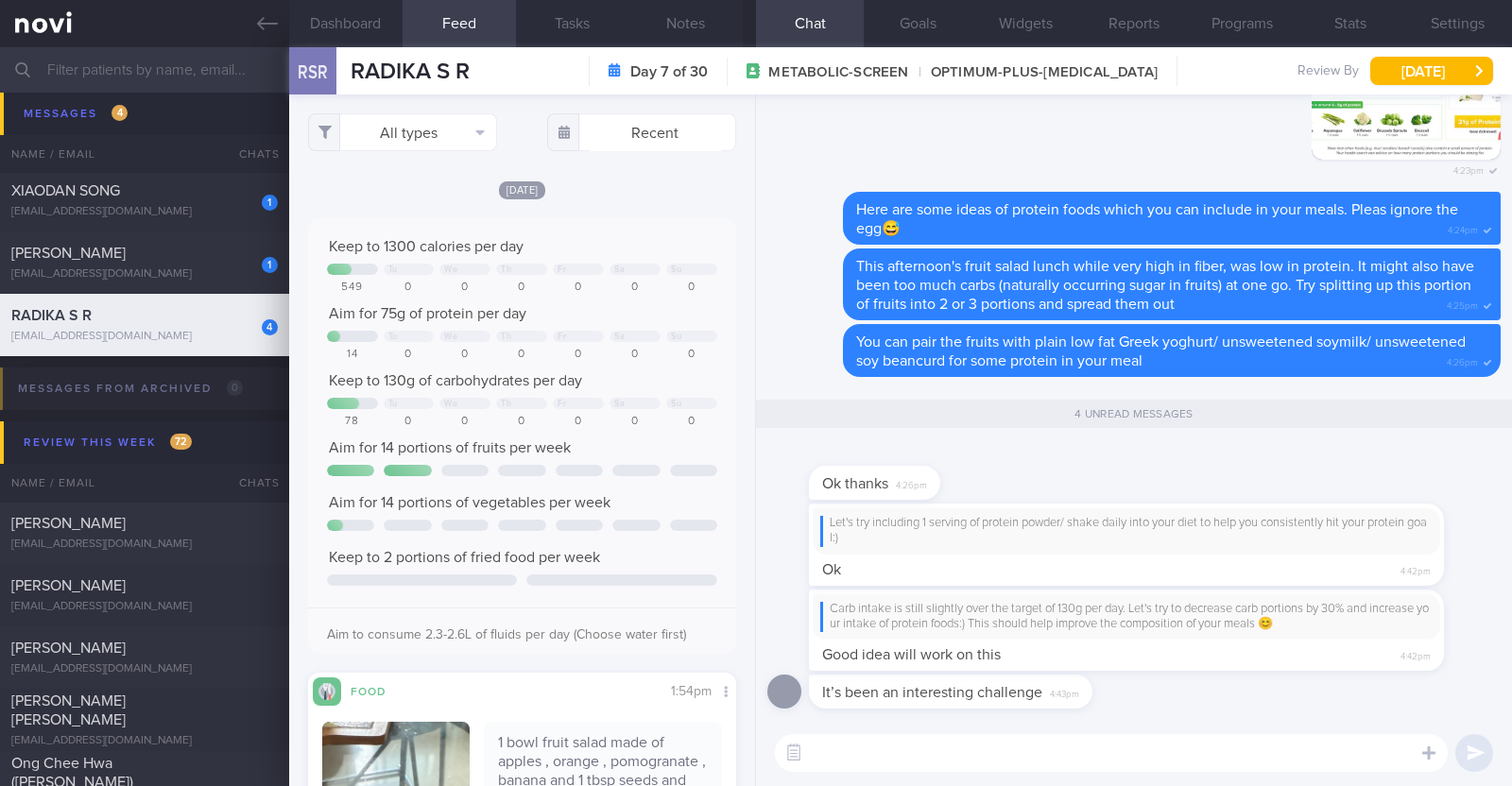
click at [938, 747] on textarea at bounding box center [1111, 753] width 673 height 38
type textarea "We're here to support you all the way!!"
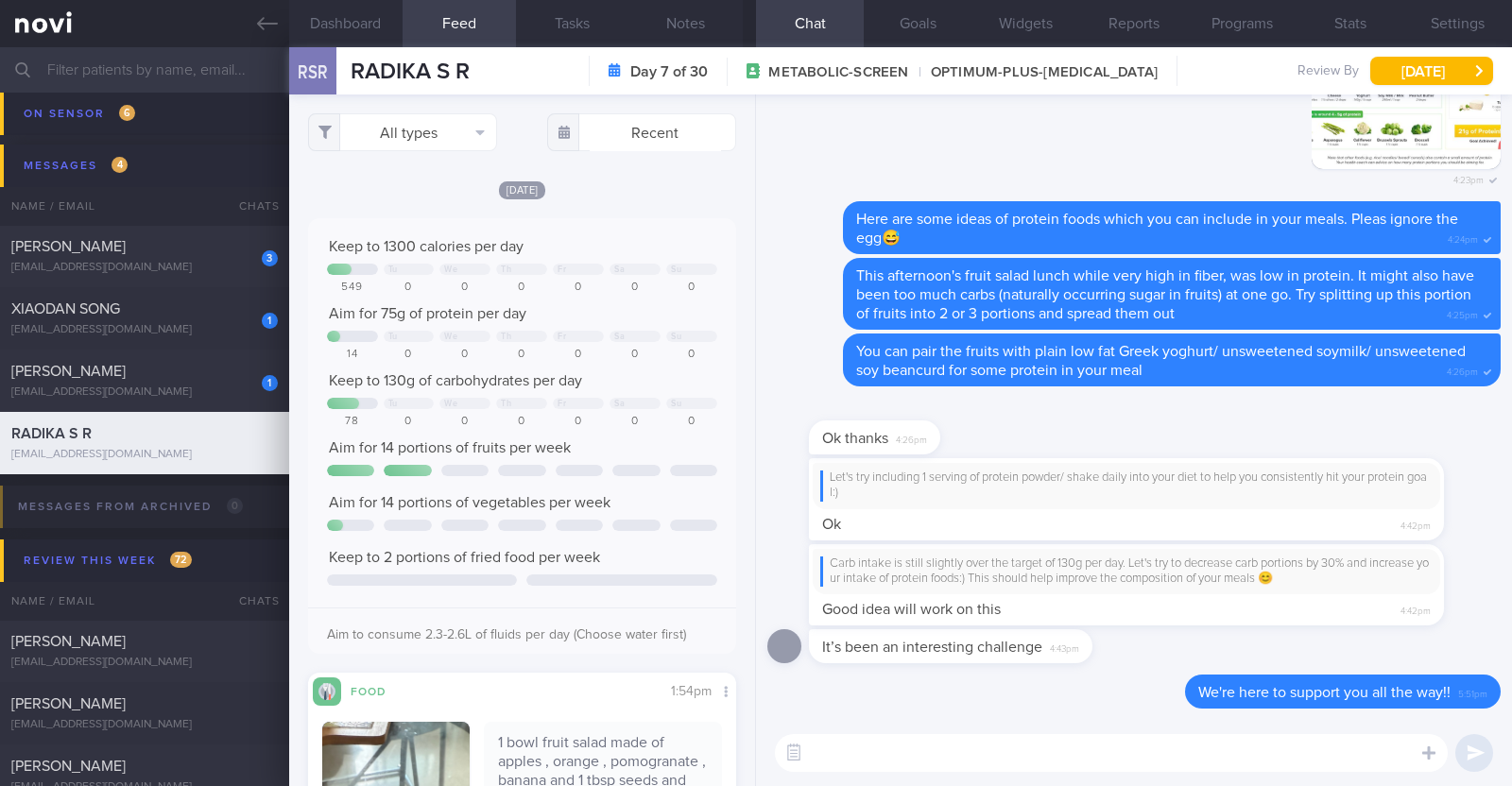
scroll to position [764, 0]
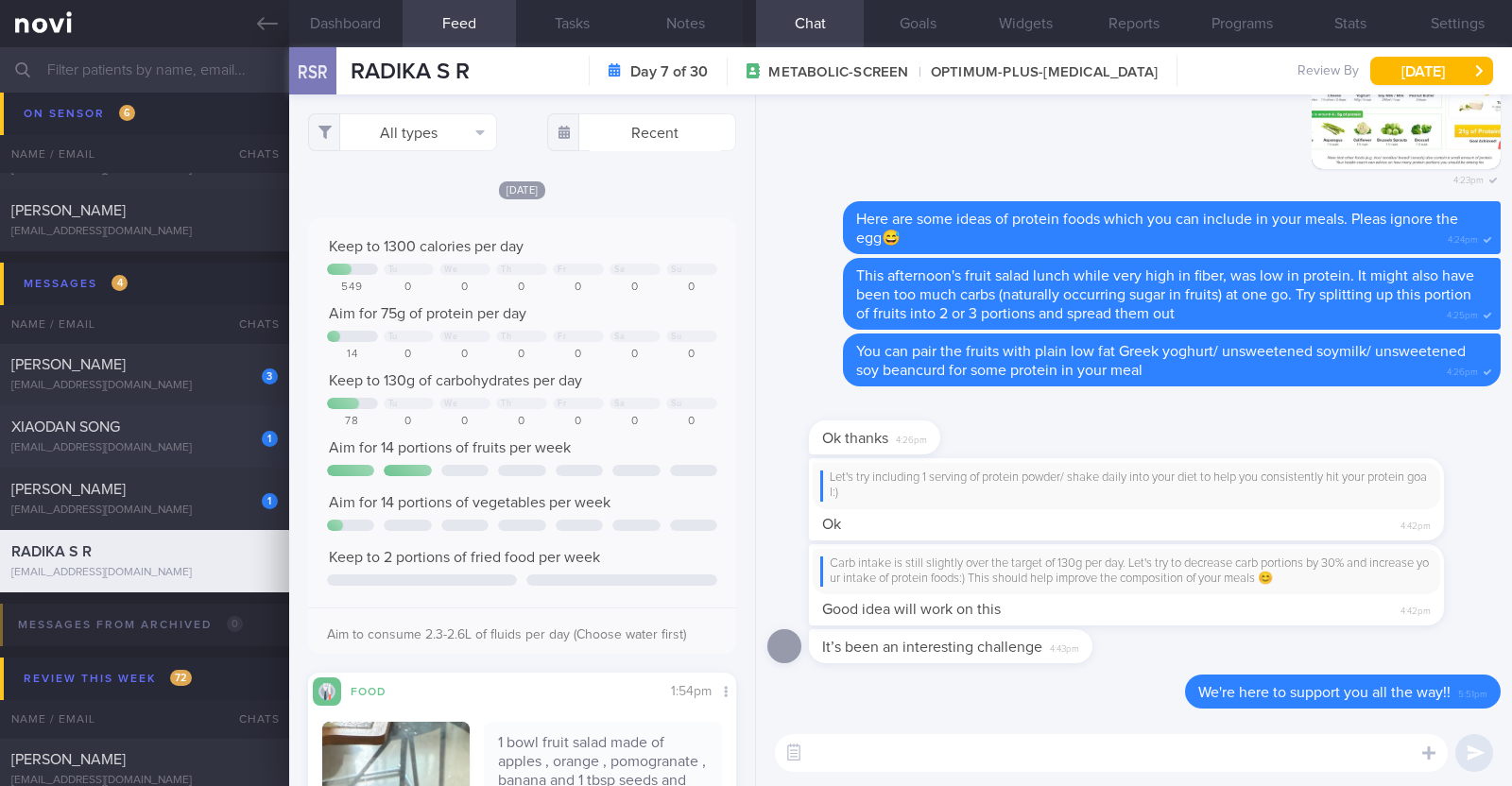
click at [163, 434] on div "XIAODAN SONG" at bounding box center [143, 426] width 262 height 19
type input "R/v with Dr [PERSON_NAME] on 22/8"
type textarea "45F Co-morbidities: Hx of GDM Migraine Stable [MEDICAL_DATA] in brain Medicatio…"
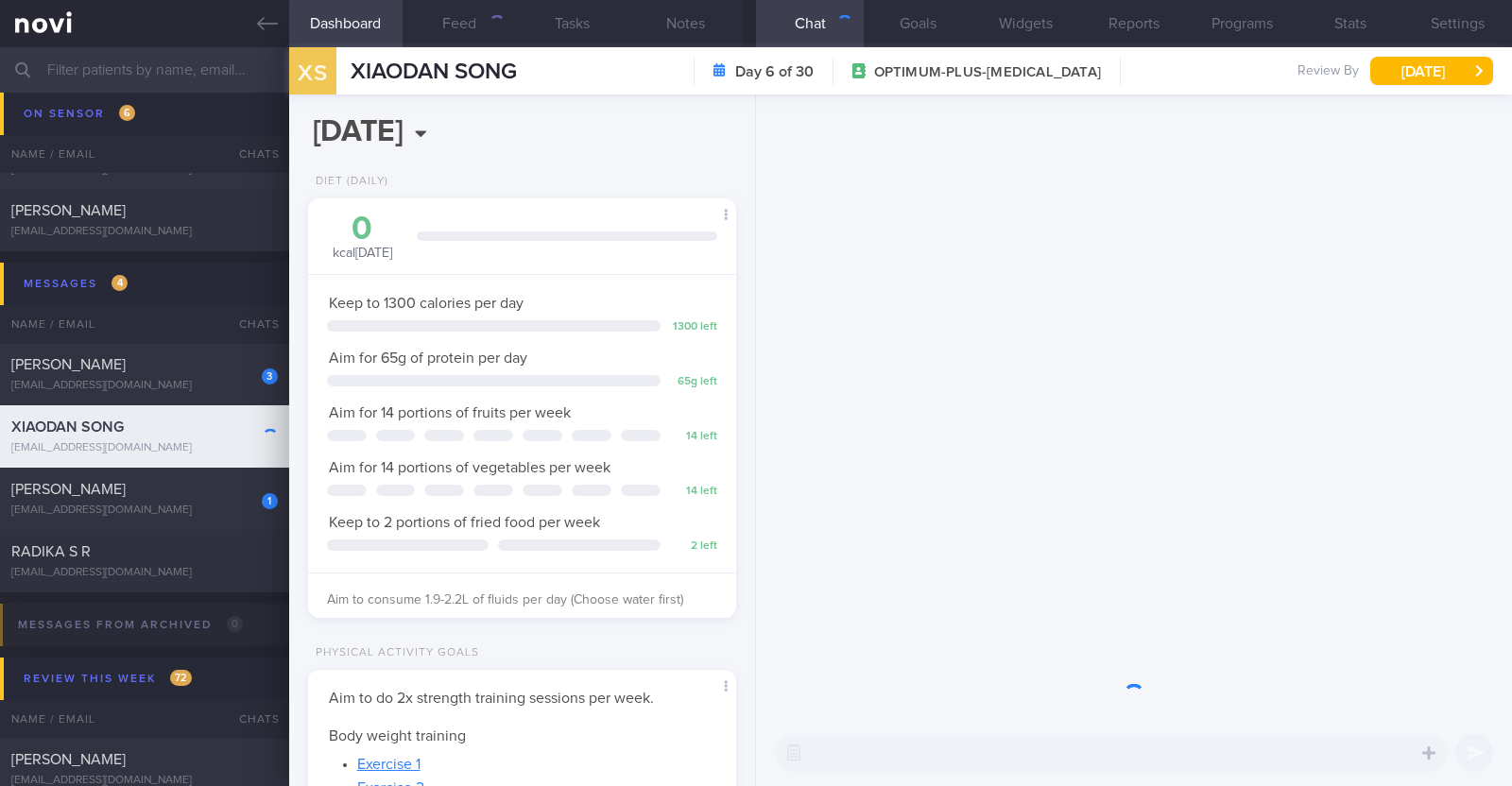
scroll to position [214, 377]
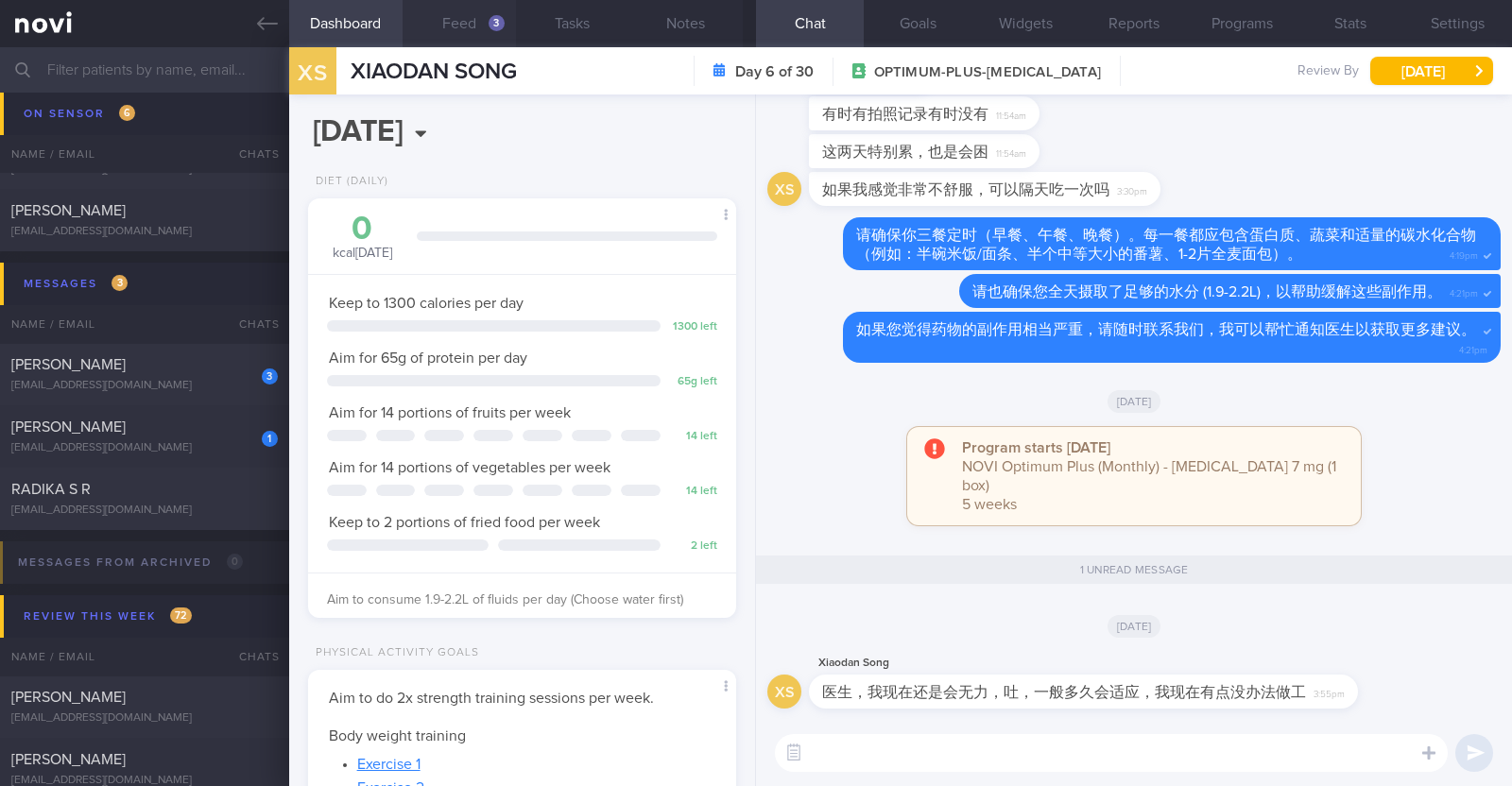
click at [480, 21] on button "Feed 3" at bounding box center [460, 23] width 113 height 47
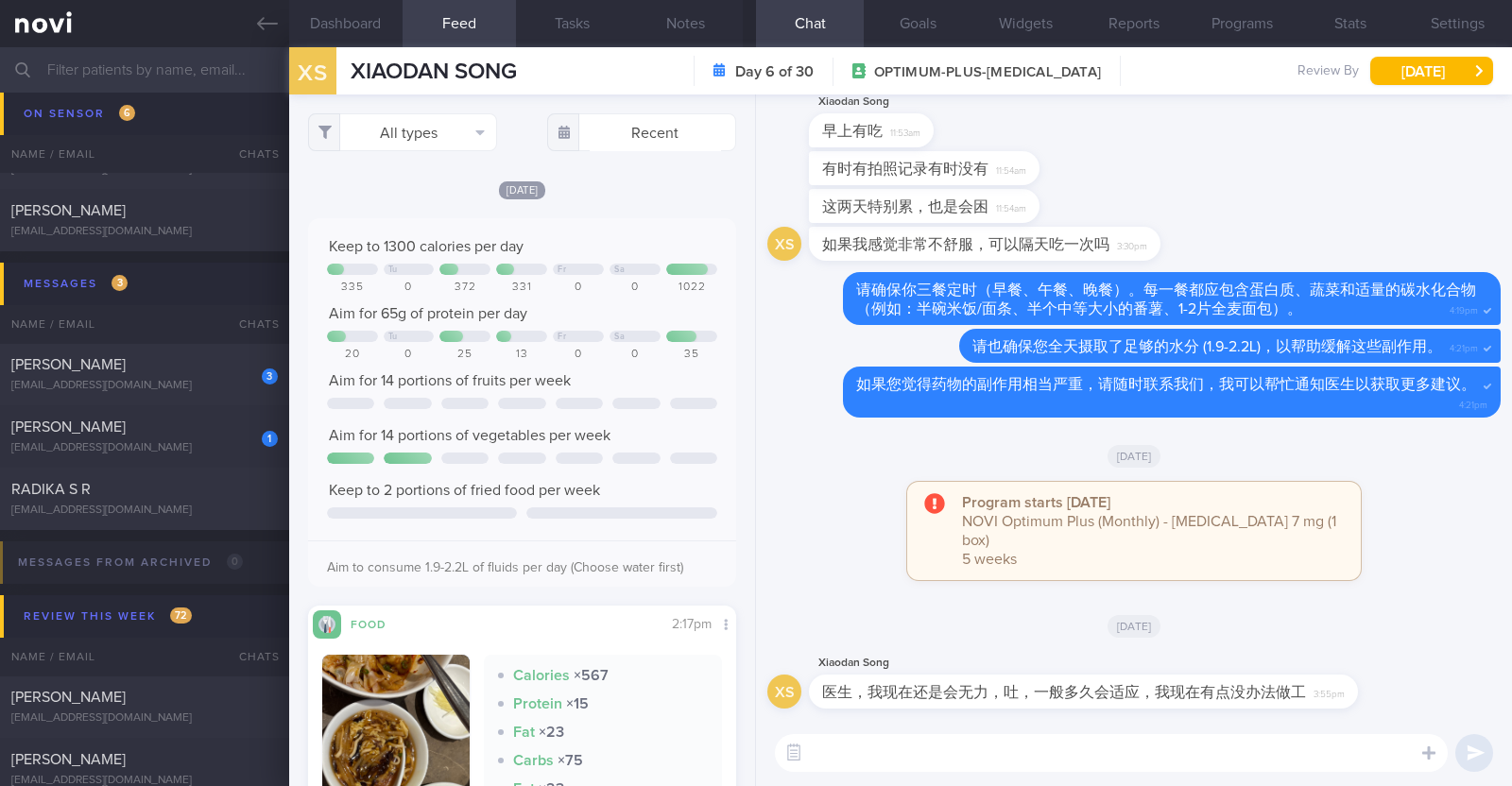
click at [1010, 752] on textarea at bounding box center [1111, 753] width 673 height 38
paste textarea "很抱歉听到您有这么严重的副作用。我这就去通知医生。"
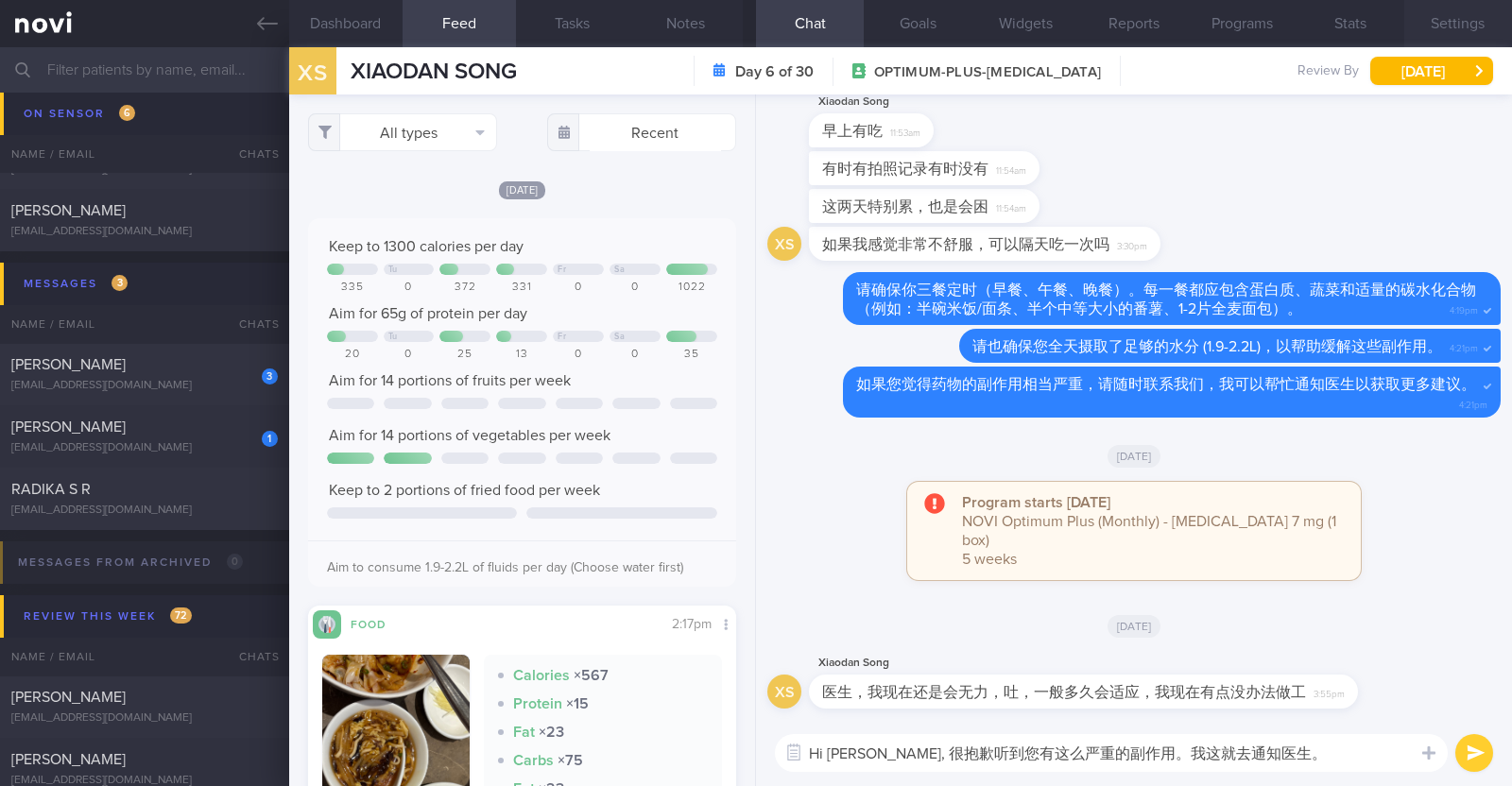
click at [1454, 13] on button "Settings" at bounding box center [1458, 23] width 108 height 47
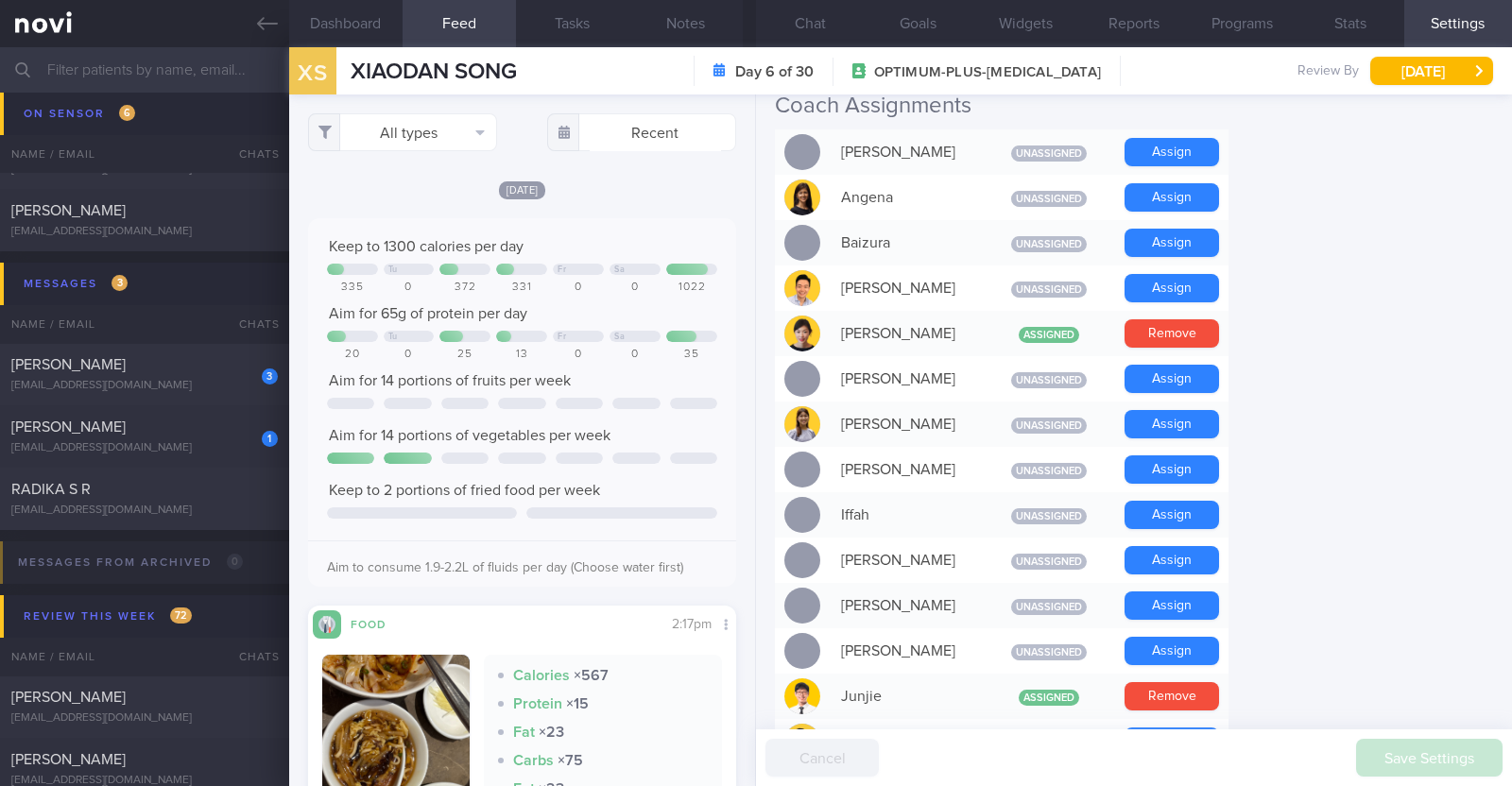
scroll to position [825, 0]
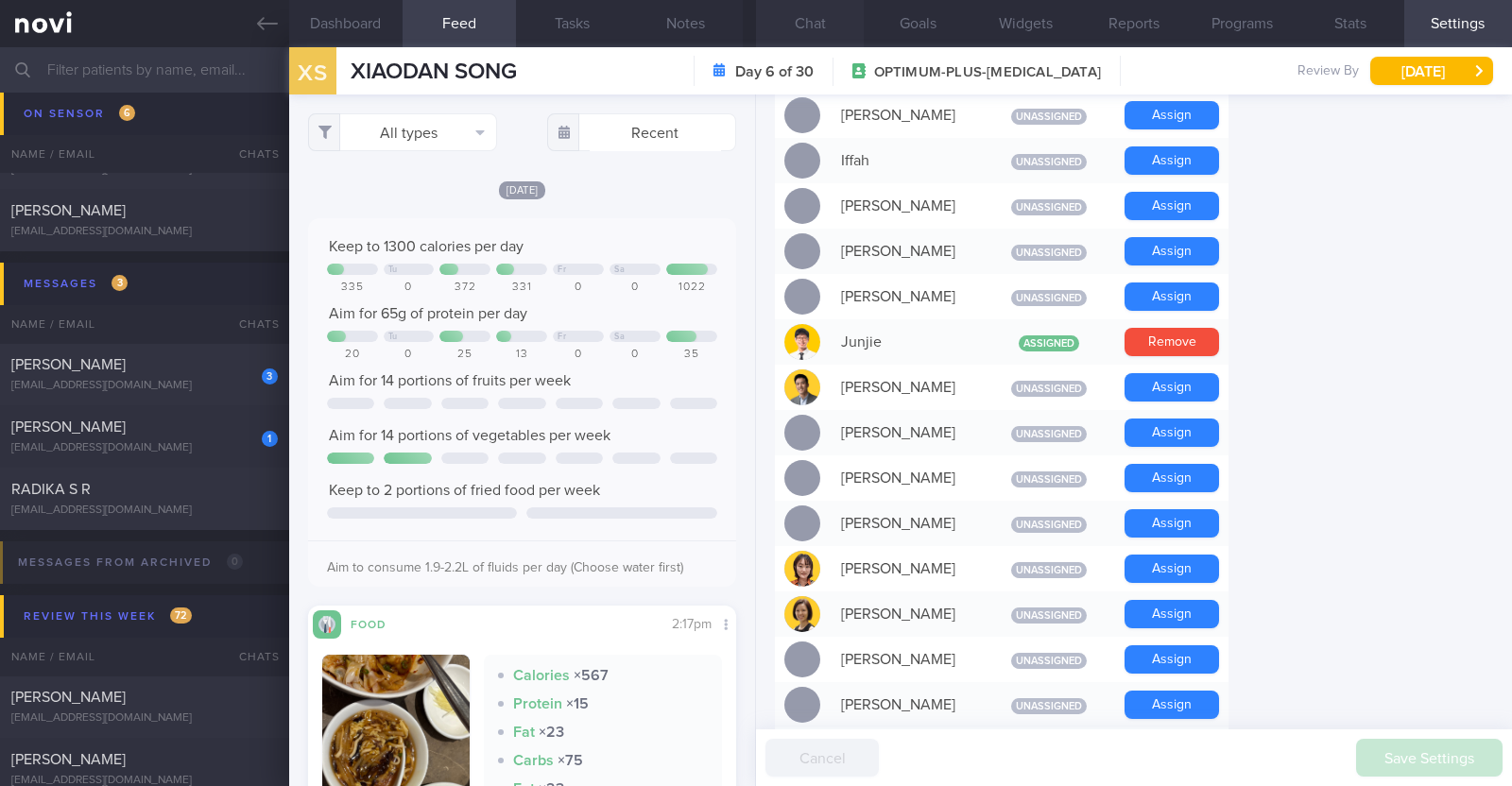
click at [801, 24] on button "Chat" at bounding box center [810, 23] width 108 height 47
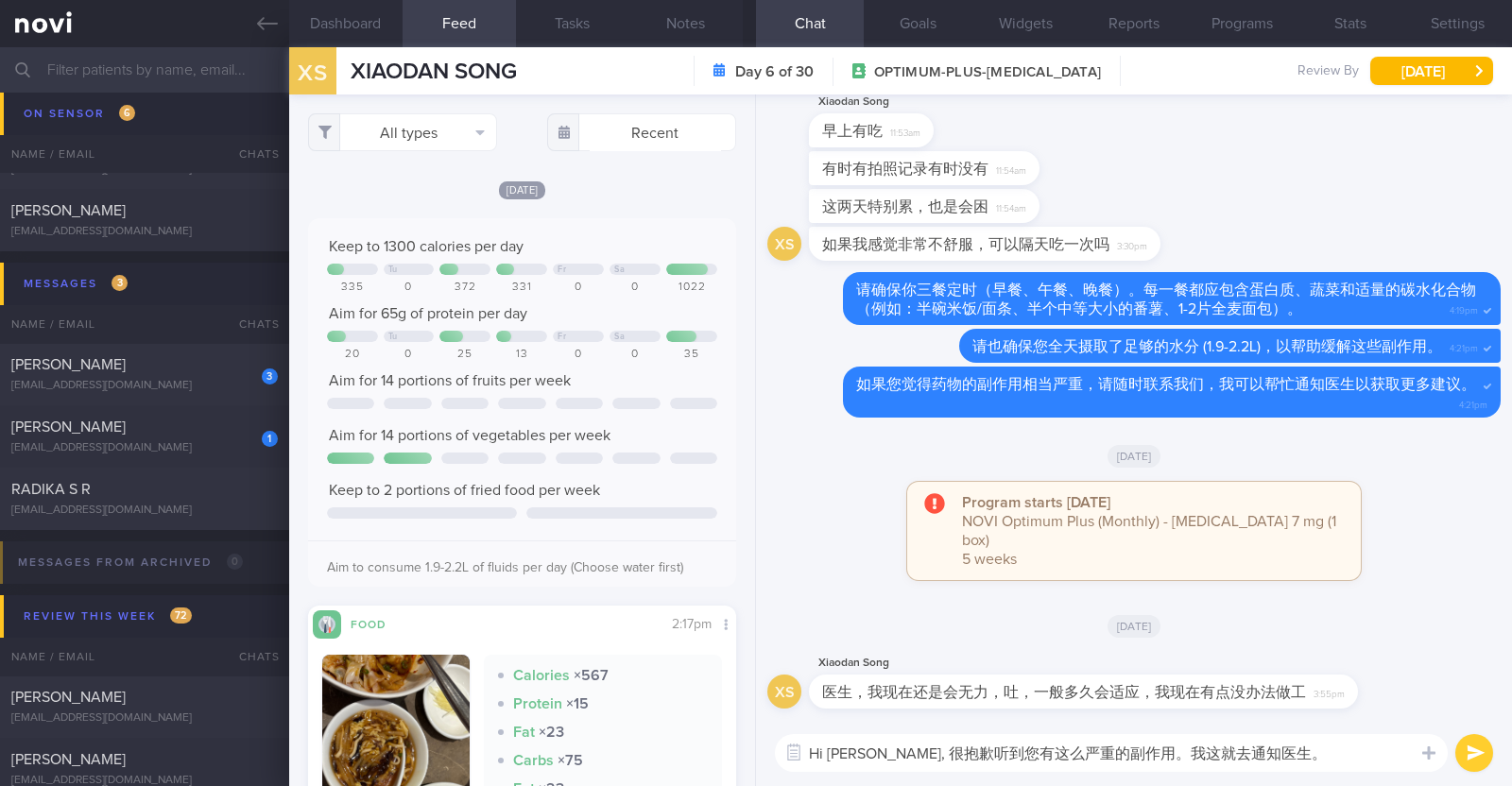
click at [1223, 755] on textarea "Hi [PERSON_NAME], 很抱歉听到您有这么严重的副作用。我这就去通知医生。" at bounding box center [1111, 753] width 673 height 38
type textarea "Hi [PERSON_NAME], 很抱歉听到您有这么严重的副作用。我这就去通知 Dr [PERSON_NAME]。"
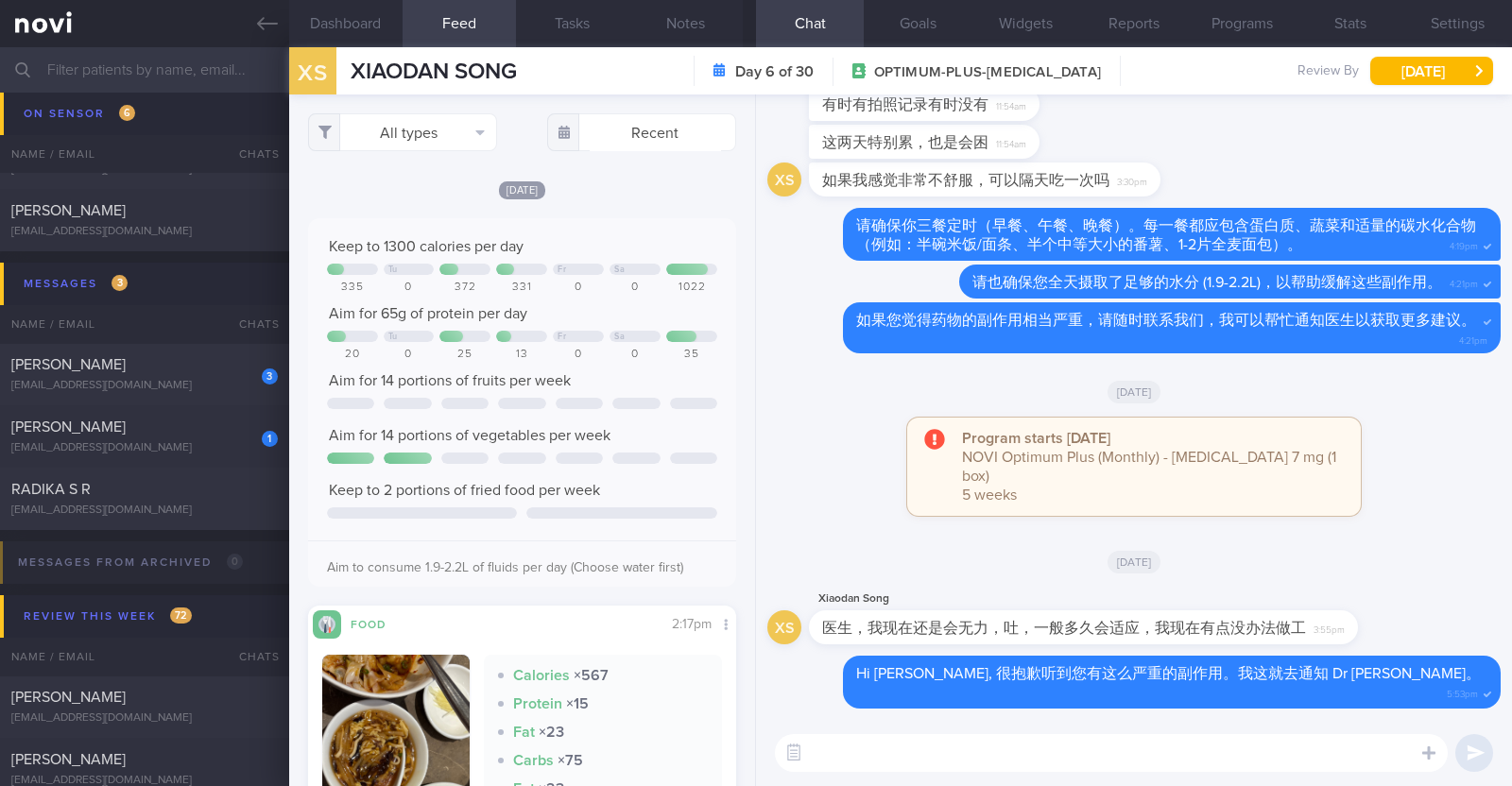
click at [892, 743] on textarea at bounding box center [1111, 753] width 673 height 38
paste textarea "在这段时间，请确保您摄取了足够的水分。 如果因为恶心而难以进食，可以尝试喝一些含蛋白质的饮料，帮助身体补充一些蛋白质和水分。 以下是一些蛋白质饮料的选择： 低…"
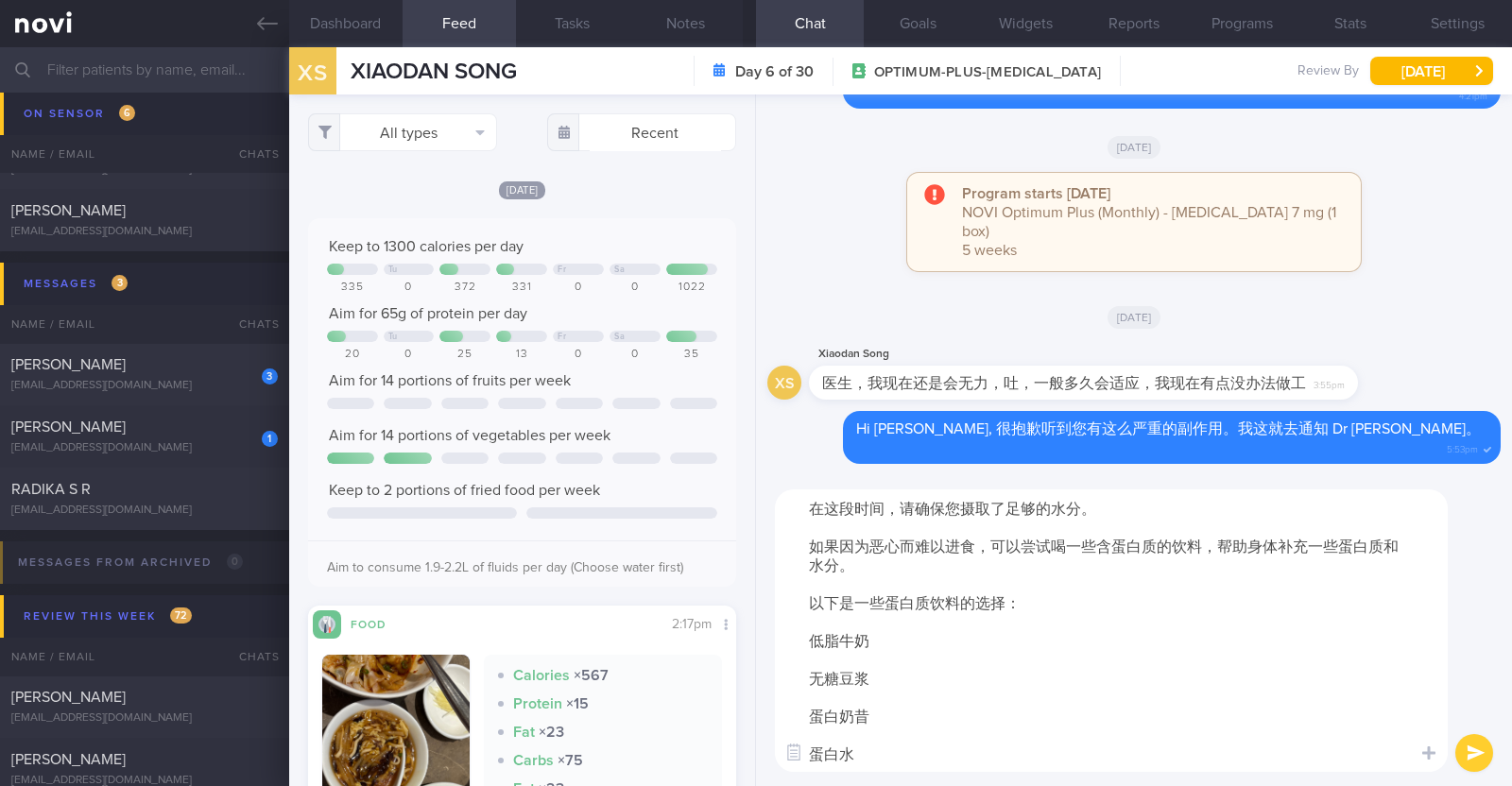
click at [1080, 501] on textarea "在这段时间，请确保您摄取了足够的水分。 如果因为恶心而难以进食，可以尝试喝一些含蛋白质的饮料，帮助身体补充一些蛋白质和水分。 以下是一些蛋白质饮料的选择： 低…" at bounding box center [1111, 630] width 673 height 283
click at [1477, 537] on div "在这段时间，请确保您摄取了足够的水分 (1.9-2.2L fluids/ day)。 如果因为恶心而难以进食，可以尝试喝一些含蛋白质的饮料，帮助身体补充一些蛋…" at bounding box center [1134, 631] width 756 height 311
click at [807, 639] on textarea "在这段时间，请确保您摄取了足够的水分 (1.9-2.2L fluids/ day)。 如果因为恶心而难以进食，可以尝试喝一些含蛋白质的饮料，帮助身体补充一些蛋…" at bounding box center [1111, 630] width 673 height 283
click at [807, 678] on textarea "在这段时间，请确保您摄取了足够的水分 (1.9-2.2L fluids/ day)。 如果因为恶心而难以进食，可以尝试喝一些含蛋白质的饮料，帮助身体补充一些蛋…" at bounding box center [1111, 630] width 673 height 283
click at [801, 714] on textarea "在这段时间，请确保您摄取了足够的水分 (1.9-2.2L fluids/ day)。 如果因为恶心而难以进食，可以尝试喝一些含蛋白质的饮料，帮助身体补充一些蛋…" at bounding box center [1111, 630] width 673 height 283
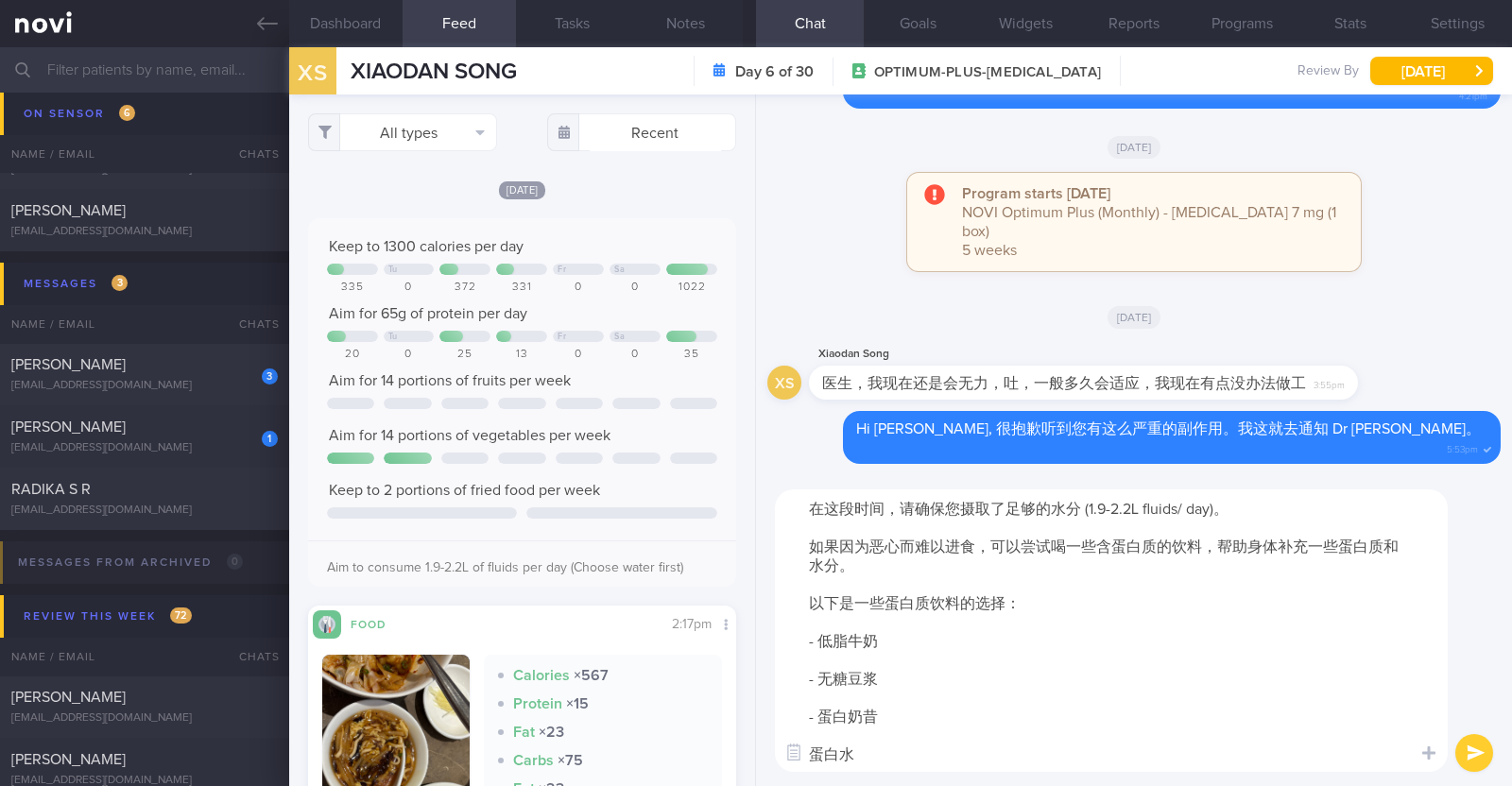
click at [812, 752] on textarea "在这段时间，请确保您摄取了足够的水分 (1.9-2.2L fluids/ day)。 如果因为恶心而难以进食，可以尝试喝一些含蛋白质的饮料，帮助身体补充一些蛋…" at bounding box center [1111, 630] width 673 height 283
click at [928, 762] on textarea "在这段时间，请确保您摄取了足够的水分 (1.9-2.2L fluids/ day)。 如果因为恶心而难以进食，可以尝试喝一些含蛋白质的饮料，帮助身体补充一些蛋…" at bounding box center [1111, 630] width 673 height 283
click at [823, 755] on textarea "在这段时间，请确保您摄取了足够的水分 (1.9-2.2L fluids/ day)。 如果因为恶心而难以进食，可以尝试喝一些含蛋白质的饮料，帮助身体补充一些蛋…" at bounding box center [1111, 630] width 673 height 283
click at [891, 748] on textarea "在这段时间，请确保您摄取了足够的水分 (1.9-2.2L fluids/ day)。 如果因为恶心而难以进食，可以尝试喝一些含蛋白质的饮料，帮助身体补充一些蛋…" at bounding box center [1111, 630] width 673 height 283
paste textarea "[URL][DOMAIN_NAME])"
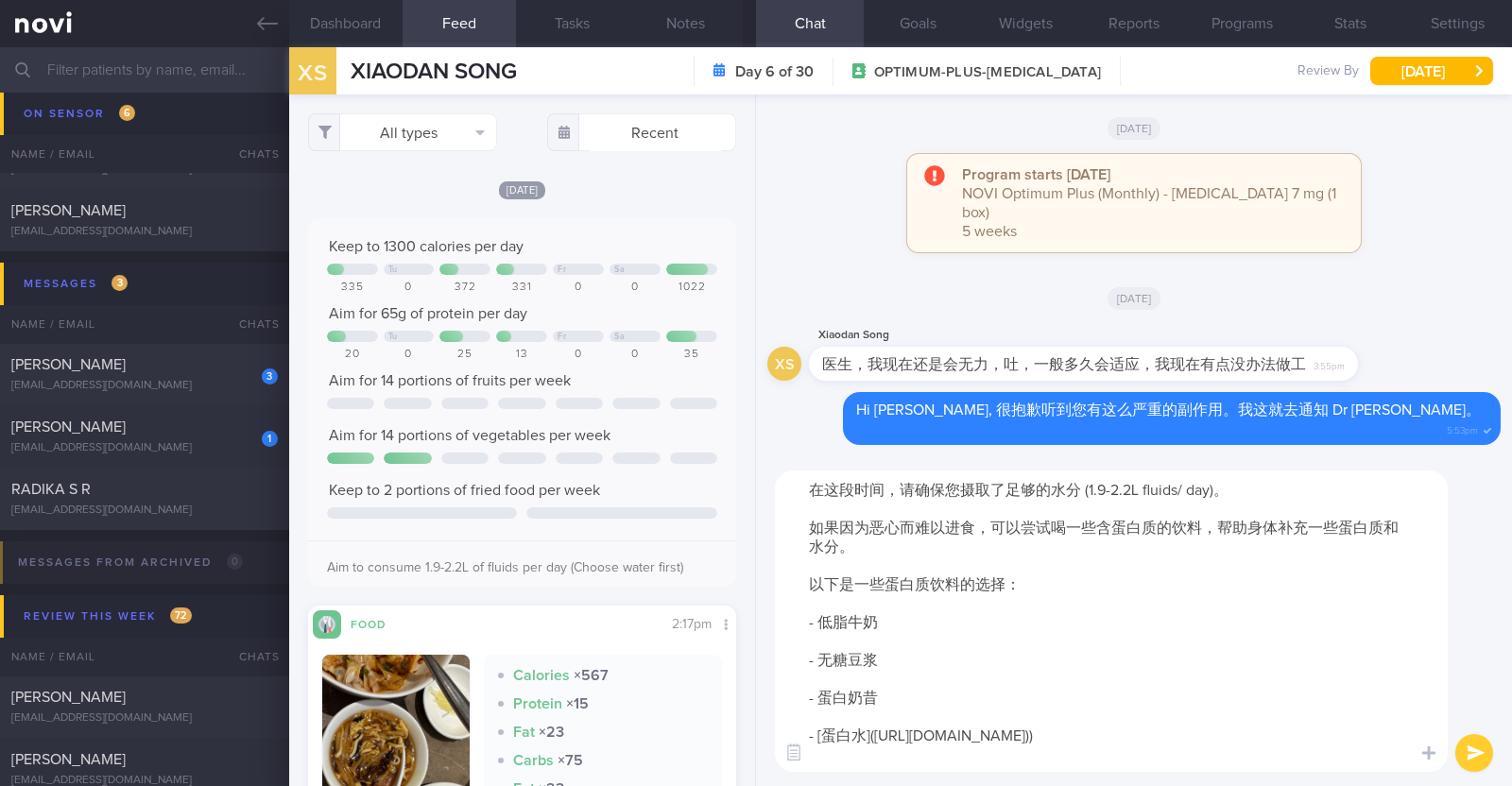
type textarea "在这段时间，请确保您摄取了足够的水分 (1.9-2.2L fluids/ day)。 如果因为恶心而难以进食，可以尝试喝一些含蛋白质的饮料，帮助身体补充一些蛋…"
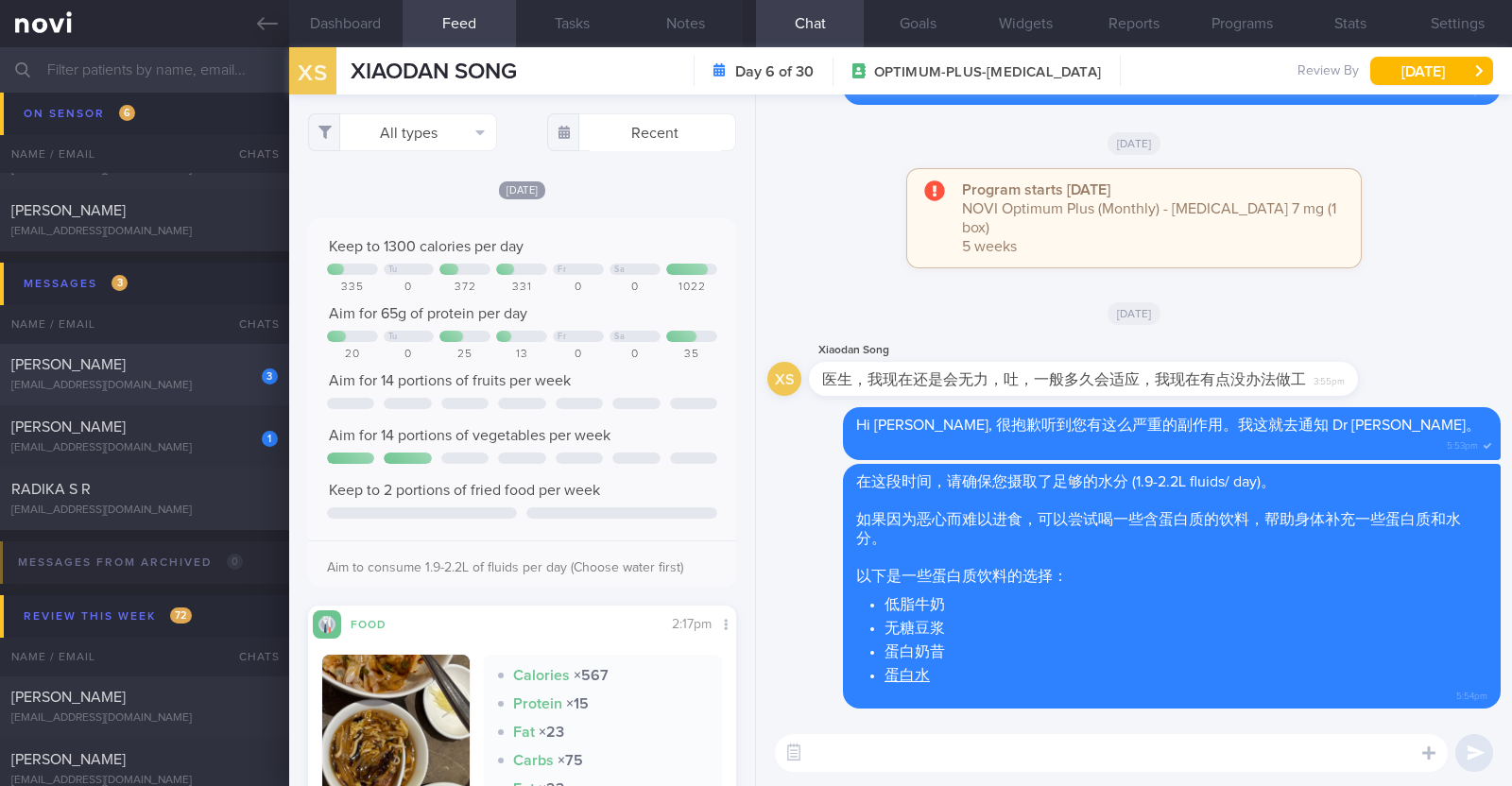
click at [237, 363] on div "3" at bounding box center [257, 370] width 42 height 29
type input "R/v with Dr [PERSON_NAME] 1/10"
type textarea "44M Comorbidities: T2DM - not on medications f/up GP White Coat (Telemed) HTN H…"
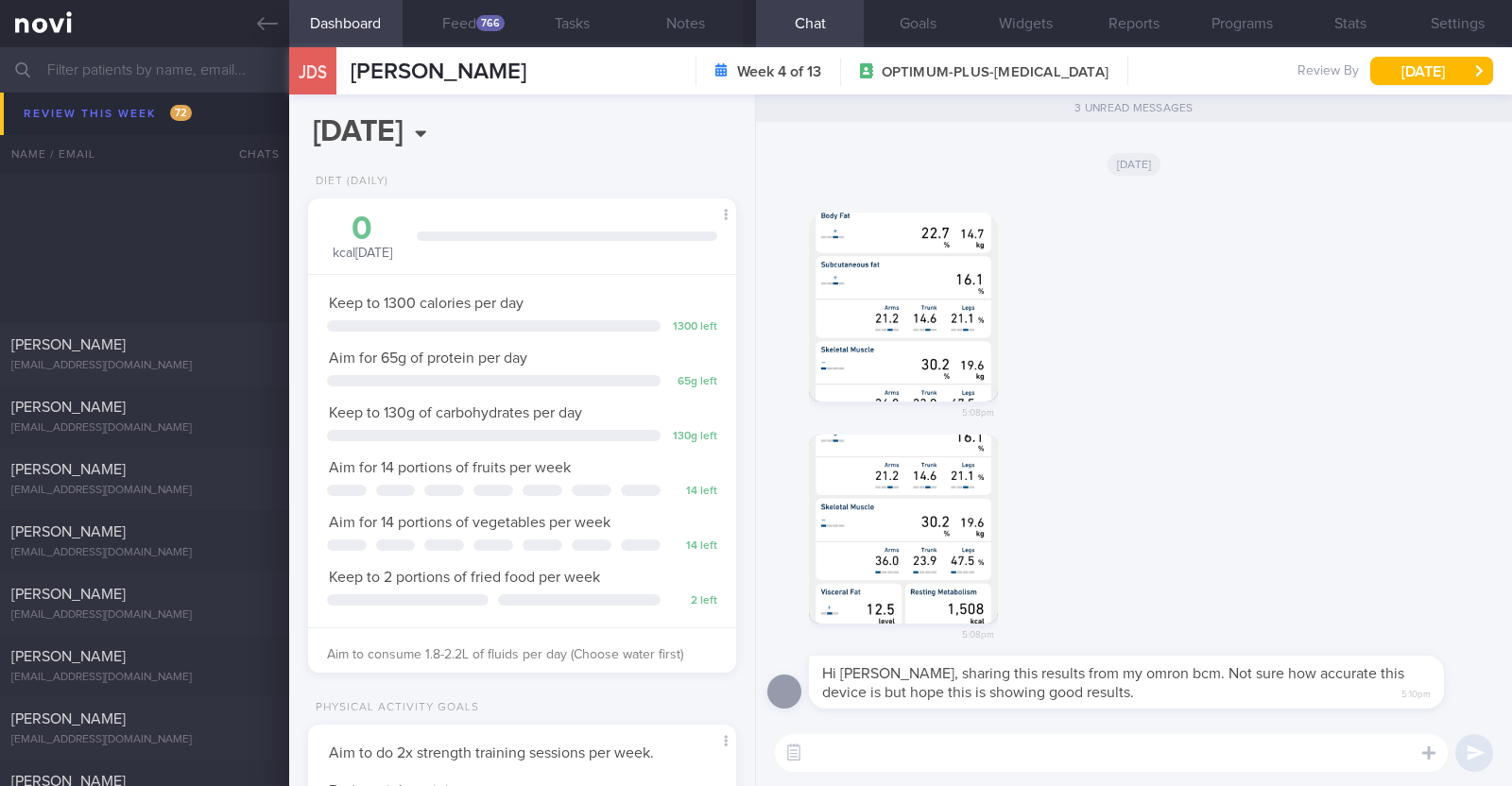
scroll to position [4014, 0]
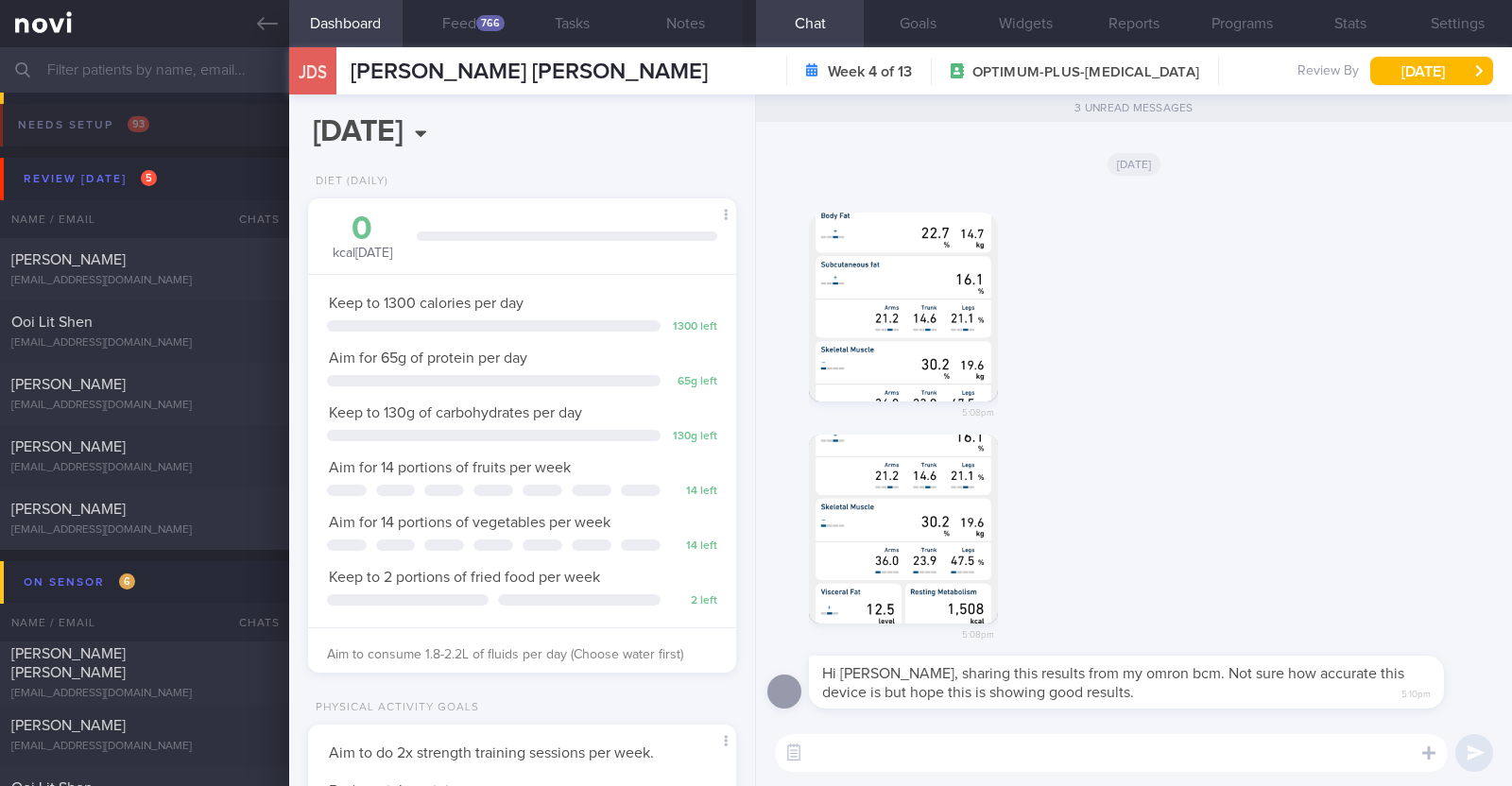
select select "8"
drag, startPoint x: 0, startPoint y: 0, endPoint x: 250, endPoint y: 21, distance: 250.9
click at [250, 21] on link at bounding box center [145, 23] width 289 height 47
